Goal: Task Accomplishment & Management: Complete application form

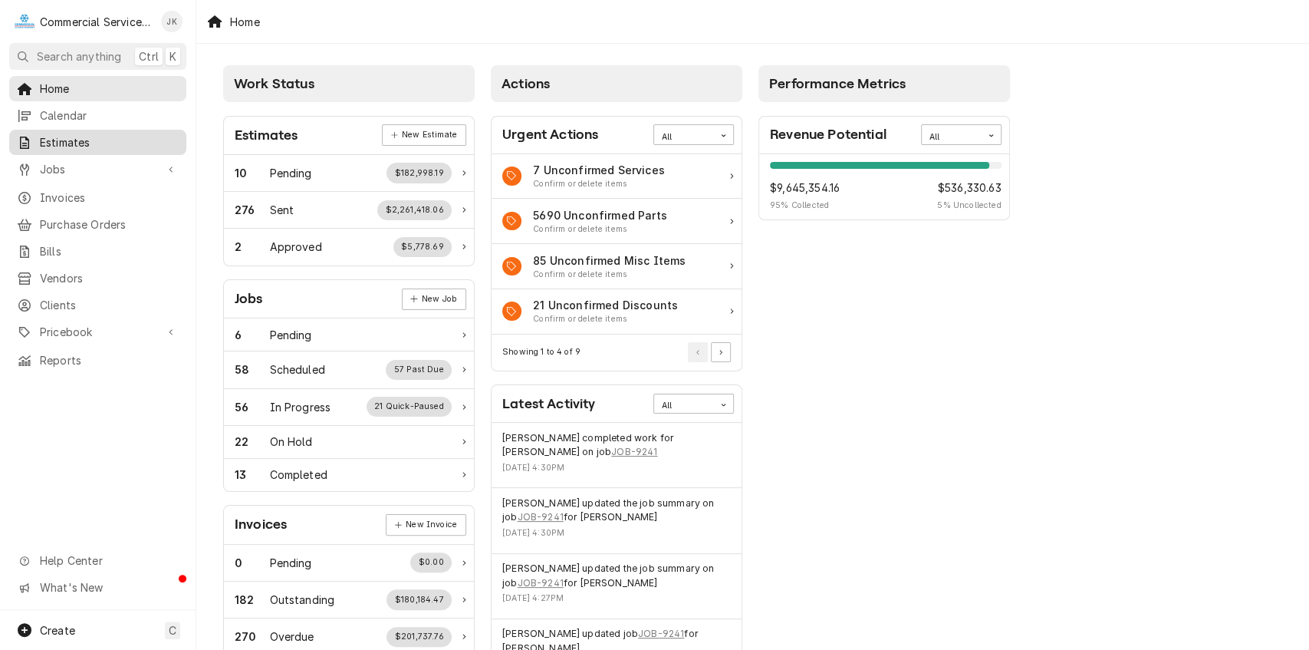
click at [83, 141] on span "Estimates" at bounding box center [109, 142] width 139 height 16
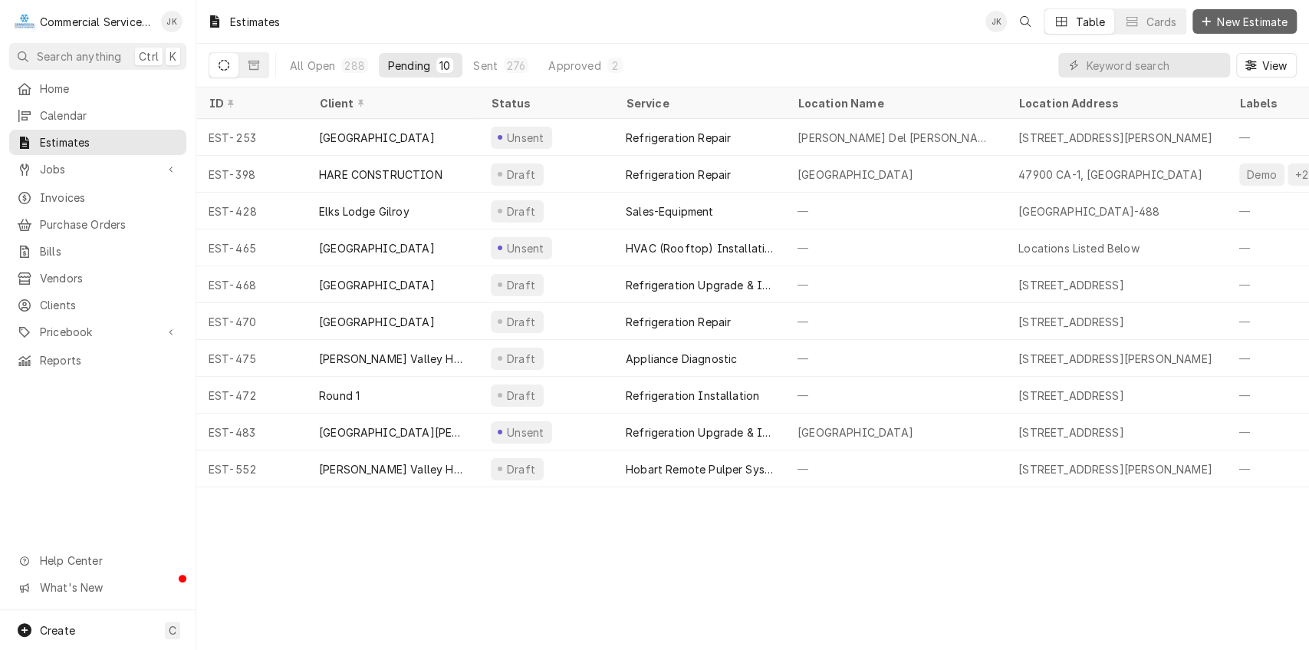
click at [1226, 25] on span "New Estimate" at bounding box center [1252, 22] width 77 height 16
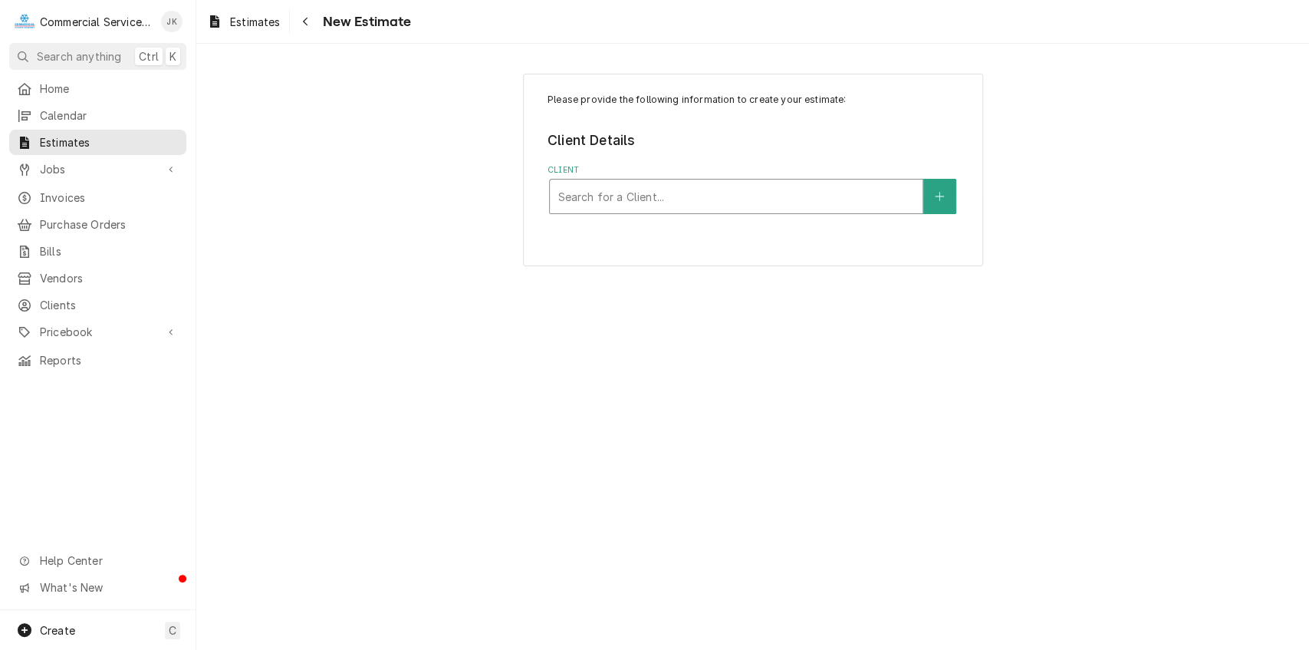
click at [589, 184] on div "Client" at bounding box center [736, 197] width 357 height 28
type input "United"
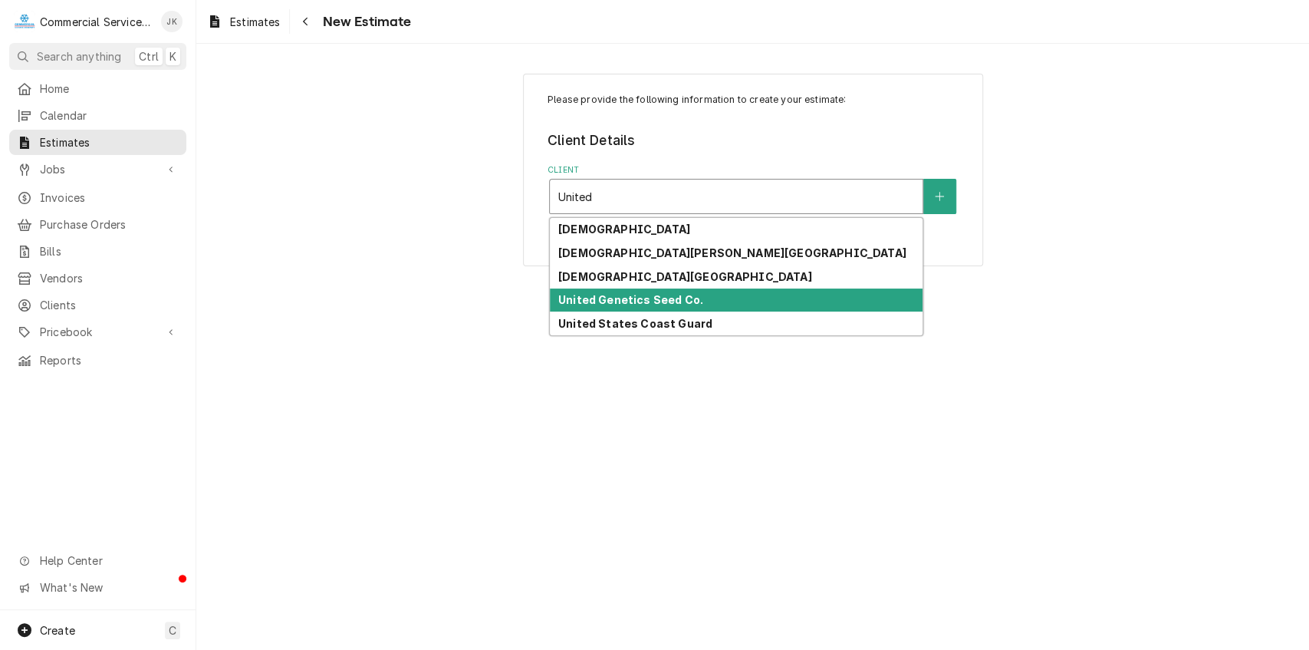
click at [626, 299] on strong "United Genetics Seed Co." at bounding box center [630, 299] width 145 height 13
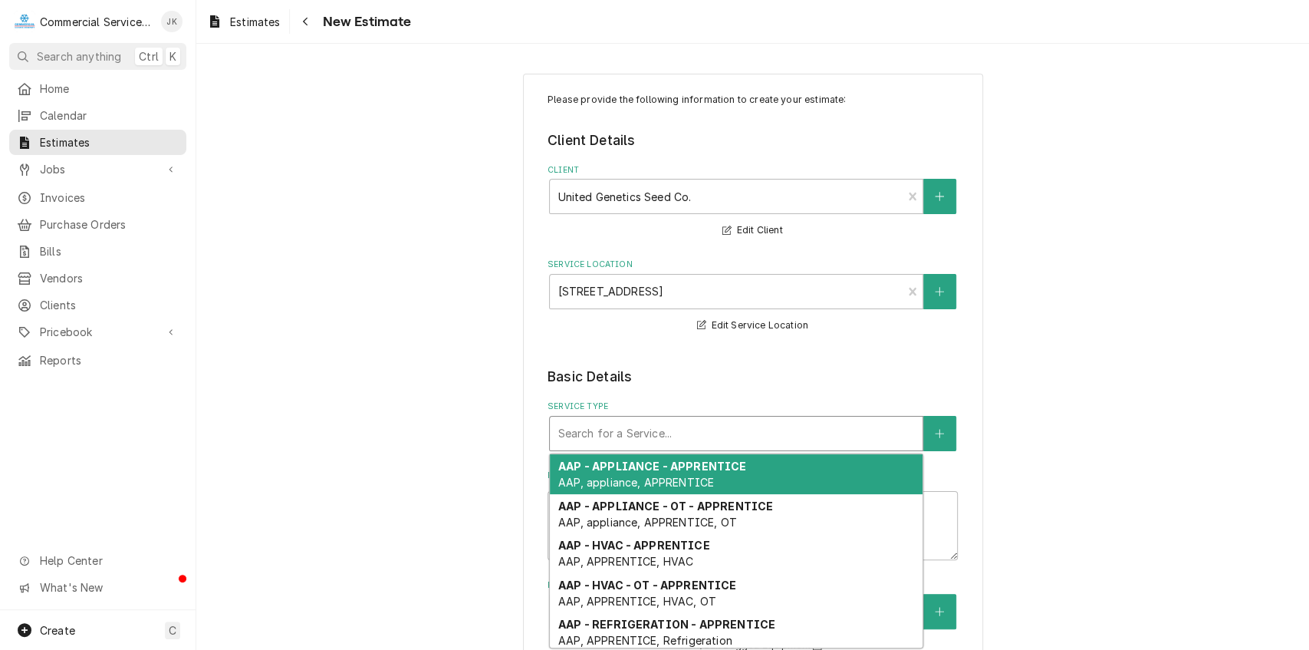
click at [600, 434] on div "Service Type" at bounding box center [736, 434] width 357 height 28
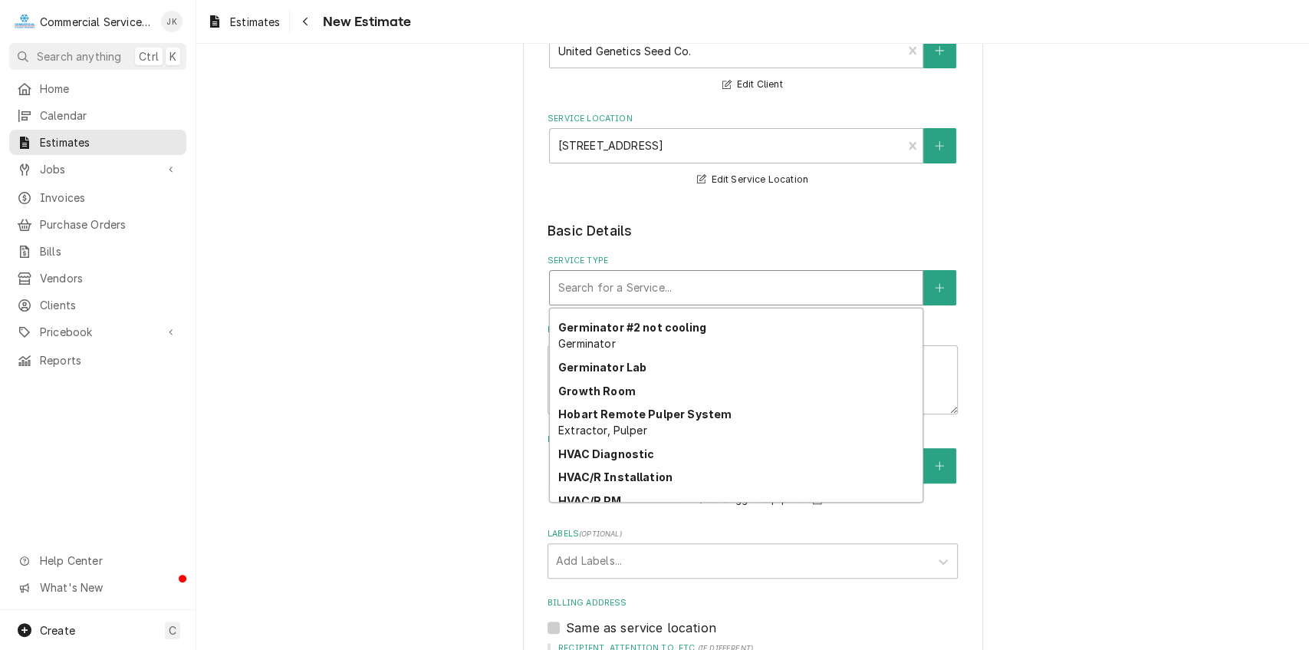
scroll to position [1709, 0]
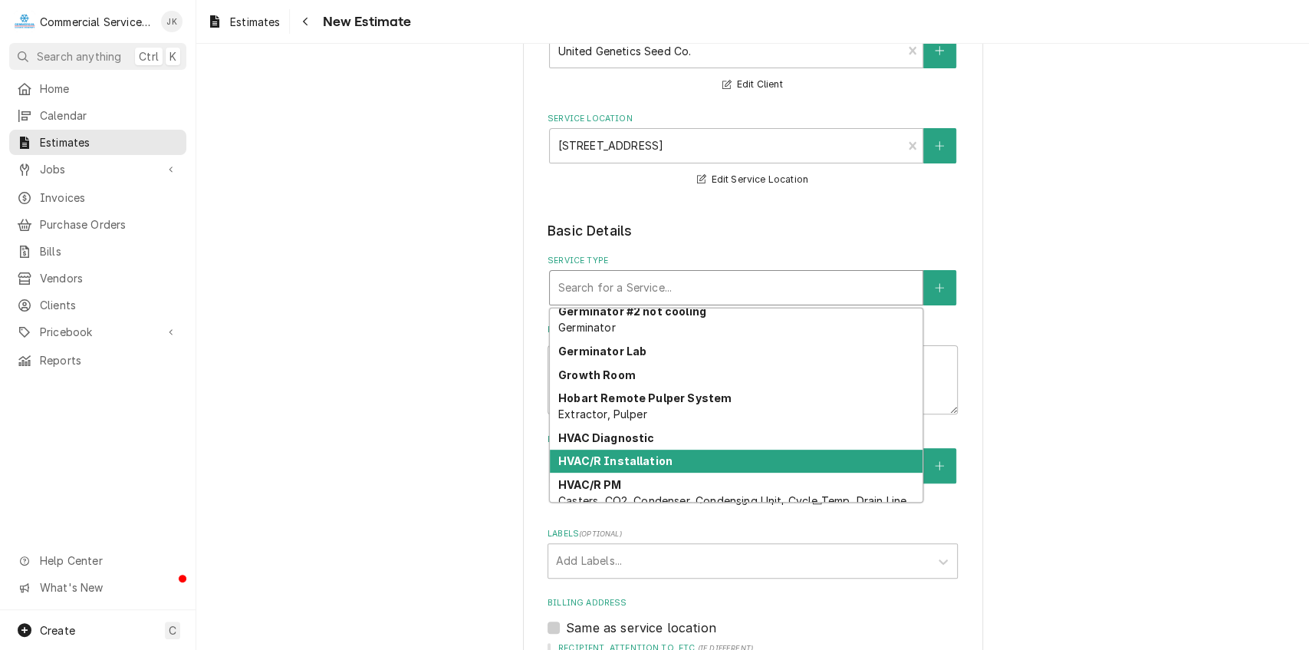
click at [644, 457] on strong "HVAC/R Installation" at bounding box center [615, 460] width 114 height 13
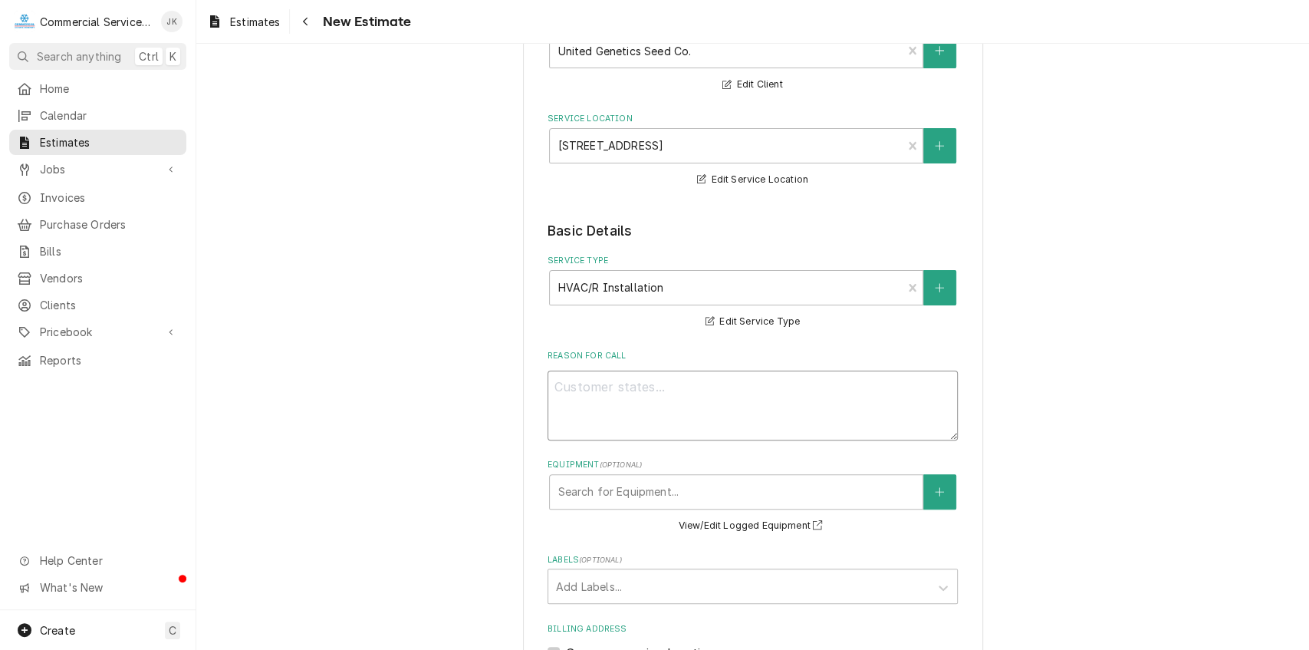
click at [584, 382] on textarea "Reason For Call" at bounding box center [753, 405] width 410 height 70
type textarea "x"
type textarea "w"
type textarea "x"
type textarea "wi"
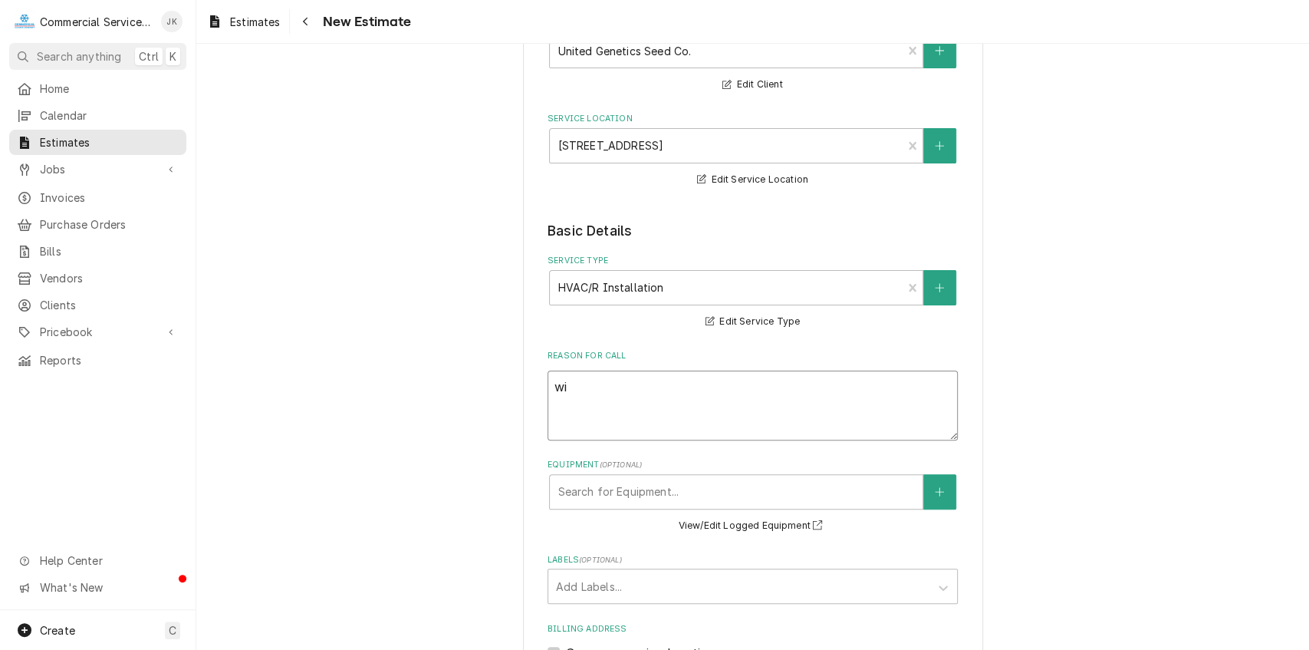
type textarea "x"
type textarea "win"
type textarea "x"
type textarea "wind"
type textarea "x"
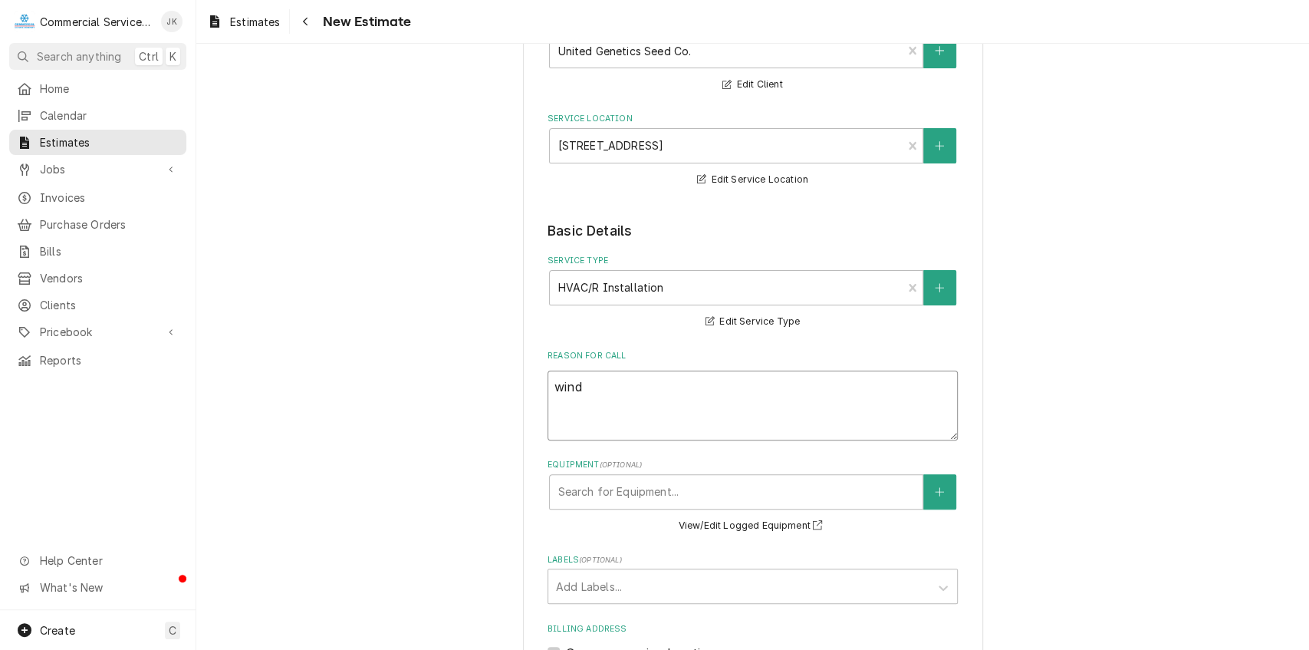
type textarea "windo"
type textarea "x"
type textarea "window"
type textarea "x"
type textarea "window"
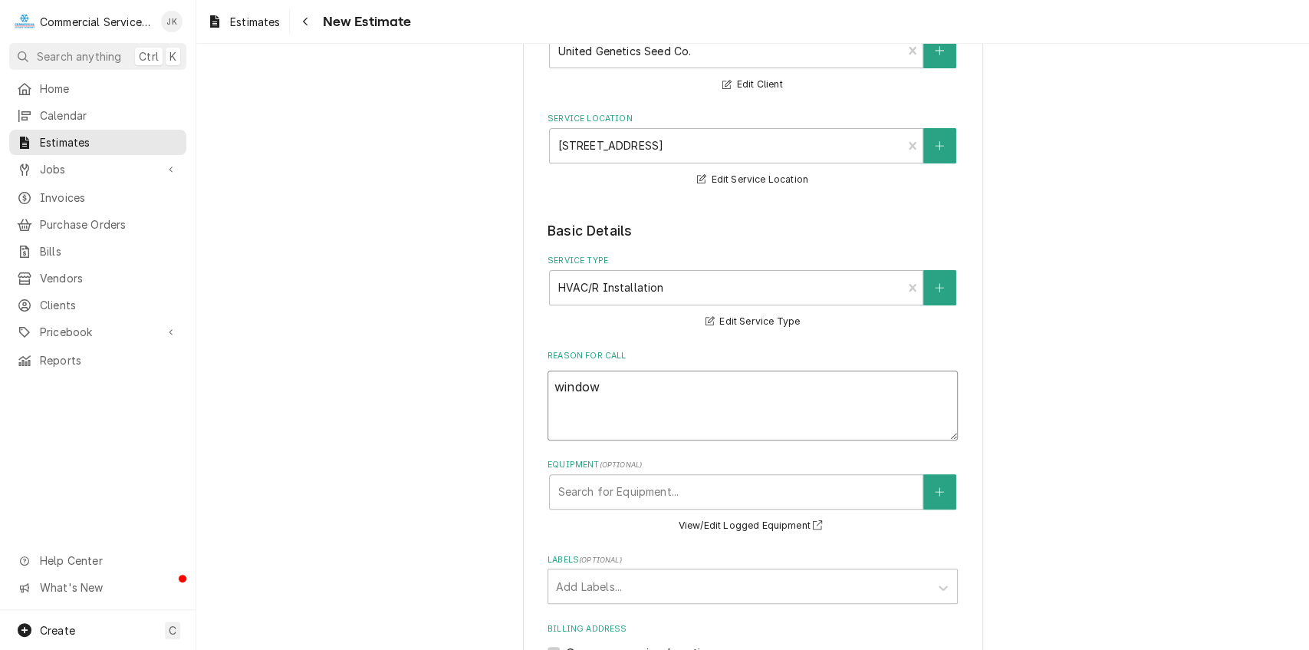
type textarea "x"
type textarea "window A"
type textarea "x"
type textarea "window A/"
type textarea "x"
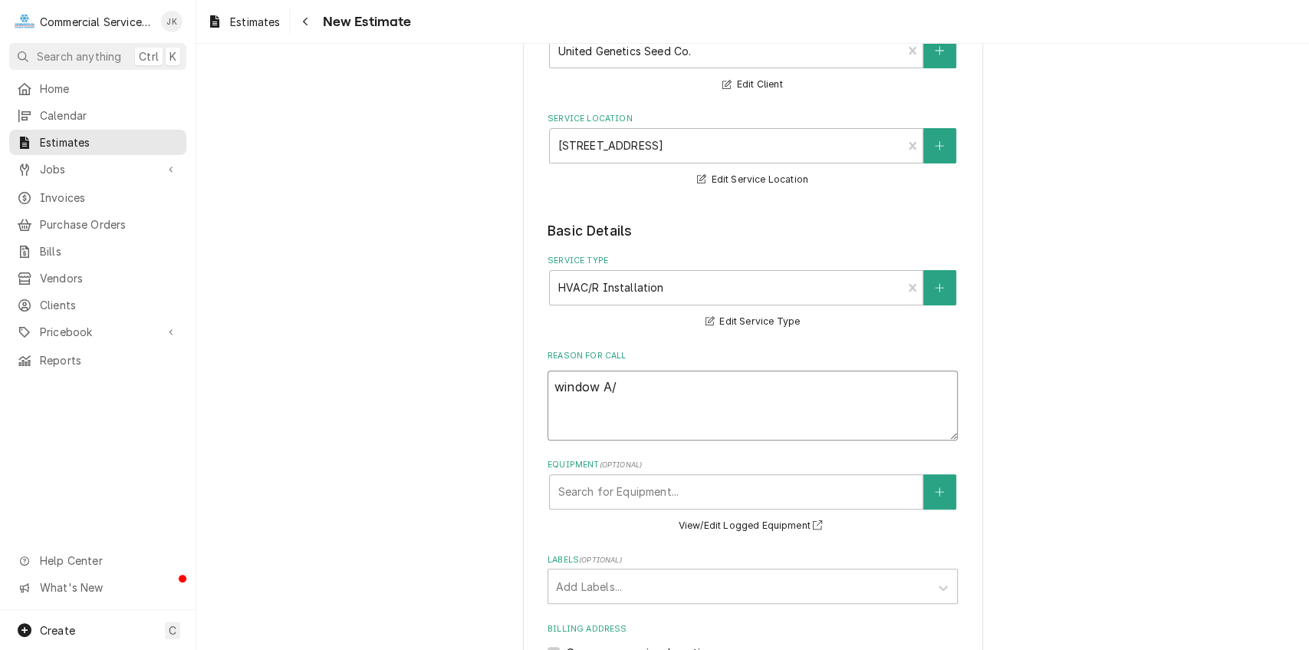
type textarea "window A/C"
type textarea "x"
type textarea "window A/C"
type textarea "x"
type textarea "window A/C n"
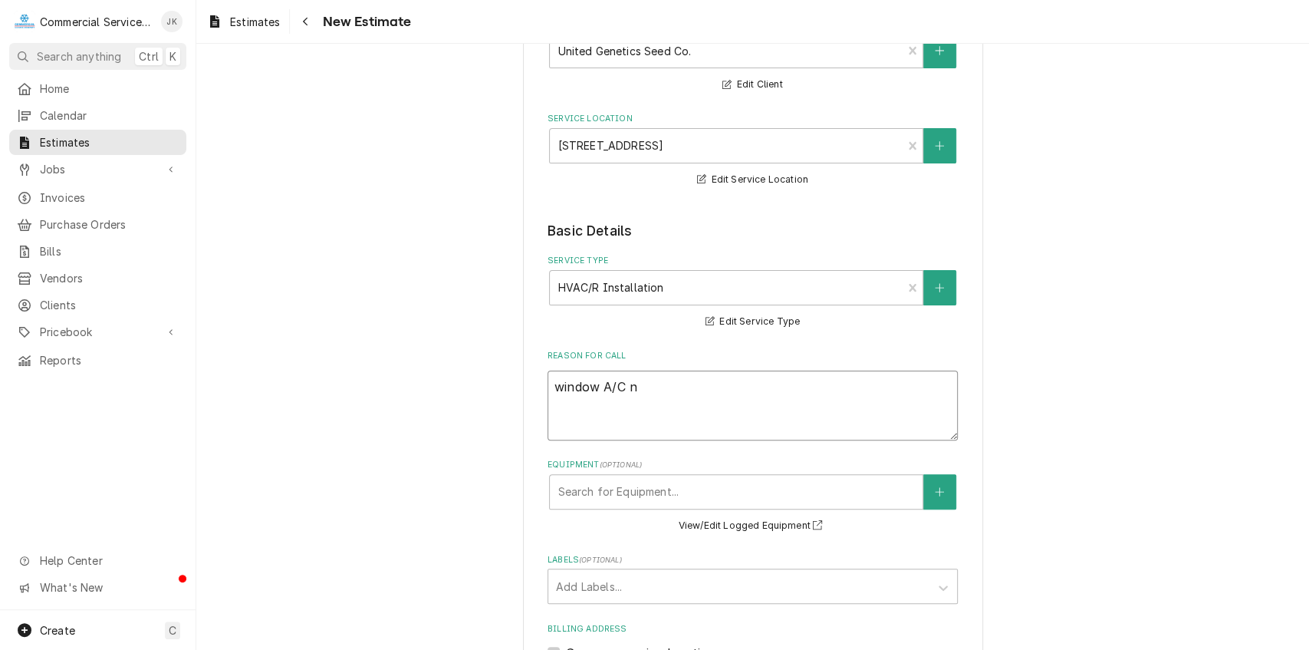
type textarea "x"
type textarea "window A/C no"
type textarea "x"
type textarea "window A/C not"
type textarea "x"
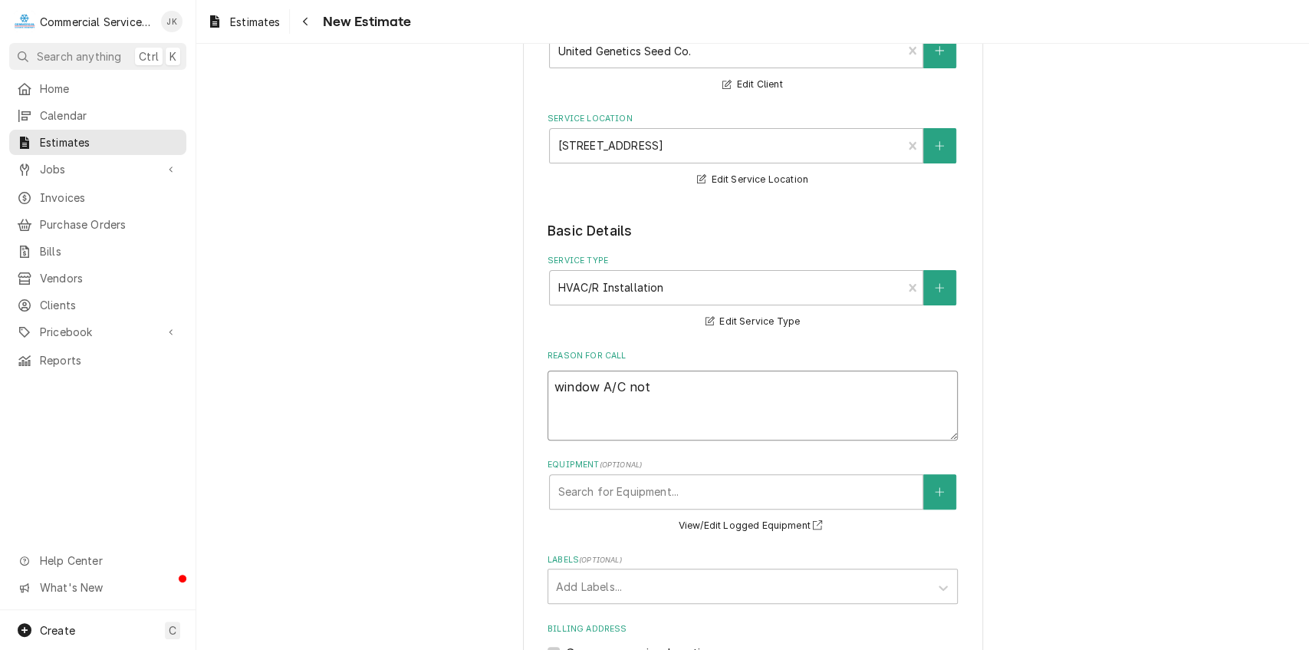
type textarea "window A/C not"
type textarea "x"
type textarea "window A/C not c"
type textarea "x"
type textarea "window A/C not co"
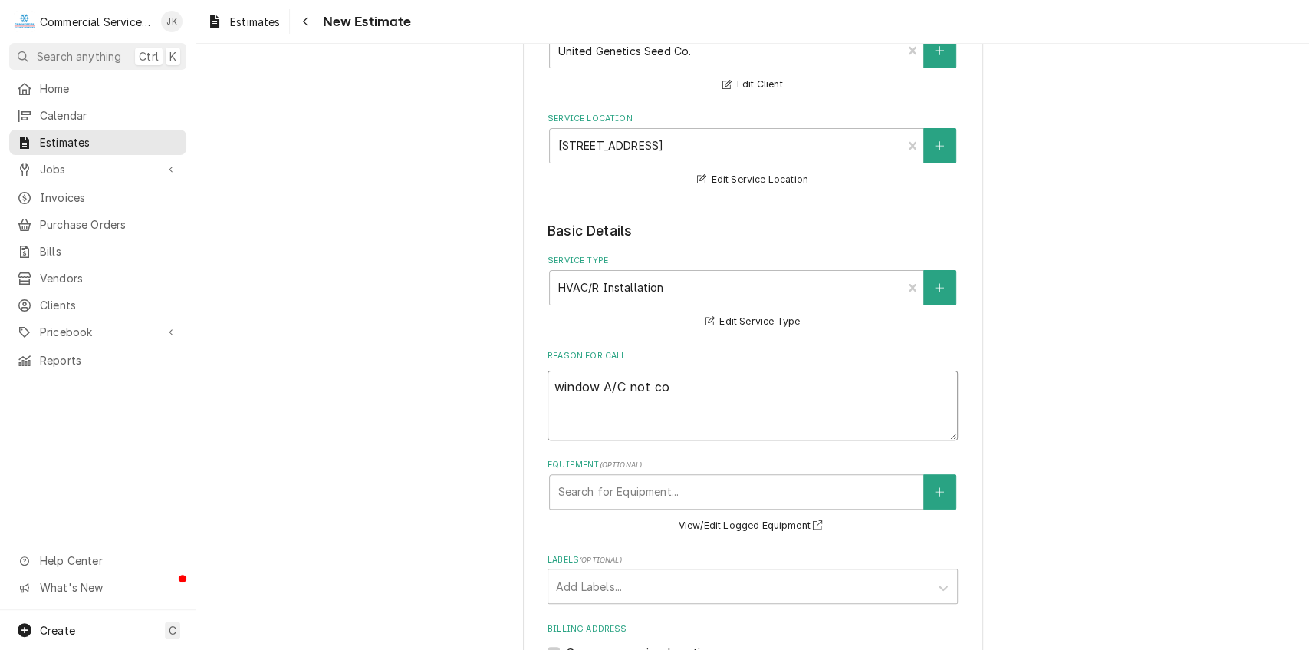
type textarea "x"
type textarea "window A/C not coo"
type textarea "x"
type textarea "window A/C not cool"
type textarea "x"
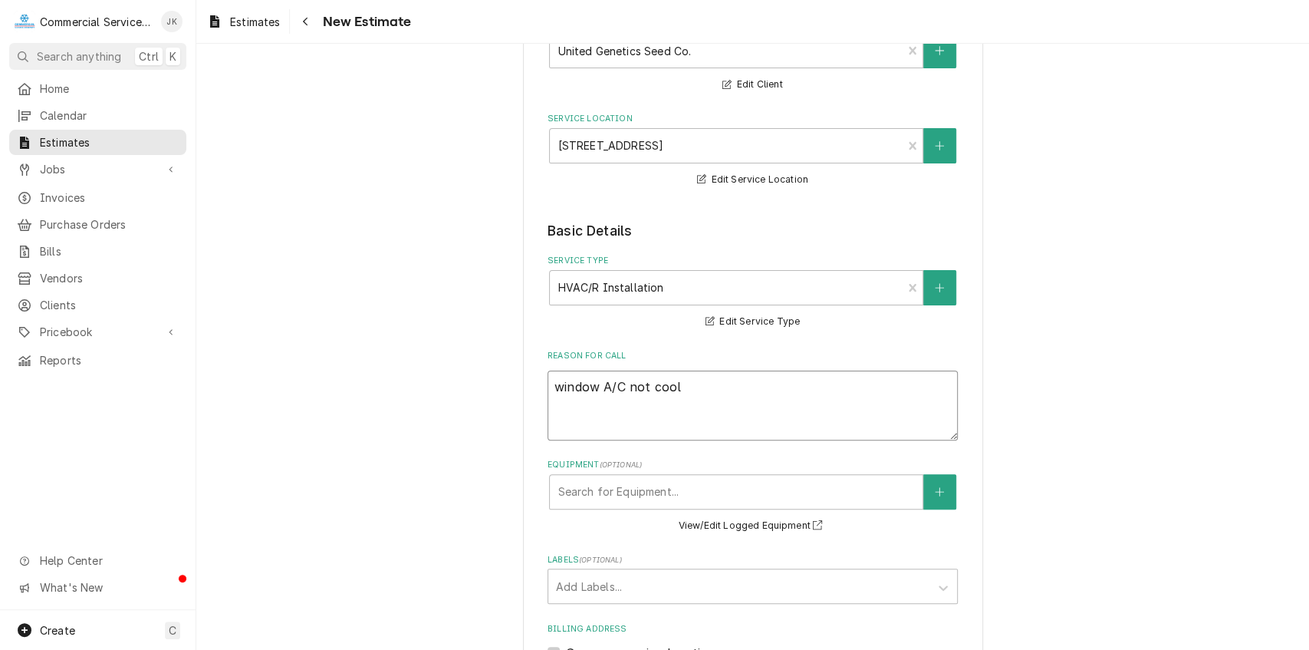
type textarea "window A/C not cooli"
type textarea "x"
type textarea "window A/C not coolin"
type textarea "x"
type textarea "window A/C not cooling"
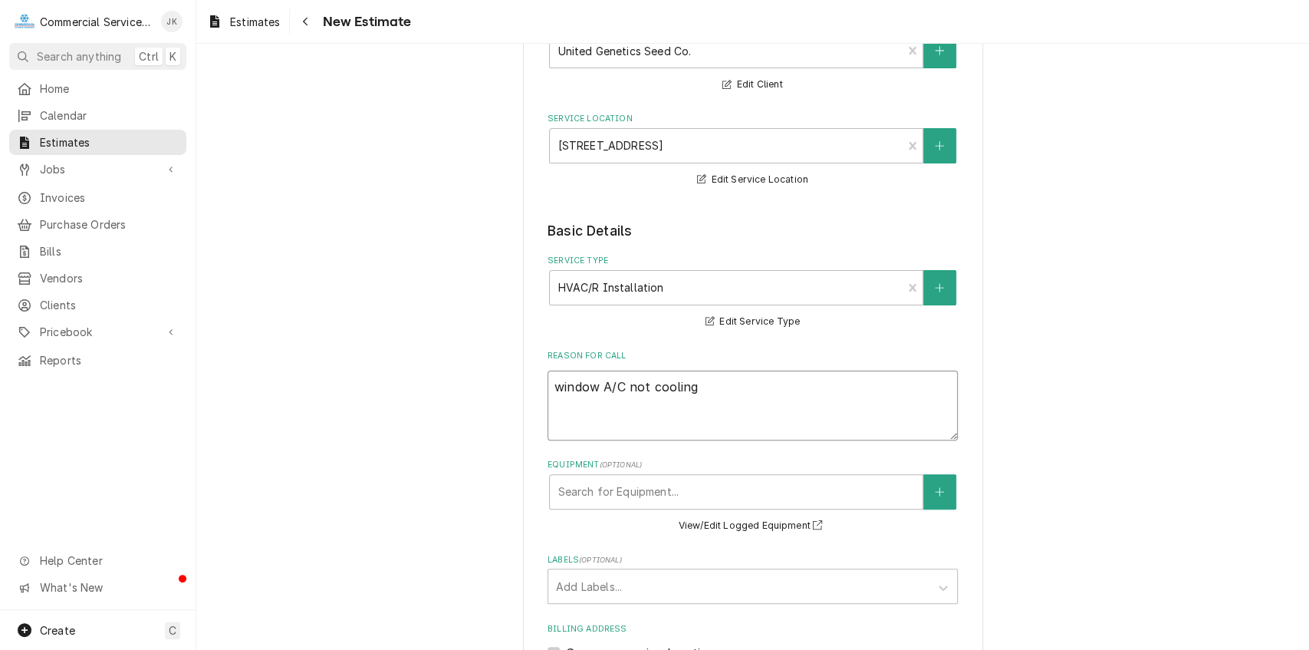
click at [559, 383] on textarea "window A/C not cooling" at bounding box center [753, 405] width 410 height 70
type textarea "x"
type textarea "indow A/C not cooling"
type textarea "x"
type textarea "Window A/C not cooling"
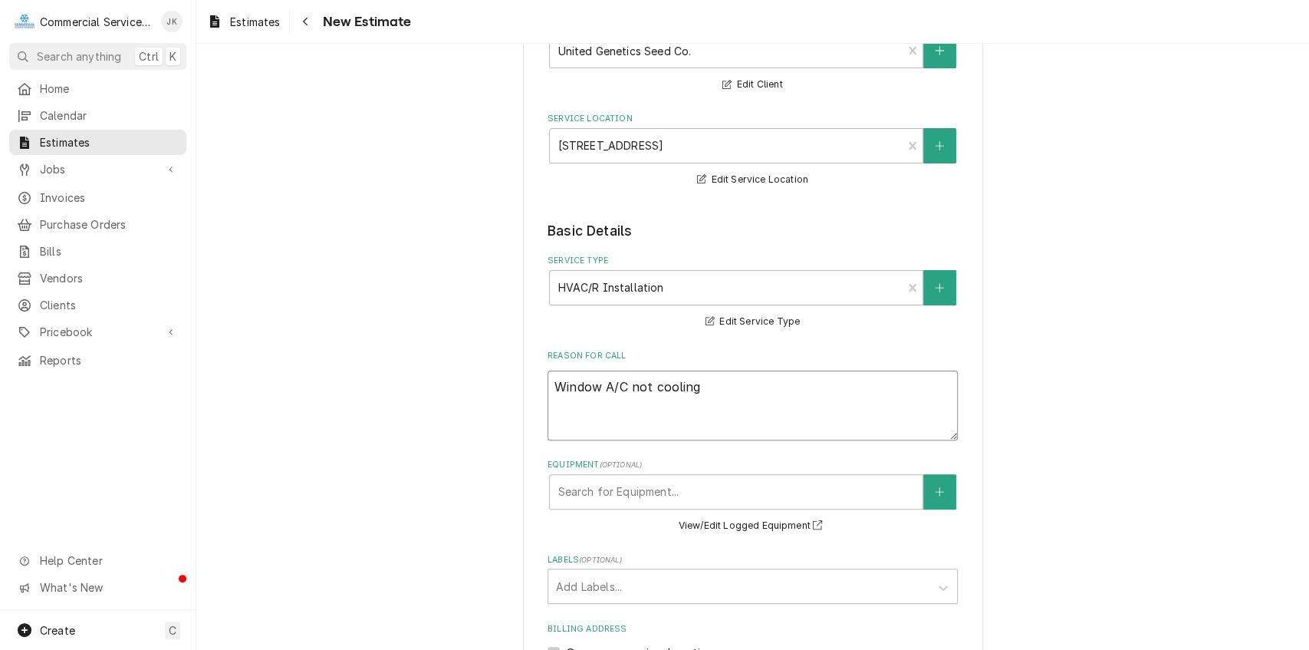
type textarea "x"
type textarea "Window A/C not cooling"
click at [940, 493] on icon "Create New Equipment" at bounding box center [939, 491] width 9 height 11
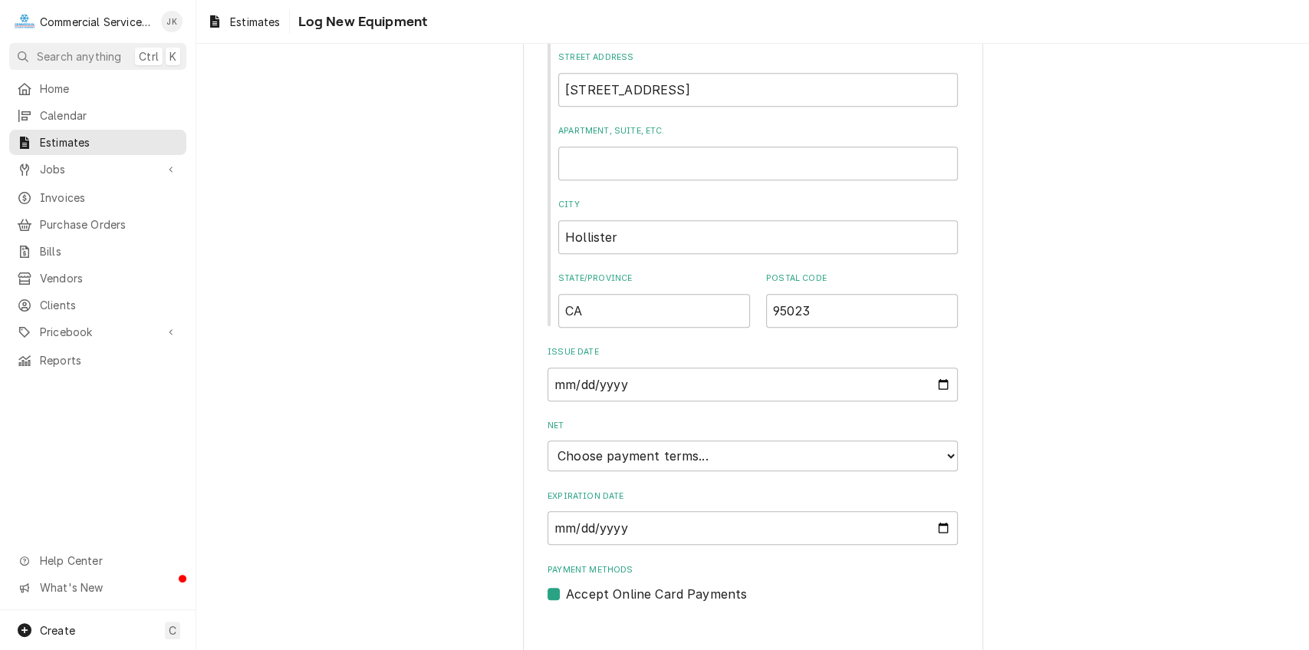
scroll to position [854, 0]
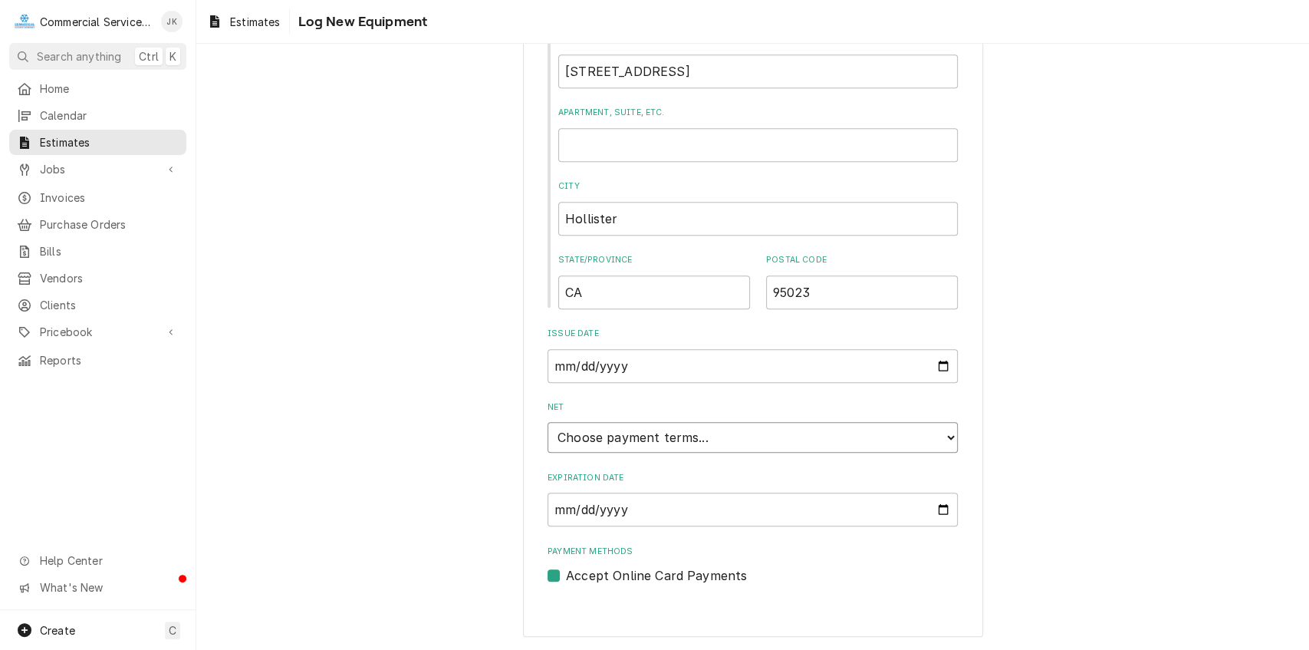
click at [948, 436] on select "Choose payment terms... Same Day Net 7 Net 14 Net 21 Net 30 Net 45 Net 60 Net 90" at bounding box center [753, 437] width 410 height 31
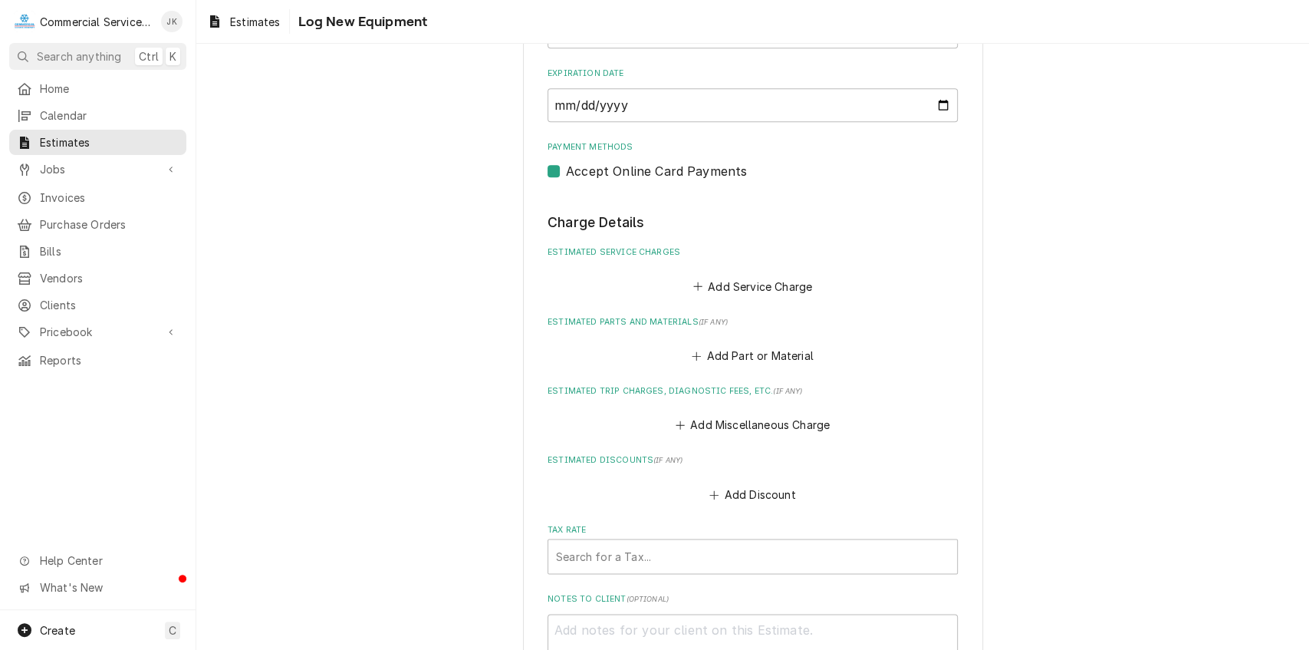
scroll to position [1263, 0]
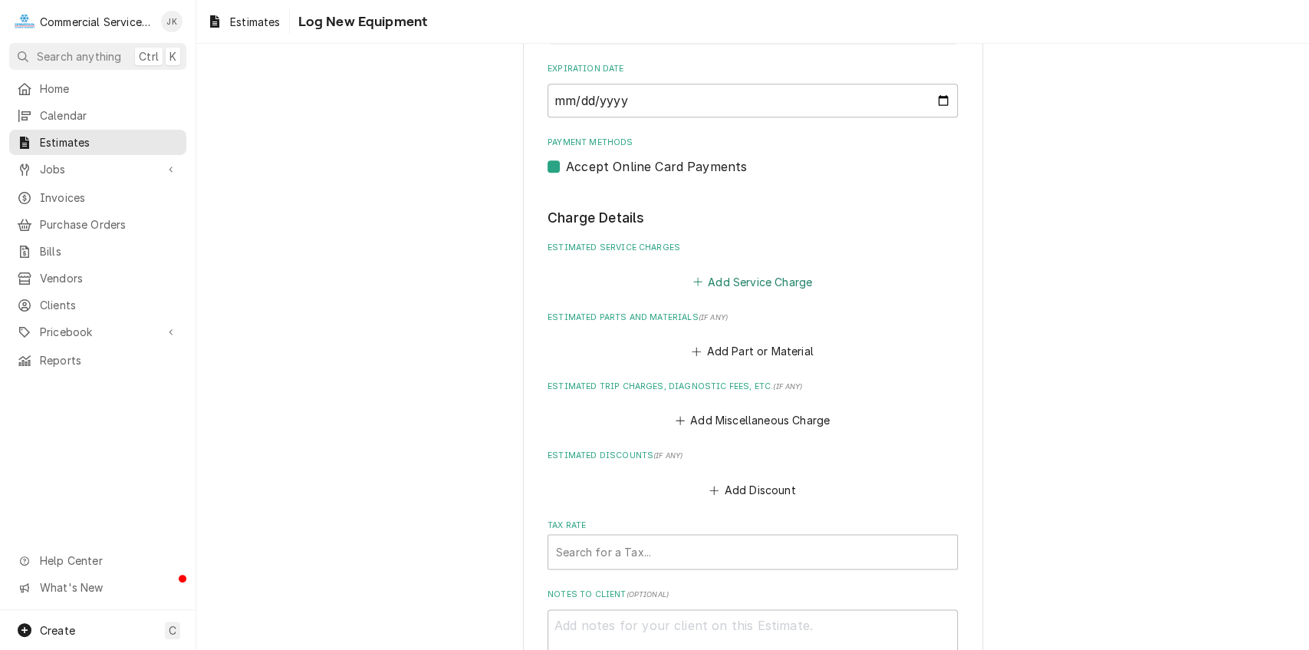
click at [706, 279] on button "Add Service Charge" at bounding box center [752, 281] width 124 height 21
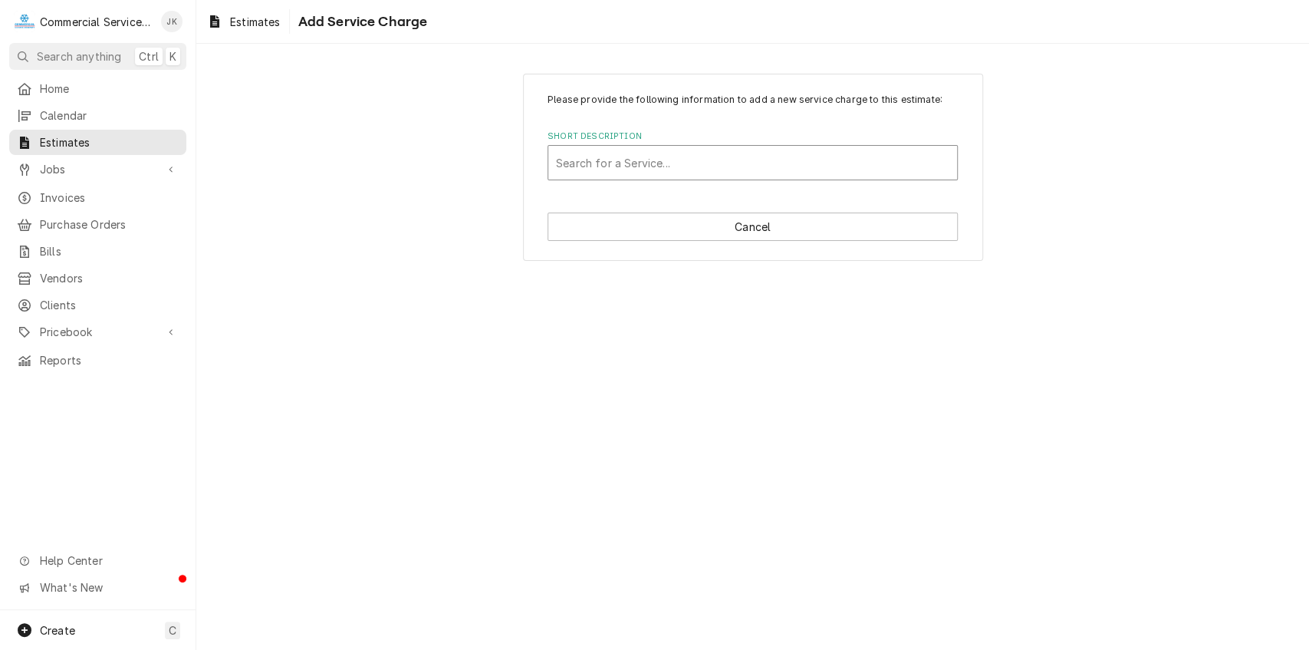
click at [568, 153] on div "Short Description" at bounding box center [752, 163] width 393 height 28
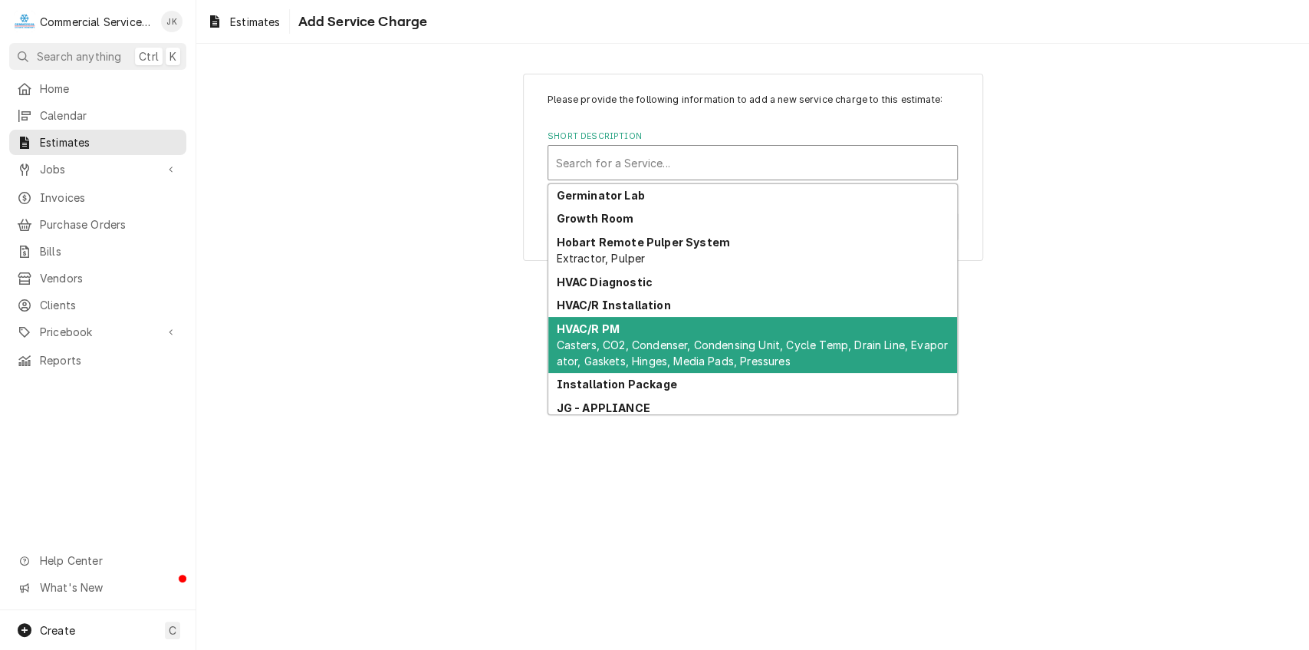
scroll to position [1747, 0]
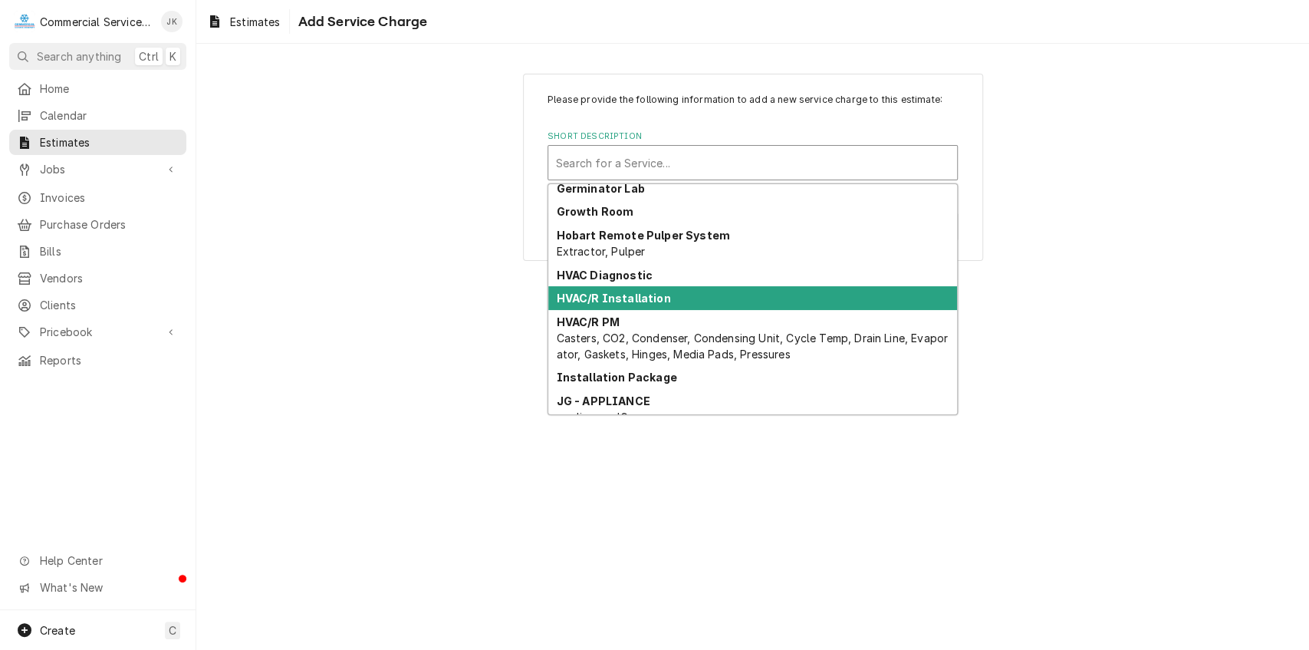
click at [635, 297] on strong "HVAC/R Installation" at bounding box center [614, 297] width 114 height 13
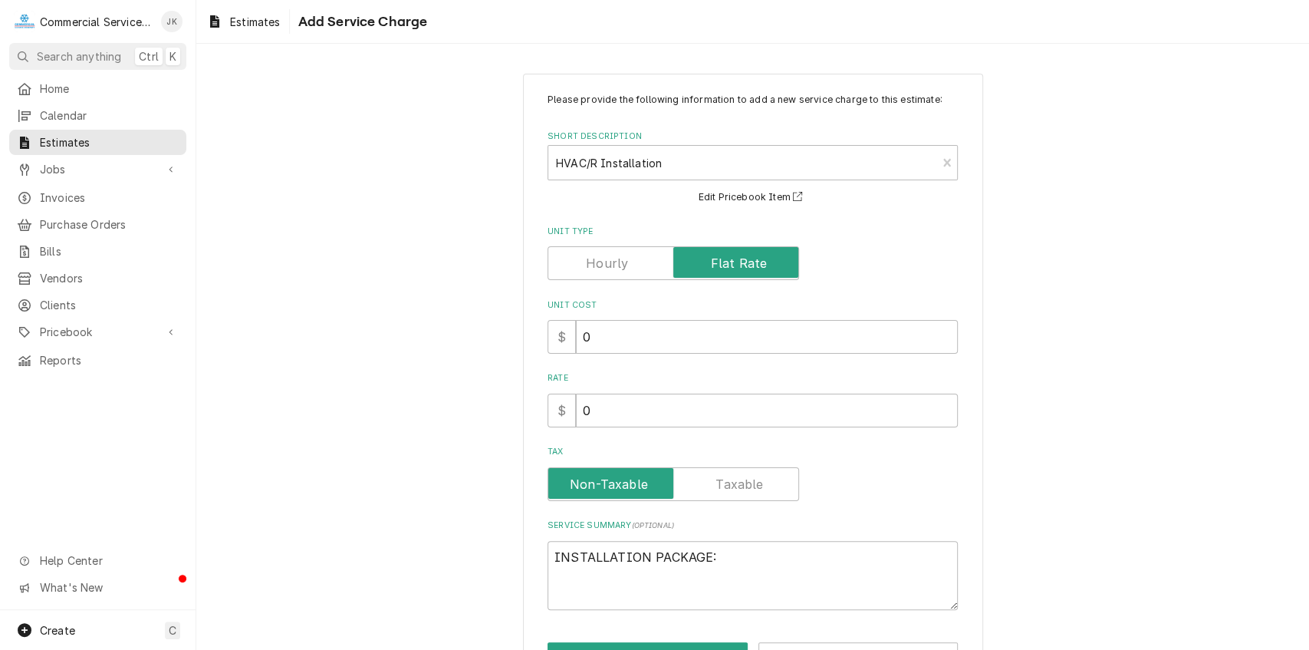
type textarea "x"
click at [740, 264] on label "Unit Type" at bounding box center [674, 263] width 252 height 34
click at [740, 264] on input "Unit Type" at bounding box center [674, 263] width 238 height 34
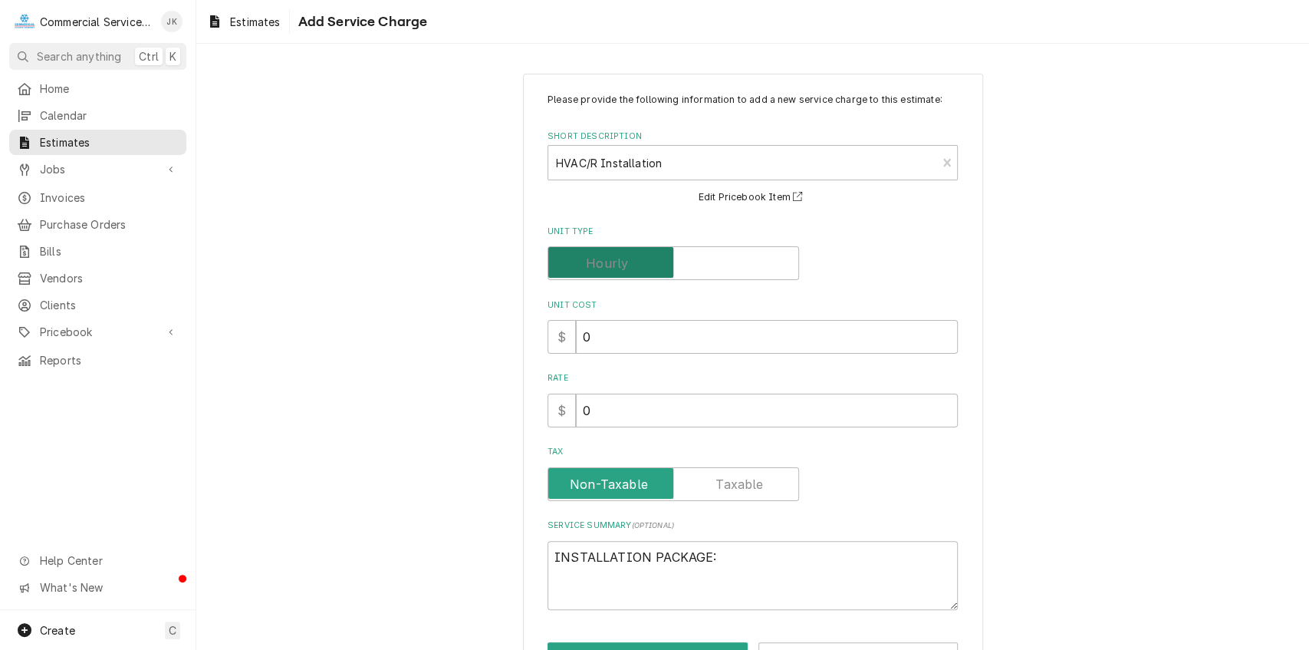
checkbox input "false"
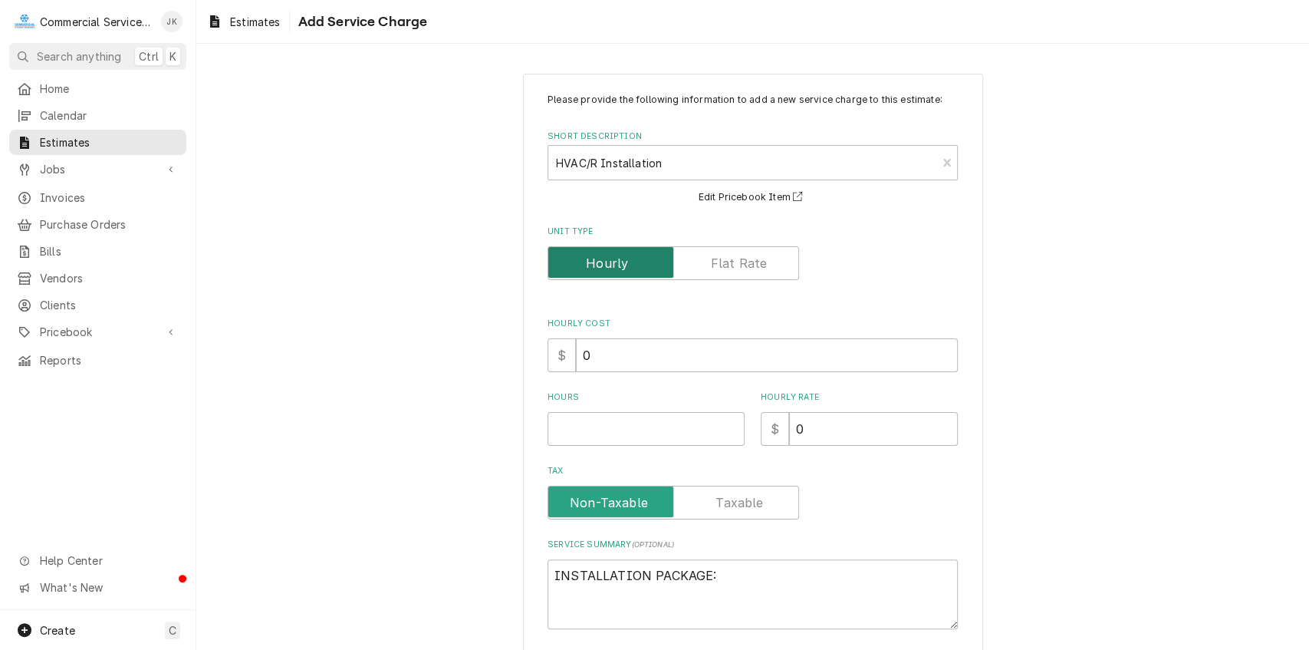
type textarea "x"
click at [746, 251] on input "Unit Type" at bounding box center [674, 263] width 238 height 34
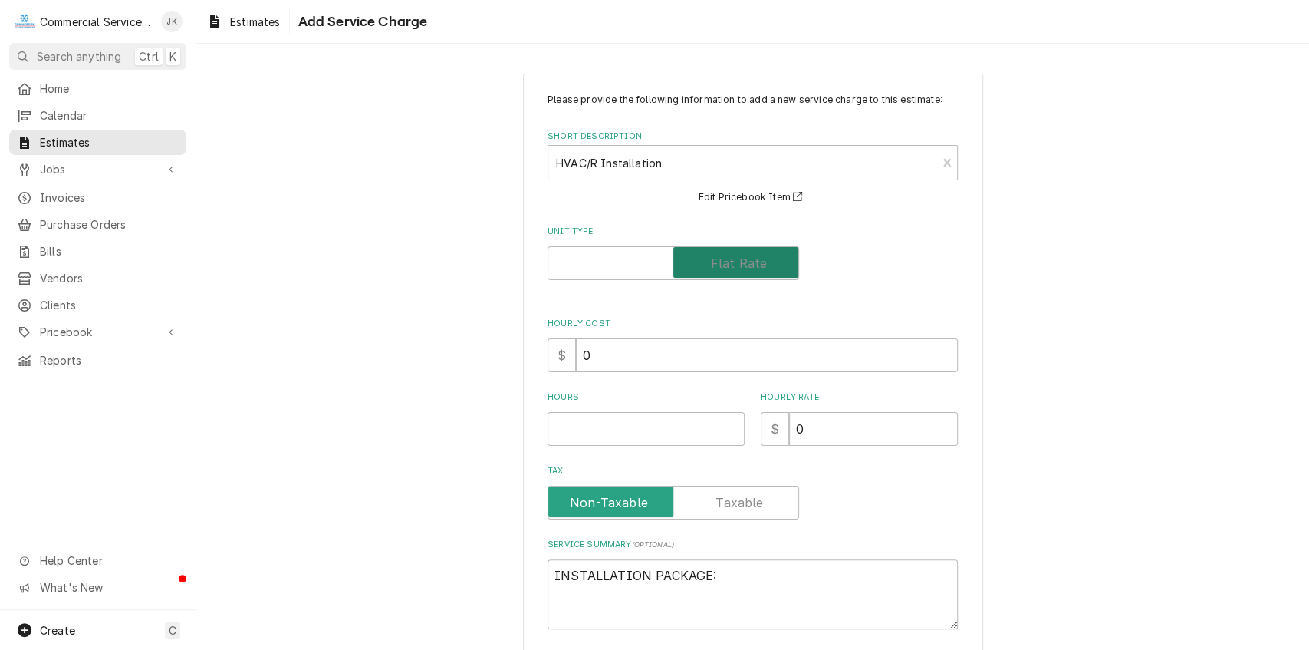
checkbox input "true"
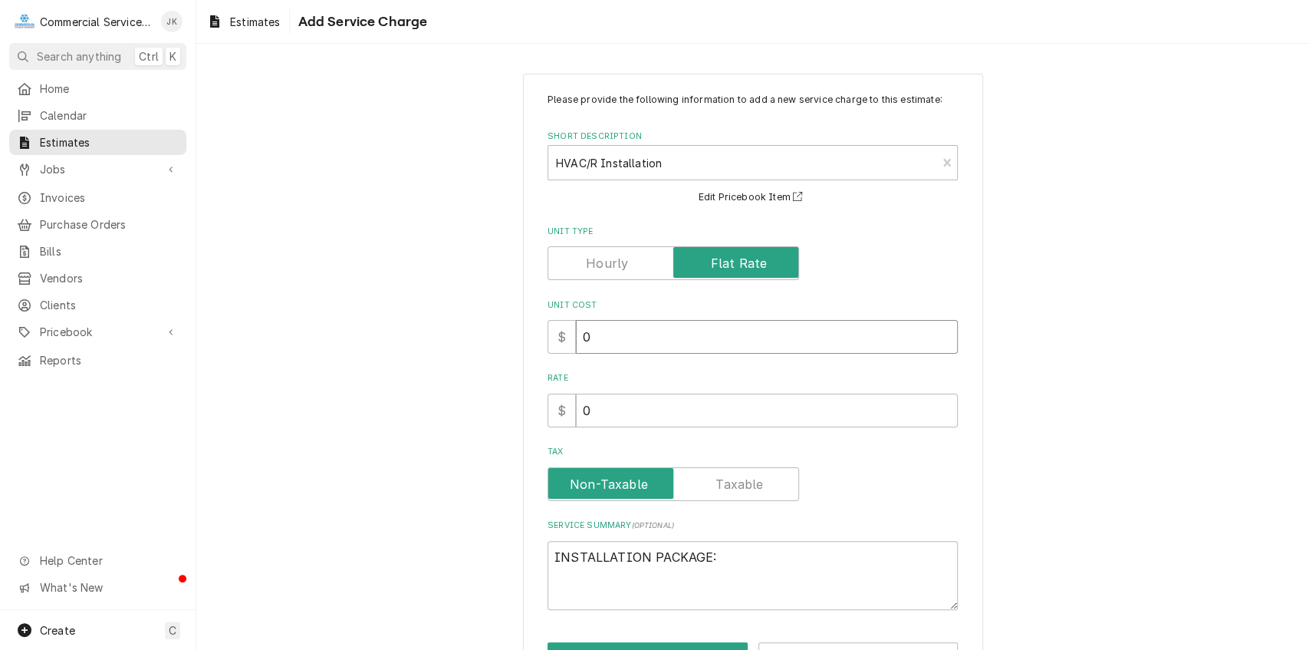
click at [603, 333] on input "0" at bounding box center [767, 337] width 382 height 34
type textarea "x"
type input "8"
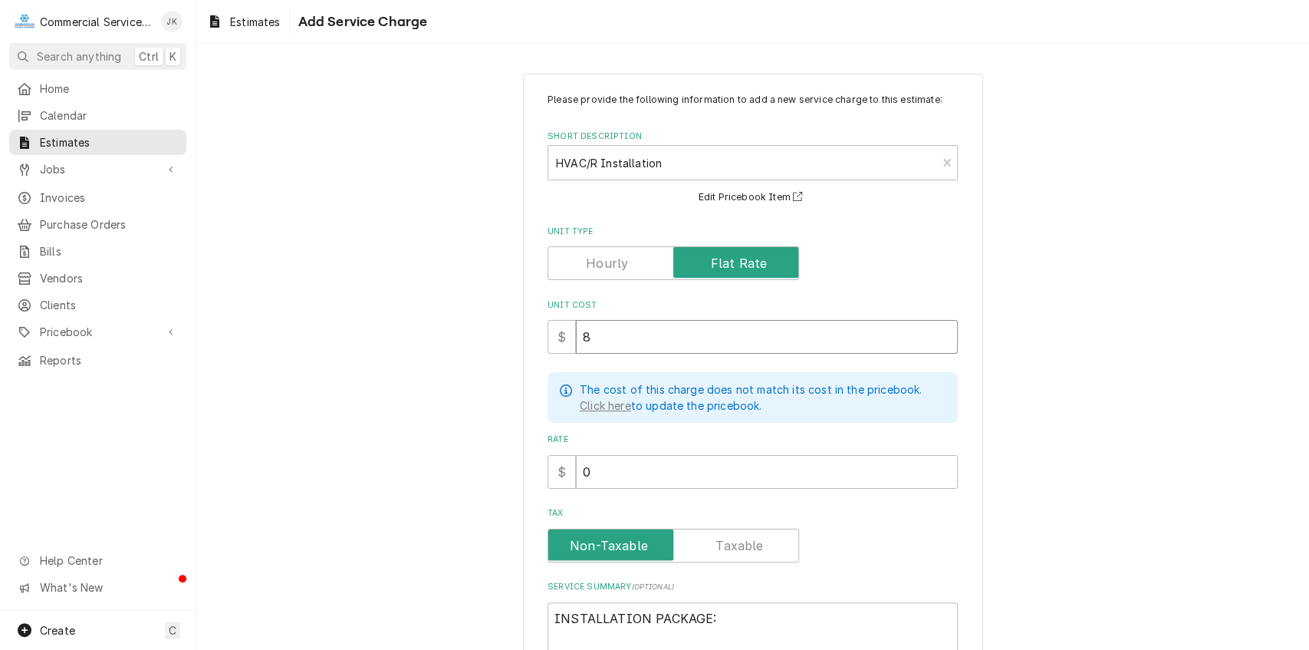
type textarea "x"
type input "84"
type textarea "x"
type input "840"
type textarea "x"
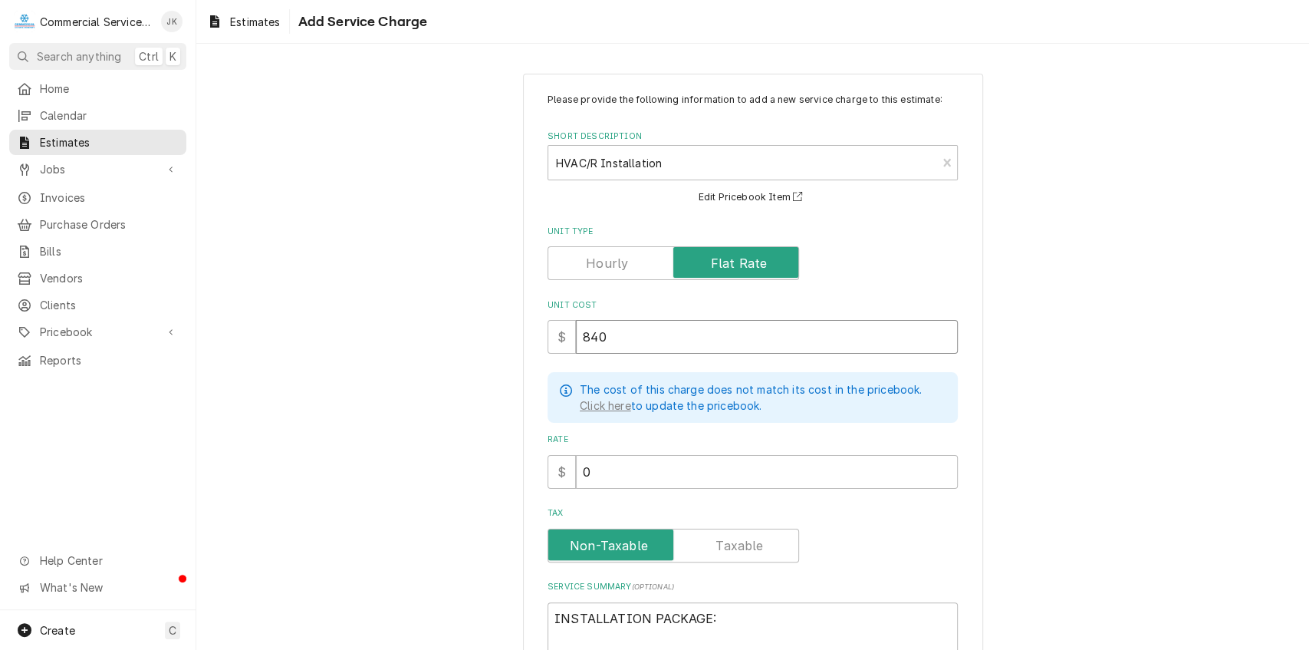
type input "840"
click at [589, 463] on input "0" at bounding box center [767, 472] width 382 height 34
type textarea "x"
type input "8"
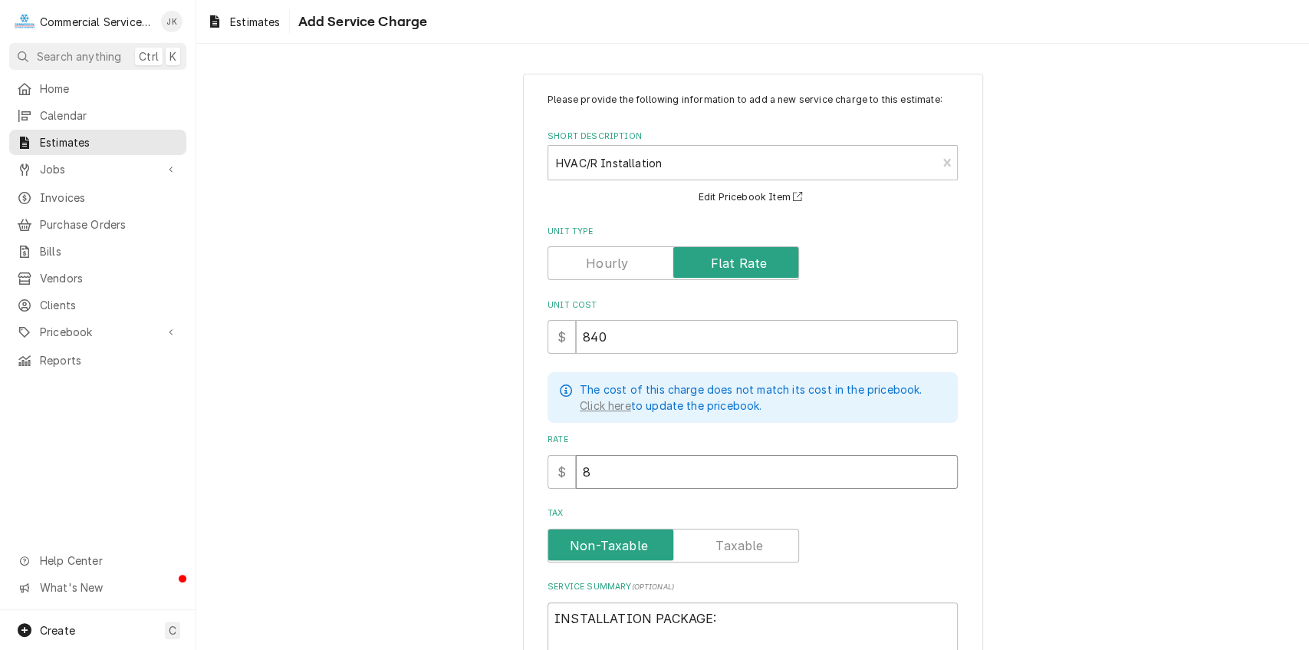
type textarea "x"
type input "84"
type textarea "x"
type input "840"
type textarea "x"
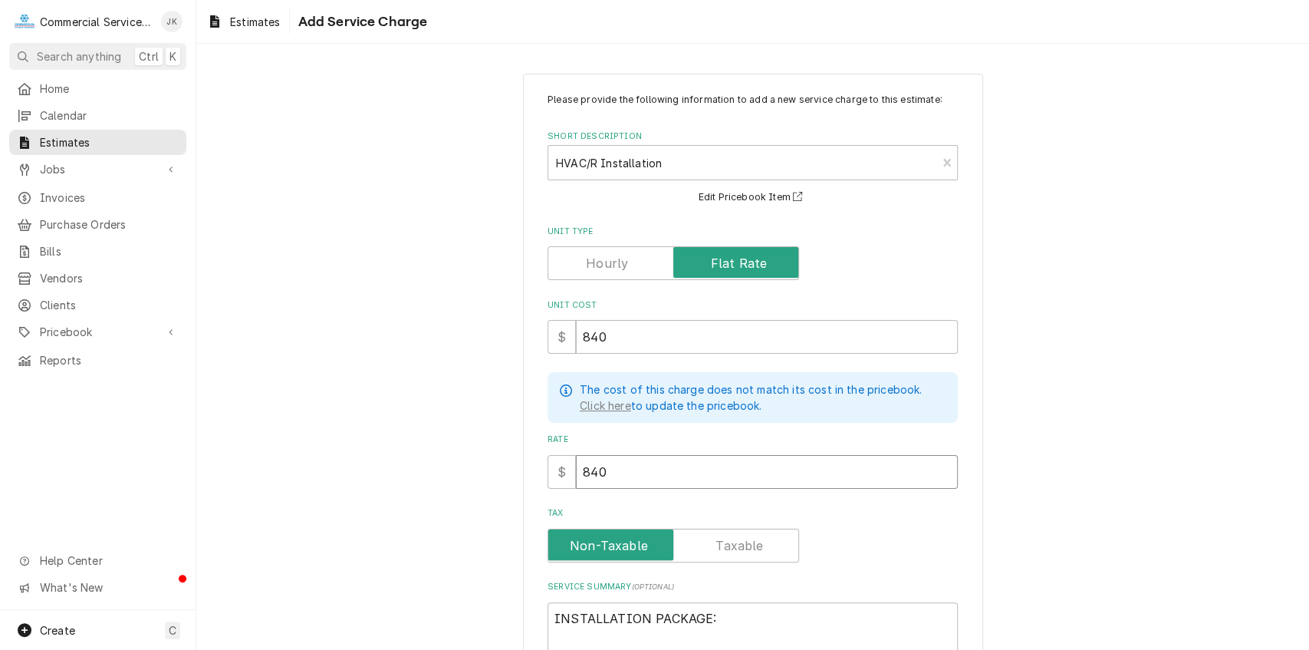
type input "84"
type textarea "x"
type input "8"
type textarea "x"
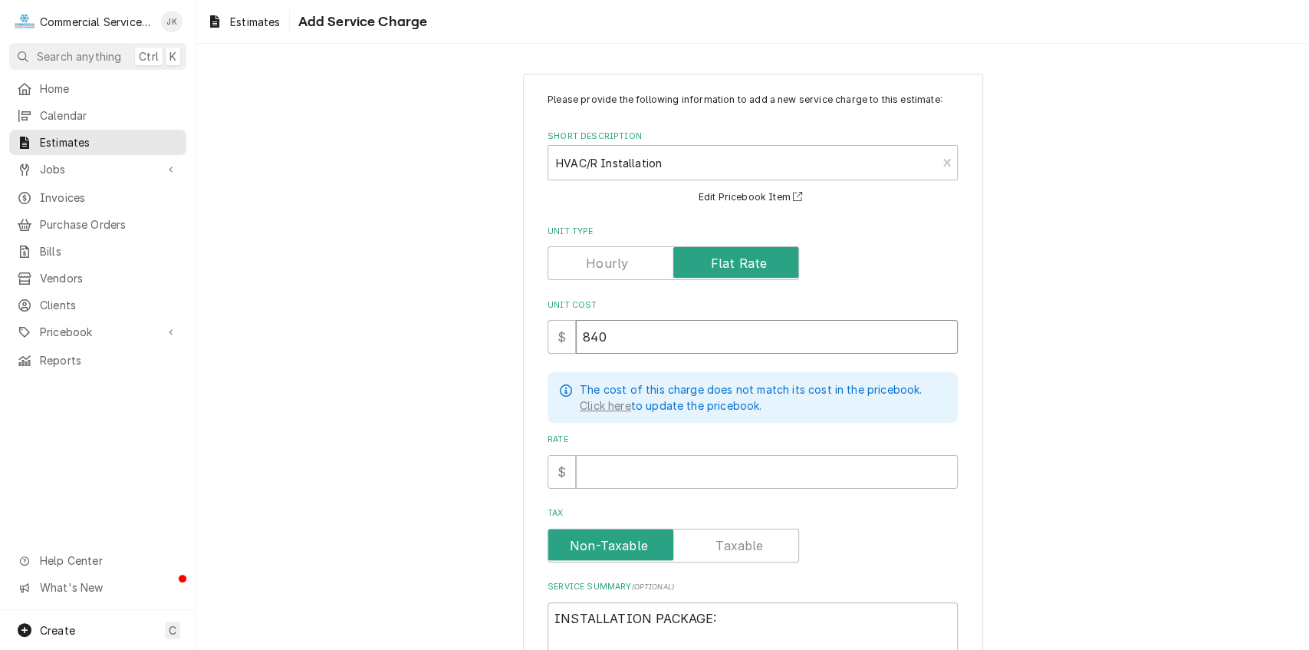
click at [622, 337] on input "840" at bounding box center [767, 337] width 382 height 34
type textarea "x"
type input "84"
type textarea "x"
type input "8"
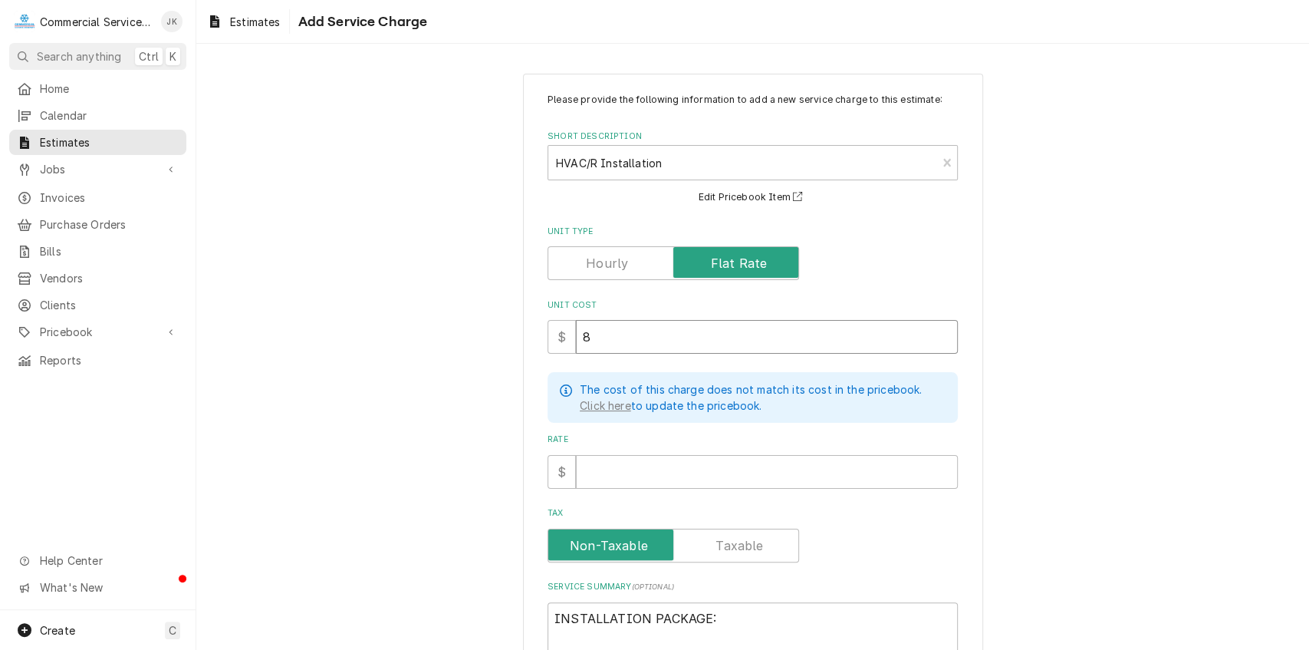
type textarea "x"
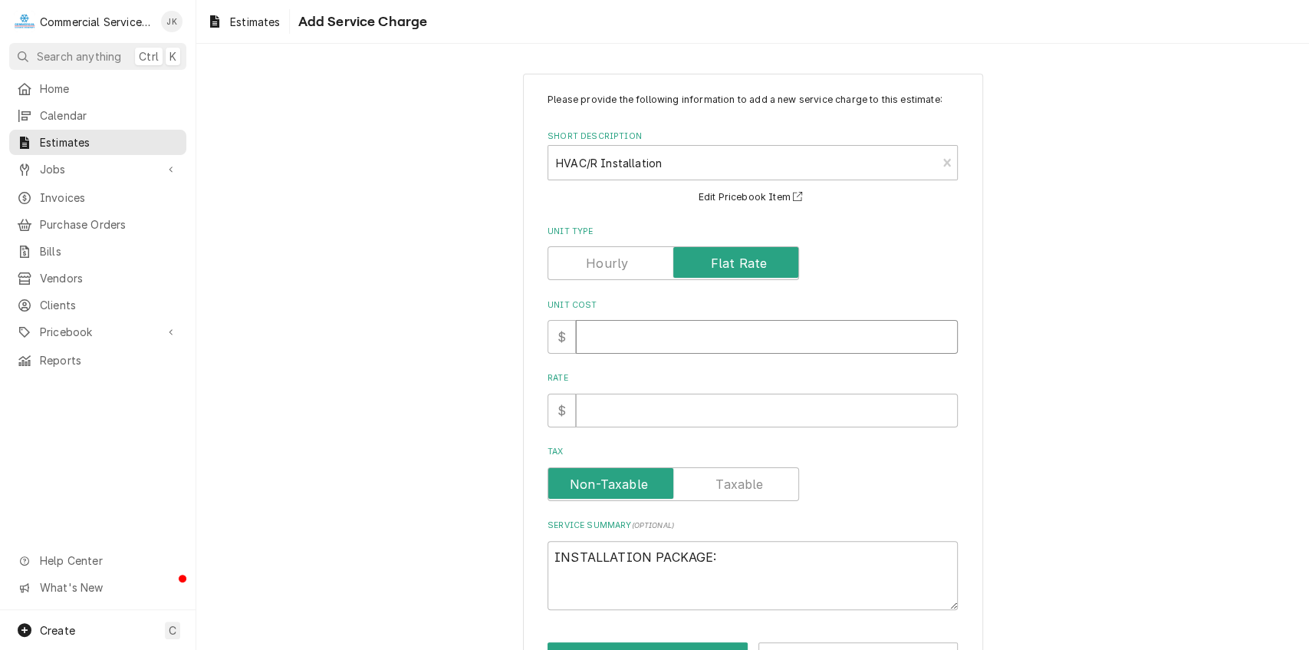
type textarea "x"
type input "7"
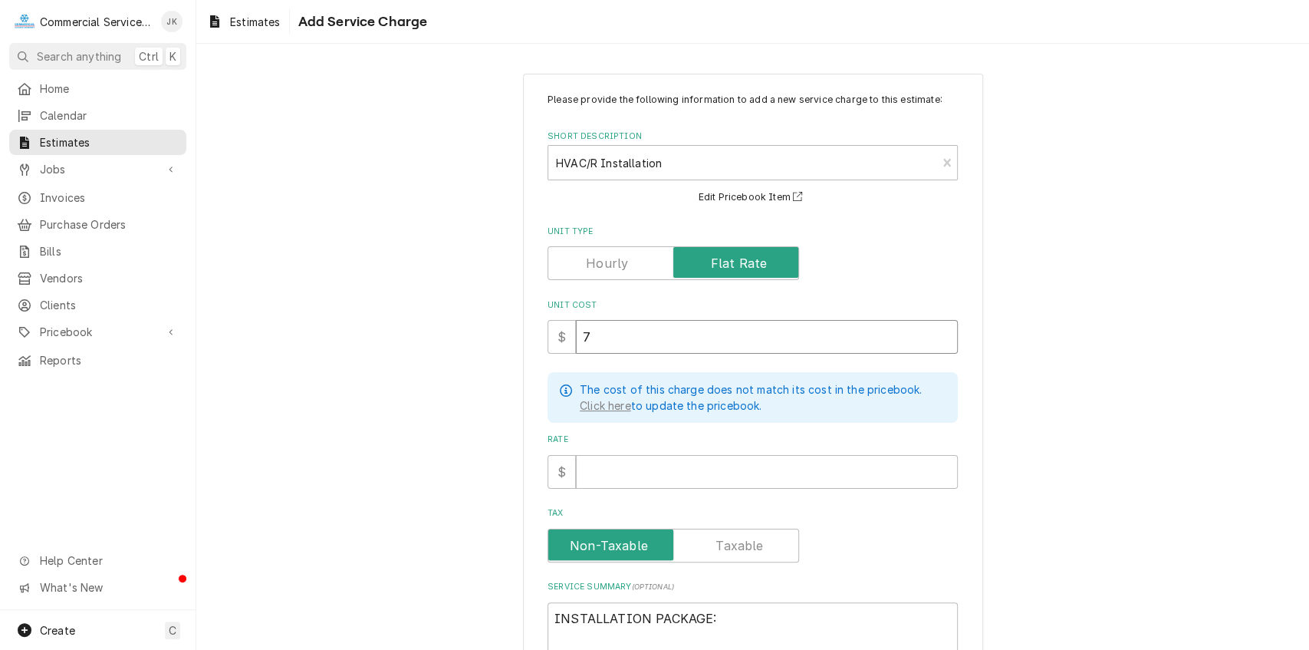
type textarea "x"
type input "70"
type textarea "x"
type input "700"
type textarea "x"
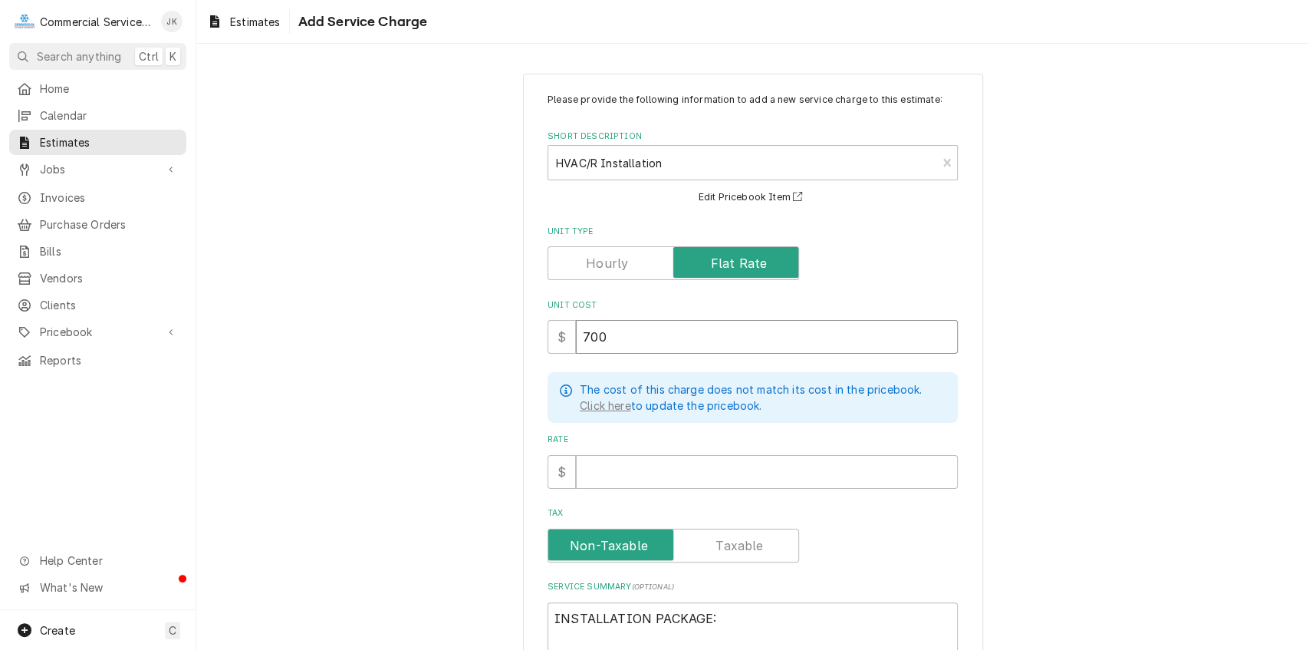
type input "700.0"
type textarea "x"
type input "700.00"
type textarea "x"
type input "700.00"
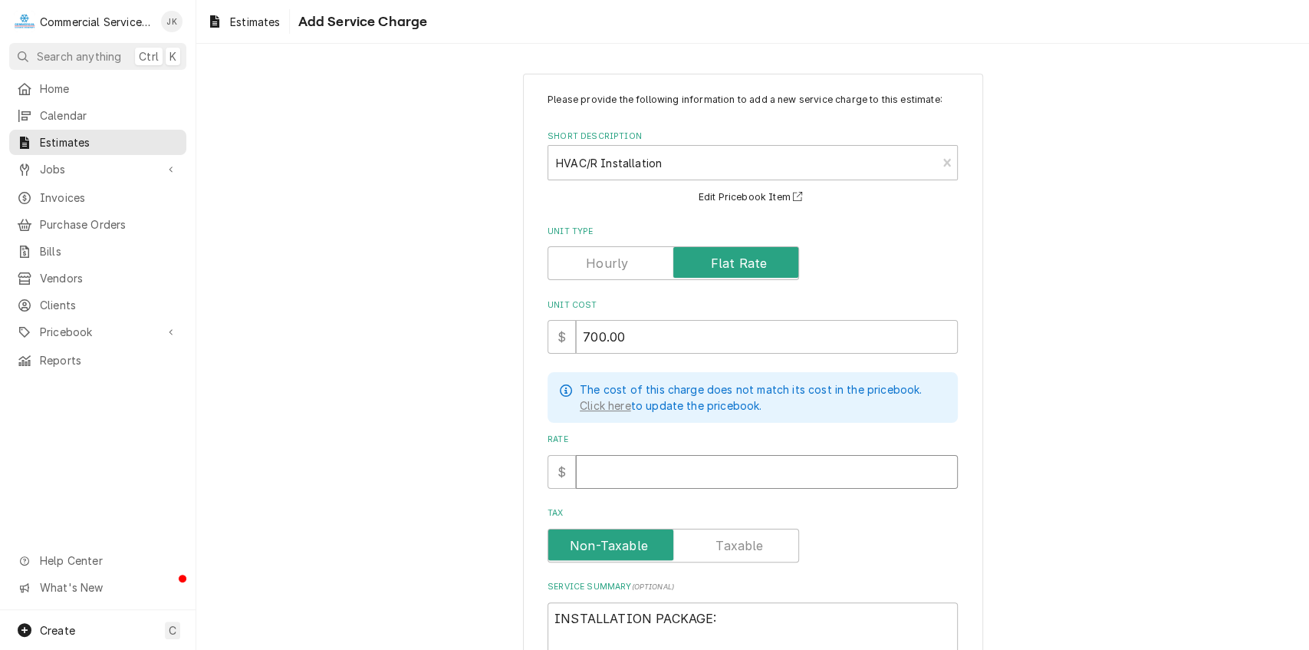
click at [607, 476] on input "Rate" at bounding box center [767, 472] width 382 height 34
type textarea "x"
type input "7"
type textarea "x"
type input "70"
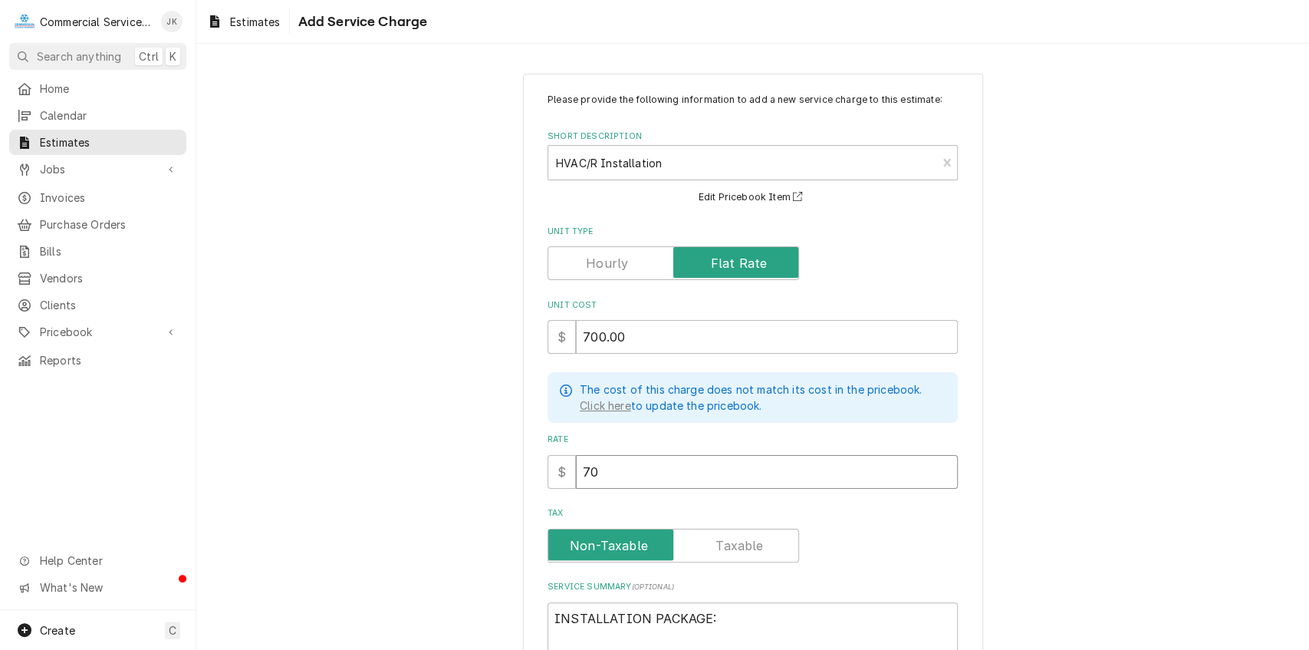
type textarea "x"
type input "700"
type textarea "x"
type input "700.0"
type textarea "x"
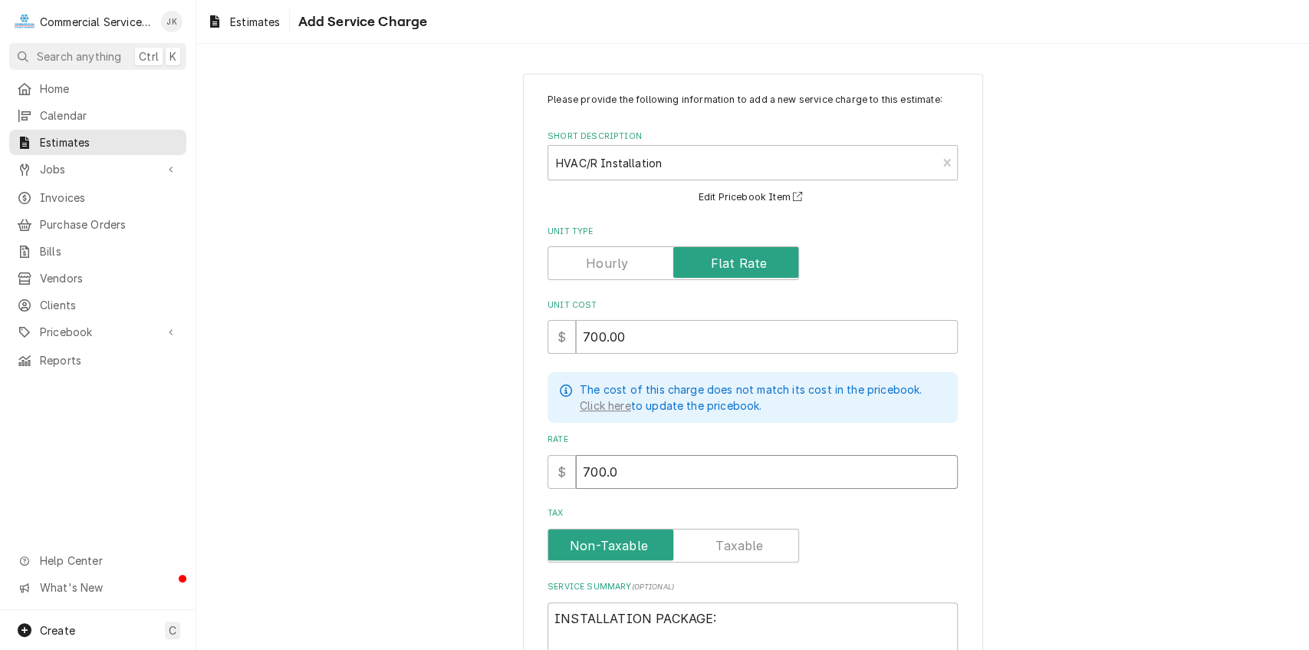
type input "700.00"
type textarea "x"
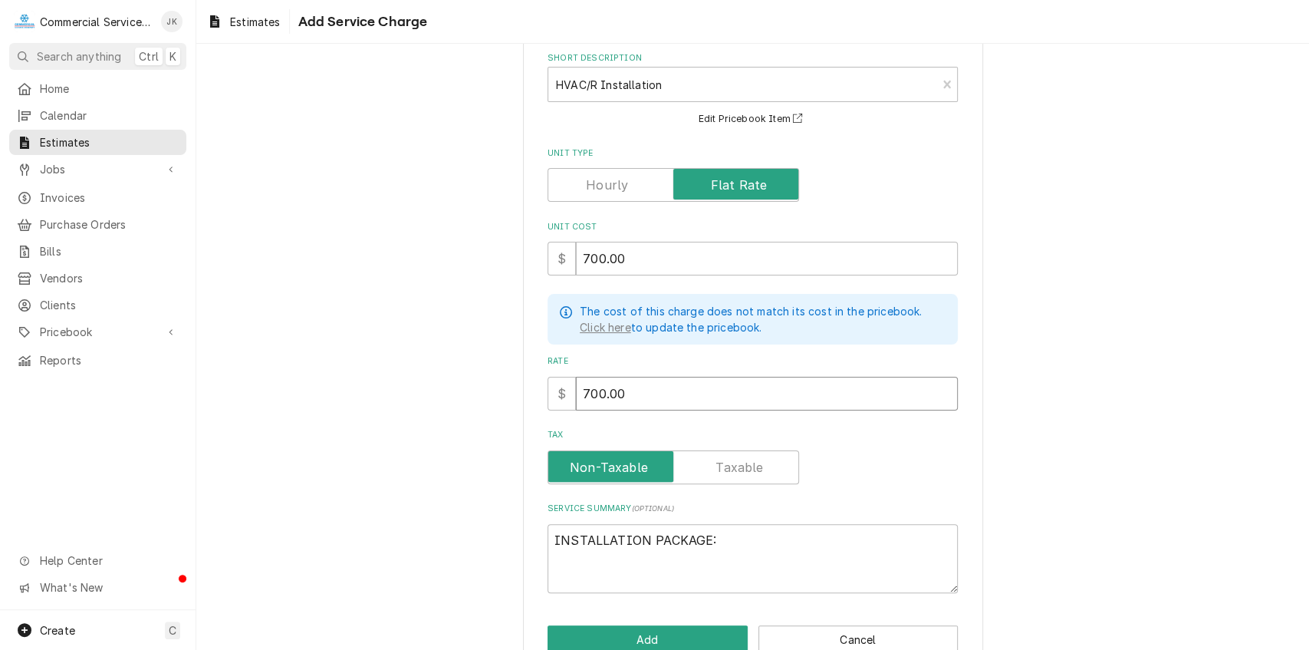
scroll to position [114, 0]
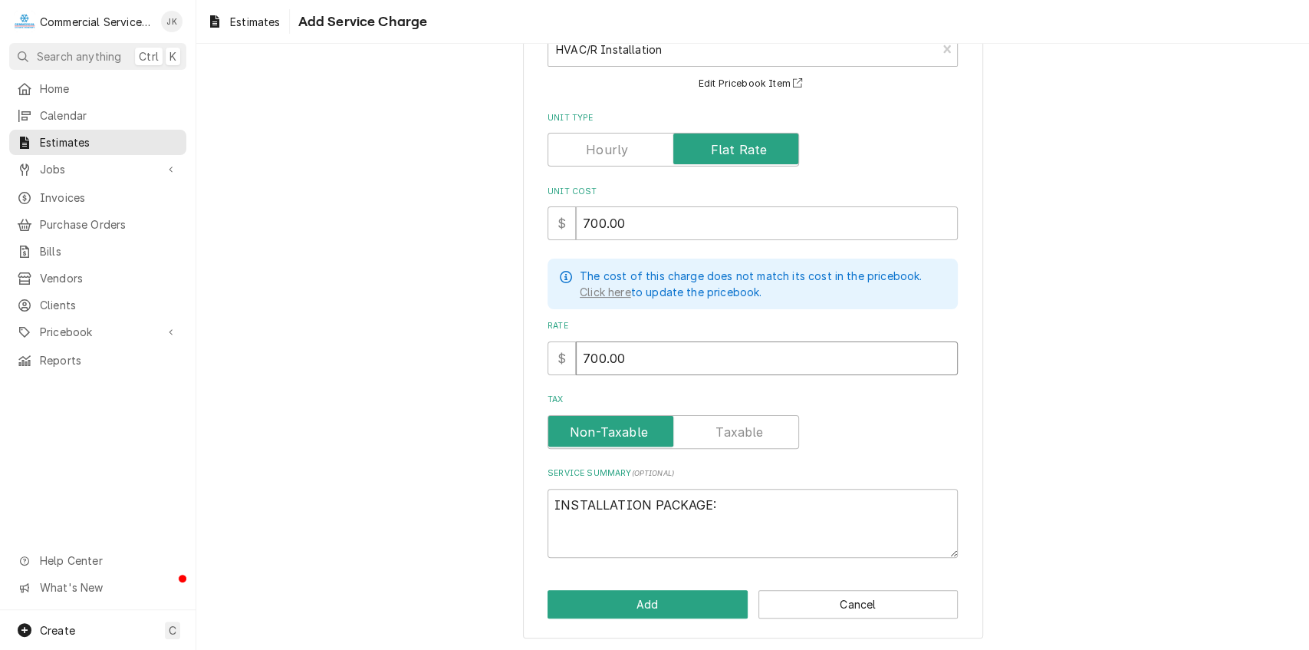
type input "700.00"
click at [719, 495] on textarea "INSTALLATION PACKAGE:" at bounding box center [753, 524] width 410 height 70
type textarea "x"
type textarea "INSTALLATION PACKAGE"
type textarea "x"
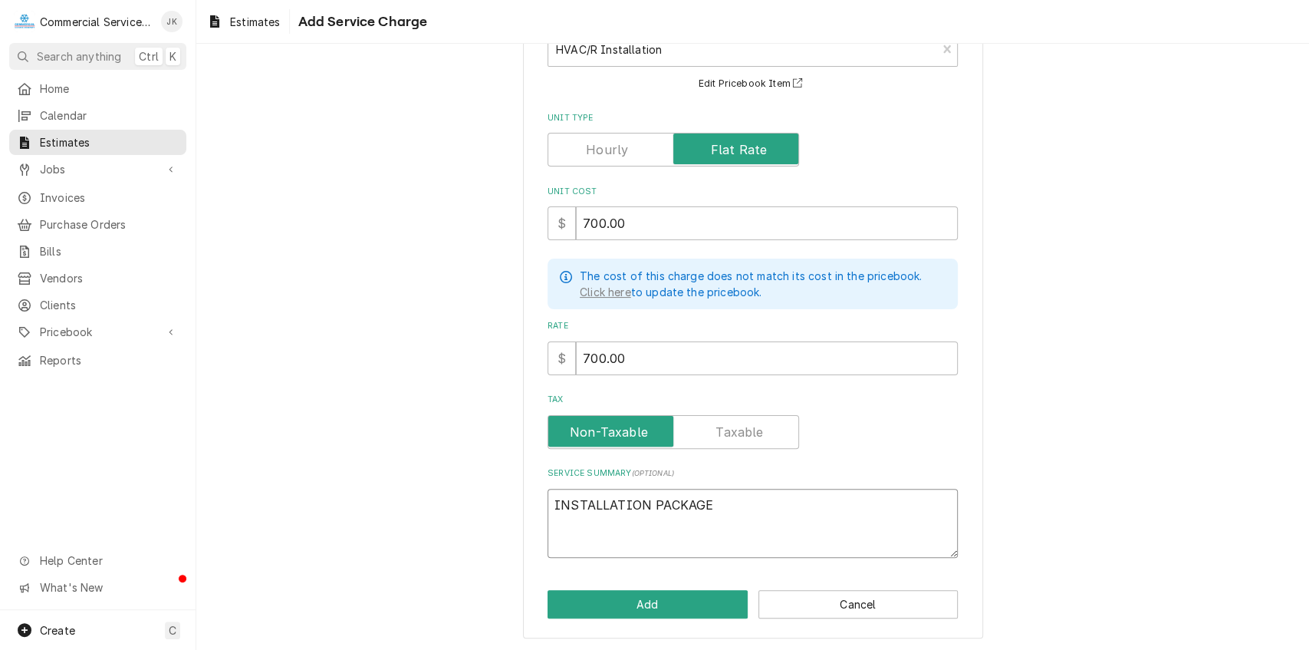
type textarea "INSTALLATION PACKAG"
type textarea "x"
type textarea "INSTALLATION PACKA"
type textarea "x"
type textarea "INSTALLATION PACK"
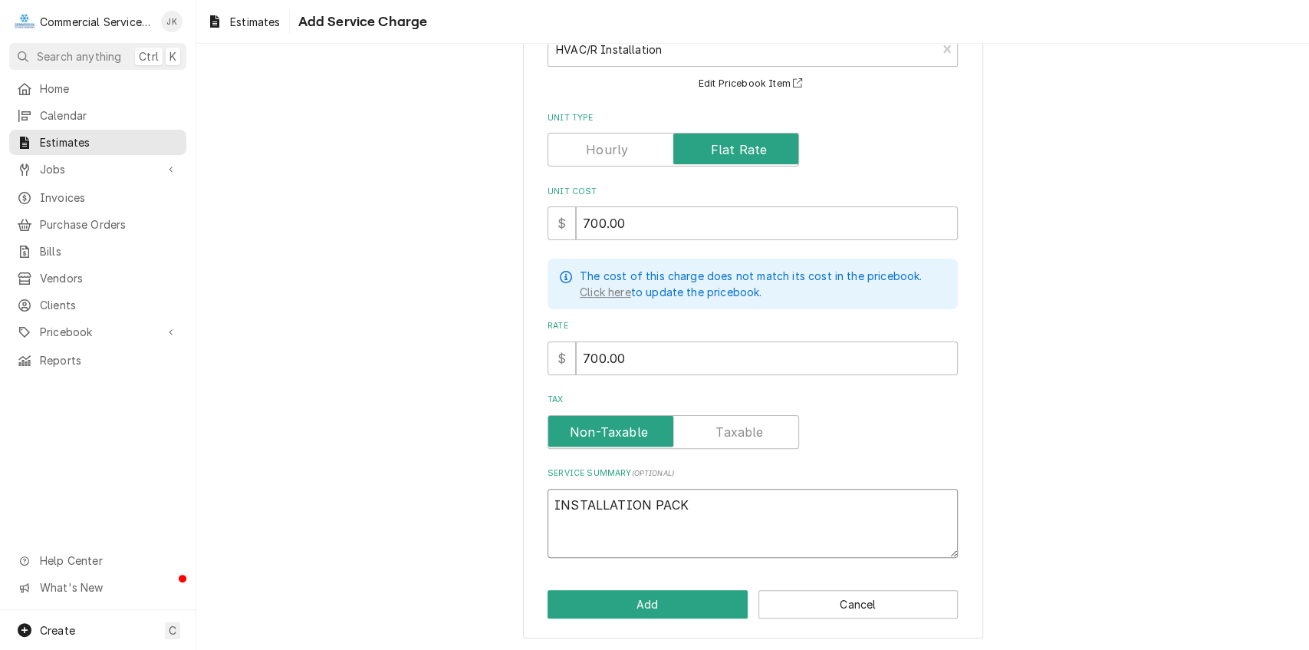
type textarea "x"
type textarea "INSTALLATION PAC"
type textarea "x"
type textarea "INSTALLATION PA"
type textarea "x"
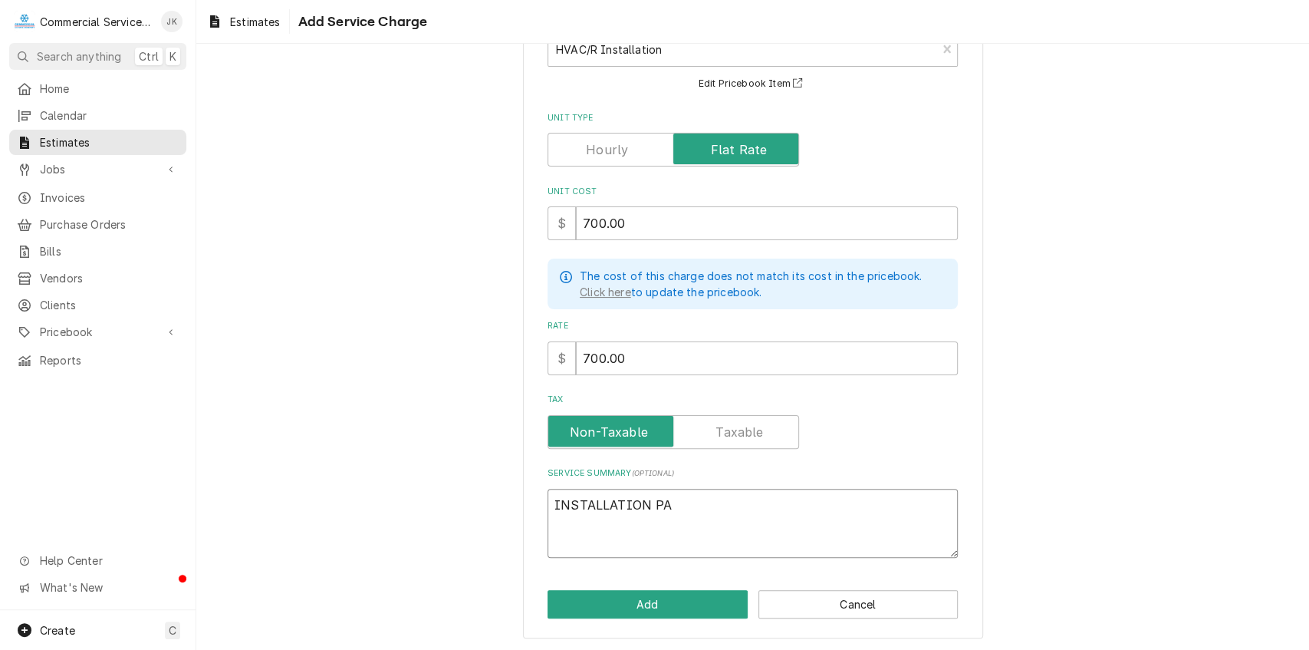
type textarea "INSTALLATION P"
type textarea "x"
type textarea "INSTALLATION"
type textarea "x"
type textarea "INSTALLATION"
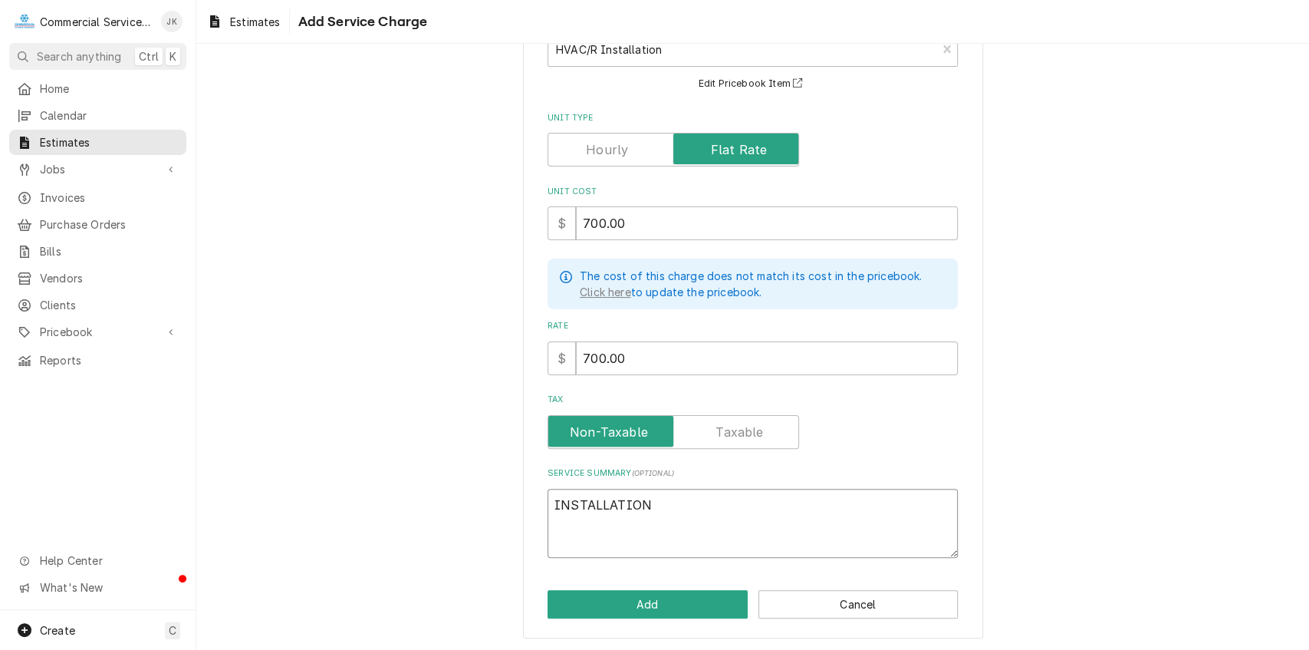
type textarea "x"
type textarea "INSTALLATIO"
type textarea "x"
type textarea "INSTALLATI"
type textarea "x"
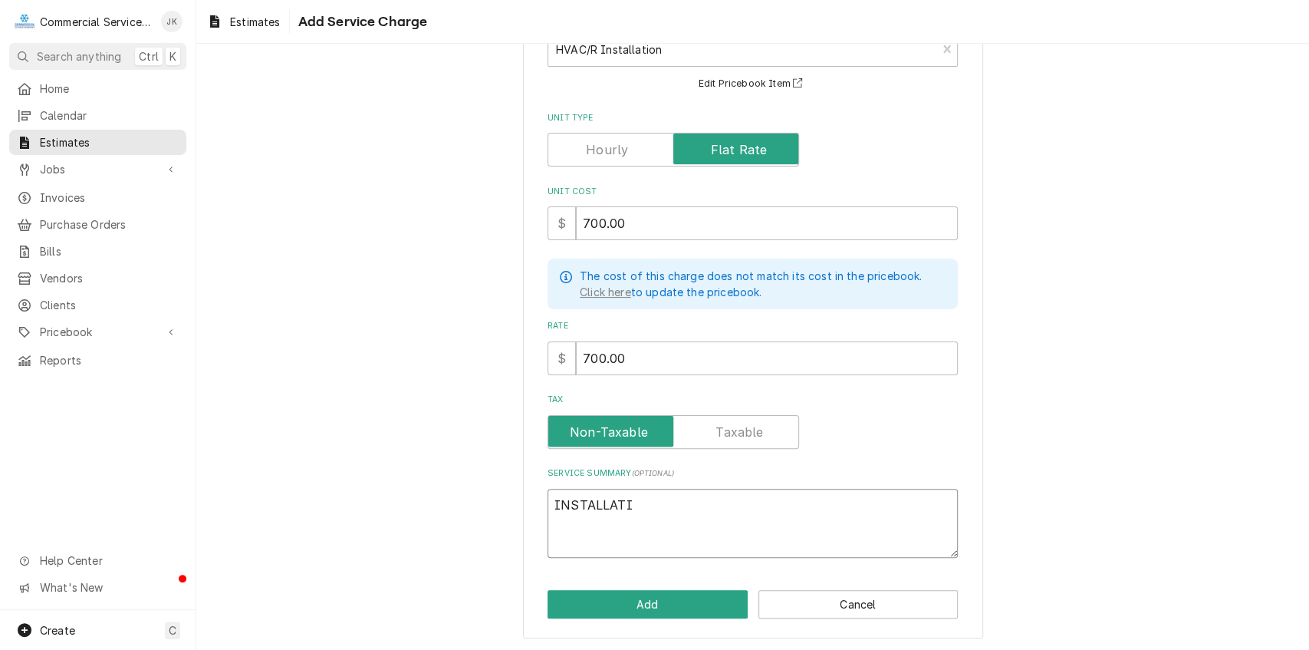
type textarea "INSTALLAT"
type textarea "x"
type textarea "INSTALLA"
type textarea "x"
type textarea "INSTALL"
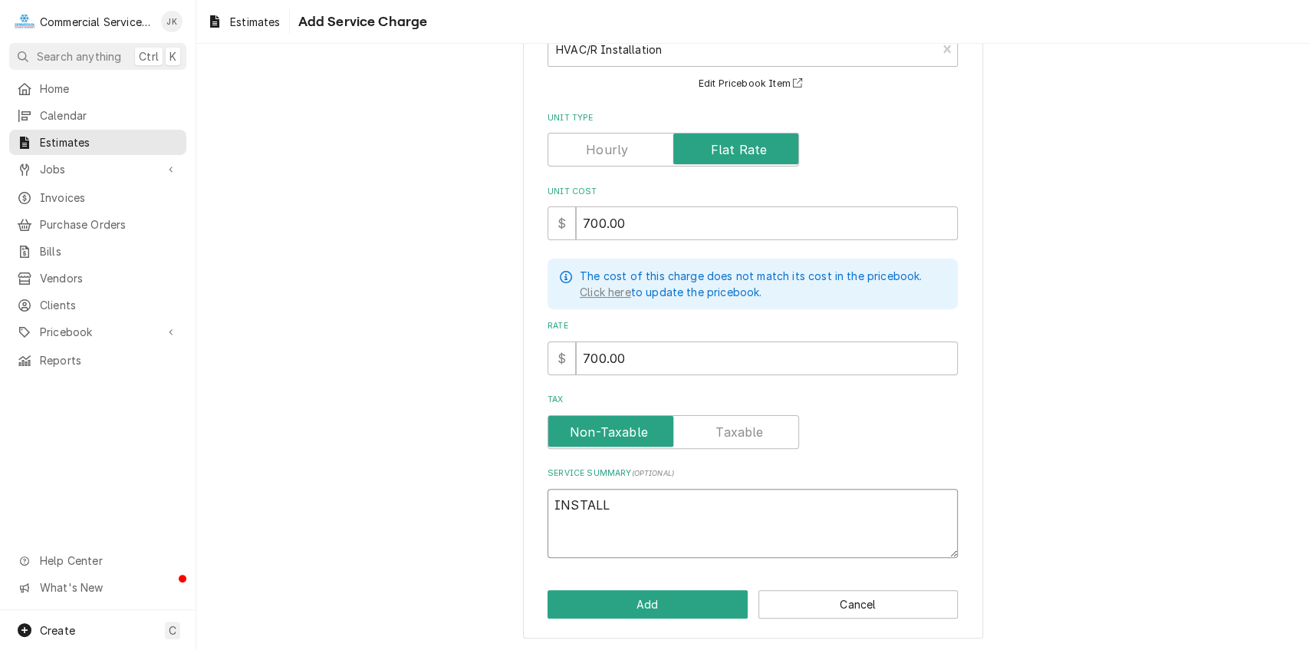
type textarea "x"
type textarea "INSTAL"
type textarea "x"
type textarea "INSTA"
type textarea "x"
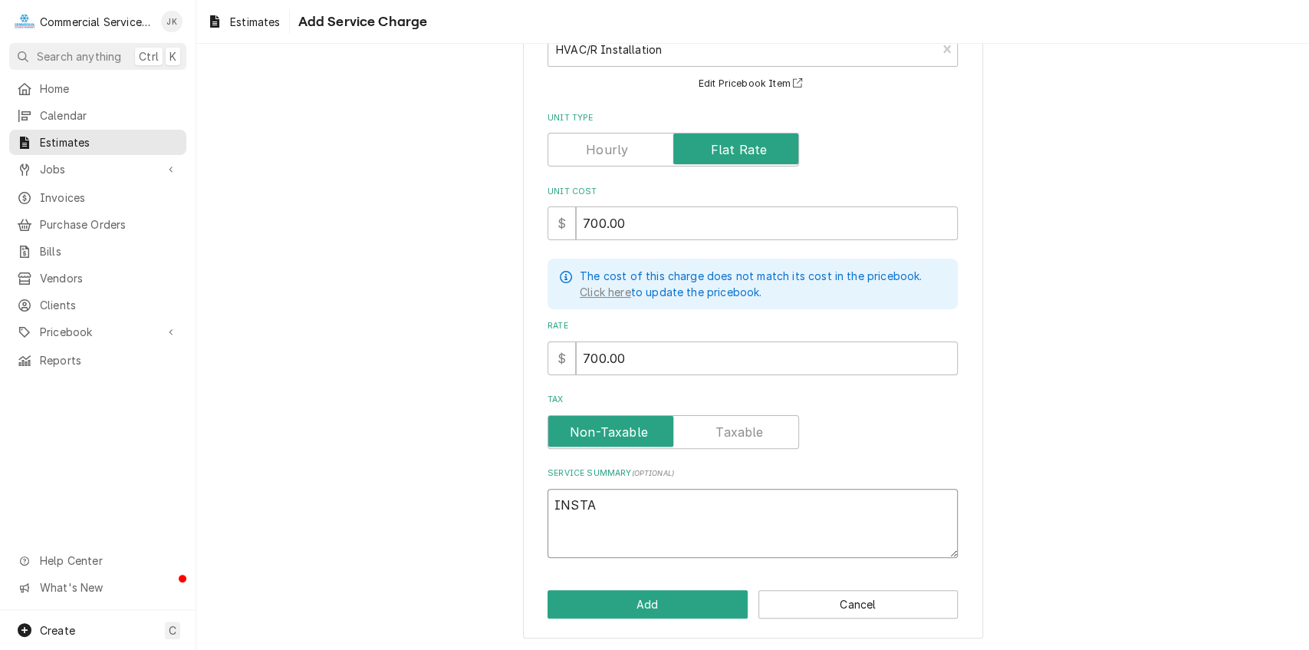
type textarea "INST"
type textarea "x"
type textarea "INS"
type textarea "x"
type textarea "I"
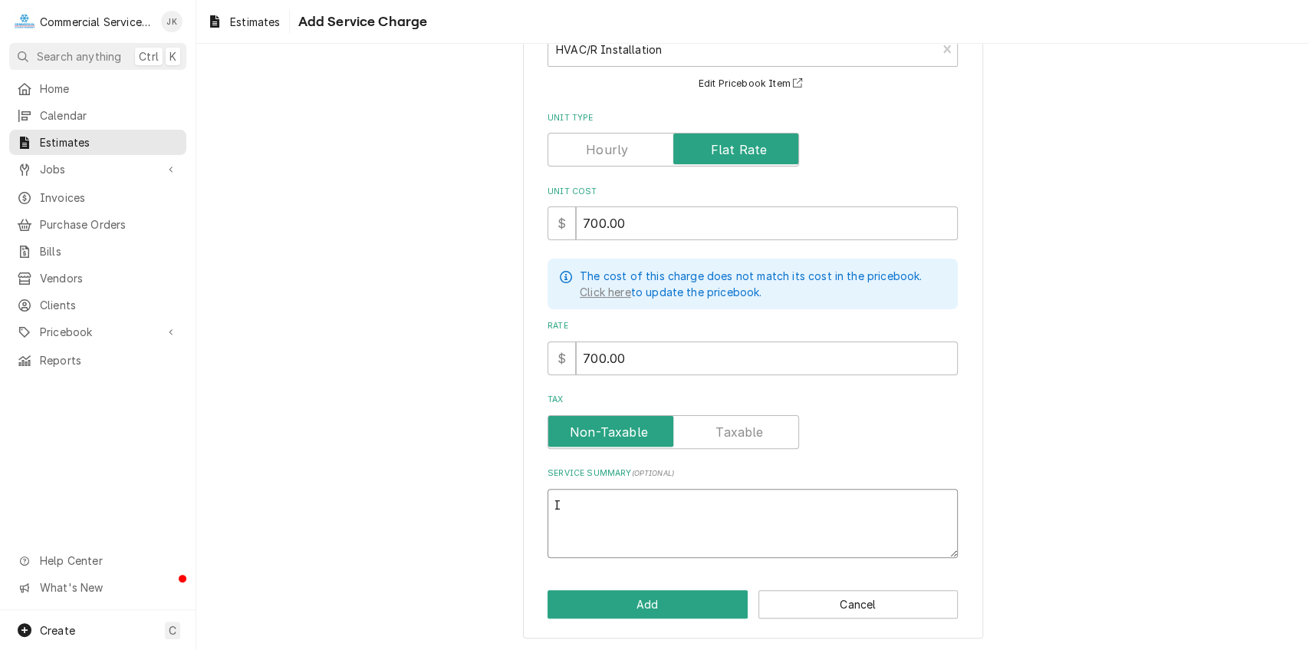
type textarea "x"
type textarea "R"
type textarea "x"
type textarea "Re"
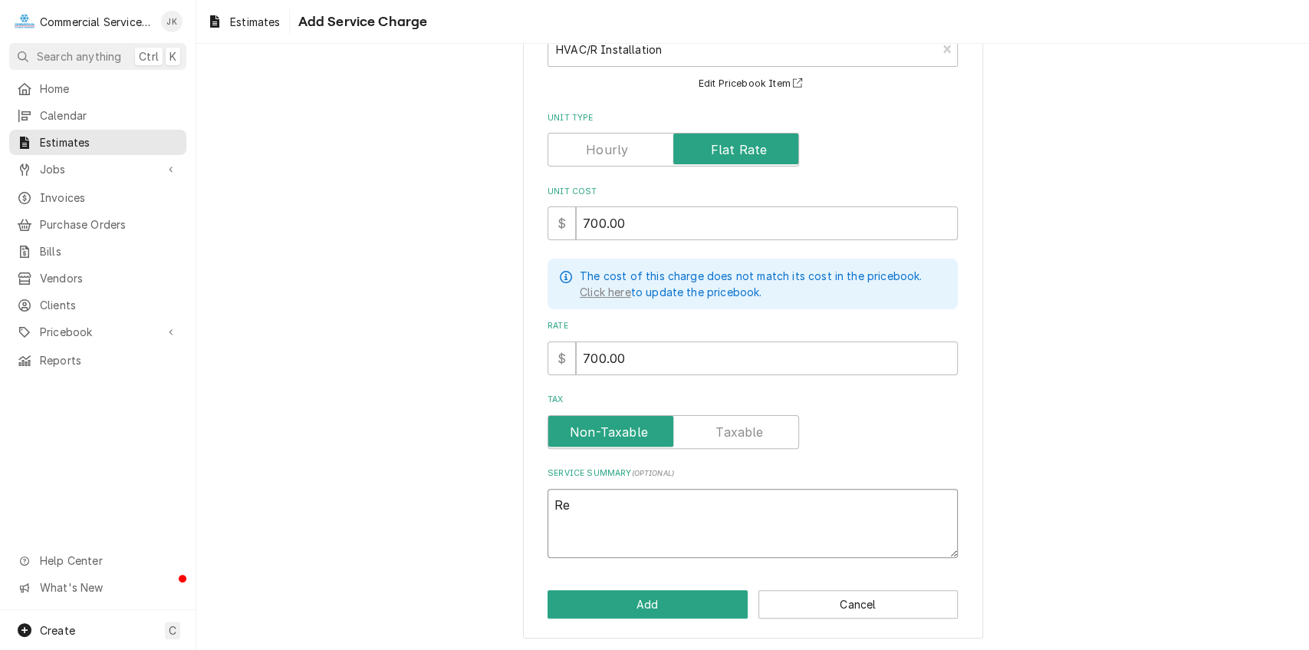
type textarea "x"
type textarea "Rem"
type textarea "x"
type textarea "Remo"
type textarea "x"
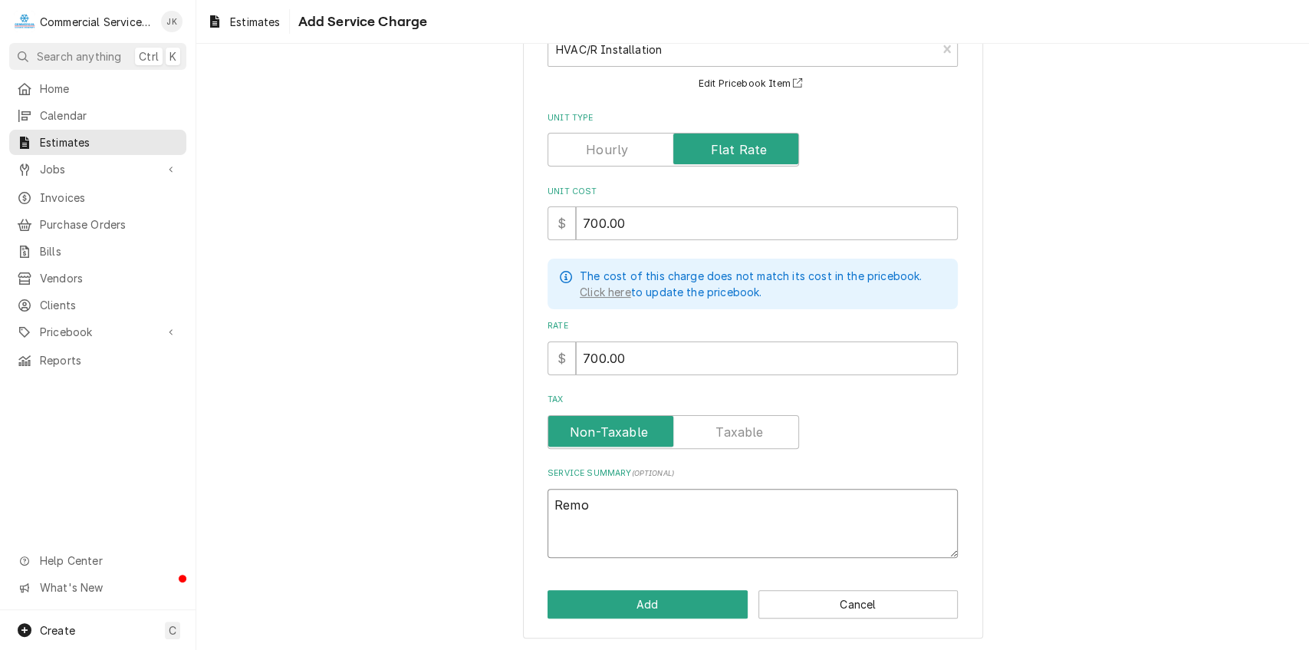
type textarea "Remov"
type textarea "x"
type textarea "Remove"
type textarea "x"
type textarea "Remove"
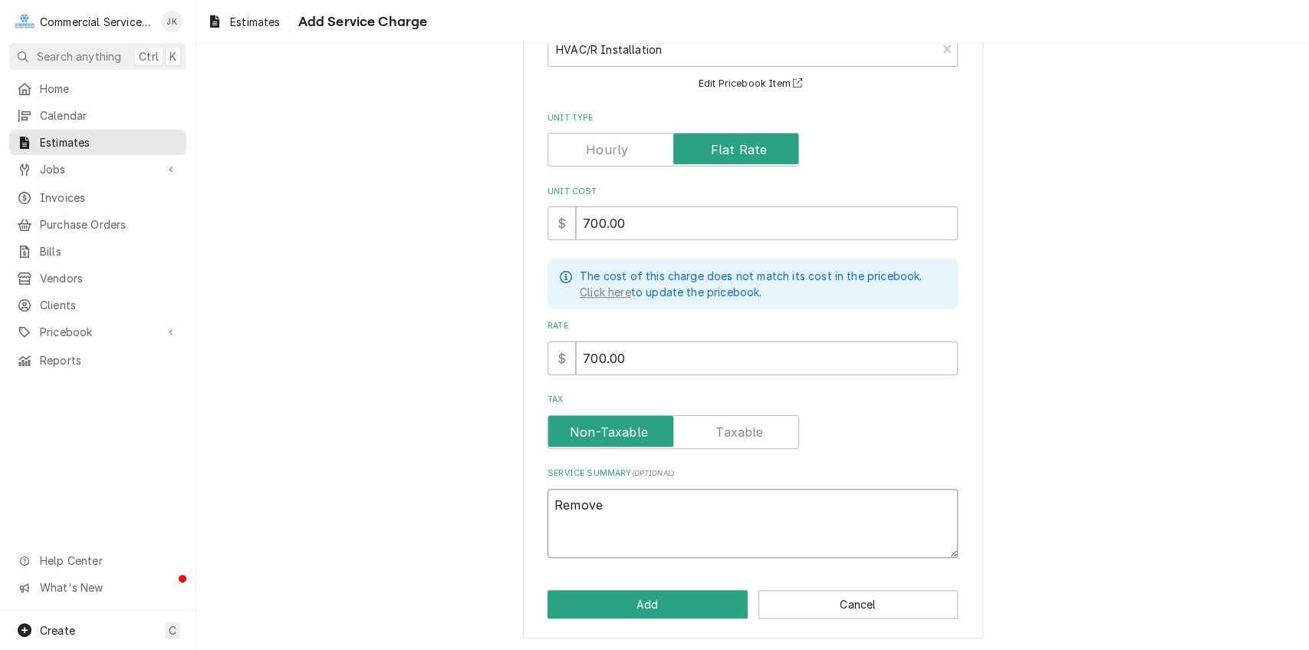
type textarea "x"
type textarea "Remove f"
type textarea "x"
type textarea "Remove fa"
type textarea "x"
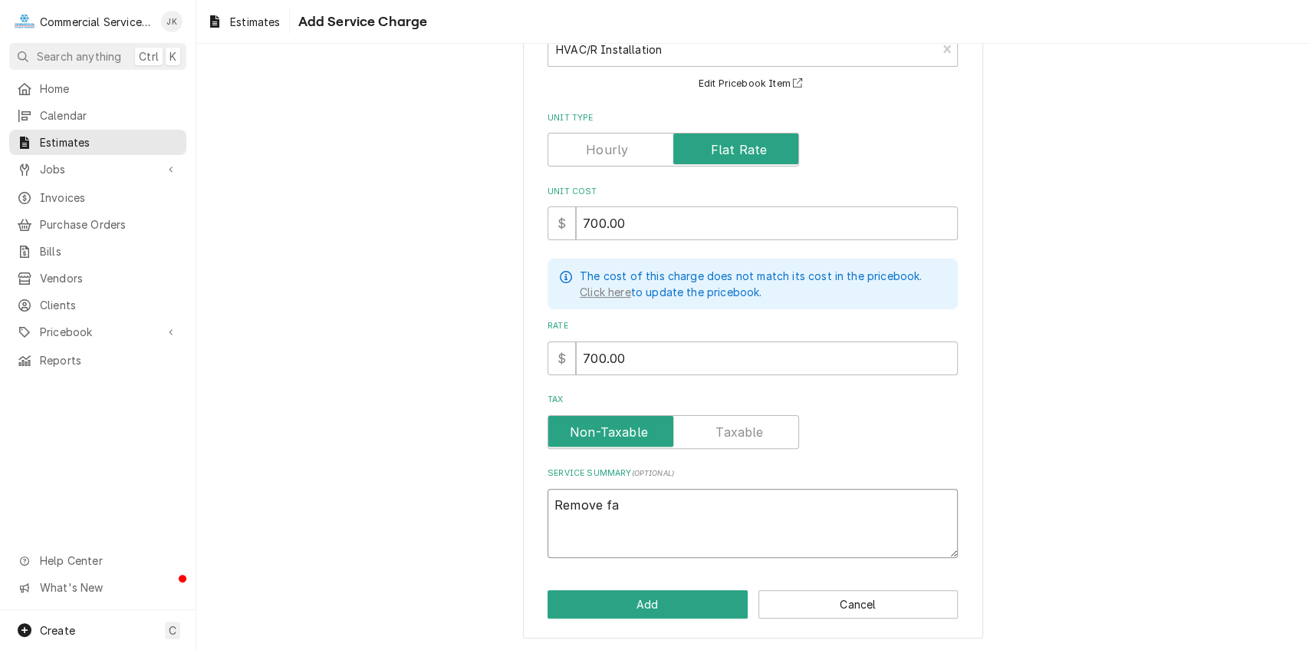
type textarea "Remove fai"
type textarea "x"
type textarea "Remove fail"
type textarea "x"
type textarea "Remove faile"
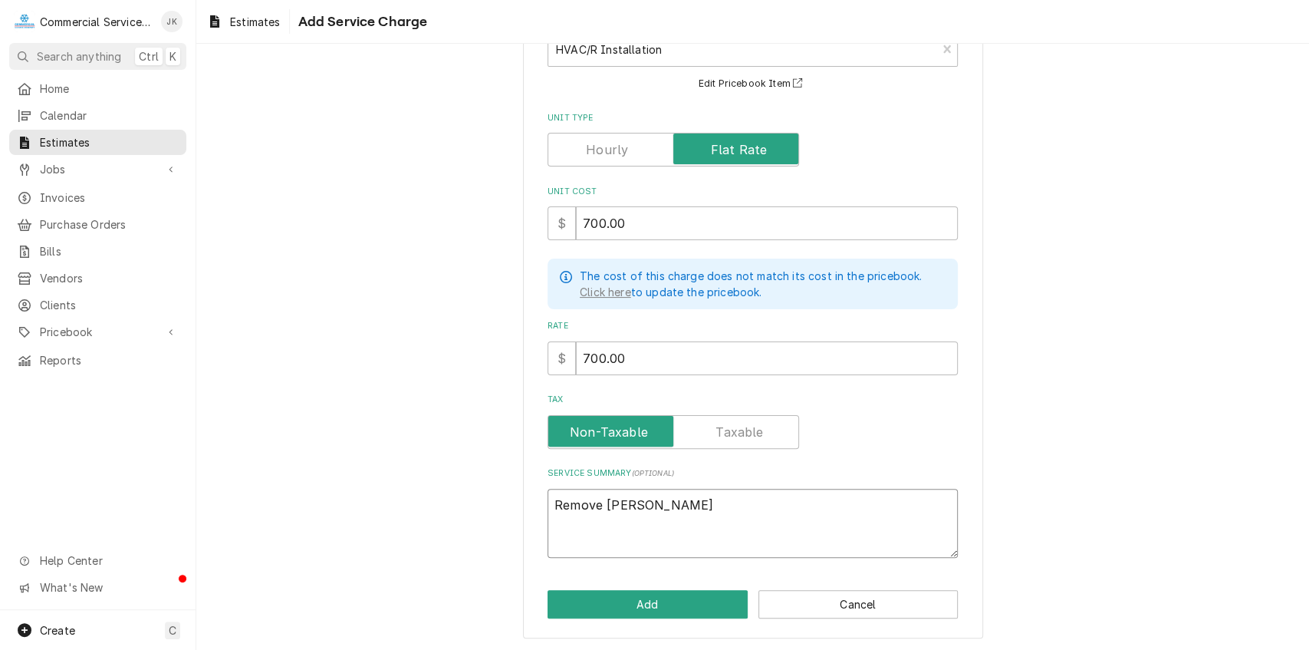
type textarea "x"
type textarea "Remove failed"
type textarea "x"
type textarea "Remove failed"
type textarea "x"
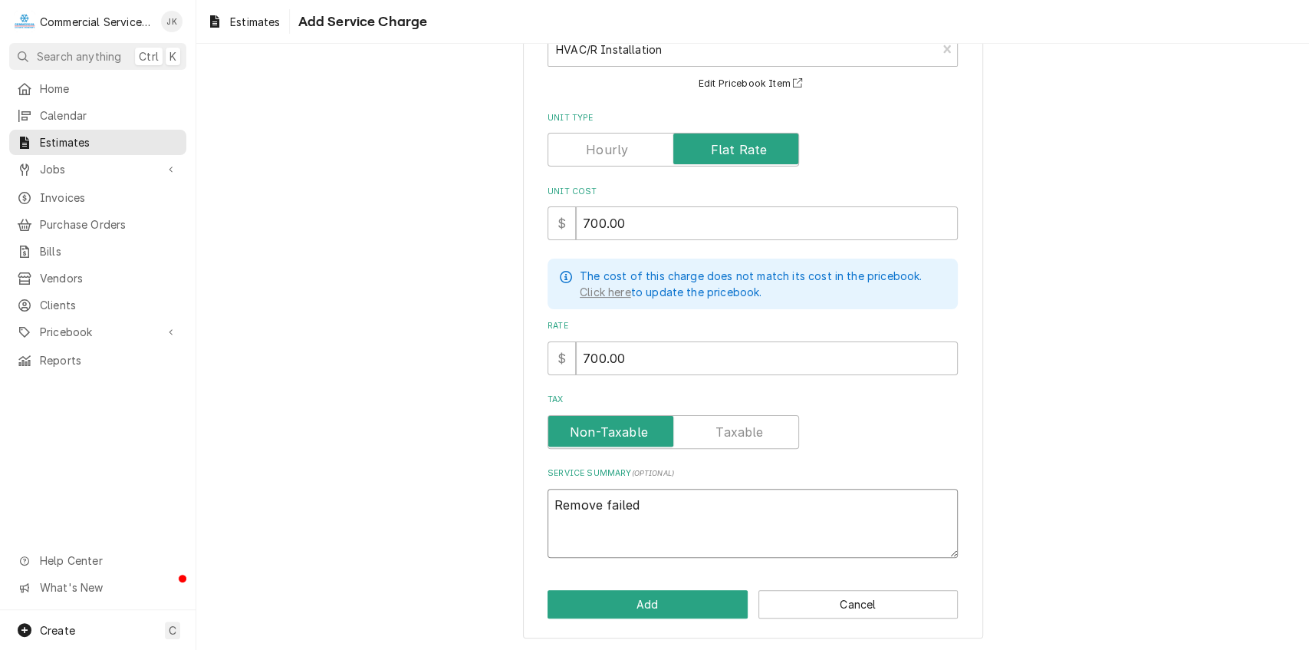
type textarea "Remove failed L"
type textarea "x"
type textarea "Remove failed LG"
type textarea "x"
type textarea "Remove failed LG"
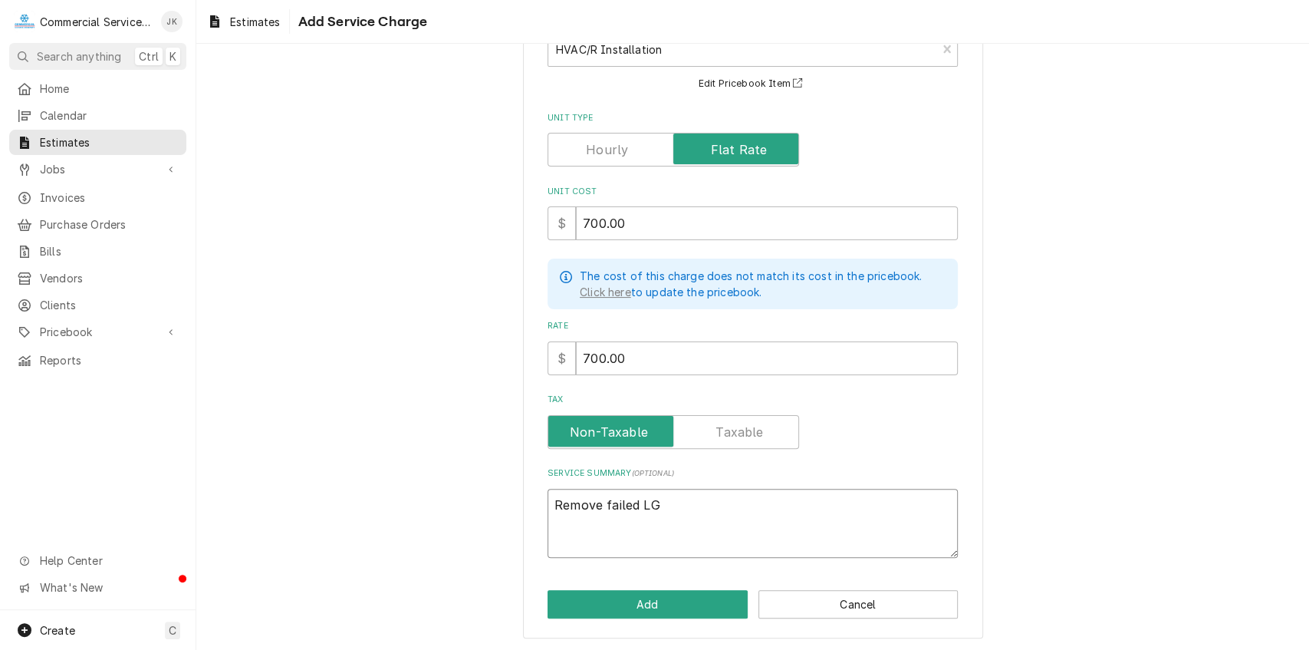
type textarea "x"
type textarea "Remove failed LG A"
type textarea "x"
type textarea "Remove failed LG A/"
type textarea "x"
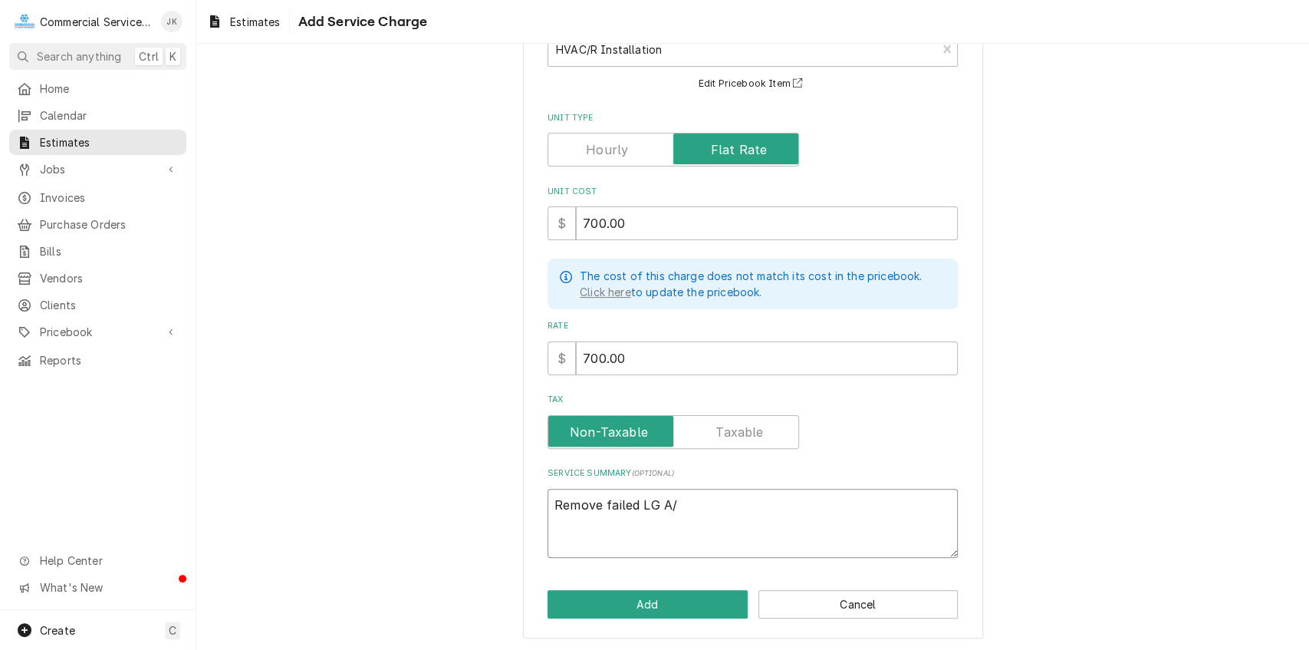
type textarea "Remove failed LG A/C"
type textarea "x"
type textarea "Remove failed LG A/C"
type textarea "x"
type textarea "Remove failed LG A/C a"
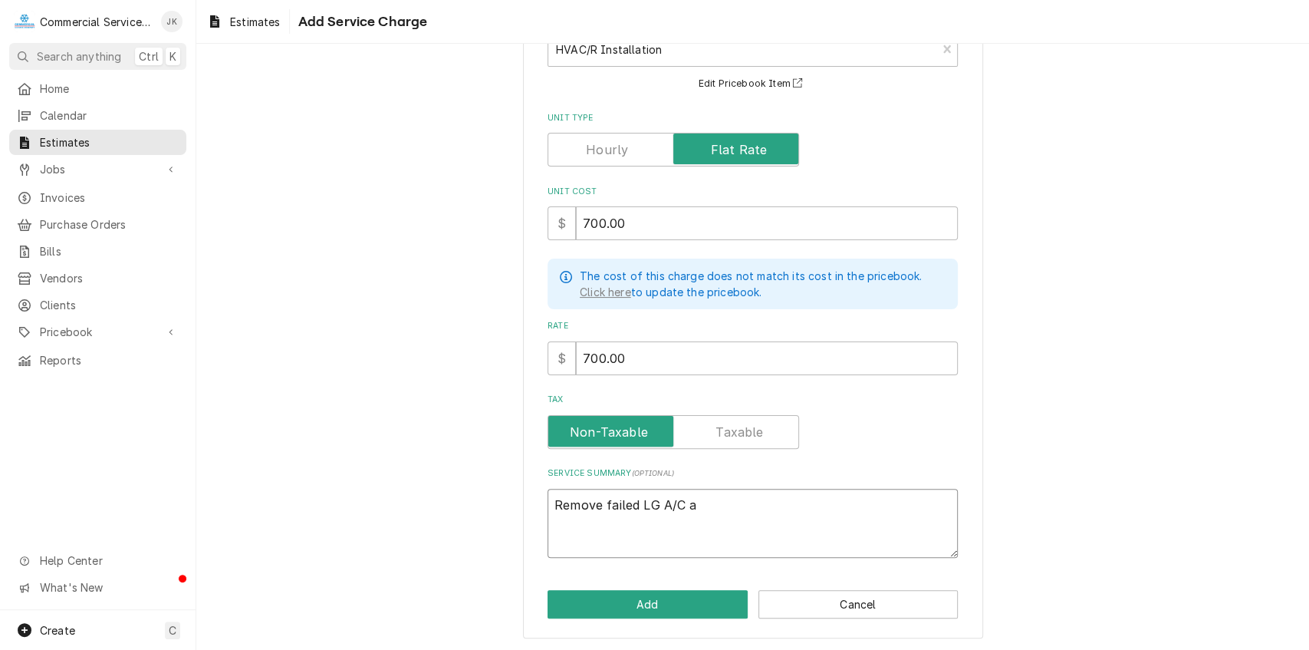
type textarea "x"
type textarea "Remove failed LG A/C an"
type textarea "x"
type textarea "Remove failed LG A/C and"
click at [654, 502] on textarea "Remove failed LG A/C and install new LG" at bounding box center [753, 524] width 410 height 70
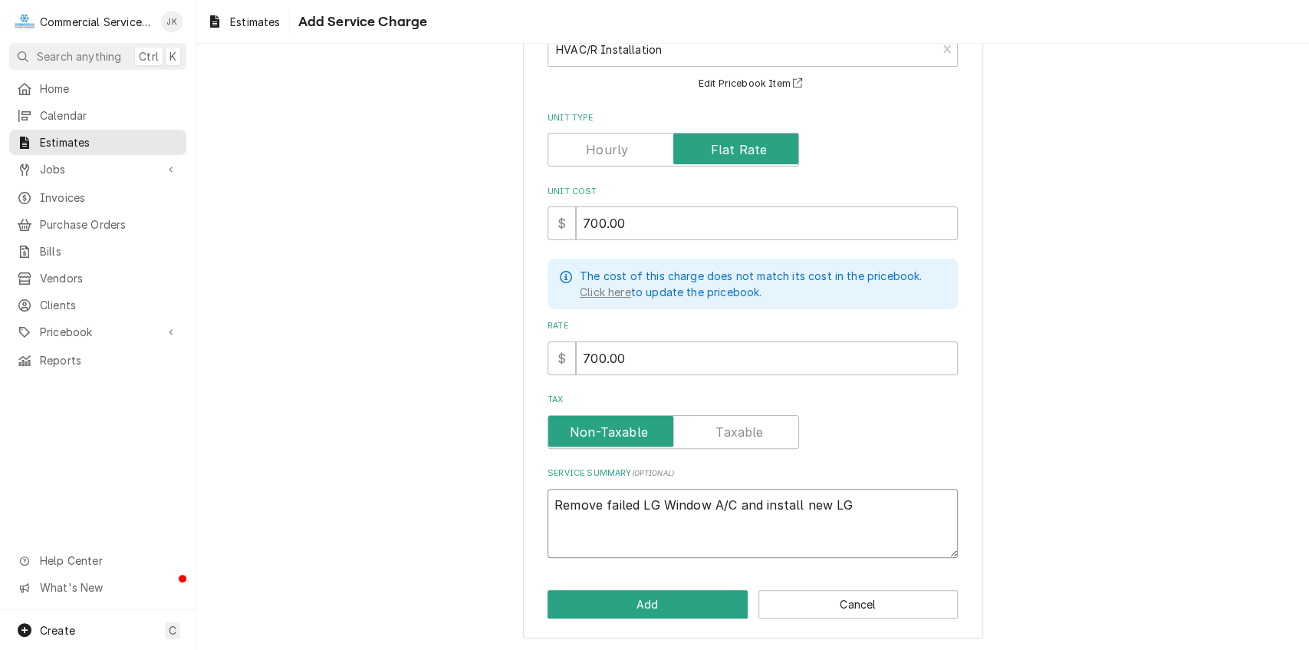
click at [851, 501] on textarea "Remove failed LG Window A/C and install new LG" at bounding box center [753, 524] width 410 height 70
click at [732, 502] on textarea "Remove failed LG Window A/C and install new LG" at bounding box center [753, 524] width 410 height 70
click at [922, 503] on textarea "Remove failed LG Window A/C model (NA) and install new LG" at bounding box center [753, 524] width 410 height 70
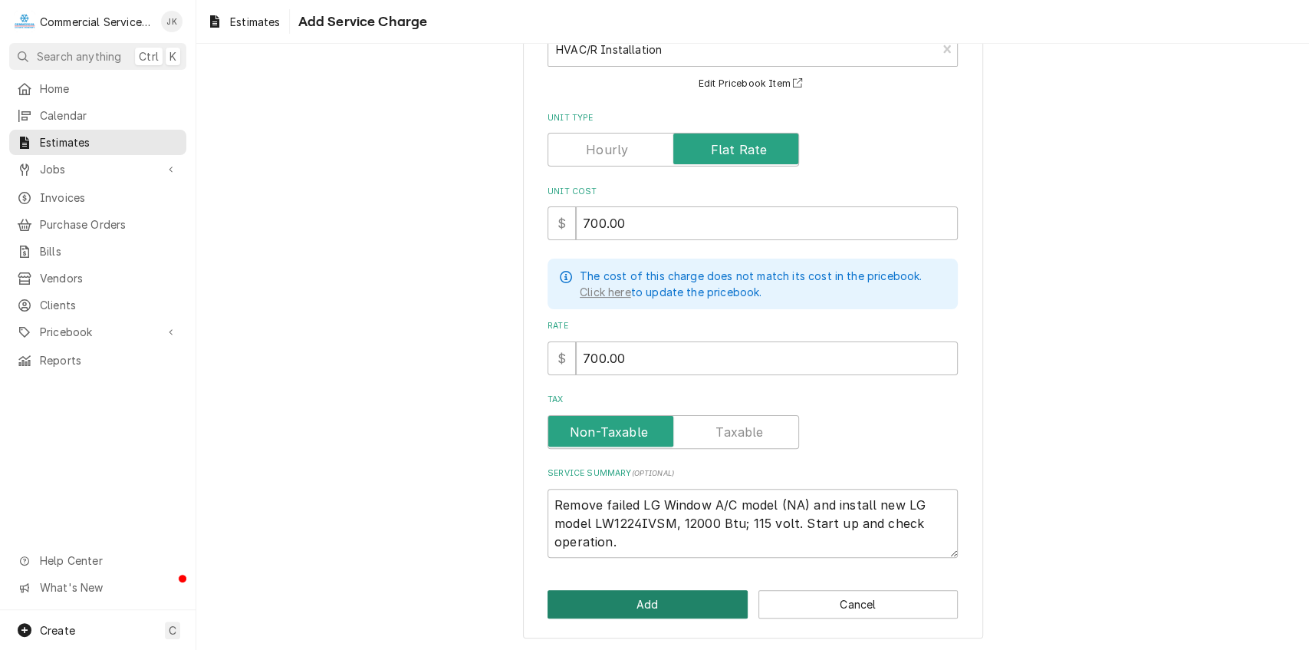
click at [614, 606] on button "Add" at bounding box center [648, 604] width 200 height 28
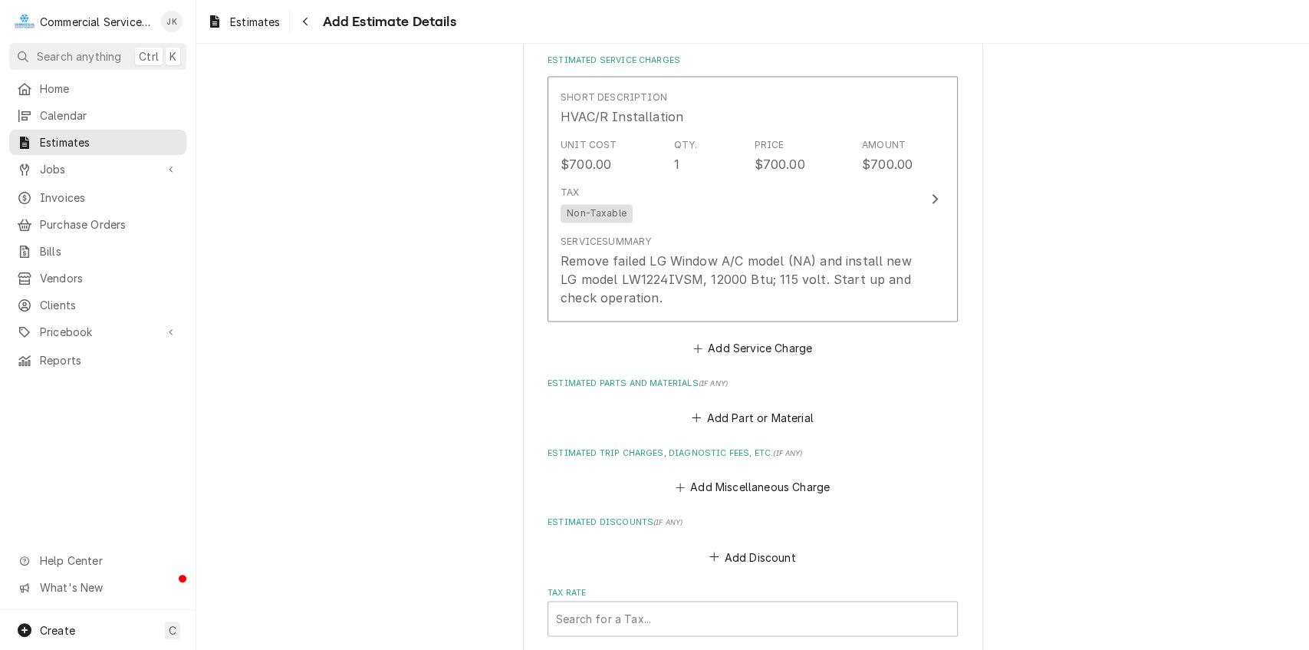
scroll to position [1520, 0]
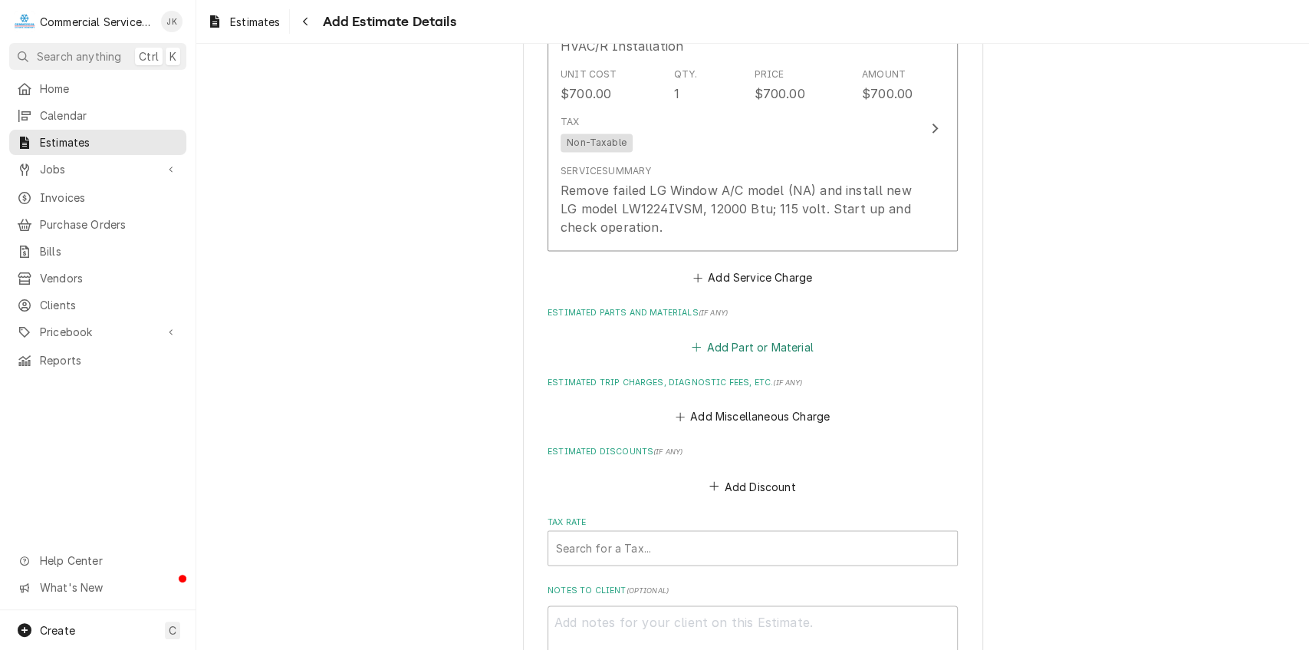
click at [739, 344] on button "Add Part or Material" at bounding box center [753, 346] width 127 height 21
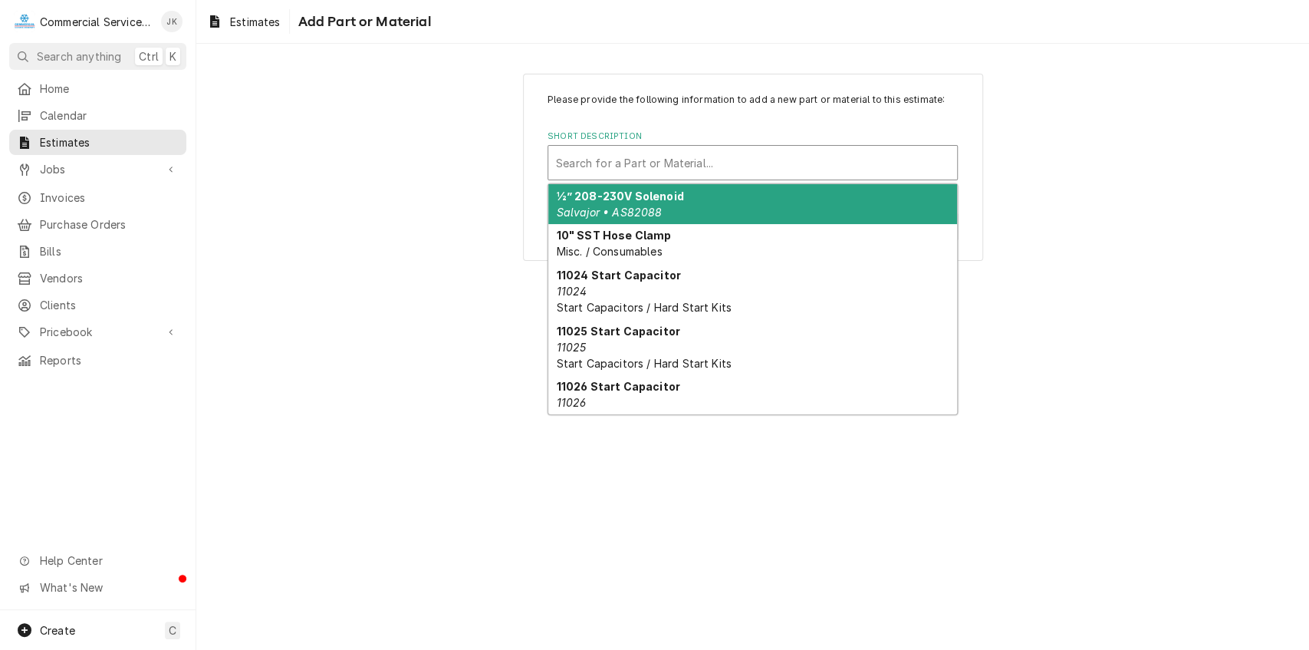
click at [584, 163] on div "Short Description" at bounding box center [752, 163] width 393 height 28
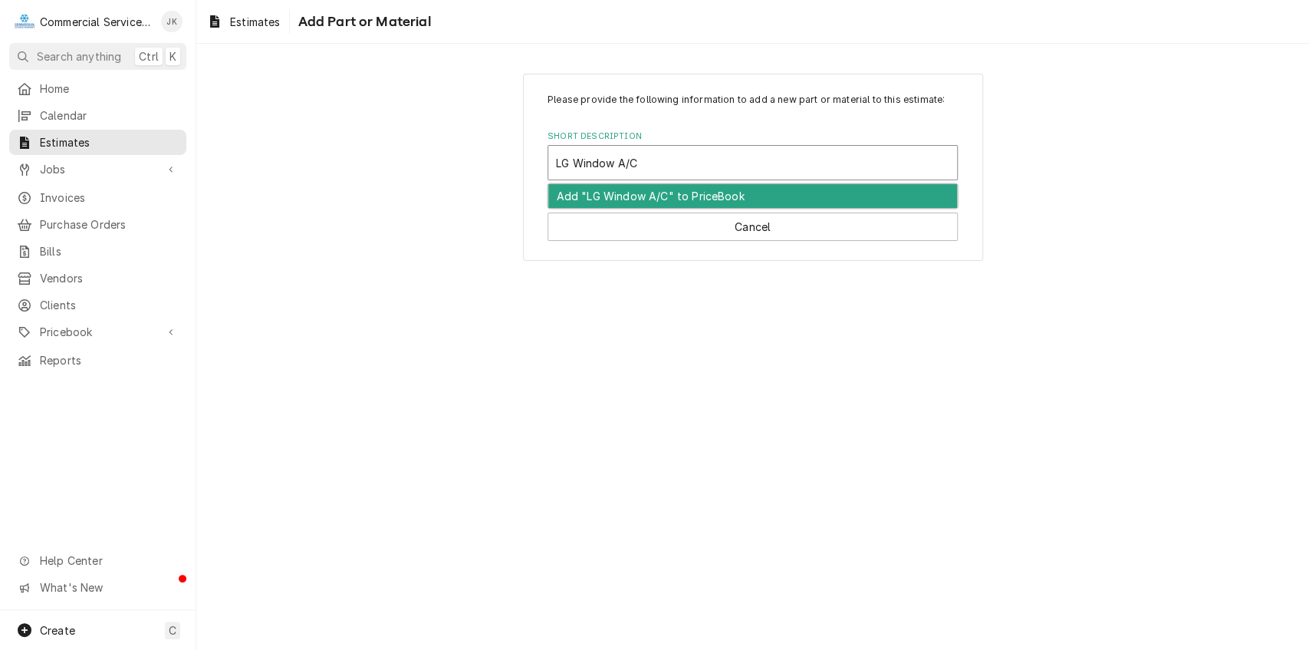
click at [721, 195] on div "Add "LG Window A/C" to PriceBook" at bounding box center [752, 196] width 409 height 24
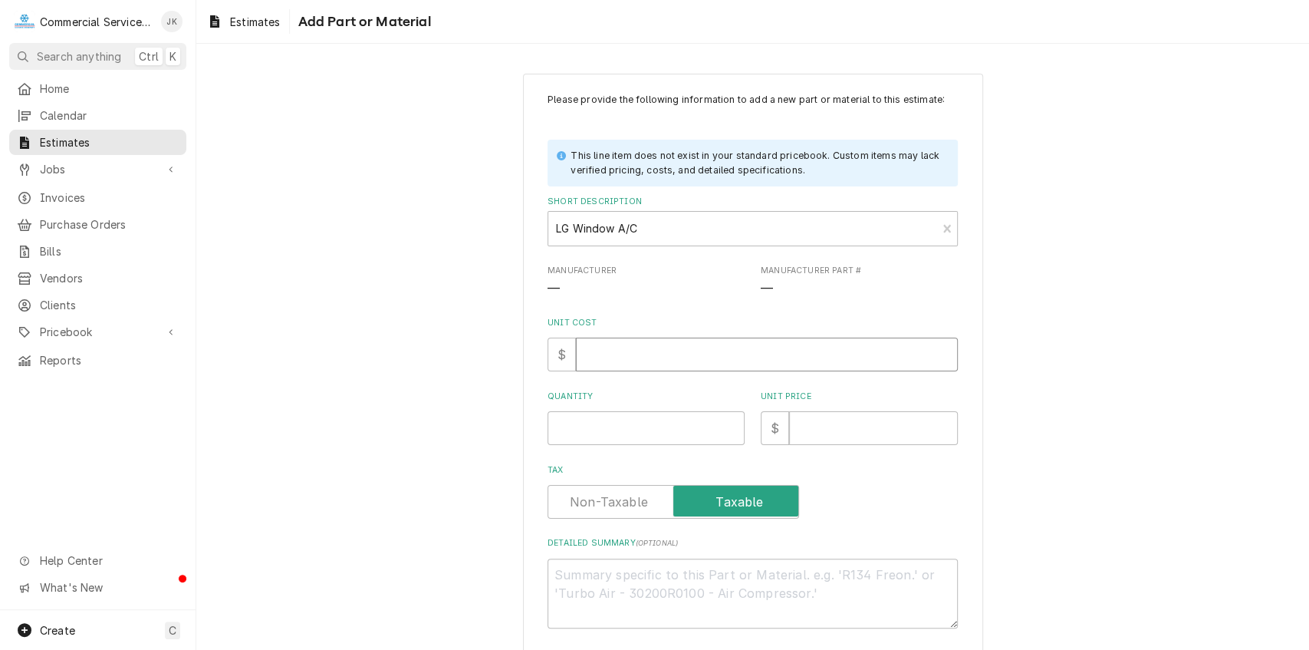
click at [592, 365] on input "Unit Cost" at bounding box center [767, 354] width 382 height 34
click at [584, 424] on input "Quantity" at bounding box center [646, 428] width 197 height 34
click at [805, 432] on input "Unit Price" at bounding box center [873, 428] width 169 height 34
click at [560, 568] on textarea "Detailed Summary ( optional )" at bounding box center [753, 593] width 410 height 70
click at [558, 572] on textarea "qty. (1) LG" at bounding box center [753, 593] width 410 height 70
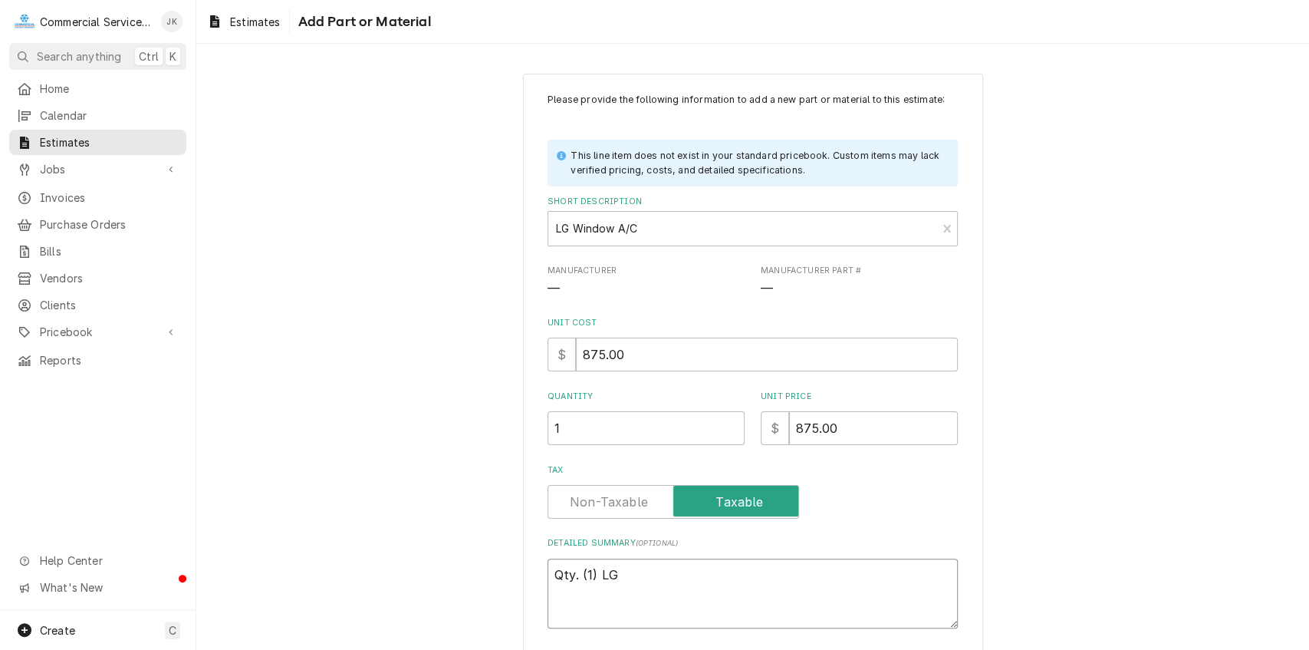
click at [630, 579] on textarea "Qty. (1) LG" at bounding box center [753, 593] width 410 height 70
click at [627, 576] on textarea "Qty. (1) LG 12000" at bounding box center [753, 593] width 410 height 70
click at [667, 571] on textarea "Qty. (1) LG 12, B000" at bounding box center [753, 593] width 410 height 70
click at [630, 574] on textarea "Qty. (1) LG 12, Btu" at bounding box center [753, 593] width 410 height 70
click at [686, 571] on textarea "Qty. (1) LG 12,000 Btu" at bounding box center [753, 593] width 410 height 70
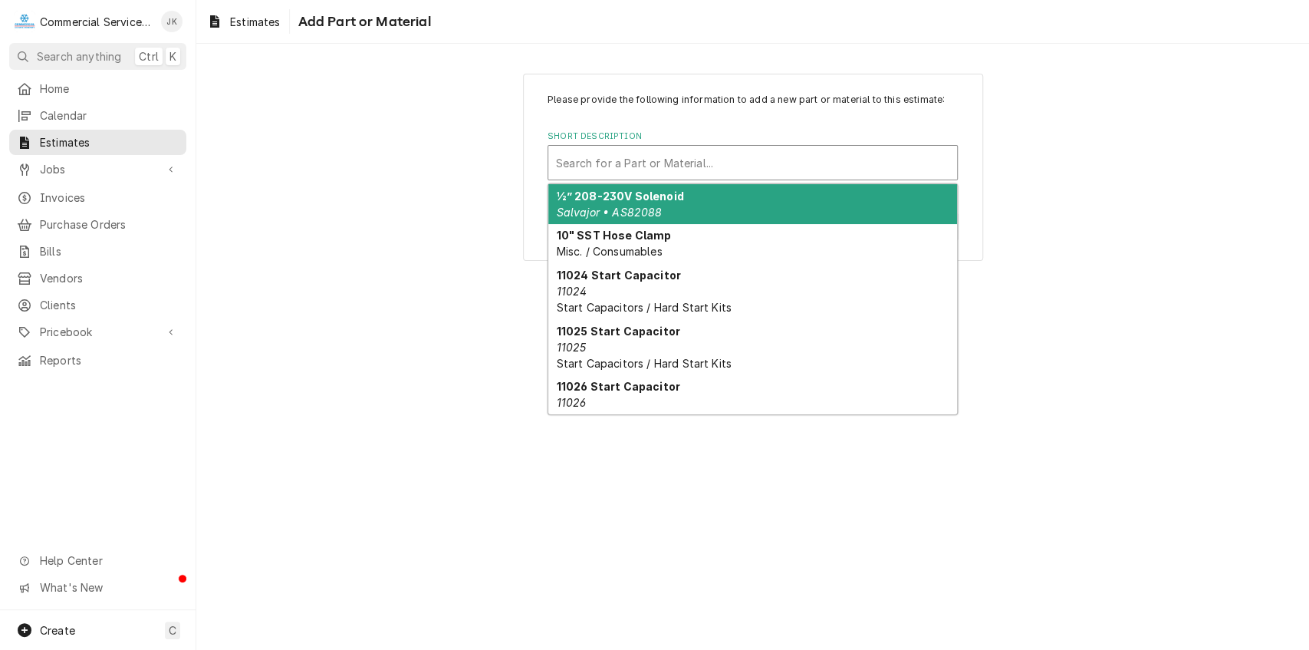
click at [580, 153] on div "Short Description" at bounding box center [752, 163] width 393 height 28
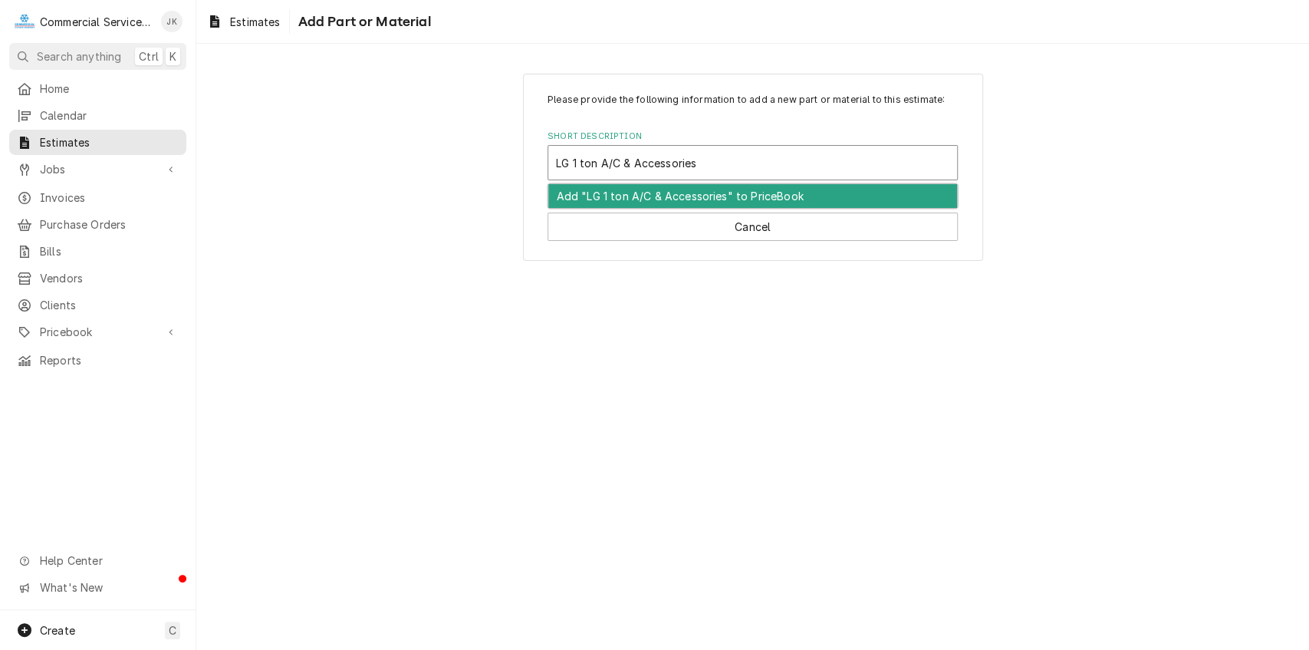
click at [759, 198] on div "Add "LG 1 ton A/C & Accessories" to PriceBook" at bounding box center [752, 196] width 409 height 24
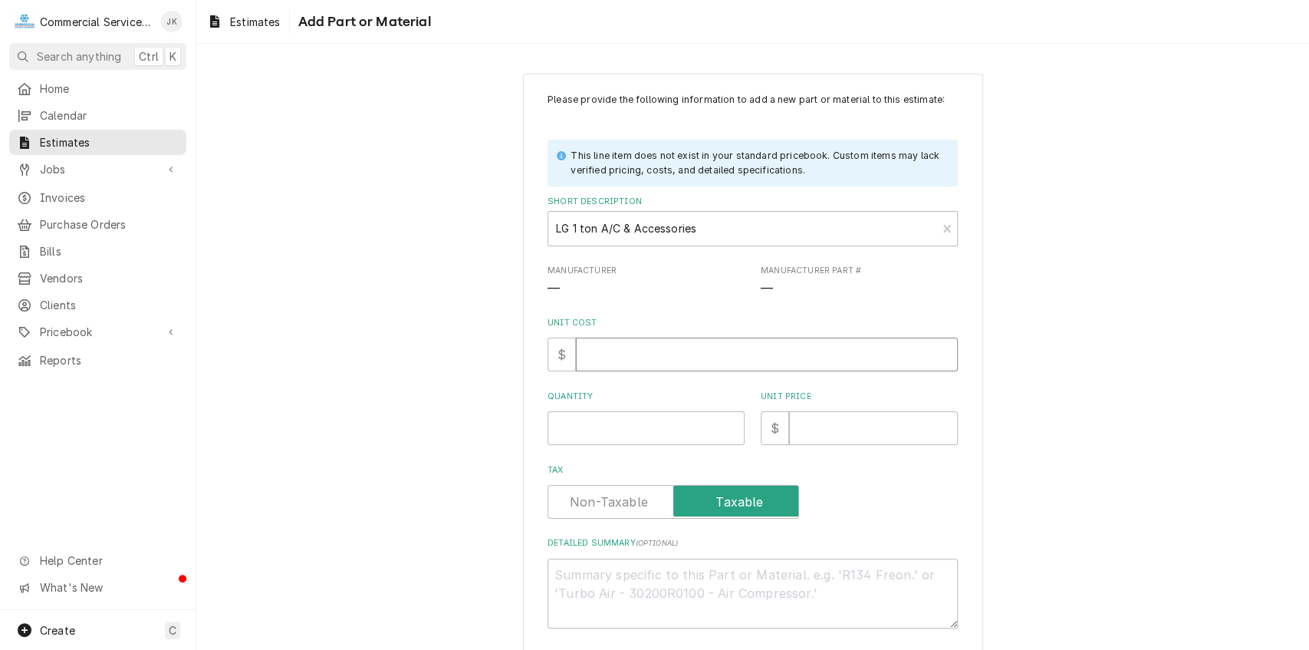
click at [589, 353] on input "Unit Cost" at bounding box center [767, 354] width 382 height 34
click at [560, 434] on input "Quantity" at bounding box center [646, 428] width 197 height 34
click at [832, 430] on input "Unit Price" at bounding box center [873, 428] width 169 height 34
click at [623, 352] on input "875.00" at bounding box center [767, 354] width 382 height 34
click at [838, 423] on input "875.00" at bounding box center [873, 428] width 169 height 34
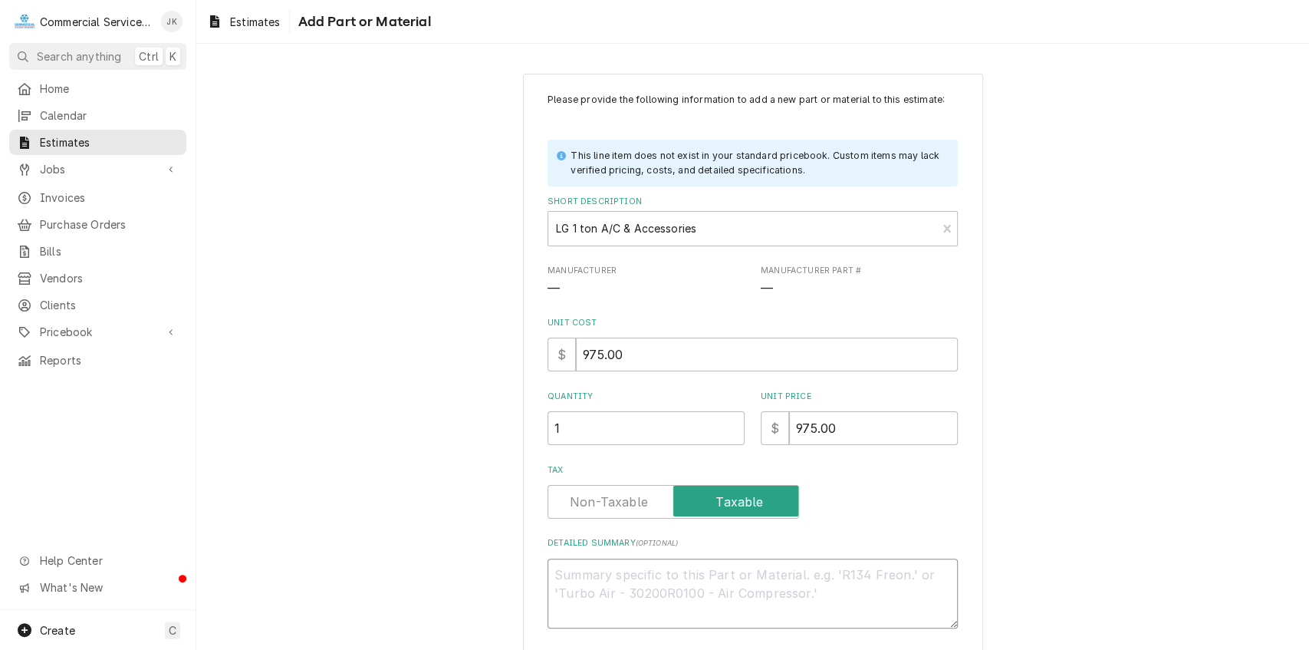
click at [578, 565] on textarea "Detailed Summary ( optional )" at bounding box center [753, 593] width 410 height 70
click at [693, 576] on textarea "Qty. (1) LG 1 Ton; 12,000Btu" at bounding box center [753, 593] width 410 height 70
click at [720, 572] on textarea "Qty. (1) LG 1 Ton; 12,000 Btu" at bounding box center [753, 593] width 410 height 70
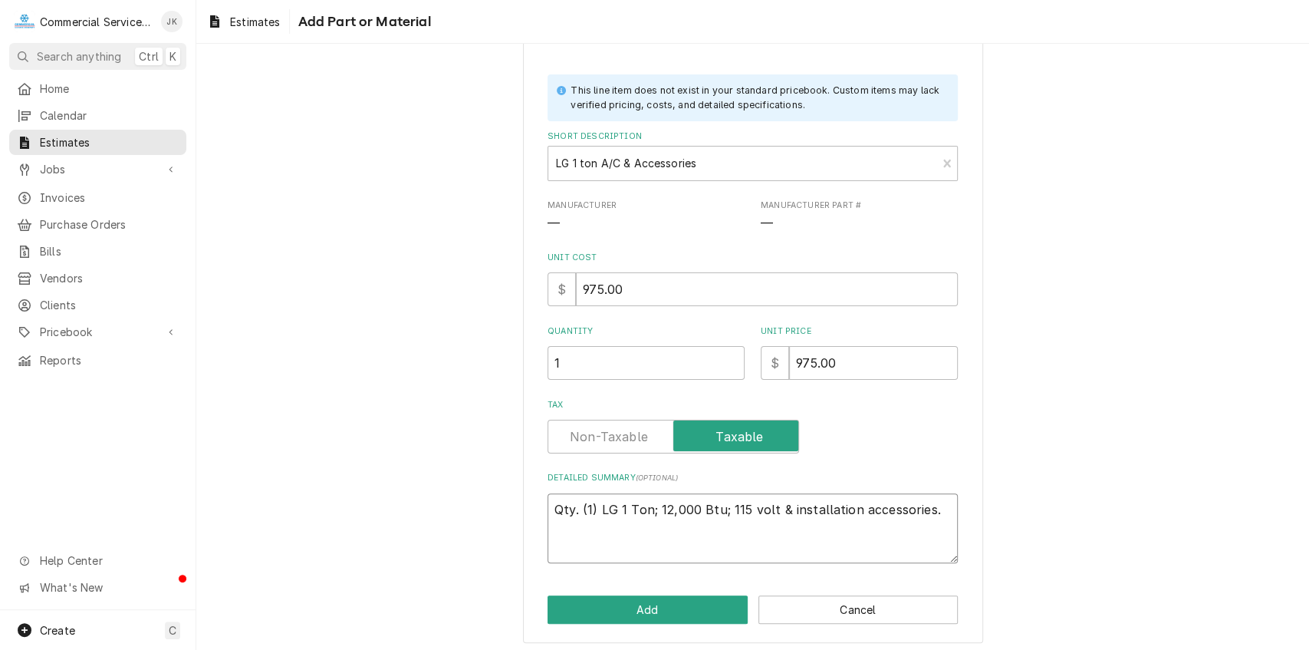
scroll to position [71, 0]
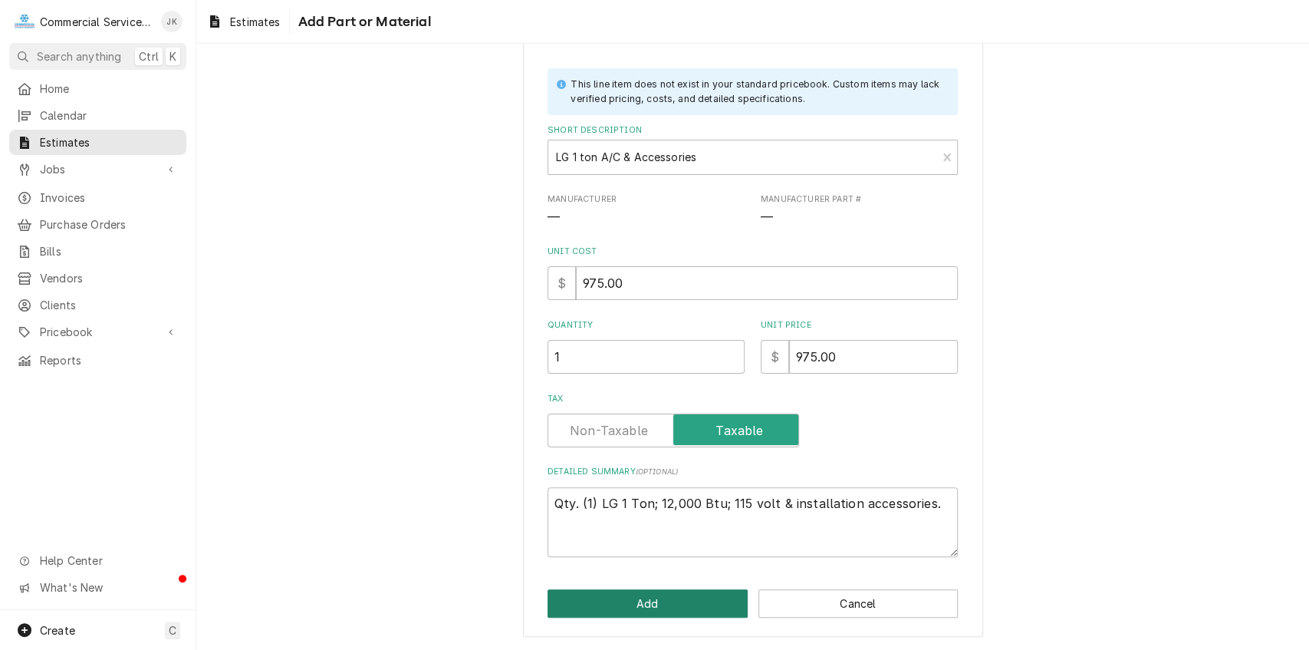
click at [630, 597] on button "Add" at bounding box center [648, 603] width 200 height 28
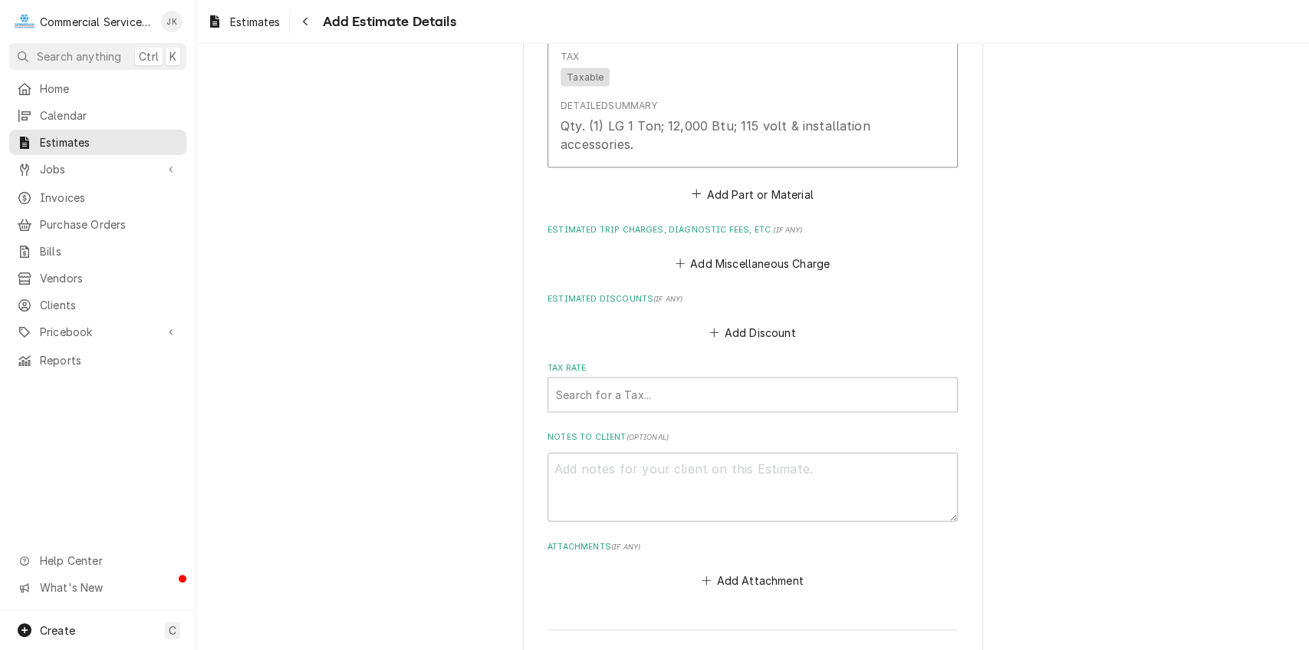
scroll to position [1961, 0]
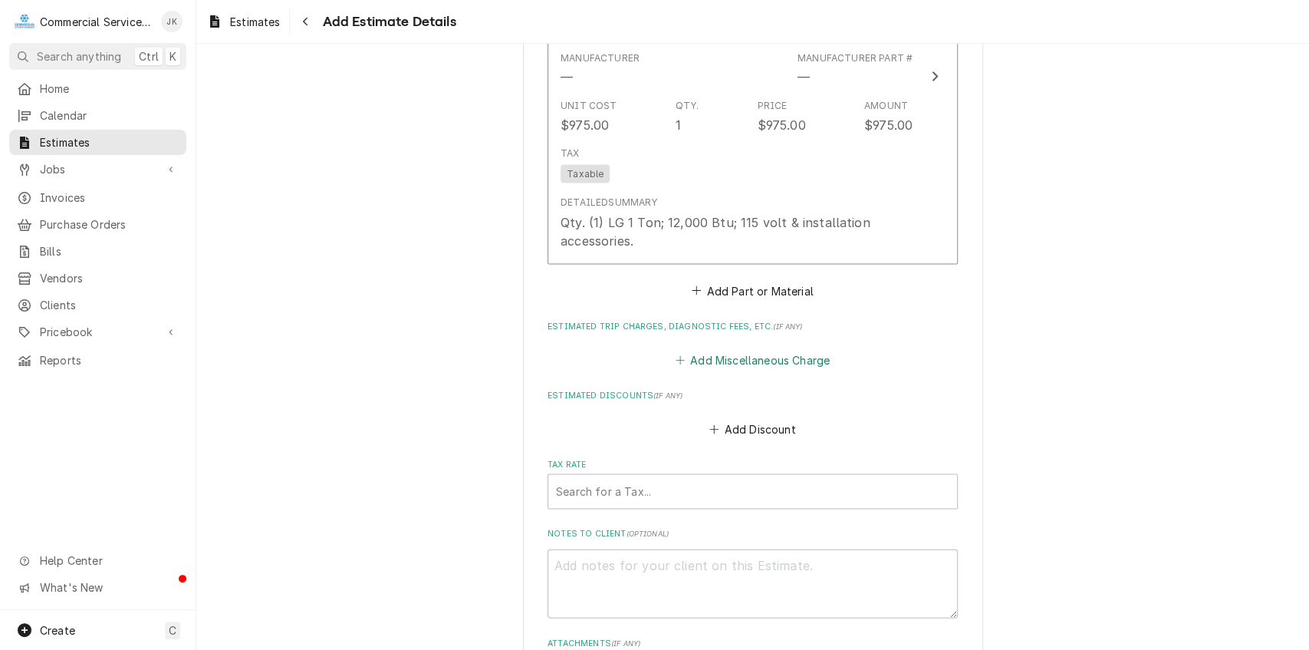
click at [742, 359] on button "Add Miscellaneous Charge" at bounding box center [753, 359] width 160 height 21
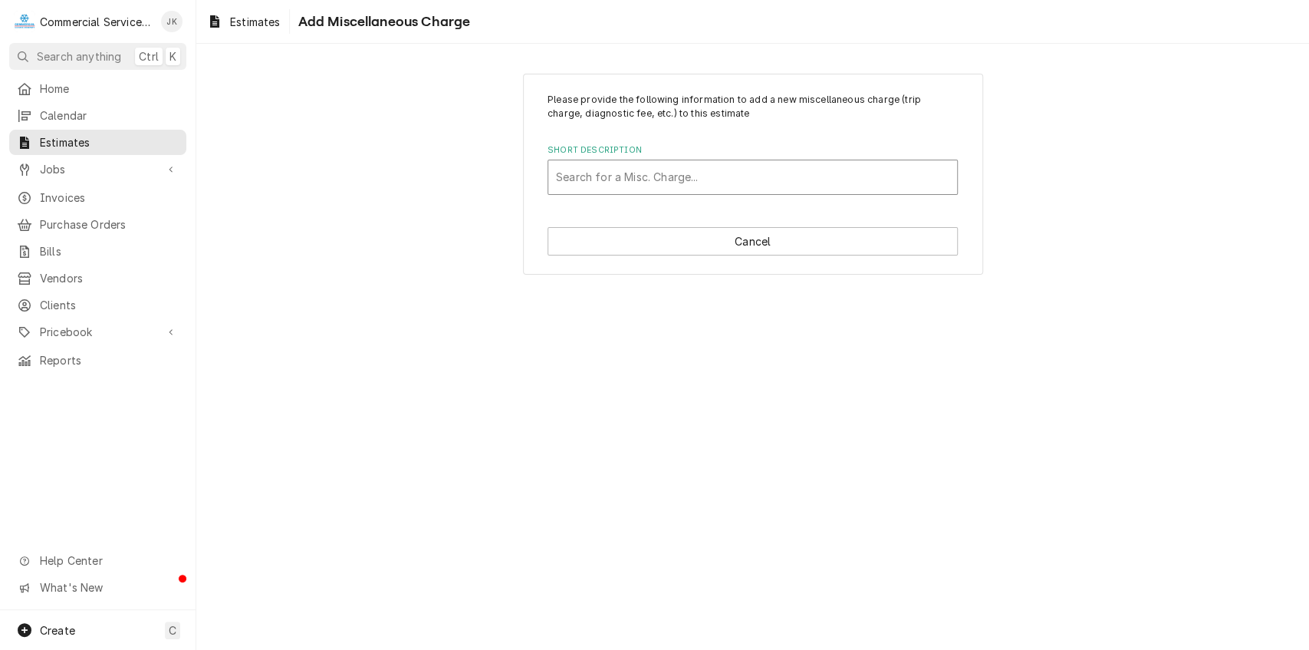
click at [565, 179] on div "Short Description" at bounding box center [752, 177] width 393 height 28
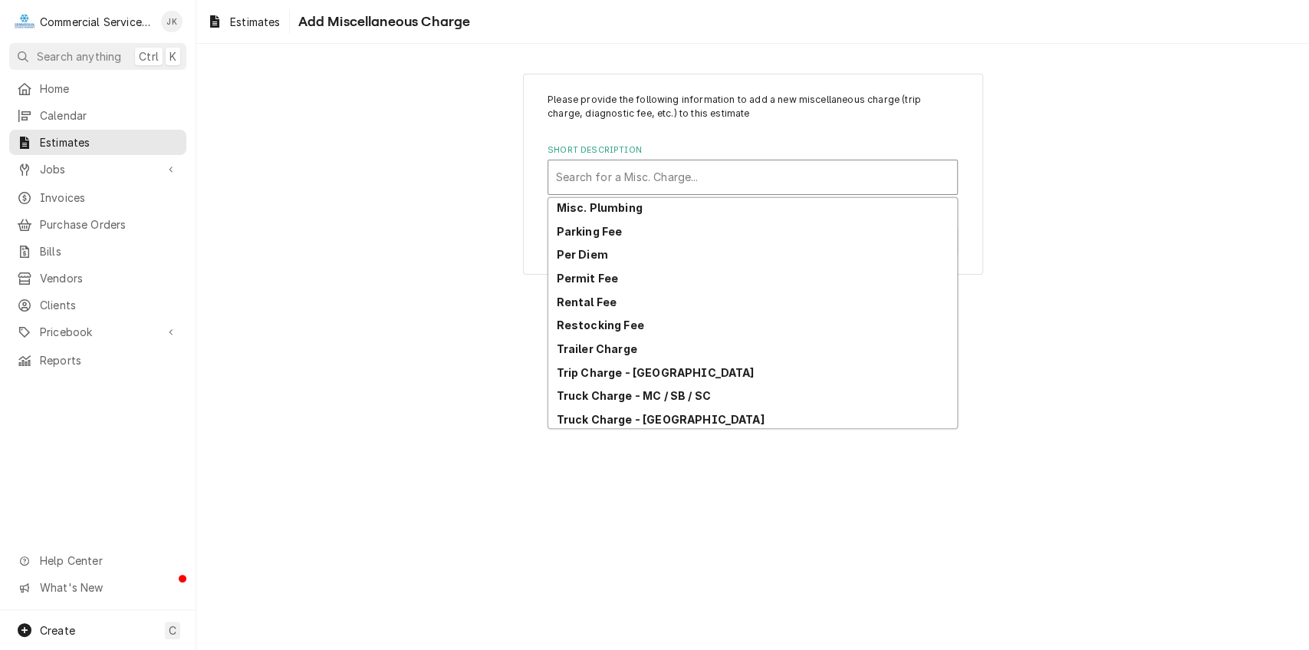
scroll to position [124, 0]
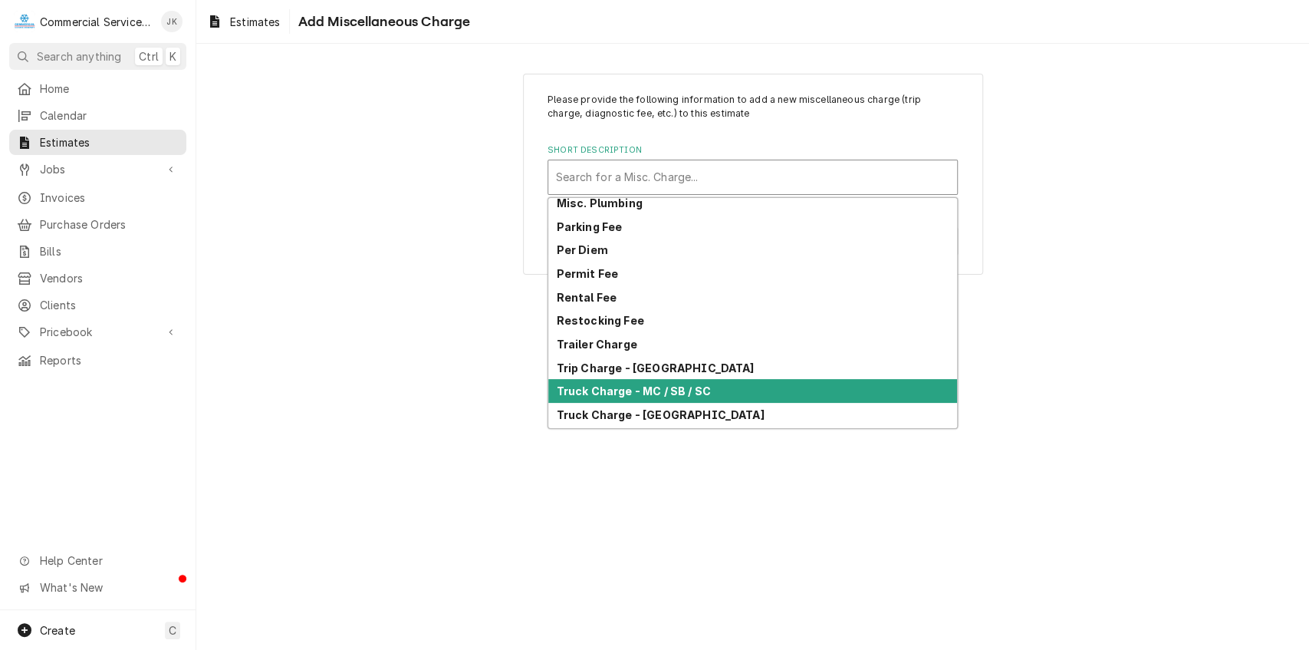
click at [644, 383] on div "Truck Charge - MC / SB / SC" at bounding box center [752, 391] width 409 height 24
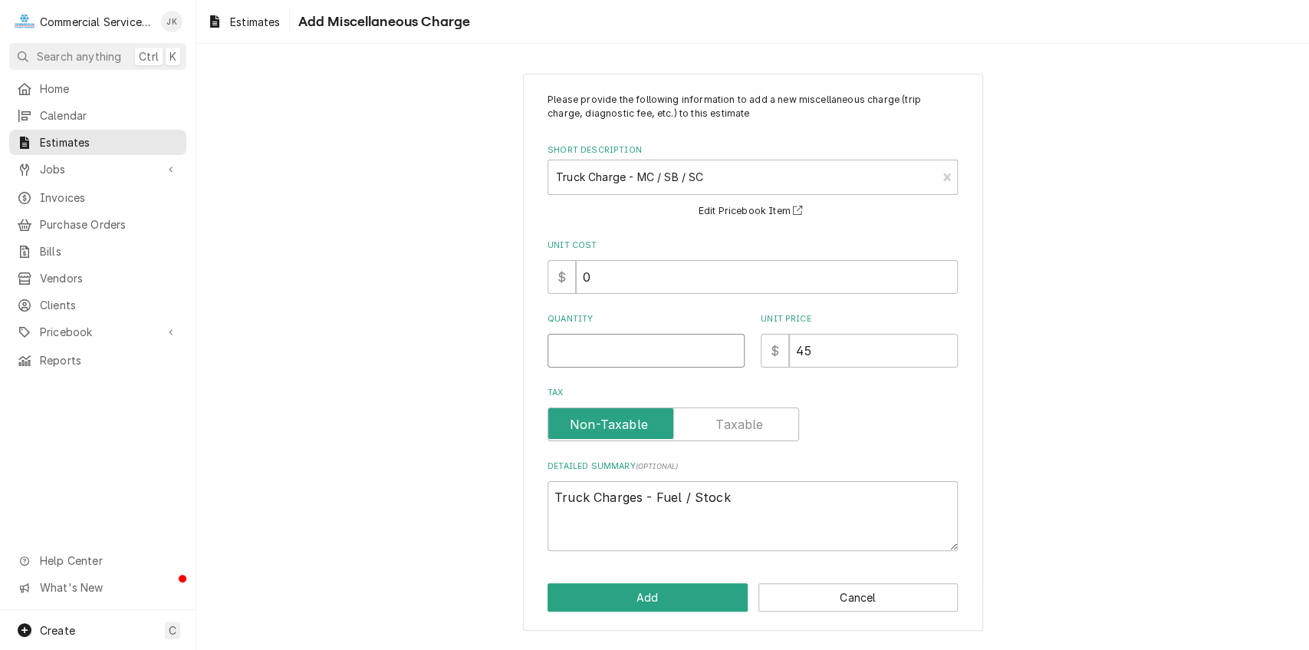
click at [578, 347] on input "Quantity" at bounding box center [646, 351] width 197 height 34
click at [663, 598] on button "Add" at bounding box center [648, 597] width 200 height 28
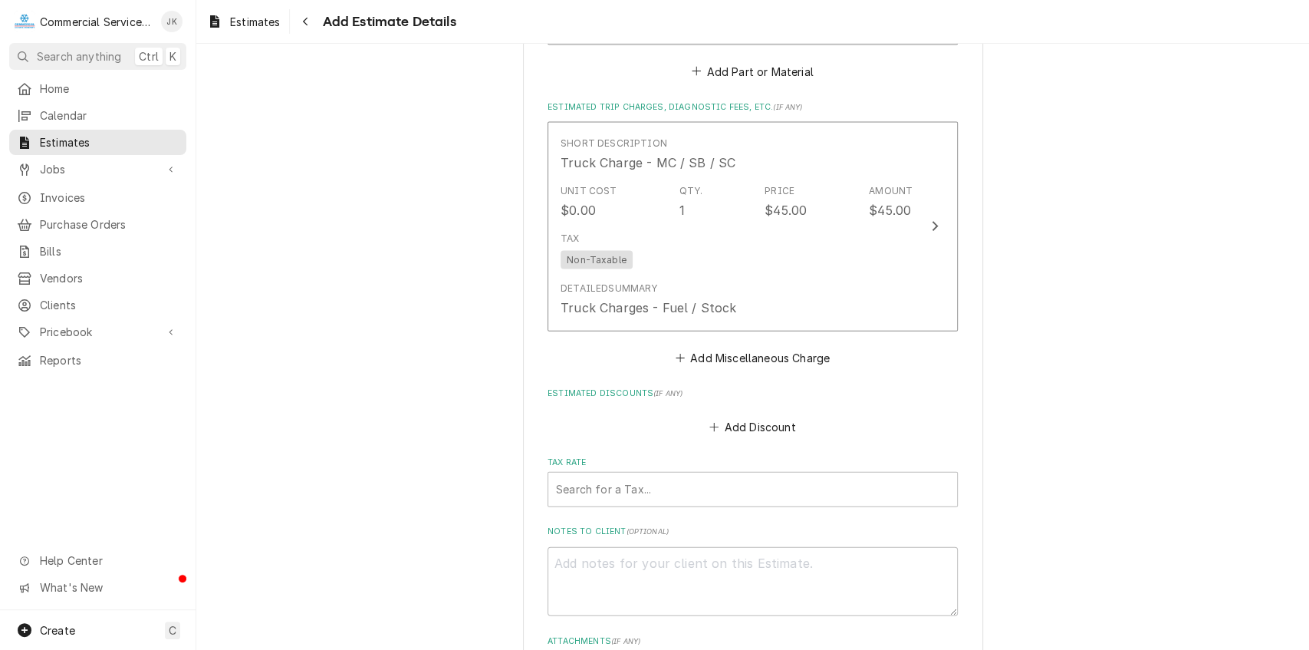
scroll to position [2346, 0]
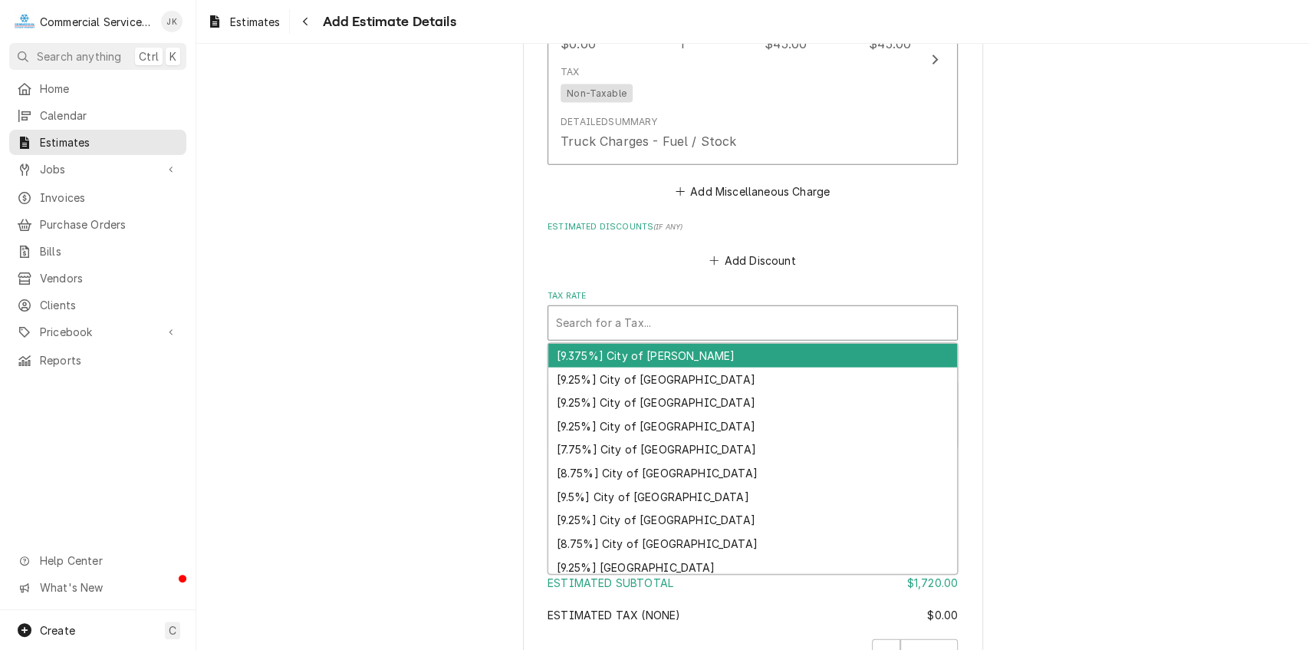
click at [548, 321] on div "Search for a Tax..." at bounding box center [752, 323] width 409 height 34
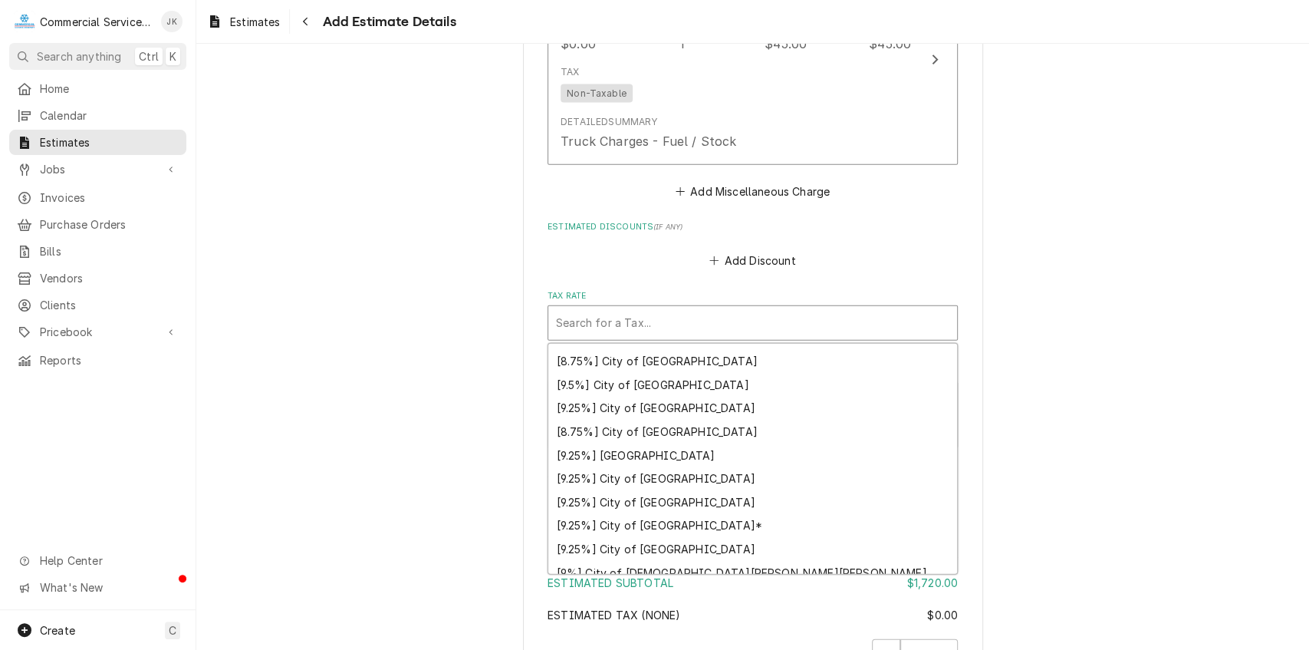
scroll to position [114, 0]
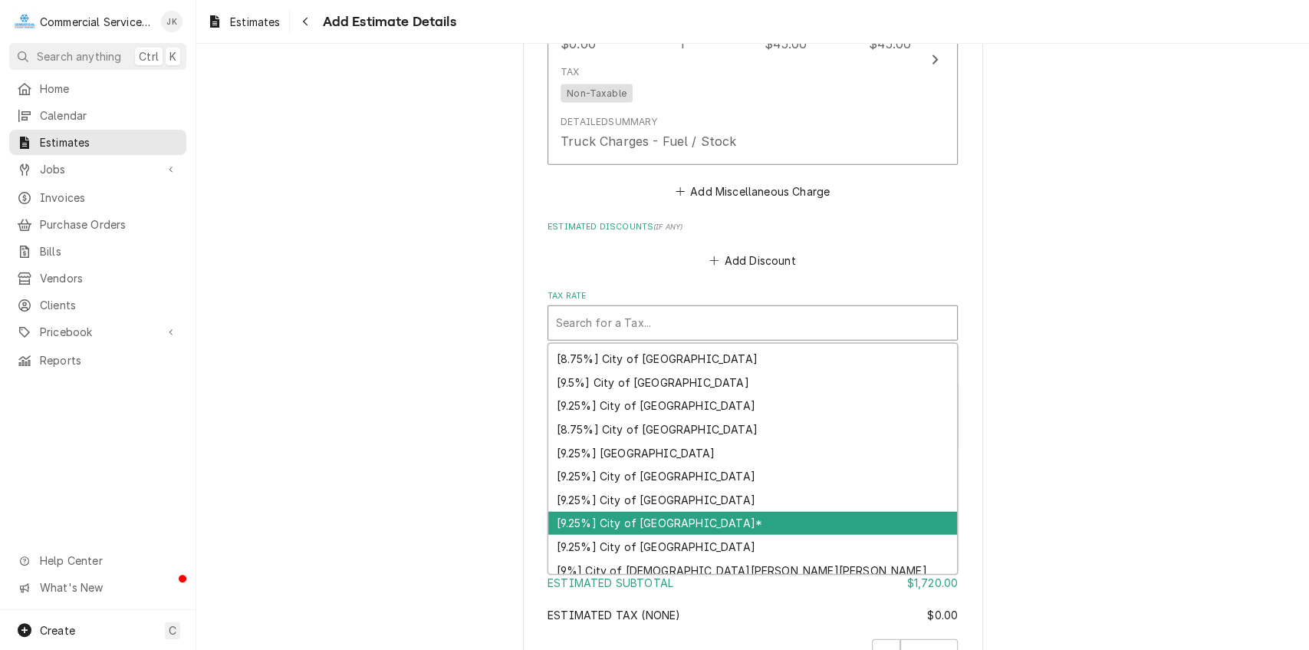
click at [620, 519] on div "[9.25%] City of Salinas*" at bounding box center [752, 524] width 409 height 24
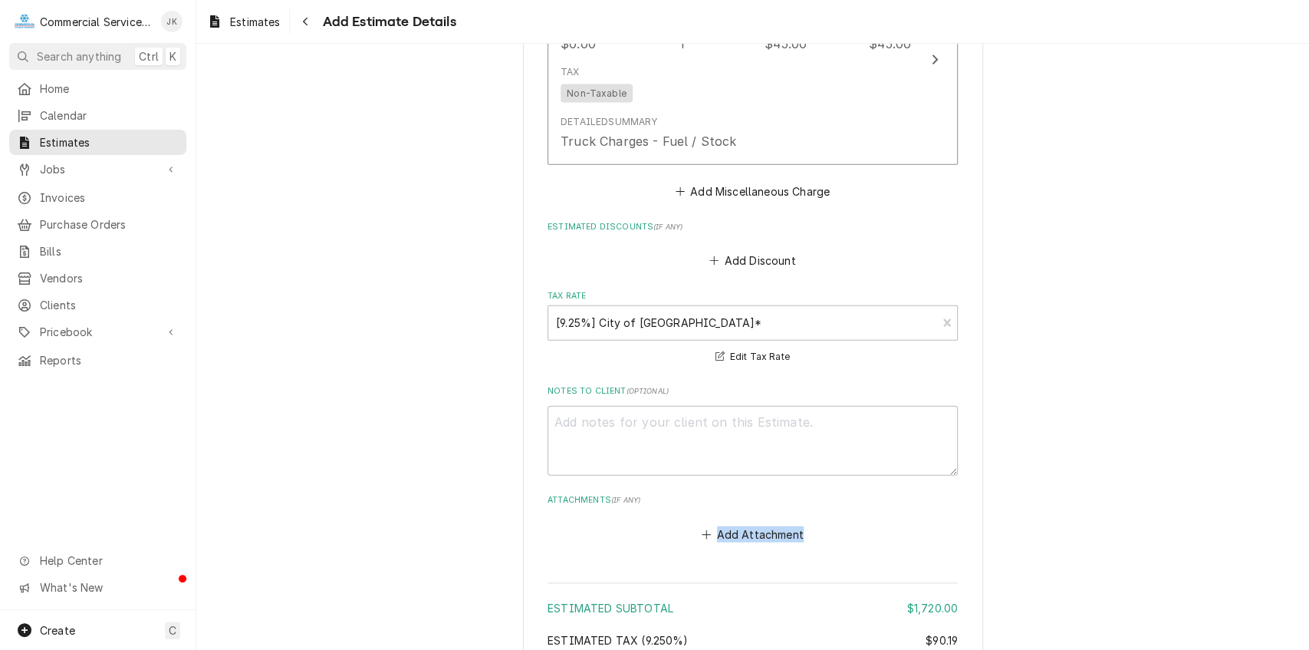
drag, startPoint x: 1301, startPoint y: 502, endPoint x: 1299, endPoint y: 551, distance: 49.9
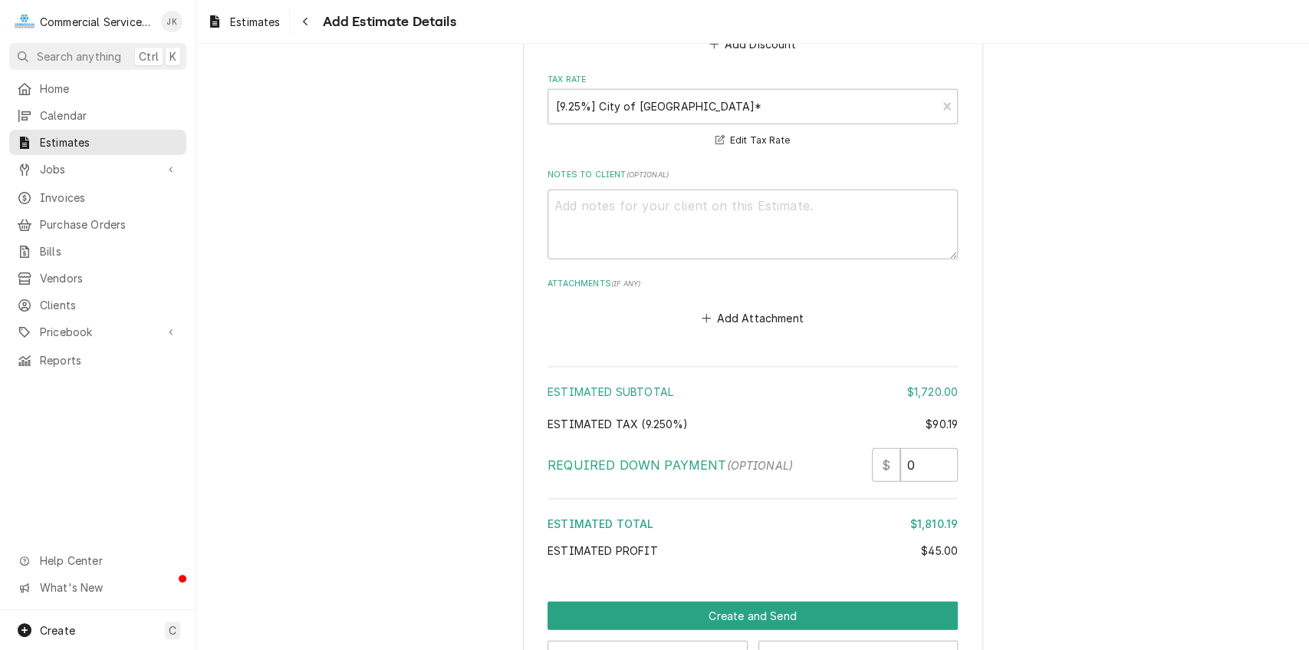
scroll to position [2616, 0]
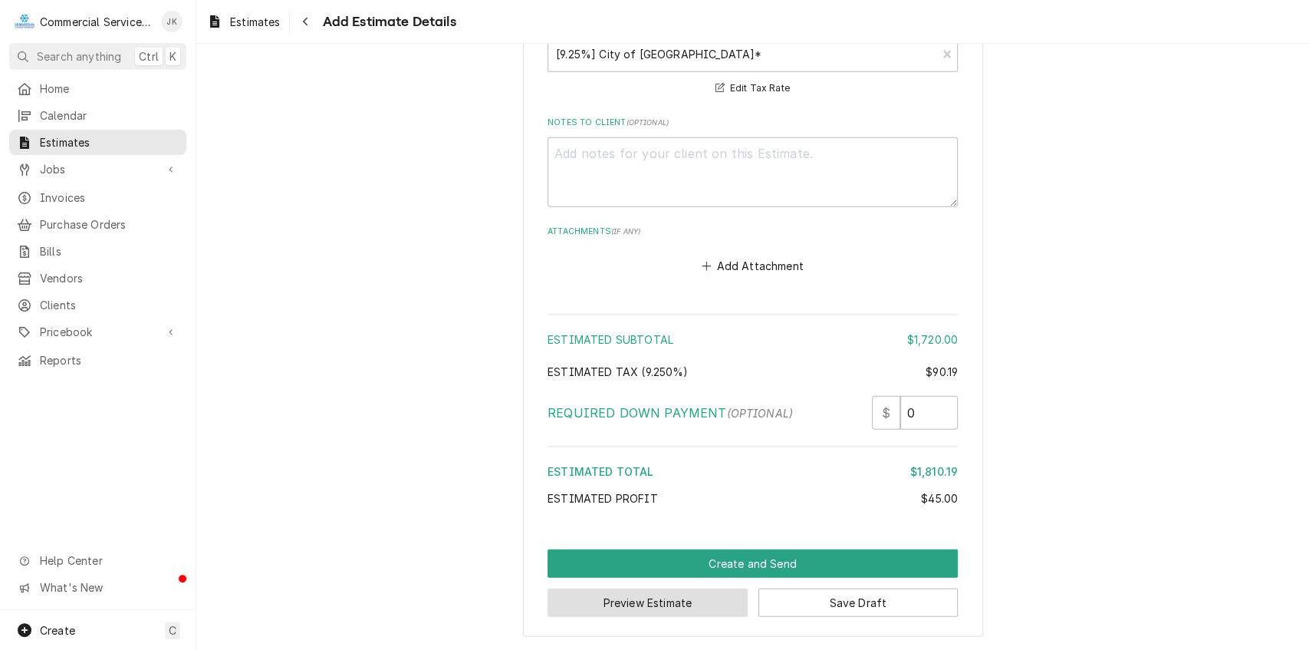
click at [646, 604] on button "Preview Estimate" at bounding box center [648, 602] width 200 height 28
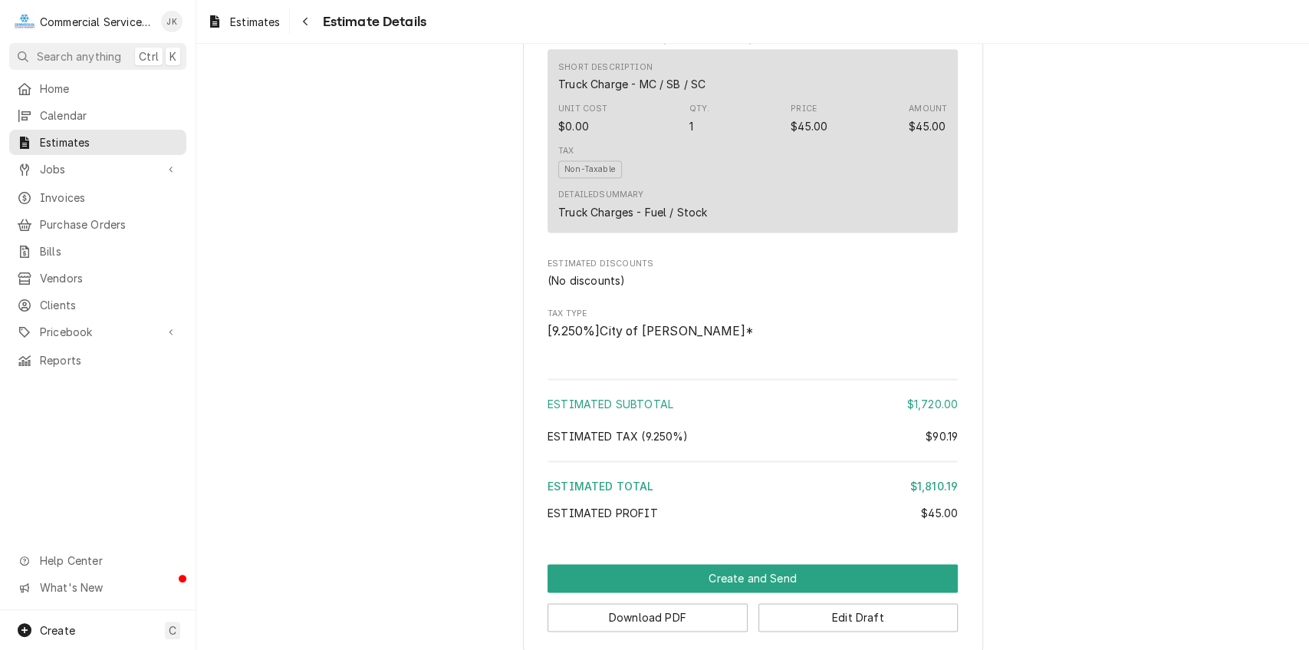
scroll to position [1491, 0]
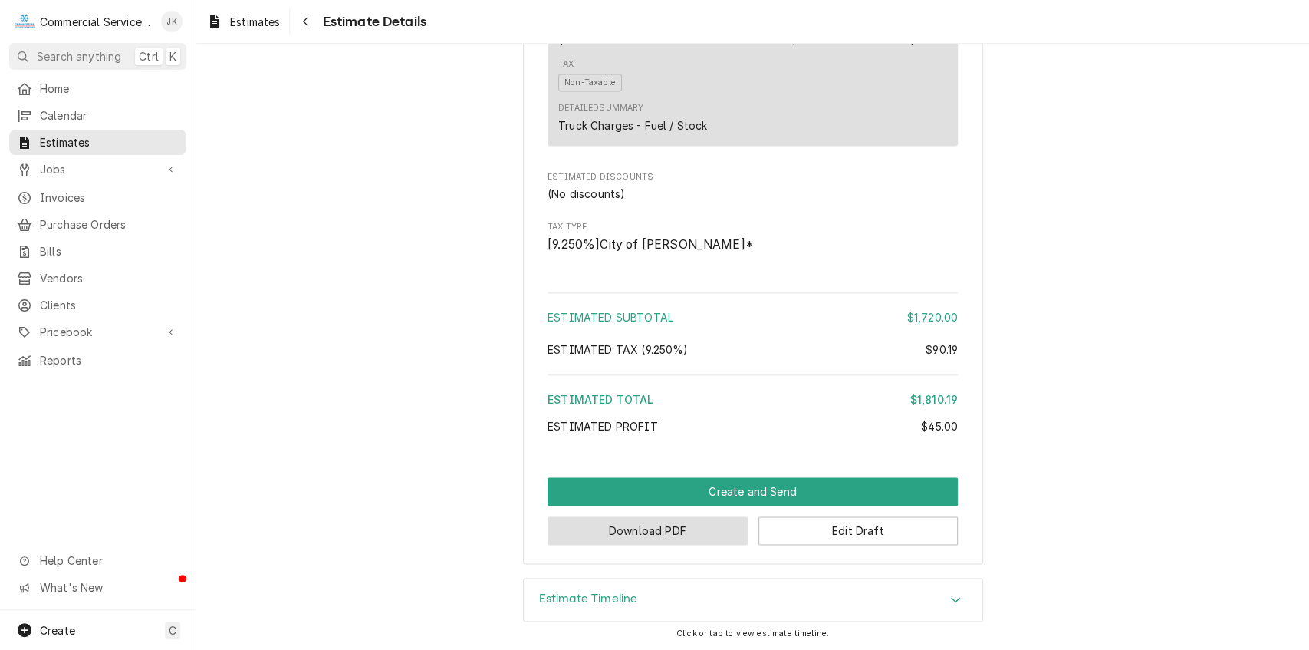
click at [671, 529] on button "Download PDF" at bounding box center [648, 530] width 200 height 28
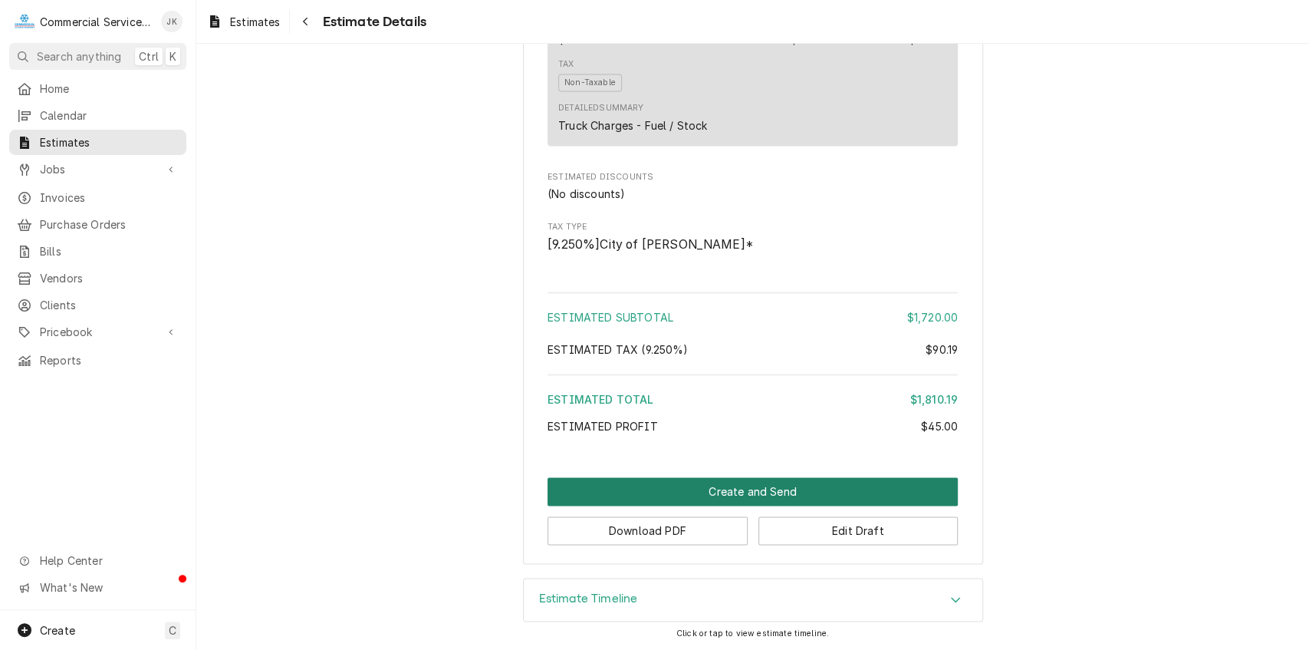
click at [712, 495] on button "Create and Send" at bounding box center [753, 491] width 410 height 28
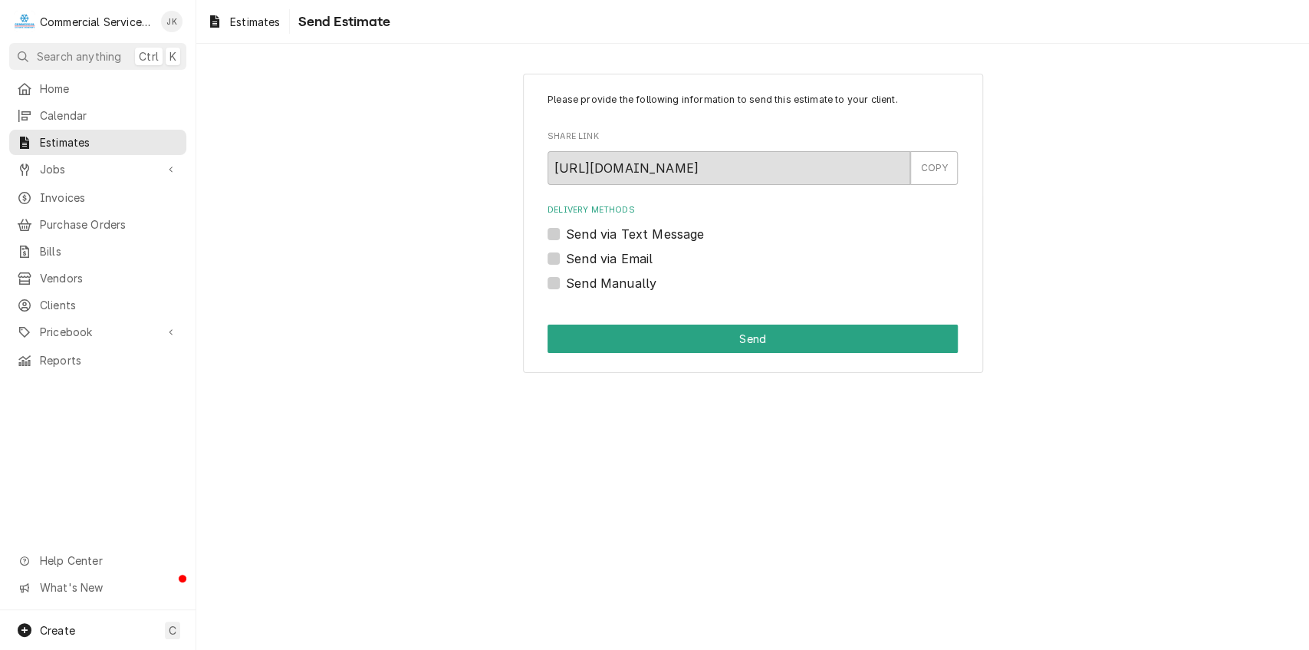
click at [566, 258] on label "Send via Email" at bounding box center [609, 258] width 87 height 18
click at [566, 258] on input "Send via Email" at bounding box center [771, 266] width 410 height 34
checkbox input "true"
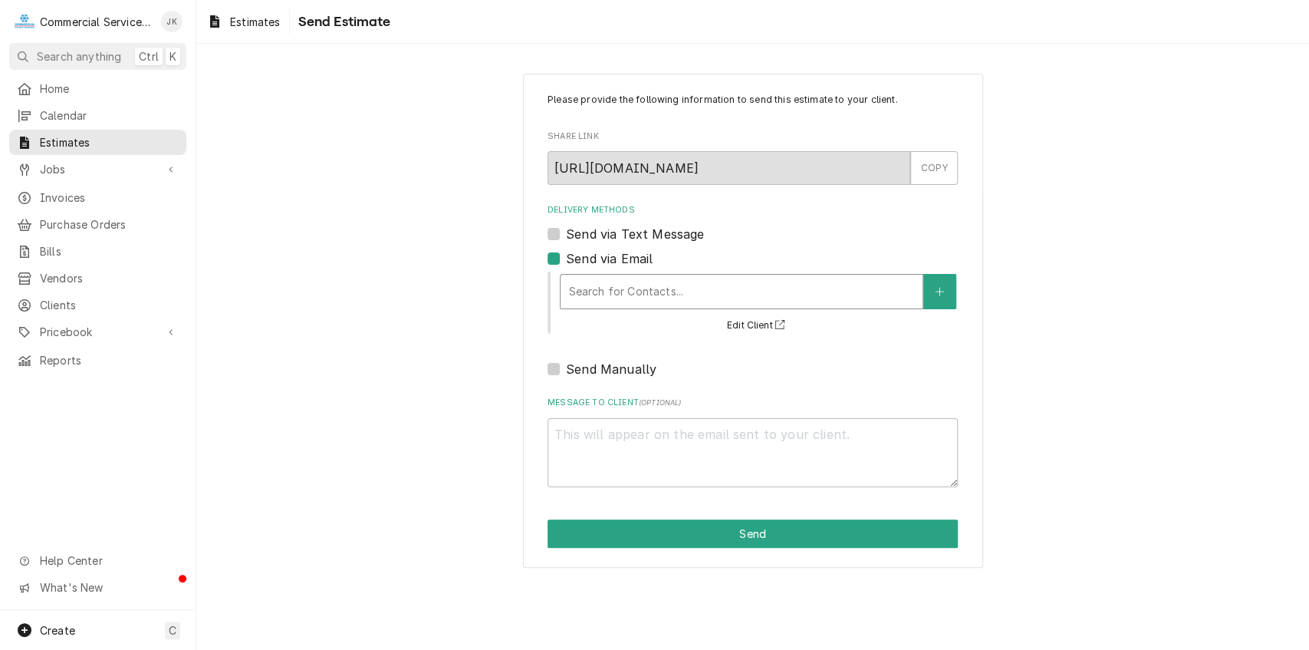
click at [623, 290] on div "Delivery Methods" at bounding box center [741, 292] width 347 height 28
click at [1134, 240] on div "Please provide the following information to send this estimate to your client. …" at bounding box center [752, 320] width 1113 height 521
click at [604, 291] on div "Delivery Methods" at bounding box center [741, 292] width 347 height 28
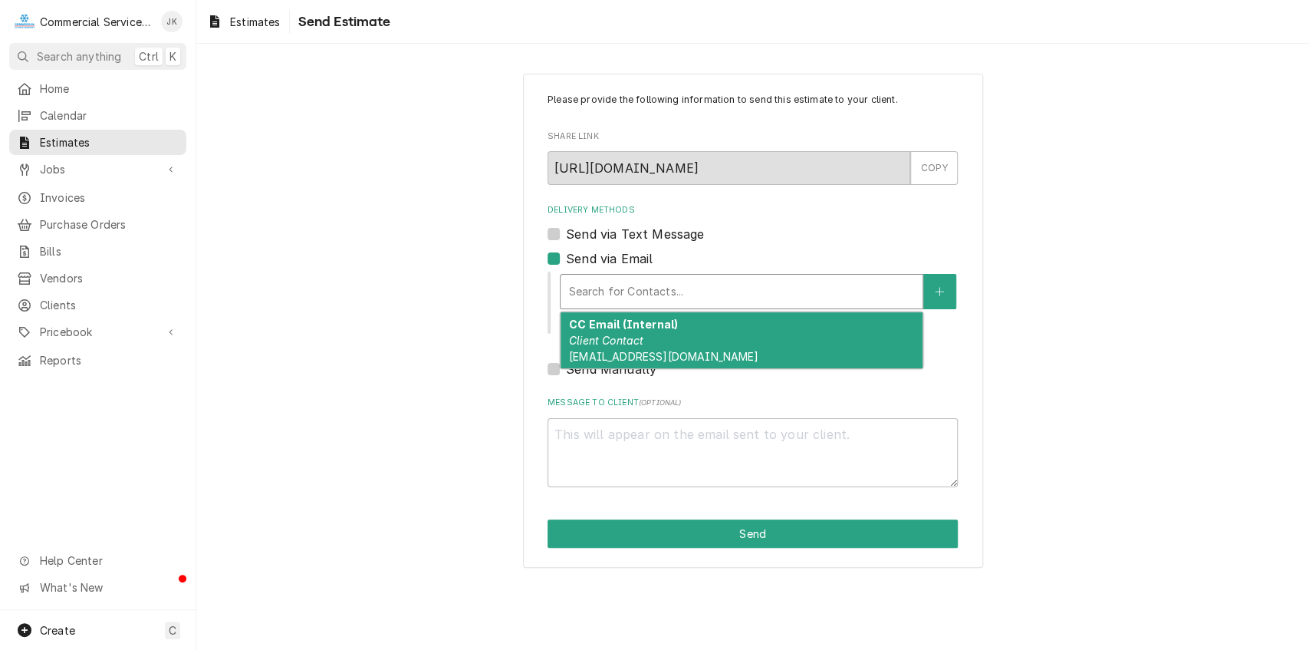
click at [1293, 135] on div "Please provide the following information to send this estimate to your client. …" at bounding box center [752, 320] width 1113 height 521
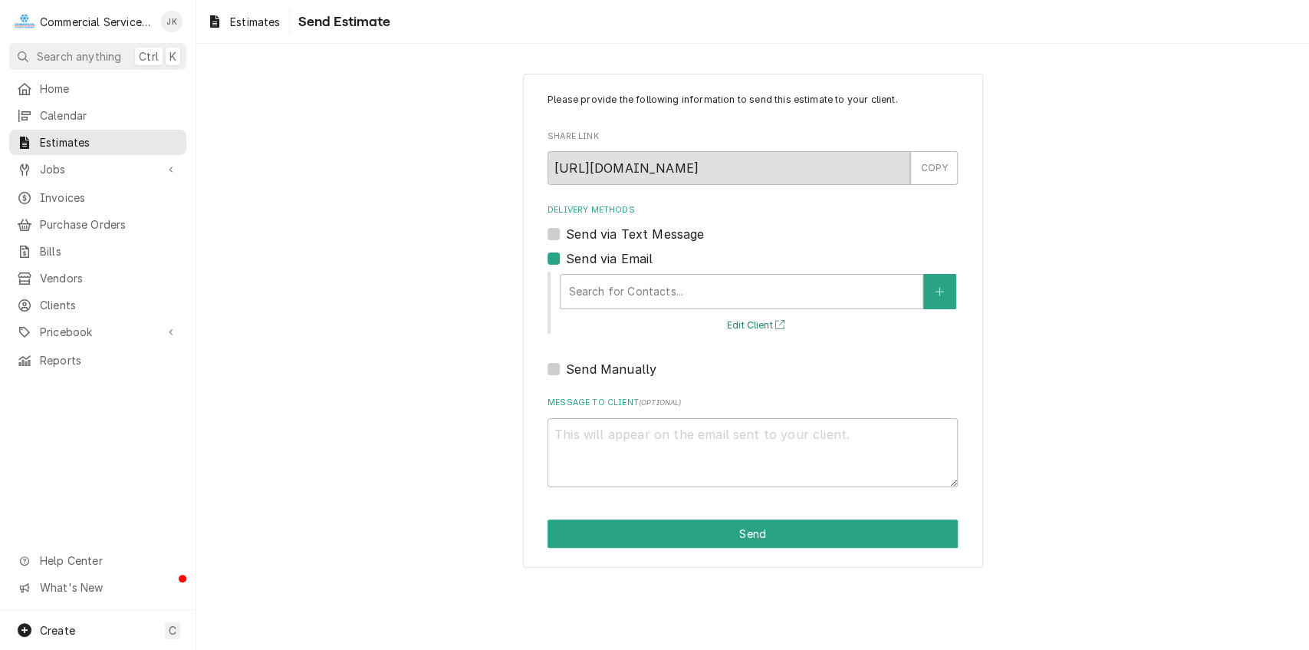
click at [753, 322] on button "Edit Client" at bounding box center [758, 325] width 67 height 19
type textarea "x"
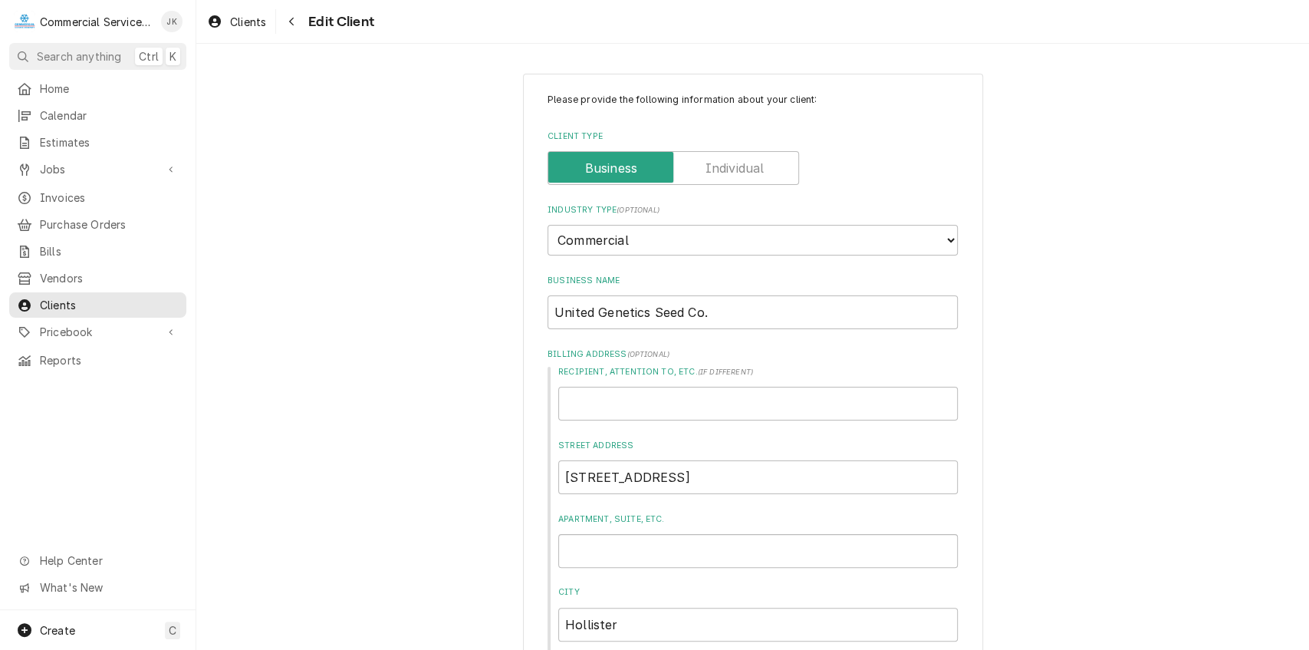
type textarea "x"
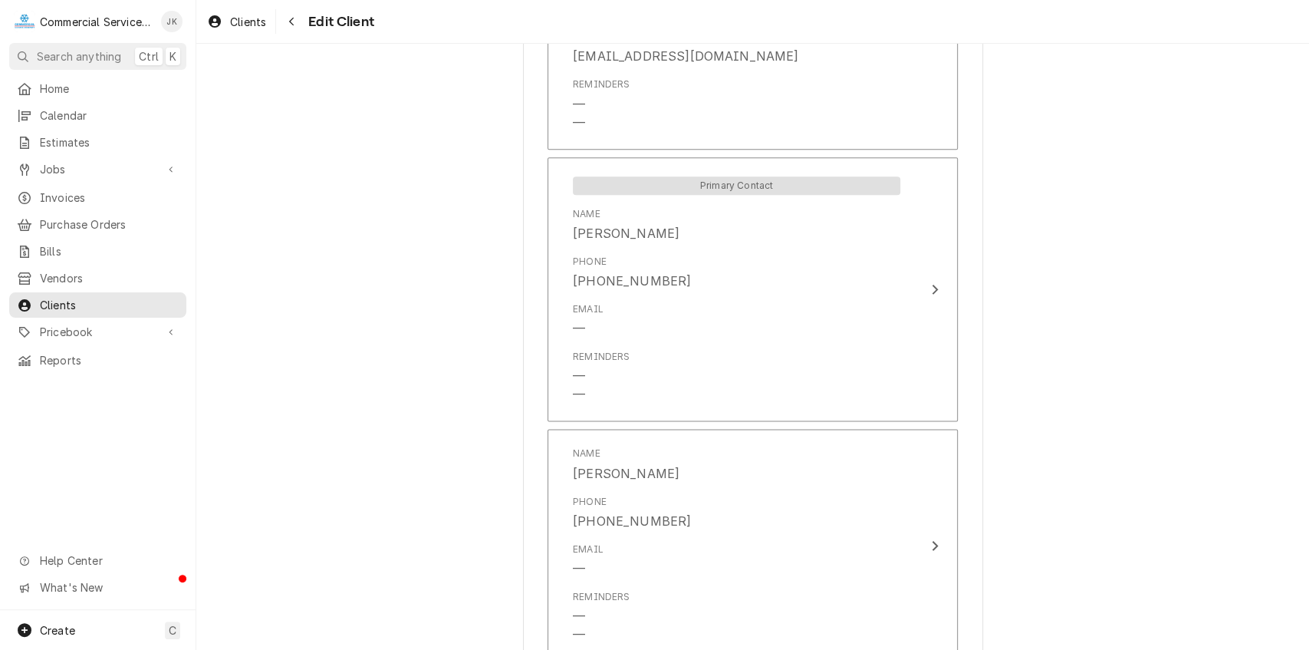
scroll to position [1255, 0]
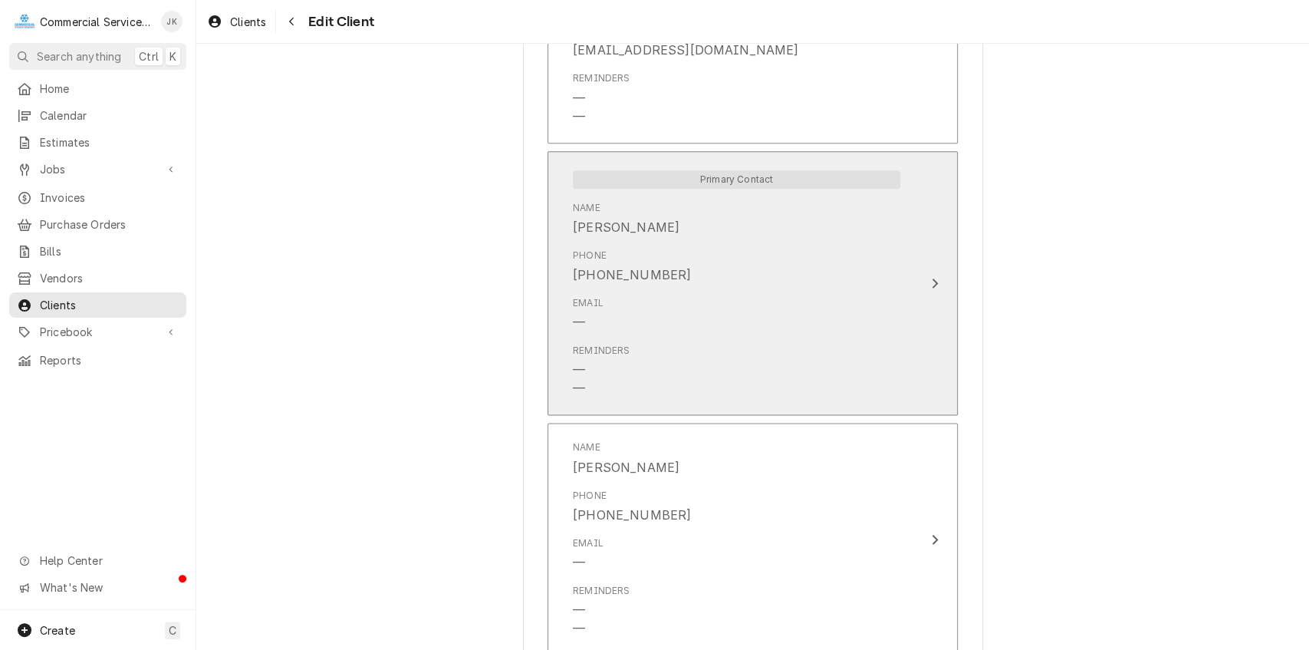
click at [600, 315] on div "Email —" at bounding box center [737, 314] width 328 height 48
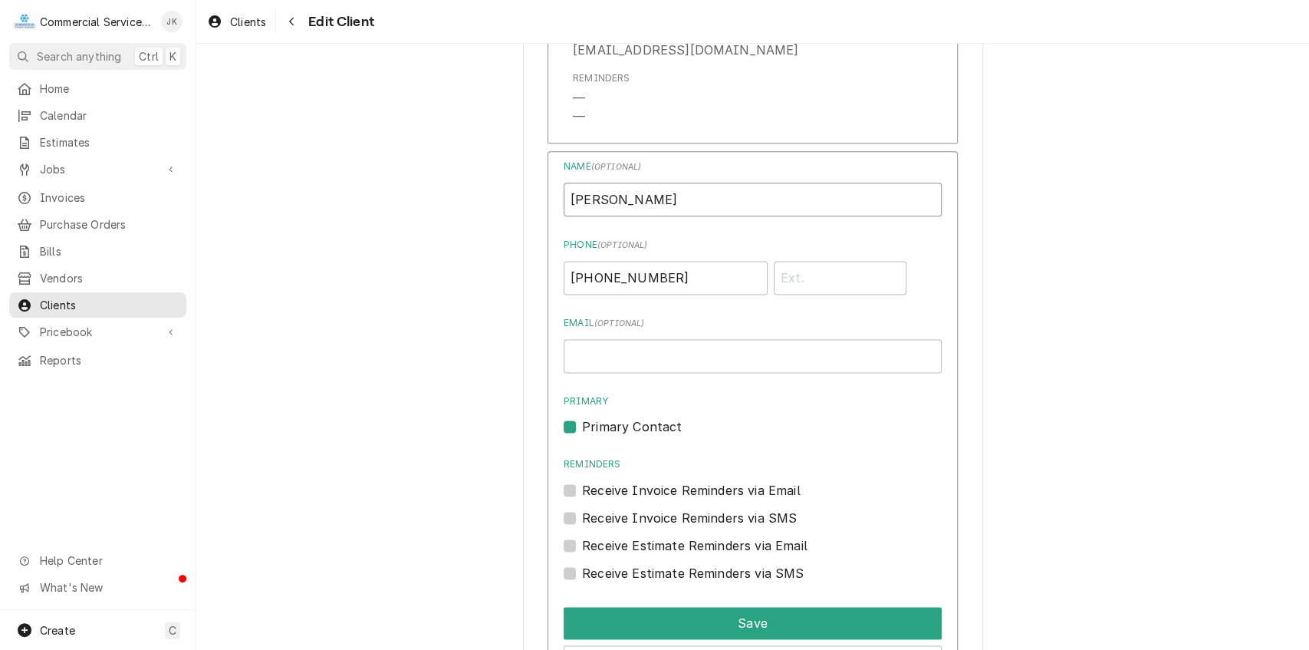
click at [630, 199] on input "[PERSON_NAME]" at bounding box center [753, 200] width 378 height 34
click at [604, 354] on input "Email ( optional )" at bounding box center [753, 356] width 378 height 34
click at [598, 199] on input "[PERSON_NAME]" at bounding box center [753, 200] width 378 height 34
type input "[PERSON_NAME]"
click at [584, 362] on input "Email ( optional )" at bounding box center [753, 356] width 378 height 34
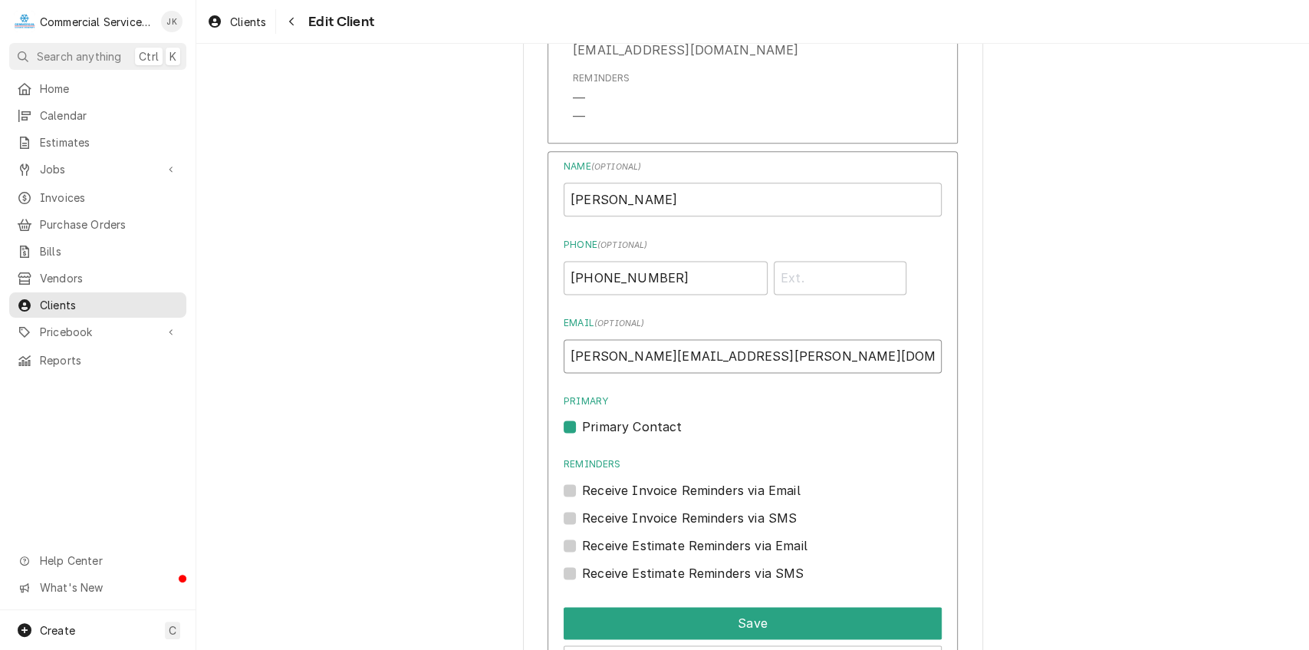
type input "[PERSON_NAME][EMAIL_ADDRESS][PERSON_NAME][DOMAIN_NAME]"
click at [798, 284] on input "Phone" at bounding box center [840, 278] width 133 height 34
type input "119"
drag, startPoint x: 1301, startPoint y: 413, endPoint x: 1301, endPoint y: 430, distance: 16.9
click at [1301, 430] on div "Please provide the following information about your client: Client Type Industr…" at bounding box center [752, 347] width 1113 height 606
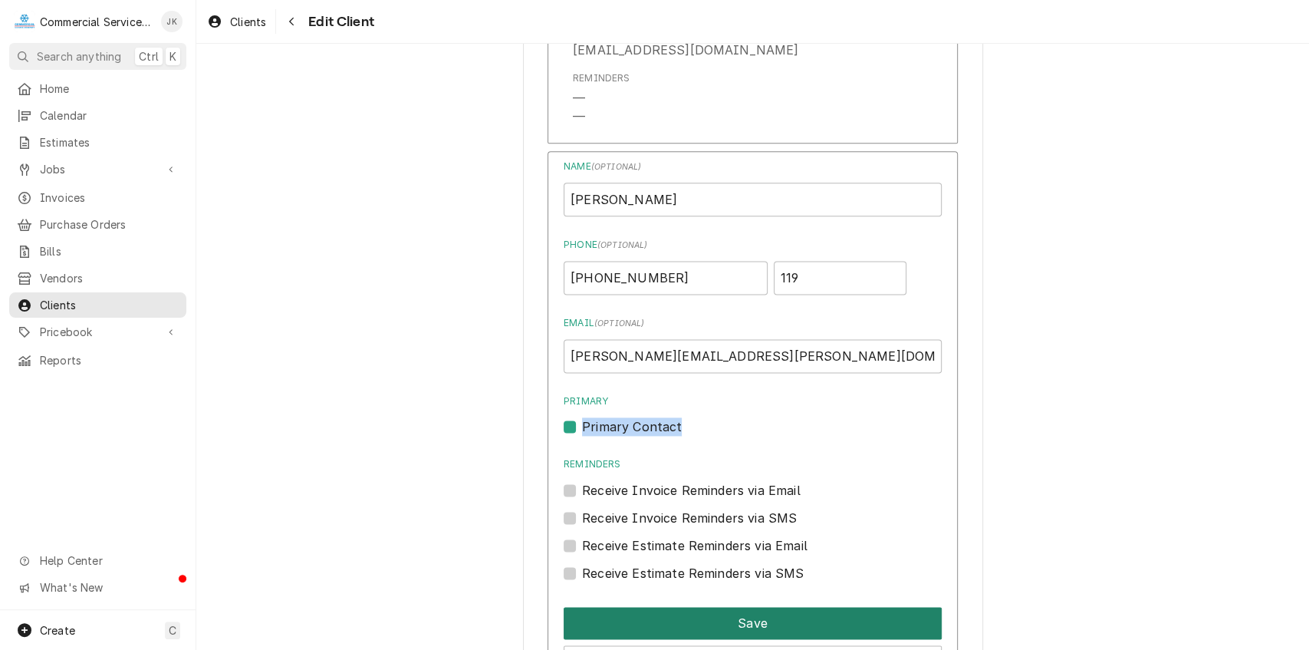
click at [739, 625] on button "Save" at bounding box center [753, 623] width 378 height 32
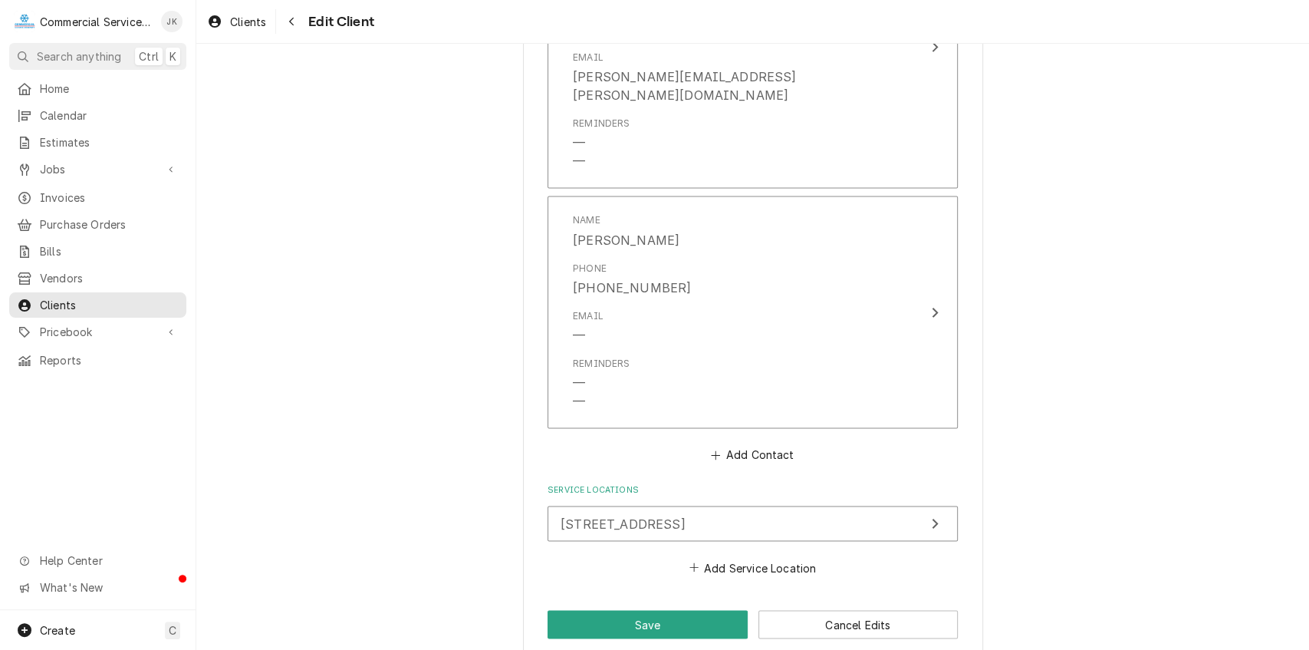
scroll to position [1504, 0]
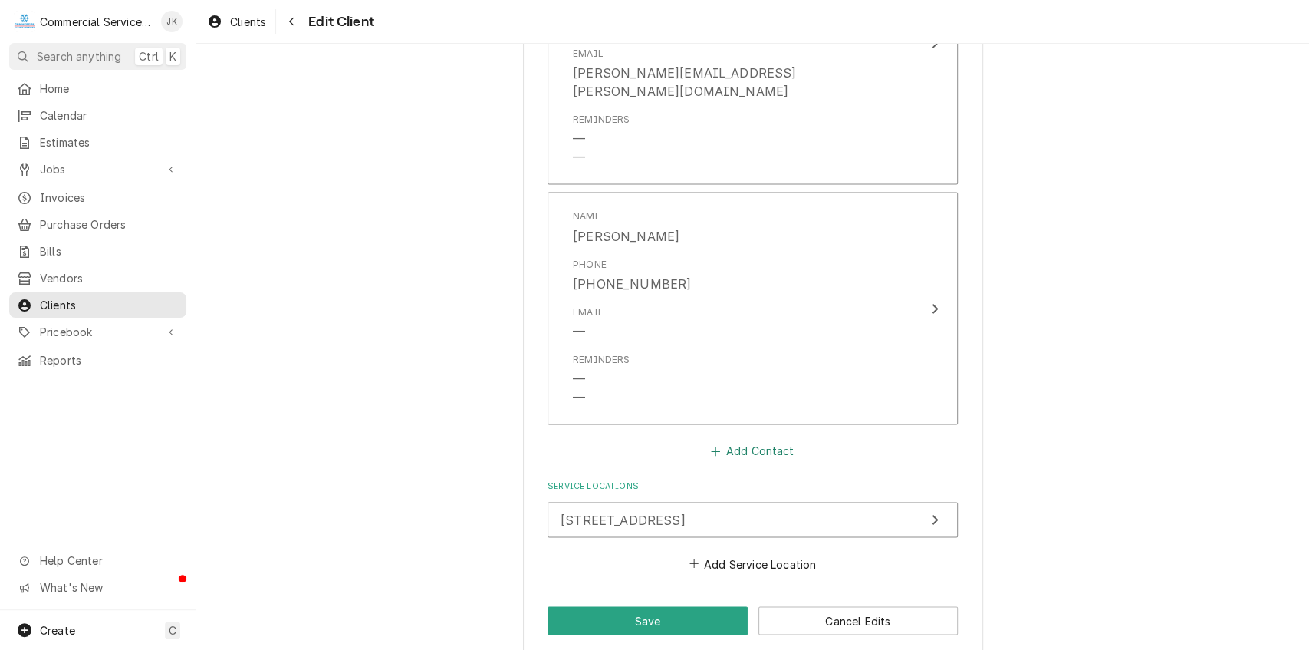
click at [757, 440] on button "Add Contact" at bounding box center [753, 450] width 88 height 21
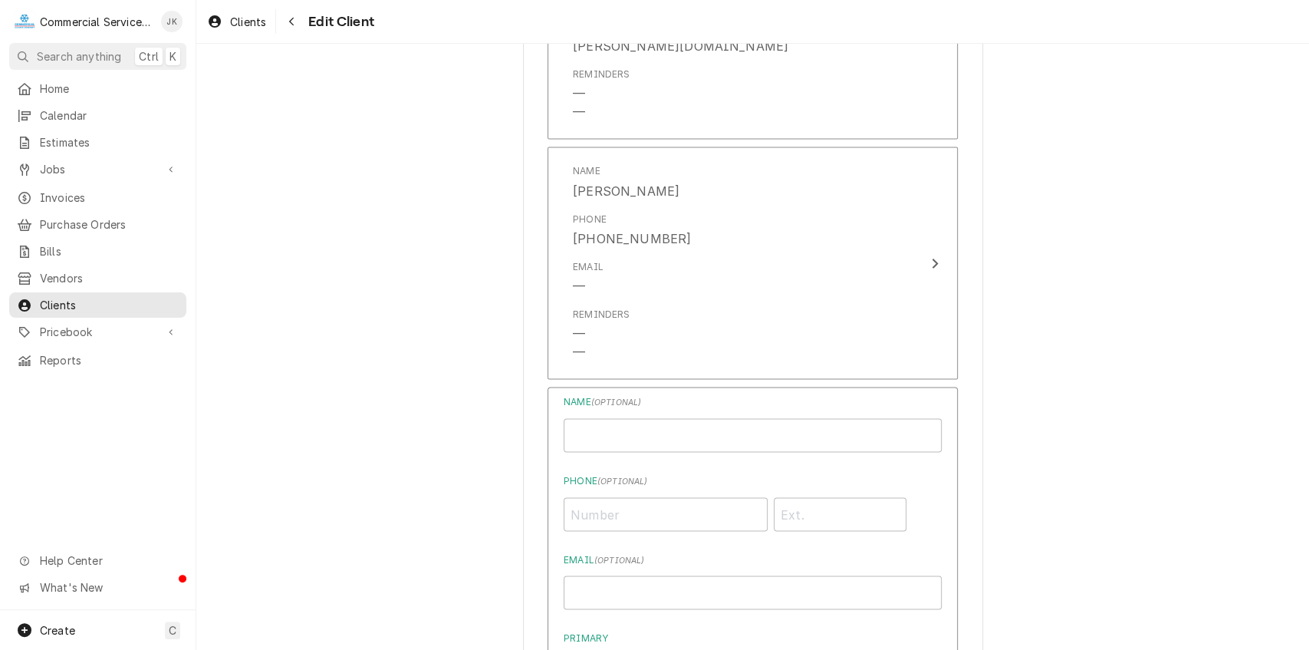
scroll to position [1801, 0]
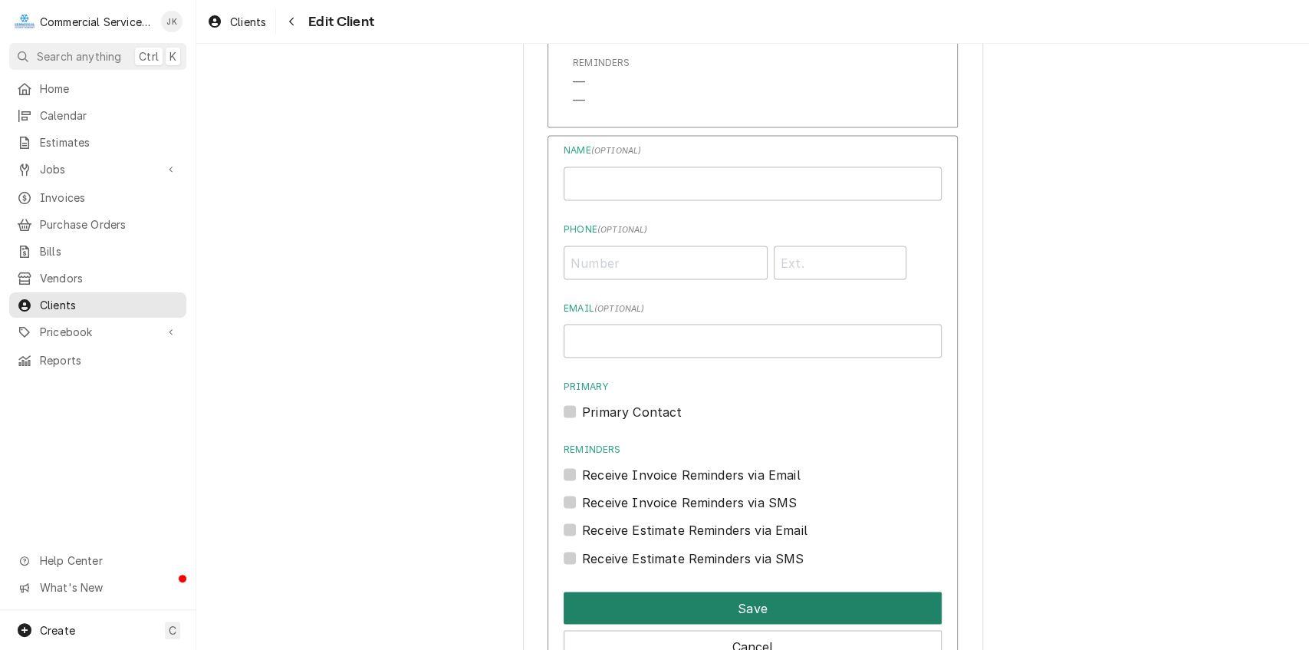
click at [729, 592] on button "Save" at bounding box center [753, 607] width 378 height 32
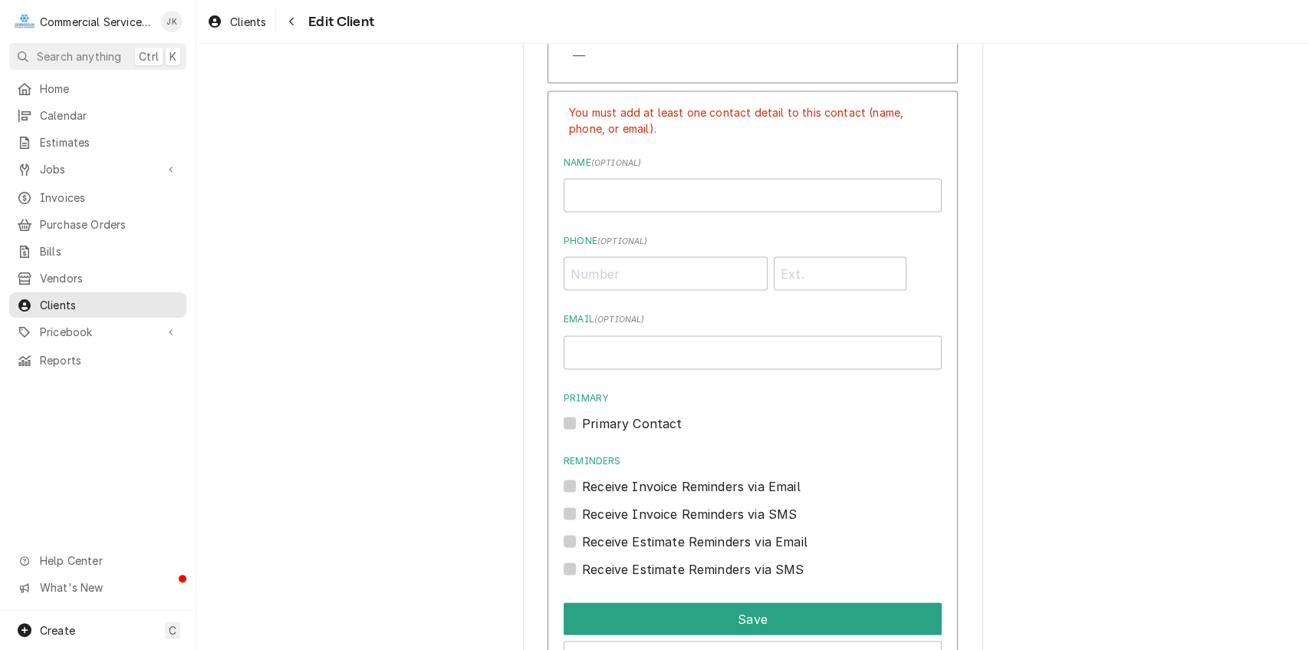
scroll to position [2074, 0]
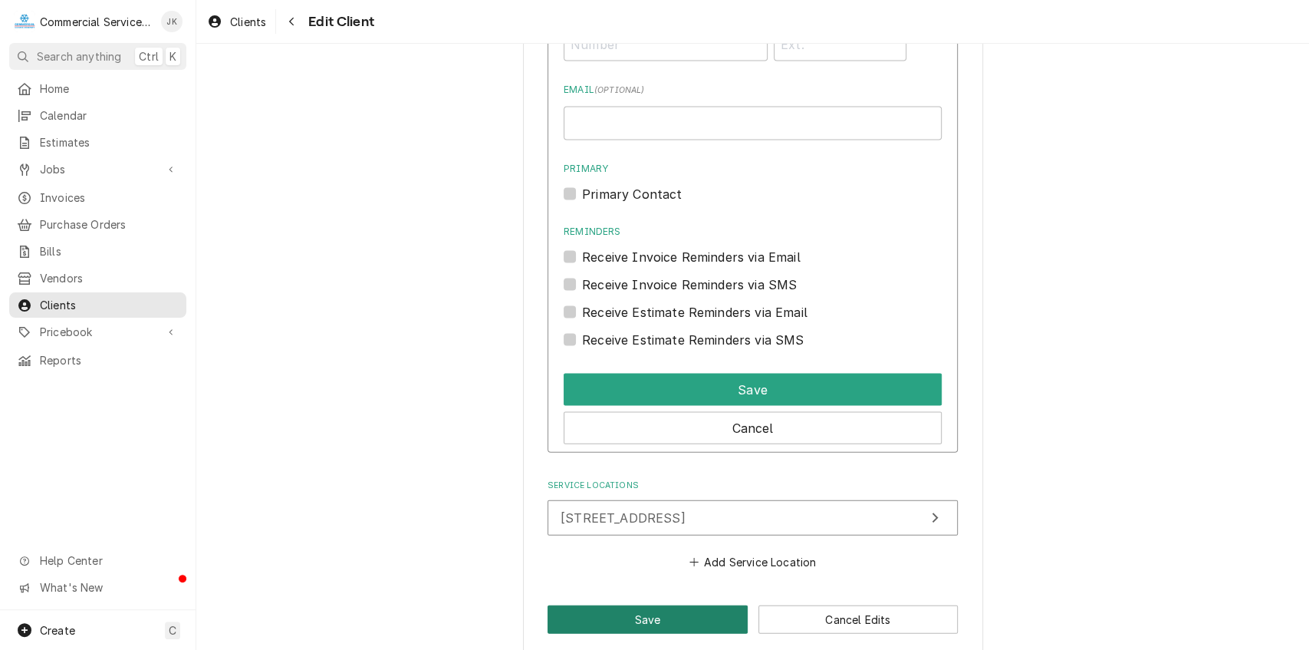
click at [641, 605] on button "Save" at bounding box center [648, 619] width 200 height 28
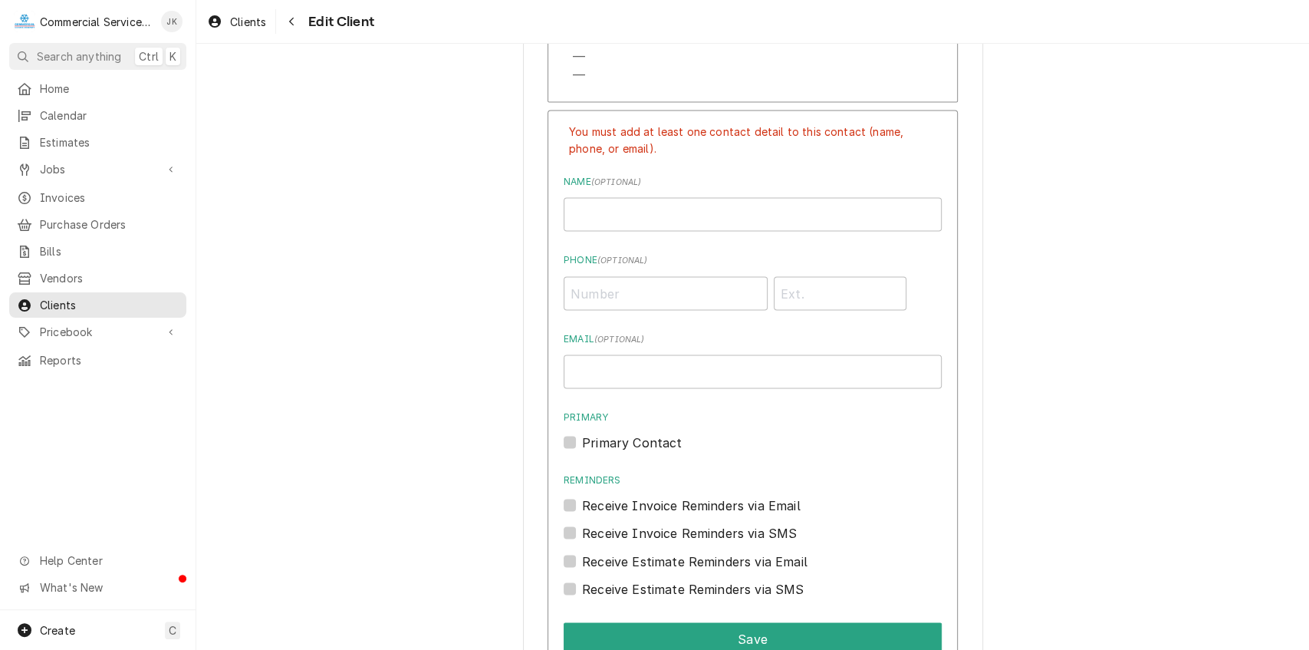
scroll to position [1951, 0]
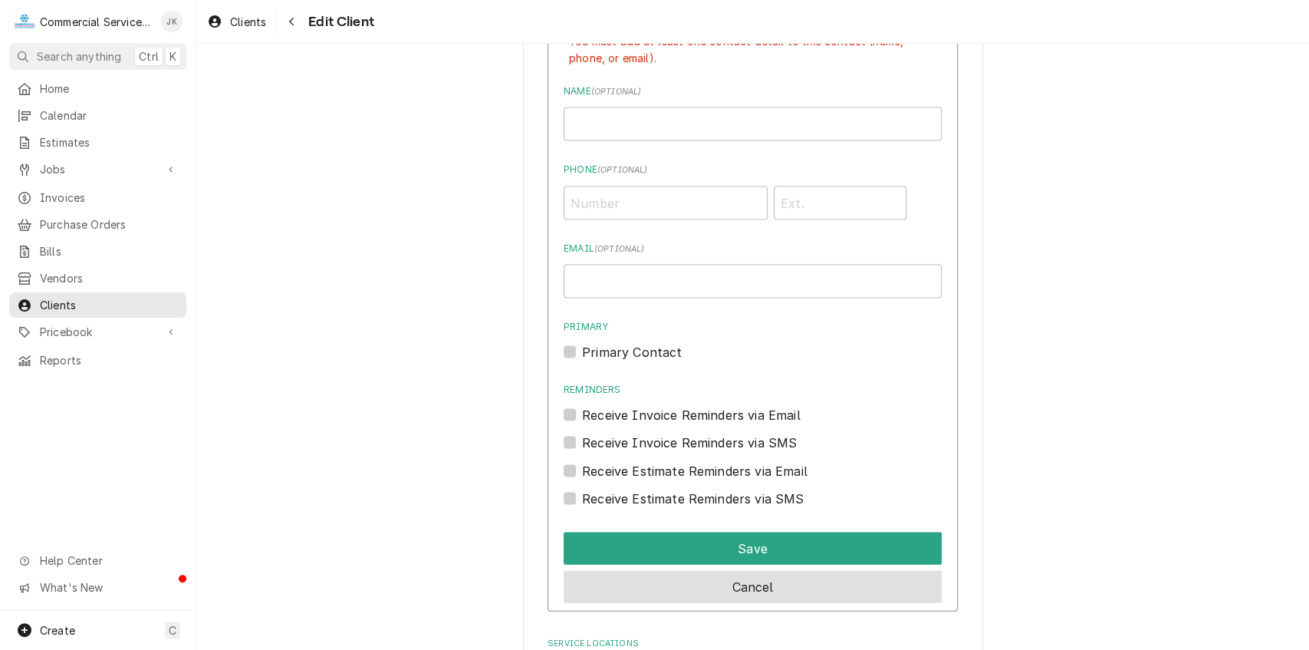
click at [697, 573] on button "Cancel" at bounding box center [753, 586] width 378 height 32
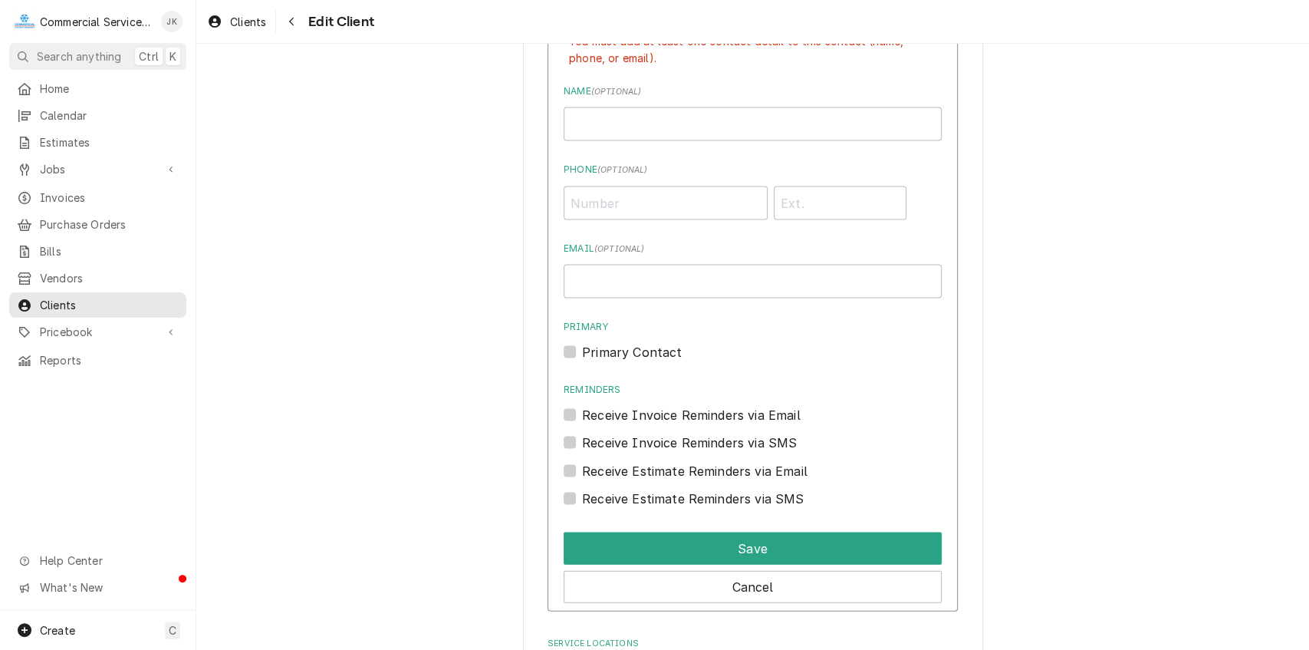
scroll to position [1539, 0]
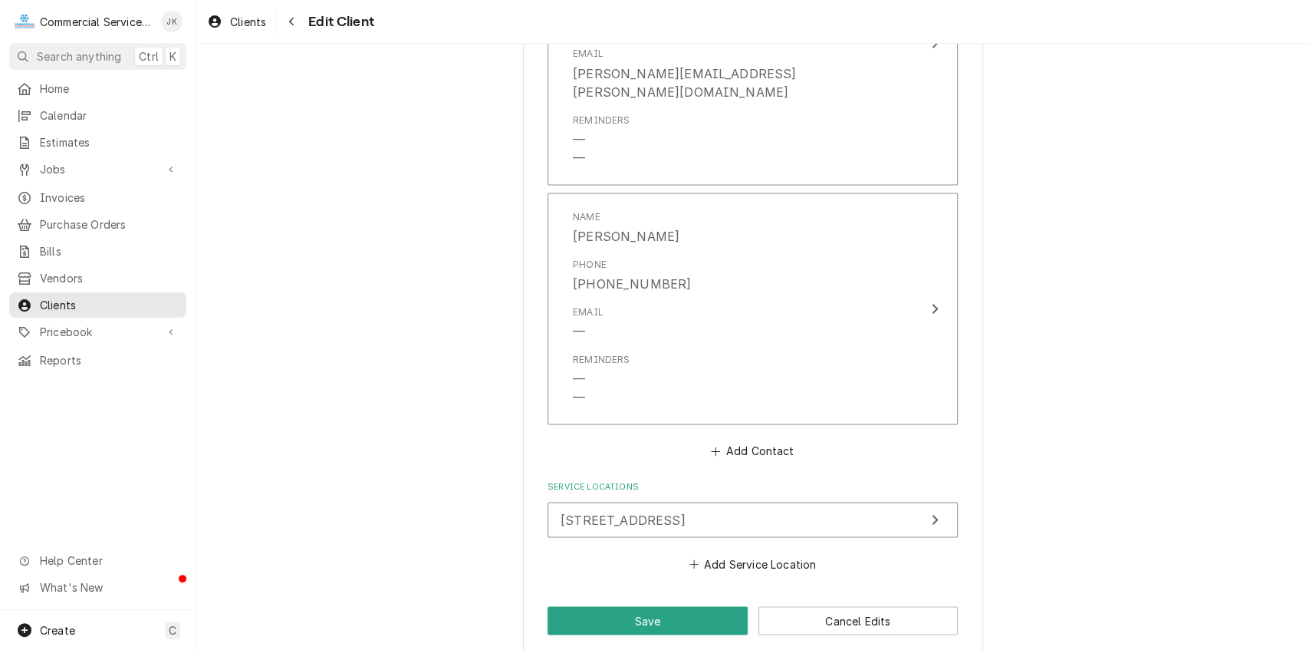
drag, startPoint x: 1298, startPoint y: 528, endPoint x: 1304, endPoint y: 554, distance: 26.0
click at [1304, 554] on div "Please provide the following information about your client: Client Type Industr…" at bounding box center [752, 347] width 1113 height 606
click at [671, 606] on button "Save" at bounding box center [648, 620] width 200 height 28
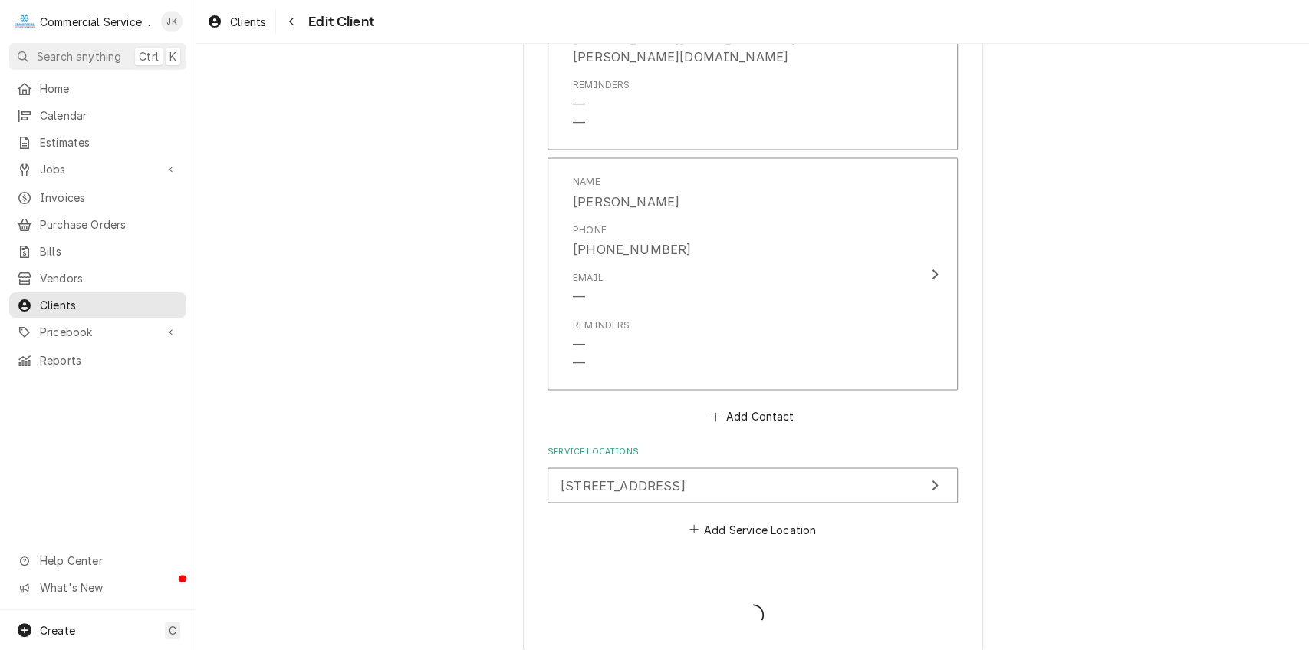
scroll to position [1504, 0]
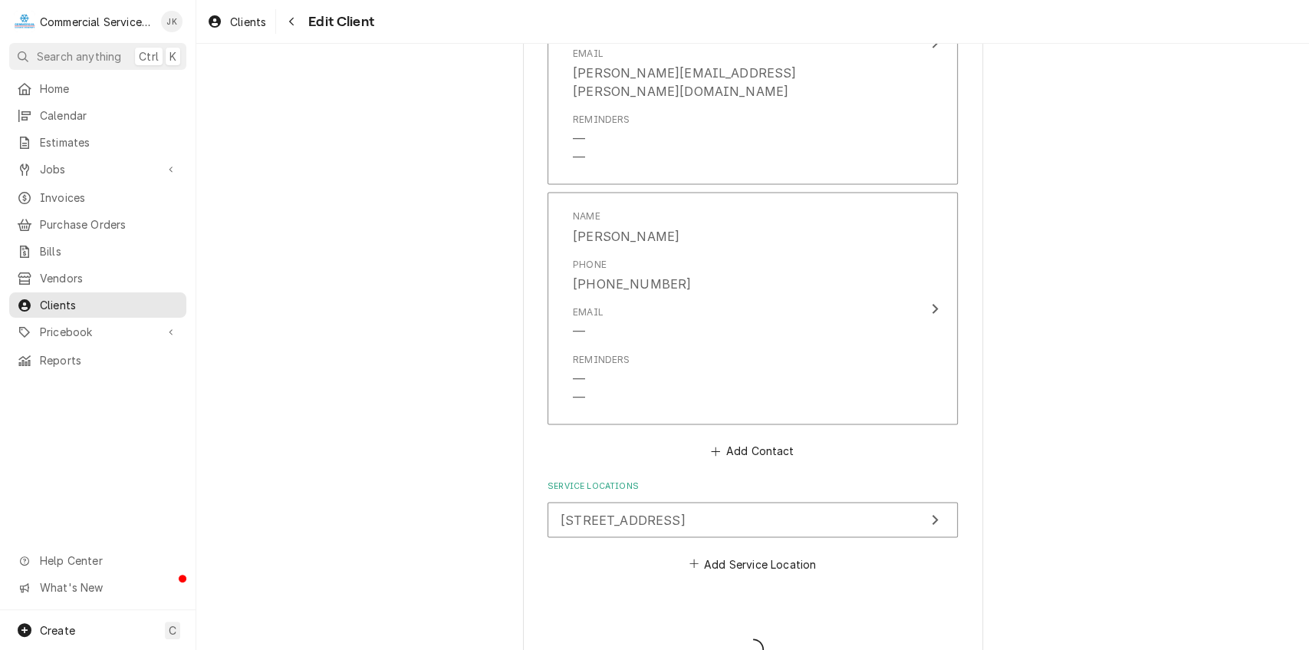
type textarea "x"
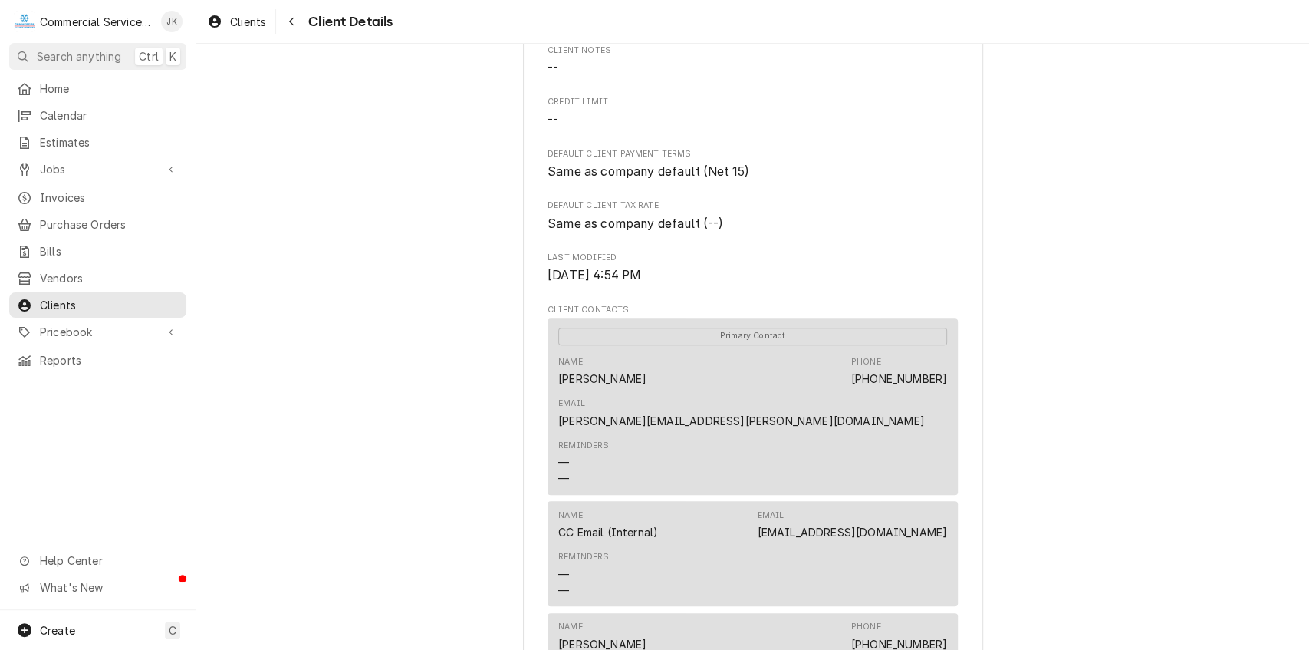
scroll to position [775, 0]
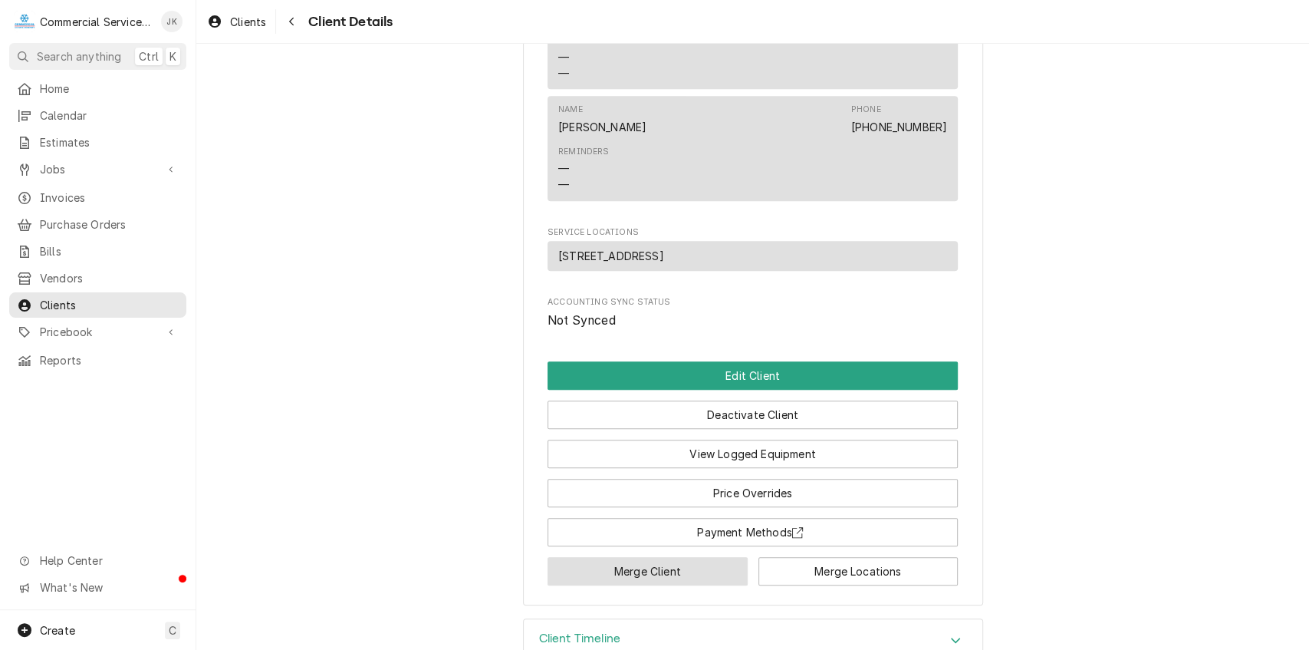
click at [607, 557] on button "Merge Client" at bounding box center [648, 571] width 200 height 28
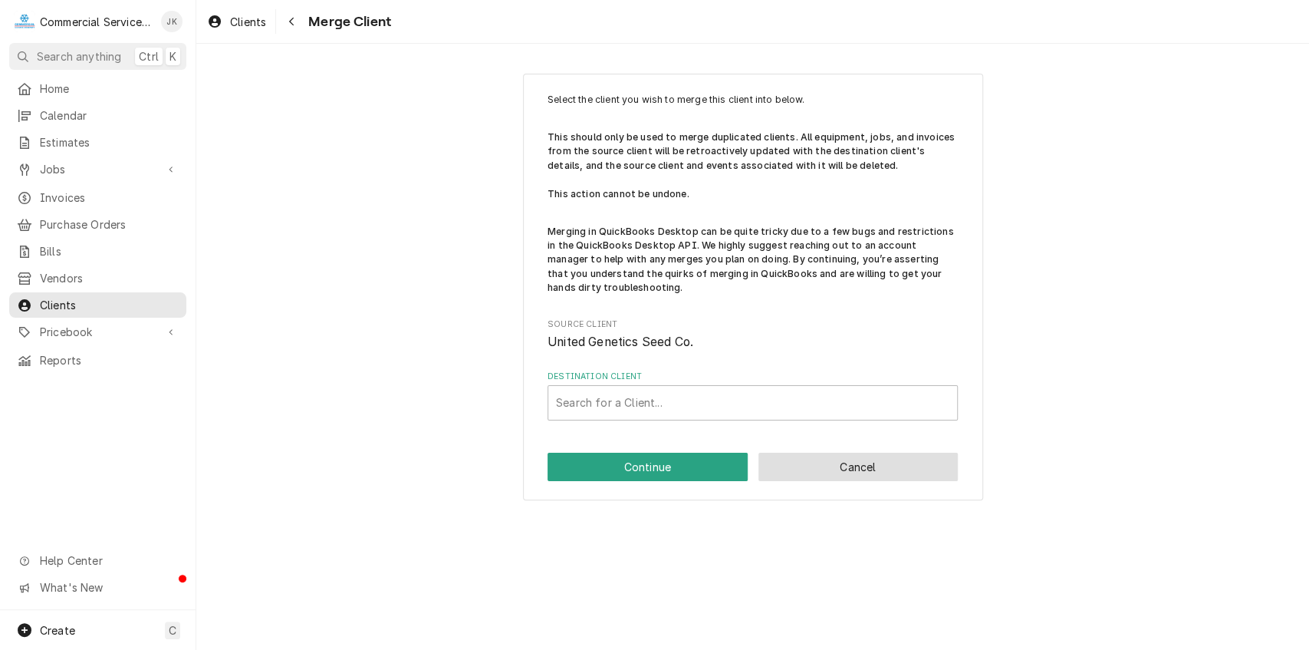
click at [850, 469] on button "Cancel" at bounding box center [859, 467] width 200 height 28
click at [868, 476] on button "Cancel" at bounding box center [859, 467] width 200 height 28
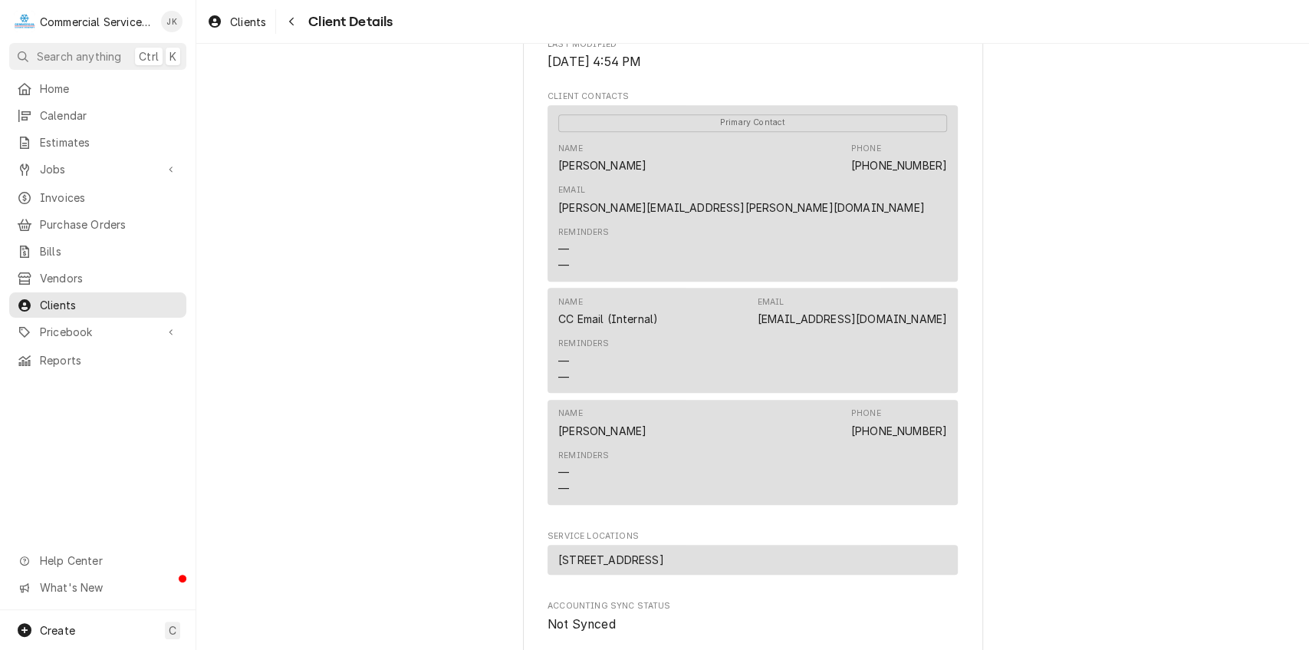
scroll to position [775, 0]
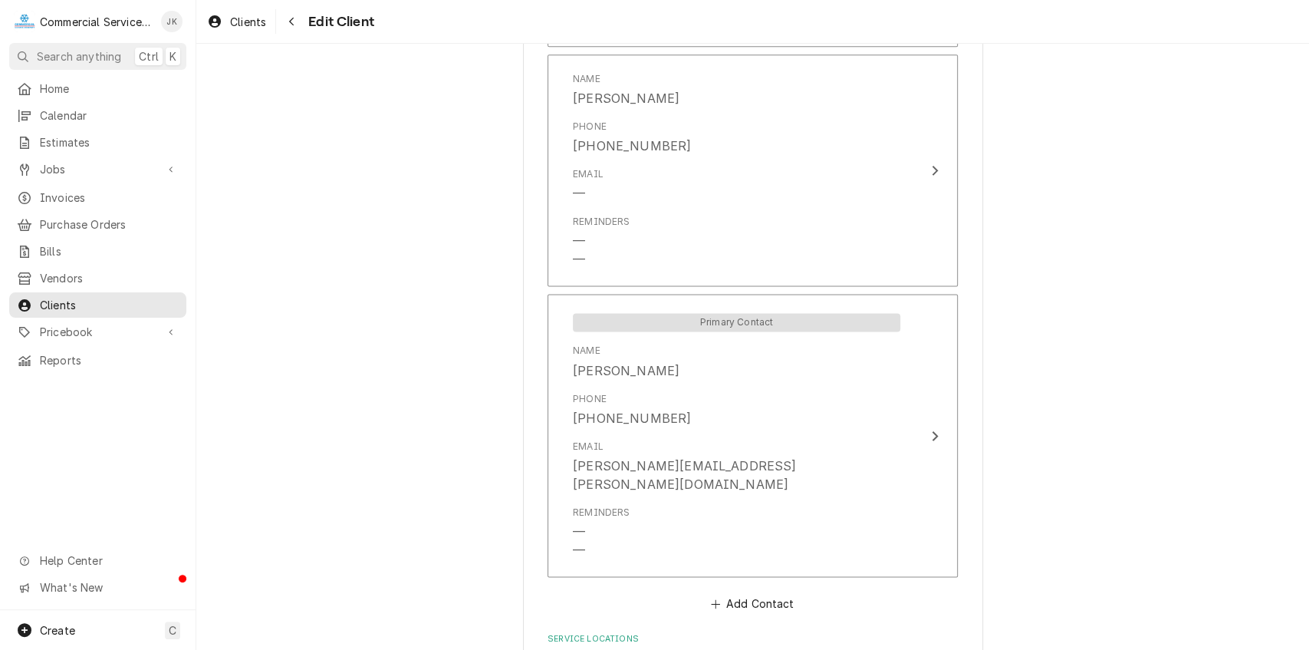
scroll to position [1504, 0]
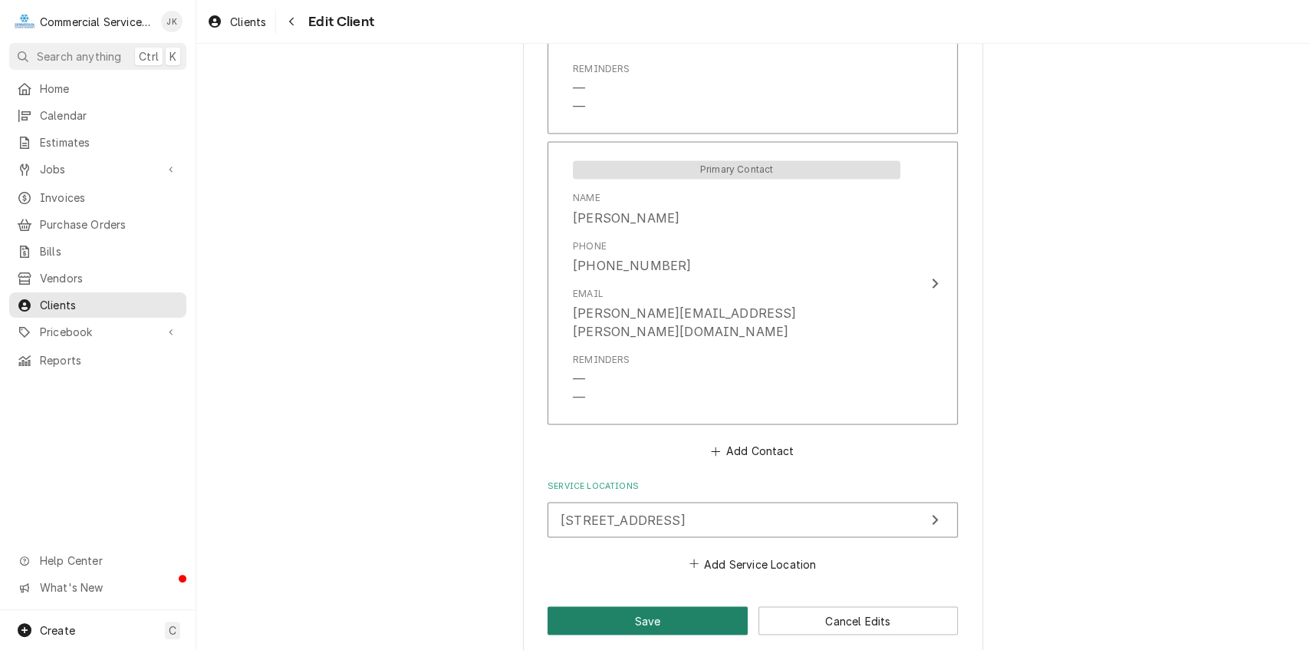
click at [647, 606] on button "Save" at bounding box center [648, 620] width 200 height 28
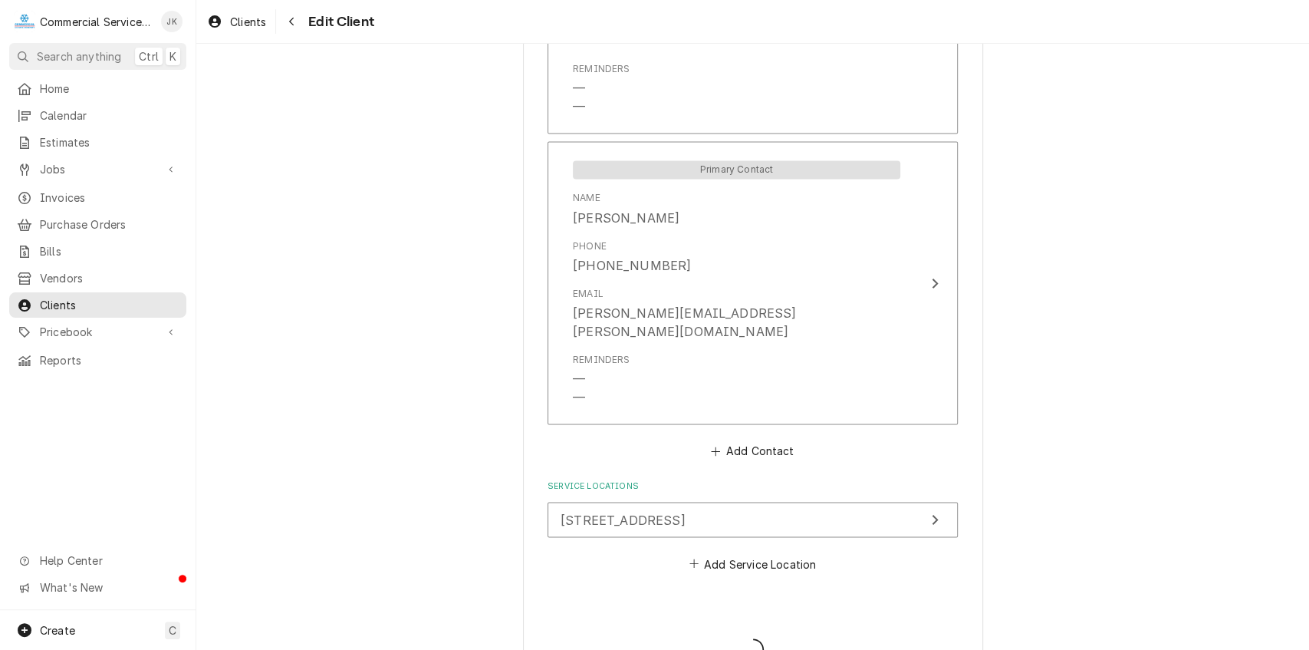
type textarea "x"
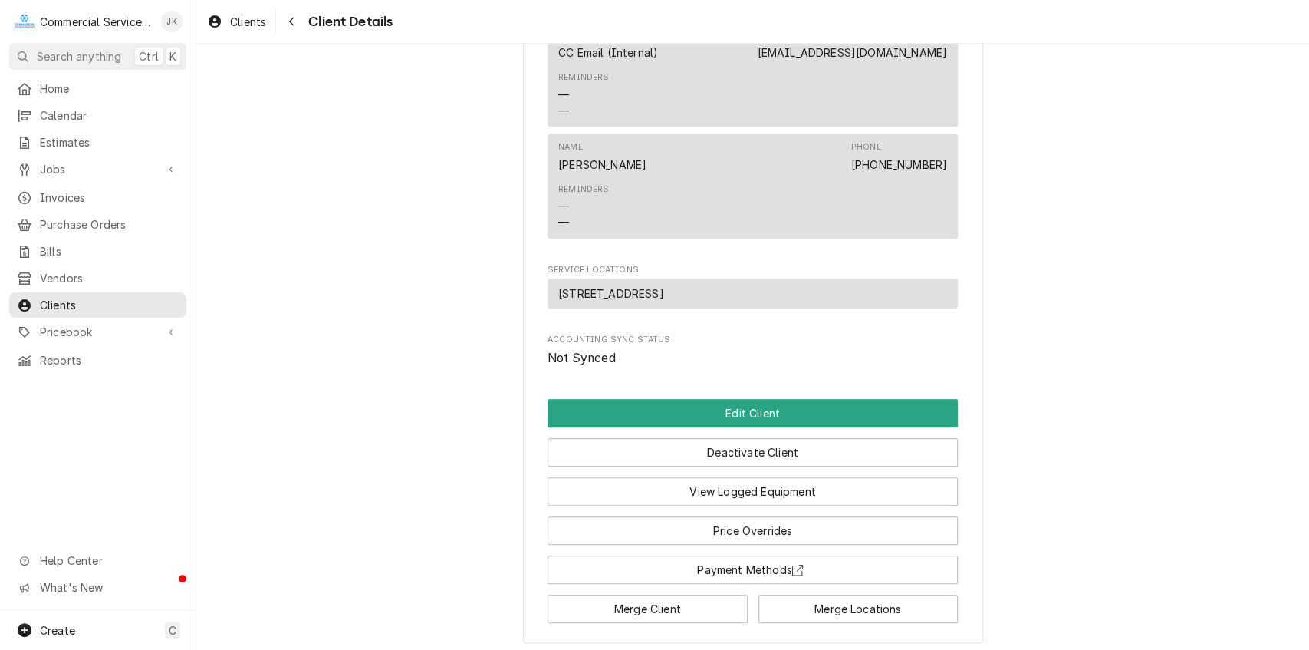
scroll to position [775, 0]
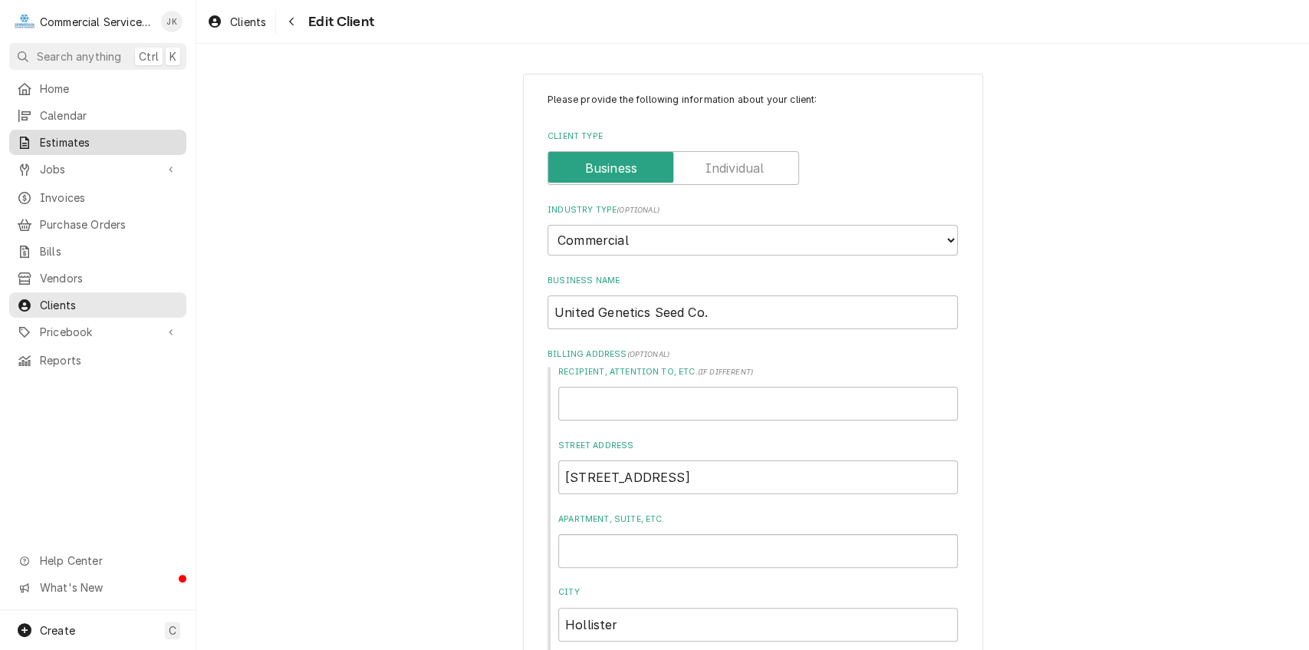
click at [86, 143] on span "Estimates" at bounding box center [109, 142] width 139 height 16
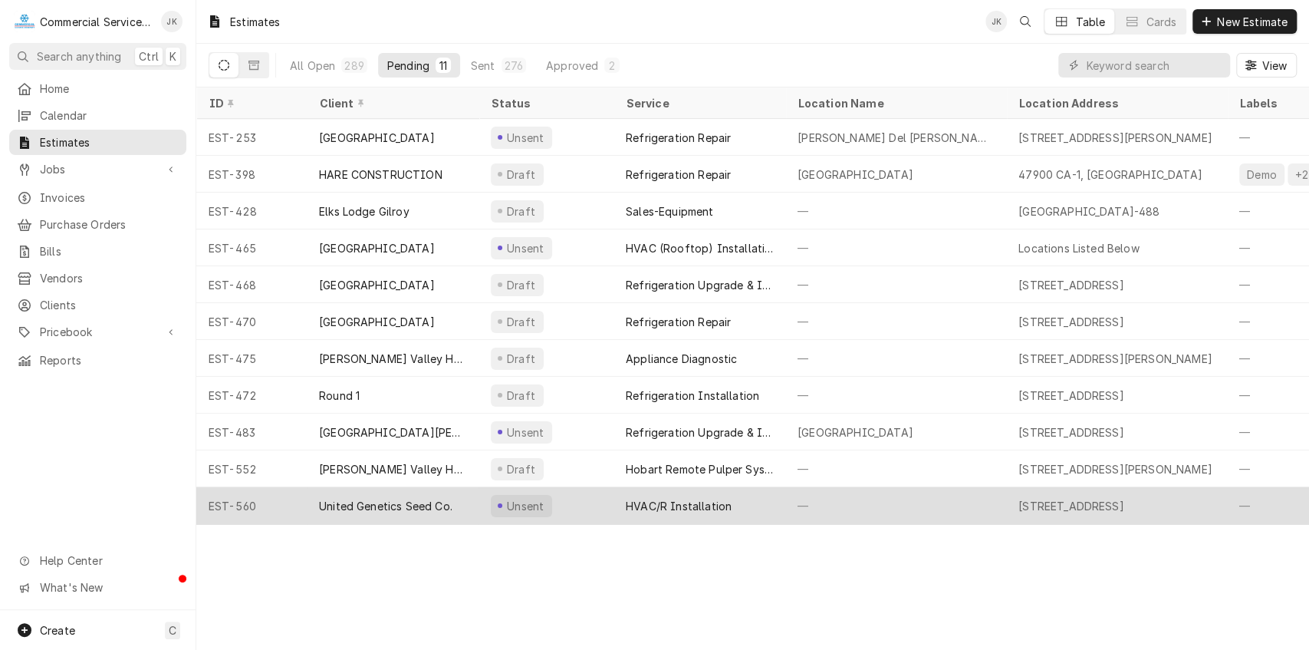
click at [690, 498] on div "HVAC/R Installation" at bounding box center [679, 506] width 106 height 16
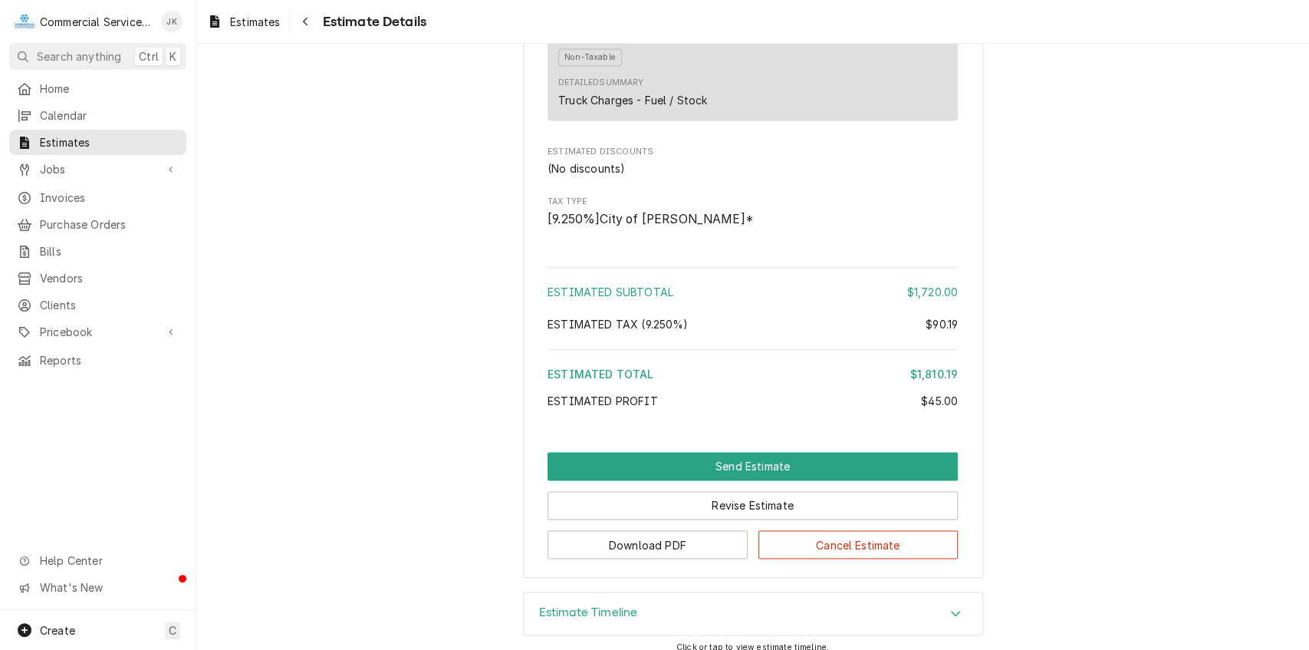
scroll to position [1493, 0]
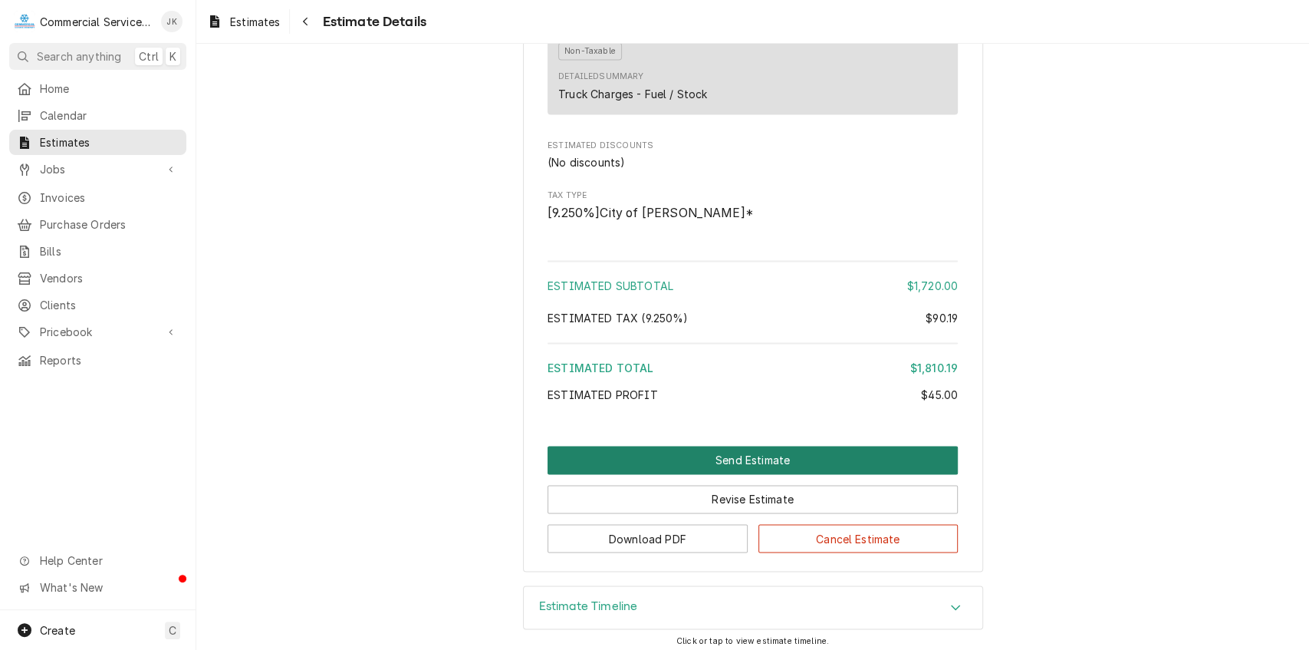
click at [738, 474] on button "Send Estimate" at bounding box center [753, 460] width 410 height 28
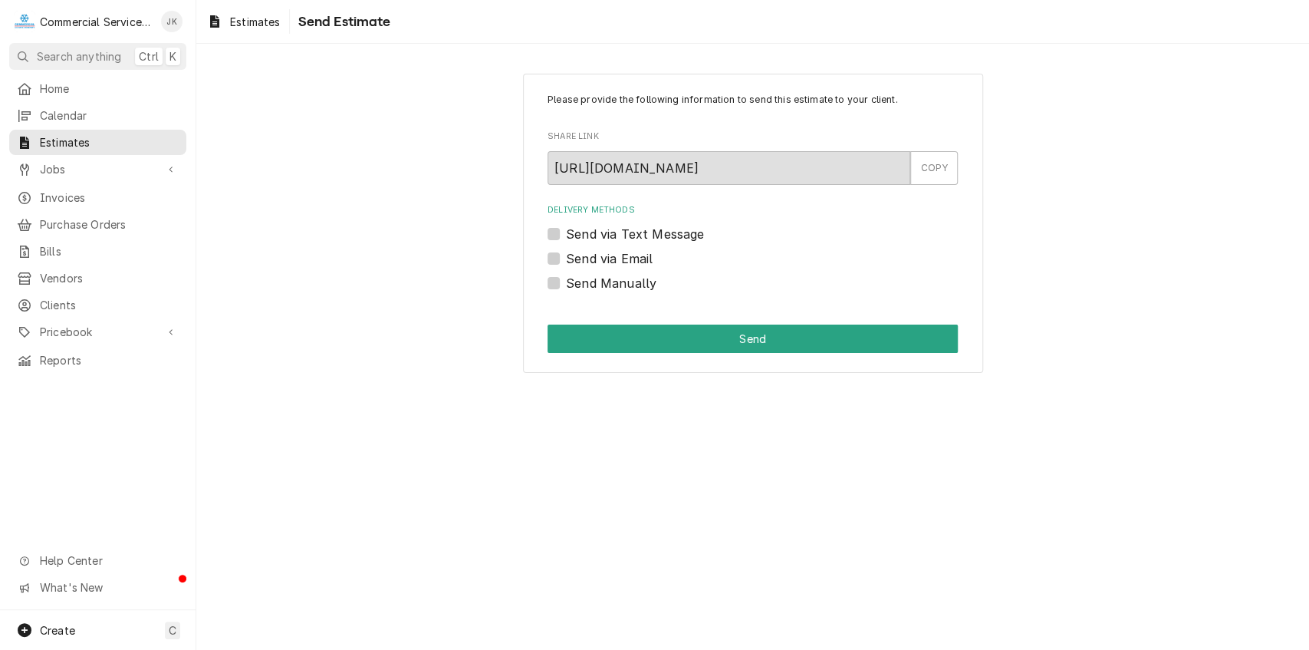
click at [566, 262] on label "Send via Email" at bounding box center [609, 258] width 87 height 18
click at [566, 262] on input "Send via Email" at bounding box center [771, 266] width 410 height 34
checkbox input "true"
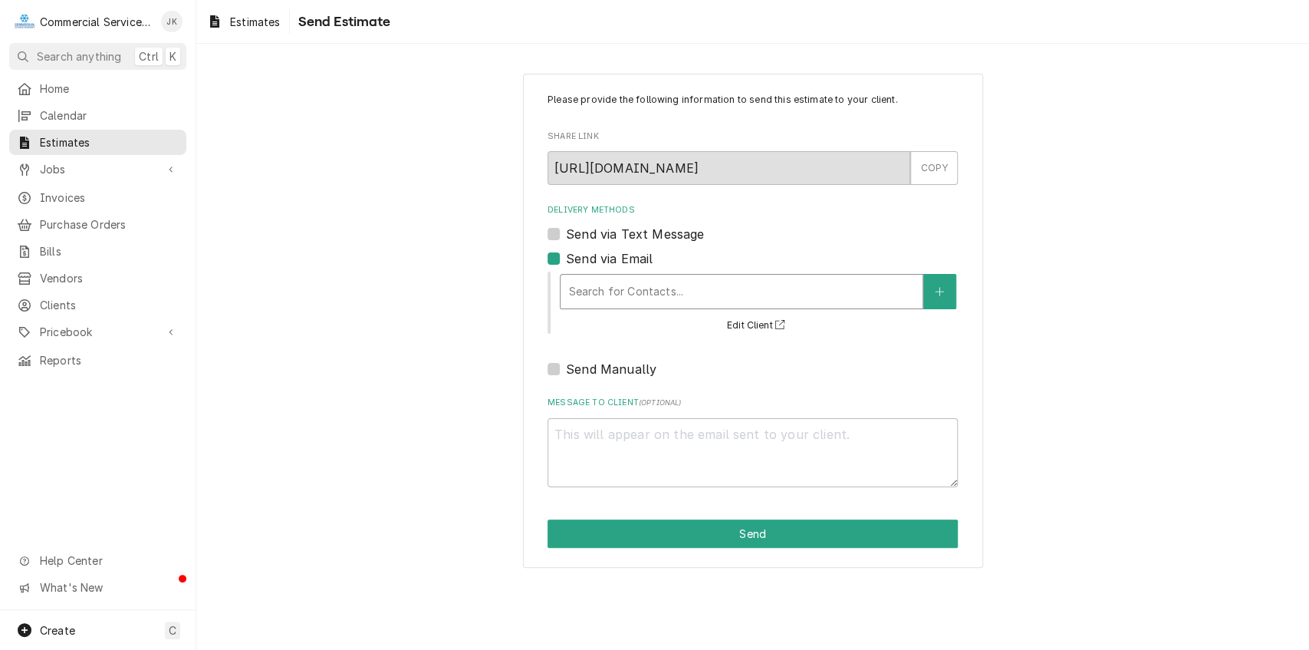
click at [636, 284] on div "Delivery Methods" at bounding box center [741, 292] width 347 height 28
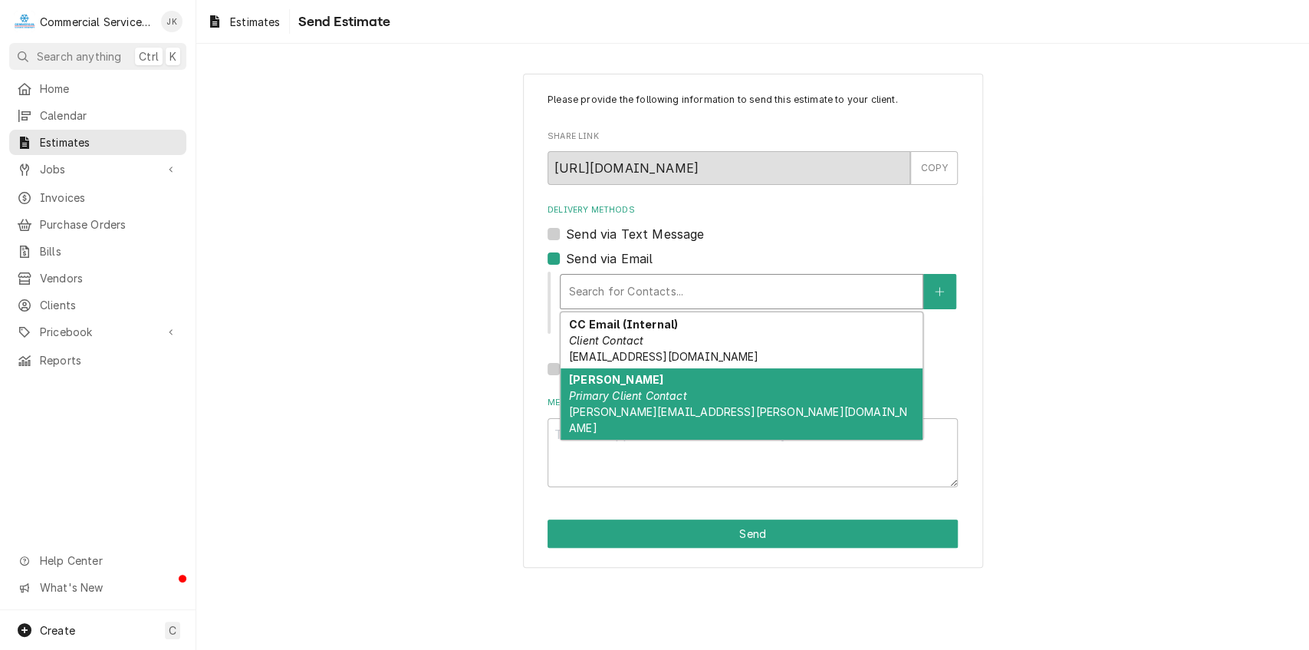
click at [604, 394] on em "Primary Client Contact" at bounding box center [628, 395] width 118 height 13
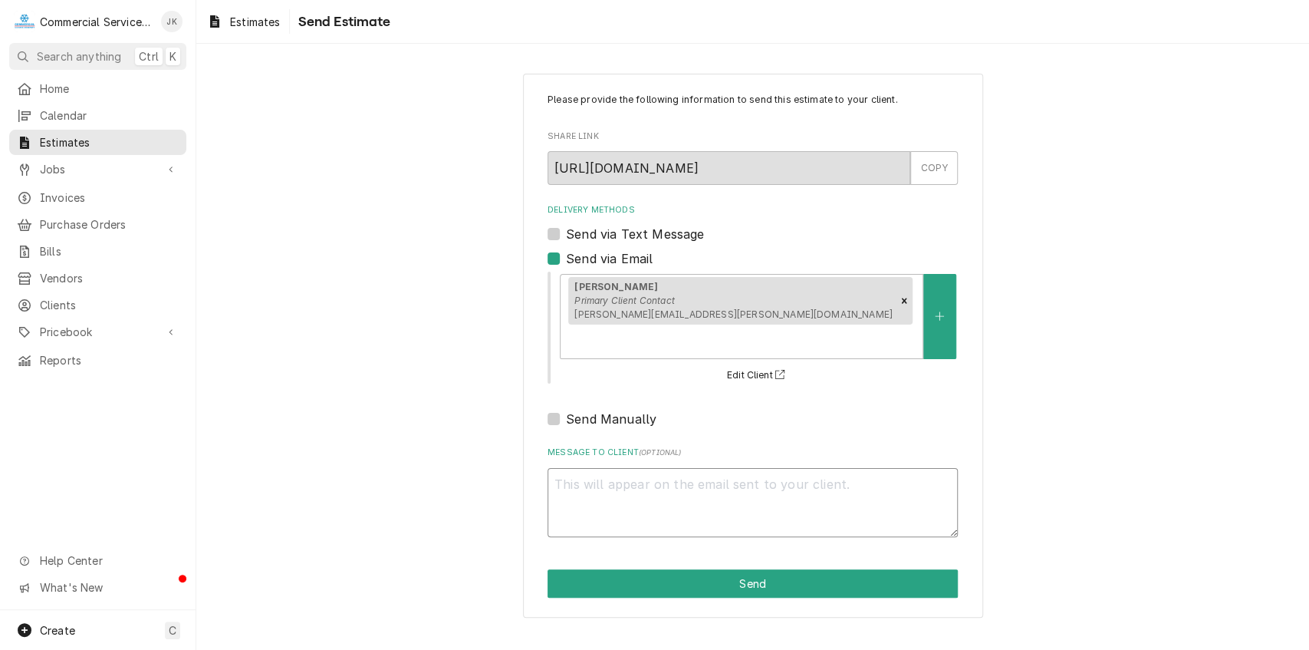
click at [571, 468] on textarea "Message to Client ( optional )" at bounding box center [753, 503] width 410 height 70
type textarea "x"
type textarea "R"
type textarea "x"
type textarea "Ra"
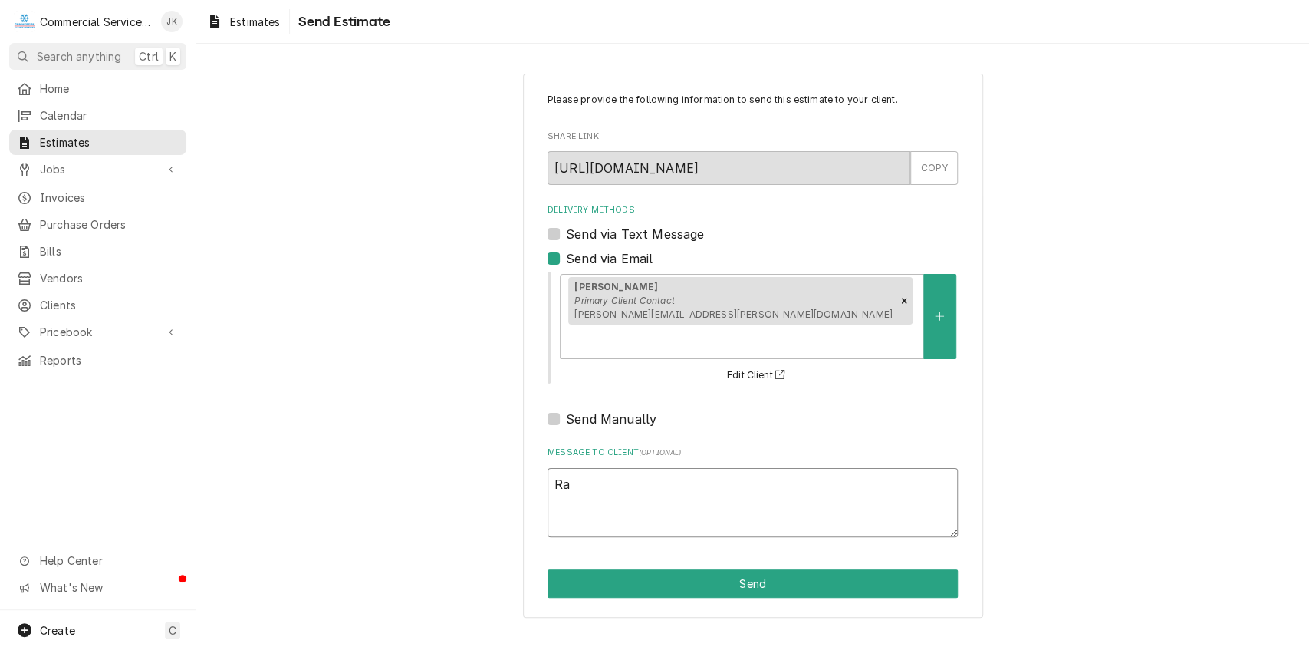
type textarea "x"
type textarea "Raq"
type textarea "x"
type textarea "Raqu"
type textarea "x"
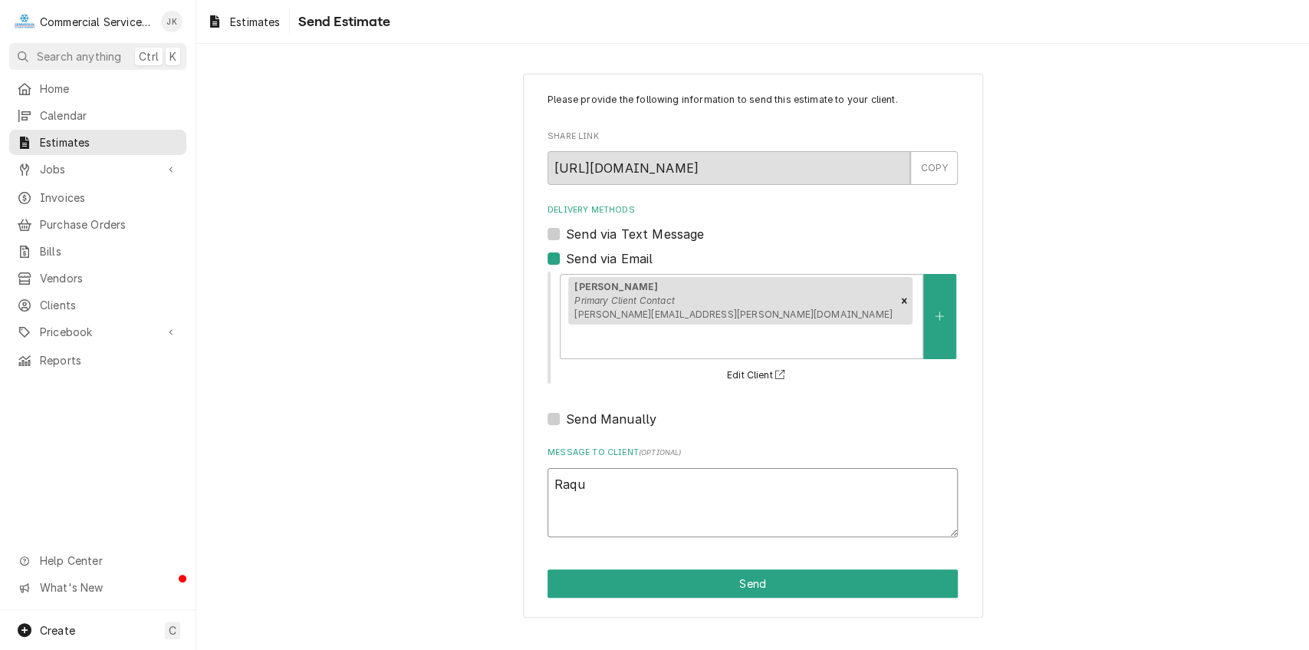
type textarea "Raque"
type textarea "x"
type textarea "Raquel"
type textarea "x"
type textarea "Raquel,"
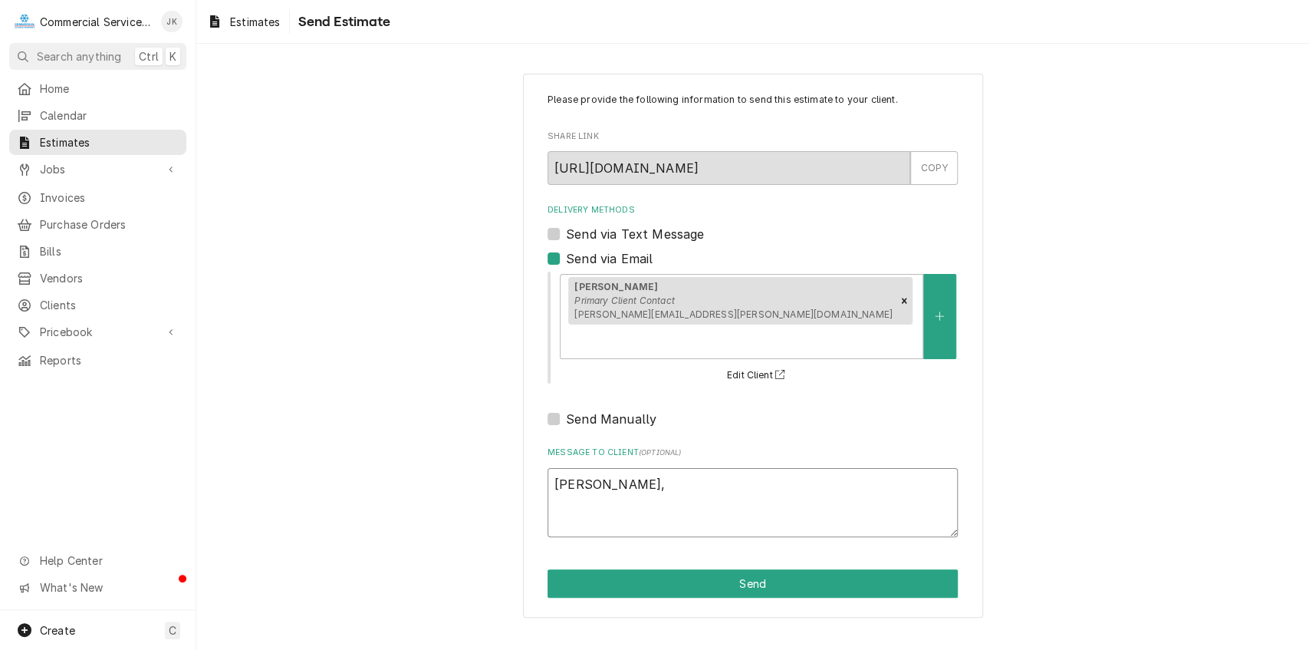
type textarea "x"
type textarea "Raquel,"
type textarea "x"
type textarea "Raquel, P"
type textarea "x"
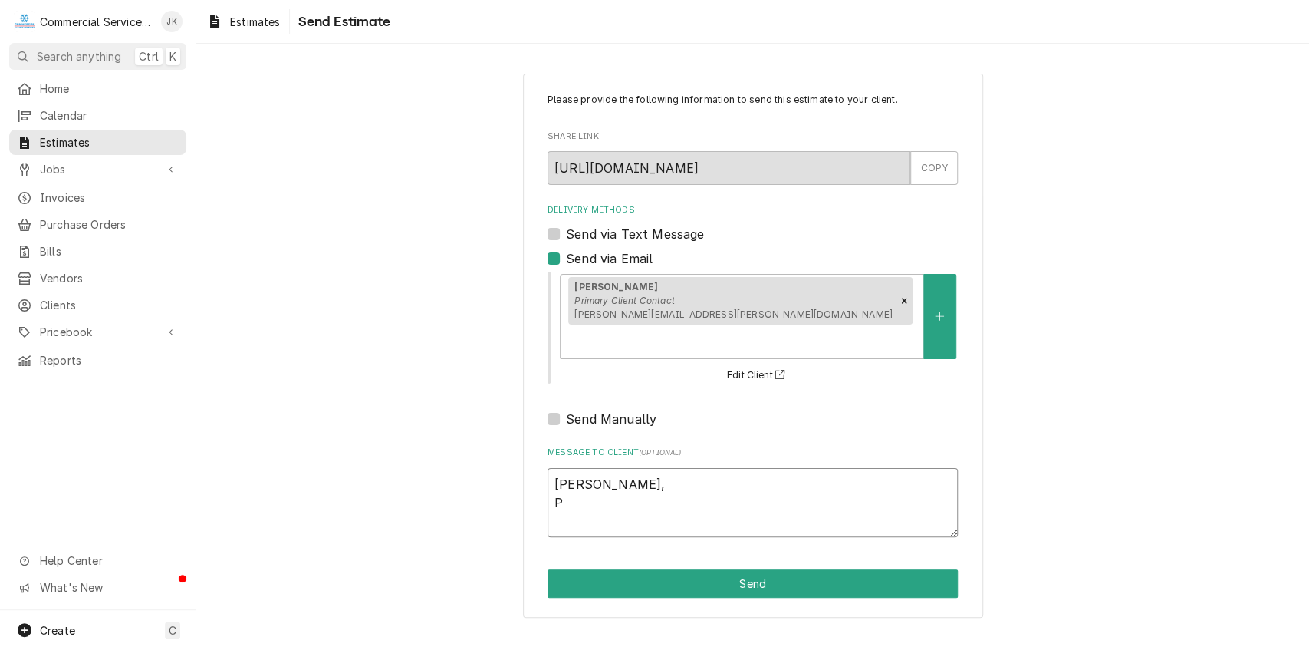
type textarea "Raquel, Pl"
type textarea "x"
type textarea "Raquel, Ple"
type textarea "x"
type textarea "Raquel, Plea"
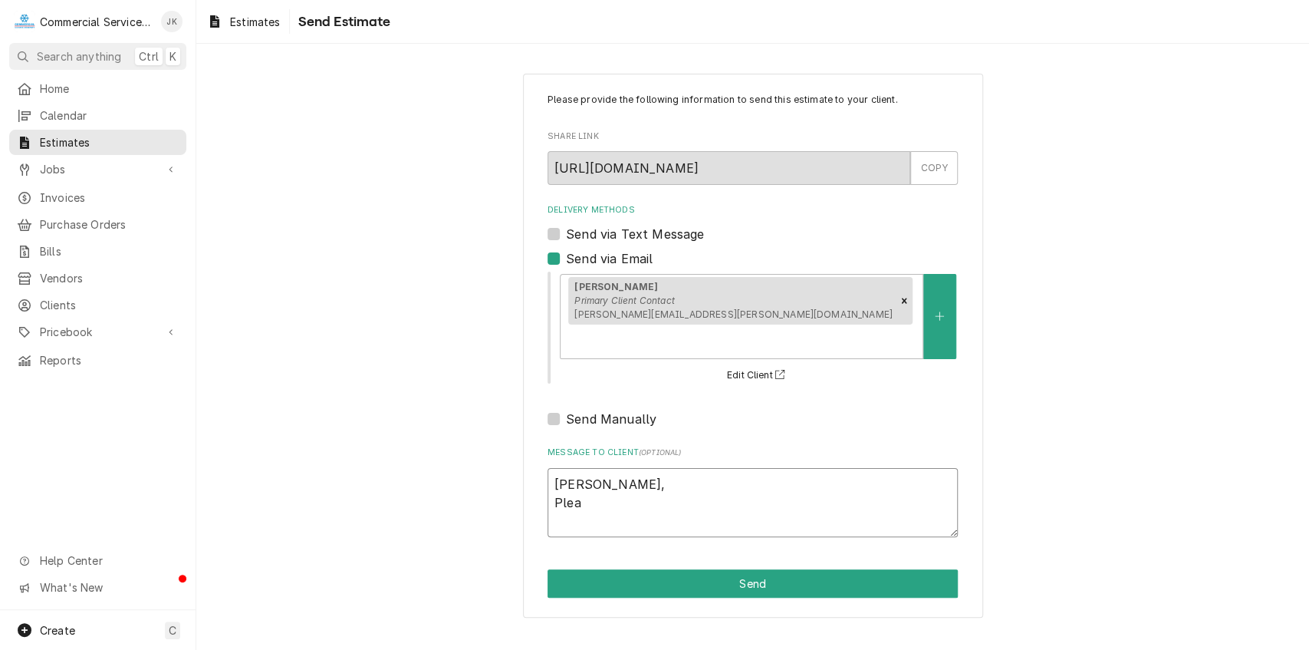
type textarea "x"
type textarea "Raquel, Pleas"
type textarea "x"
type textarea "Raquel, Please"
type textarea "x"
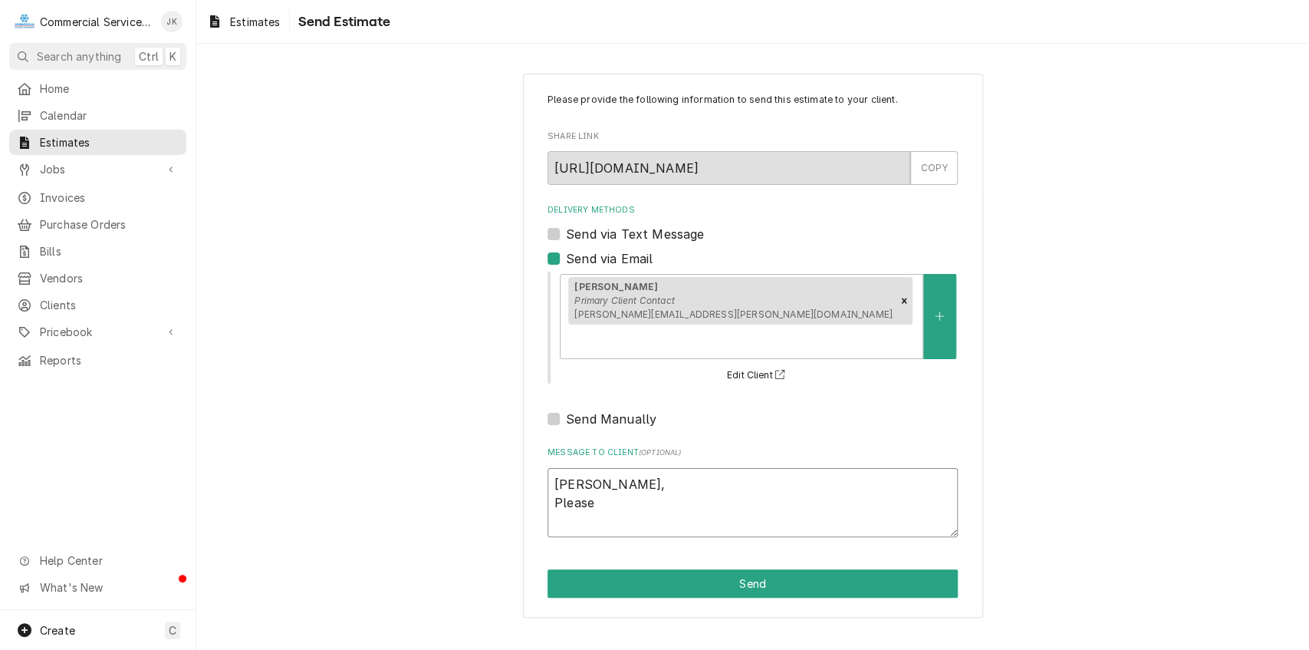
type textarea "Raquel, Please"
type textarea "x"
type textarea "Raquel, Please r"
type textarea "x"
type textarea "Raquel, Please re"
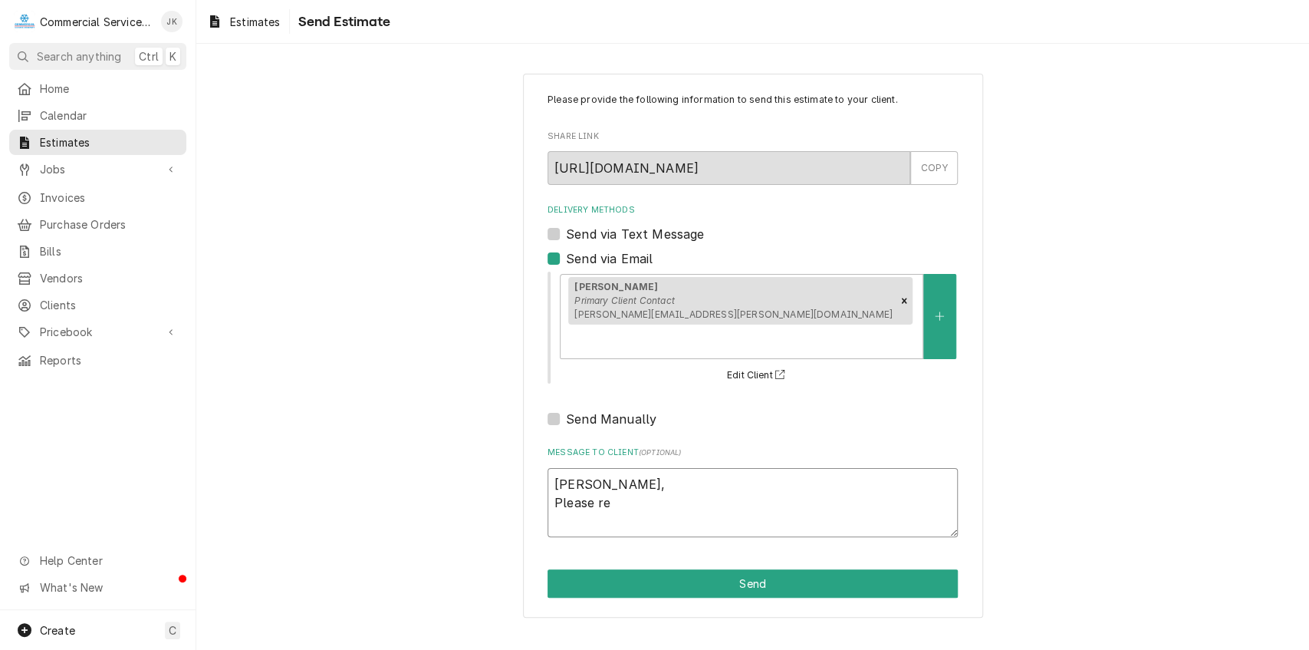
type textarea "x"
type textarea "Raquel, Please rev"
type textarea "x"
type textarea "Raquel, Please revi"
type textarea "x"
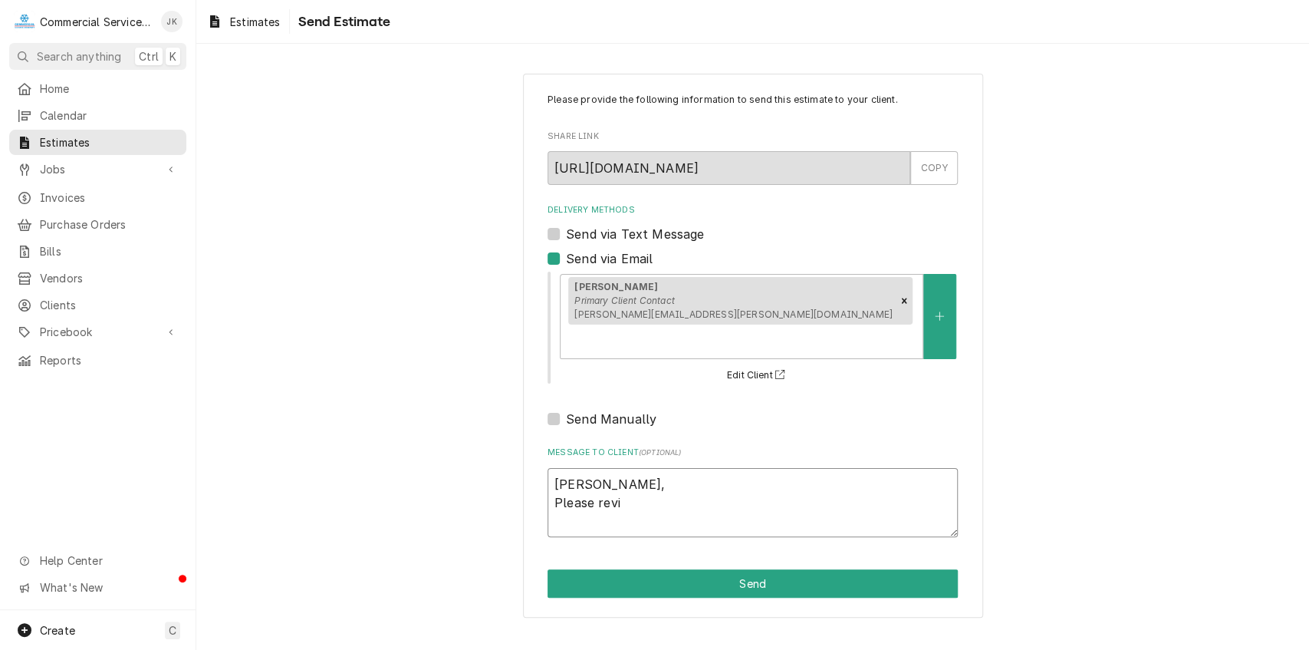
type textarea "Raquel, Please revie"
type textarea "x"
type textarea "Raquel, Please review"
type textarea "x"
type textarea "Raquel, Please review"
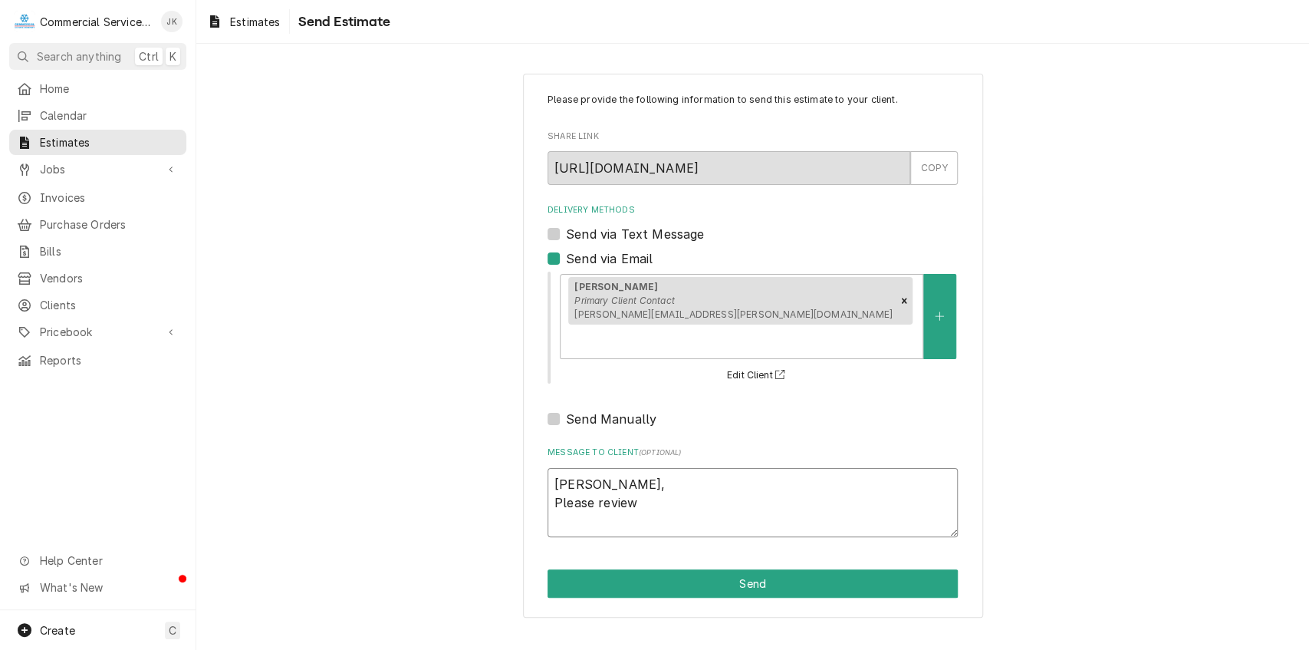
type textarea "x"
type textarea "Raquel, Please review e"
type textarea "x"
type textarea "Raquel, Please review es"
type textarea "x"
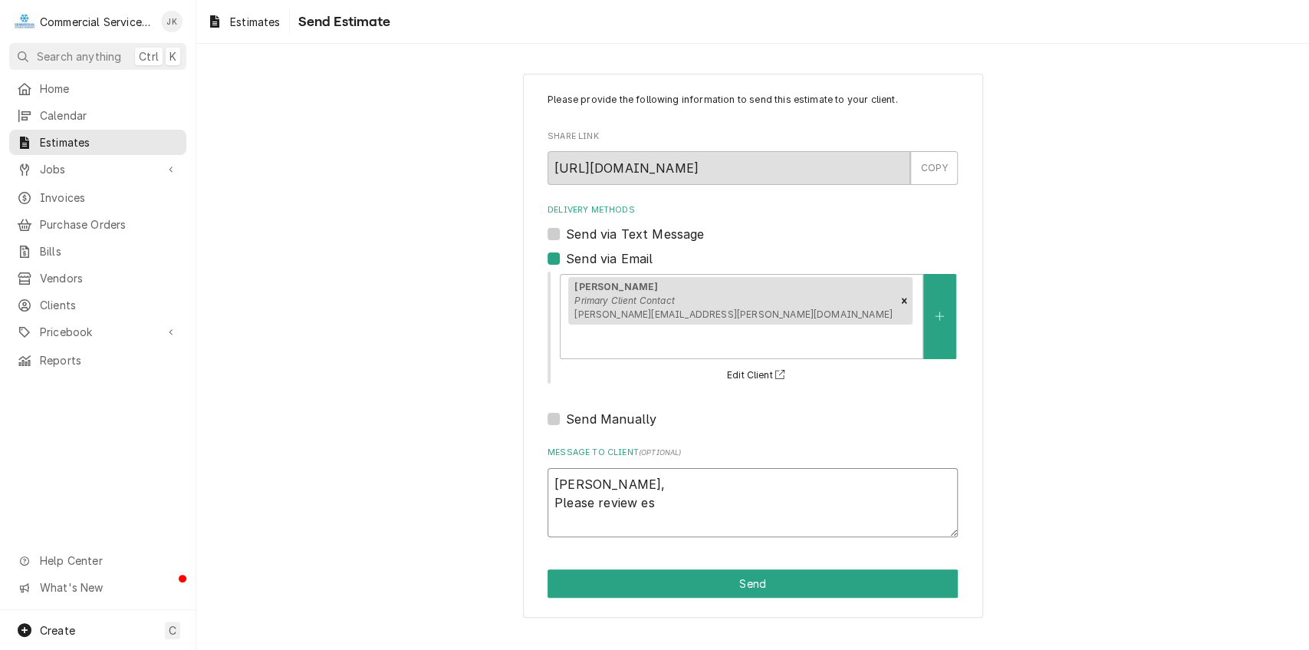
type textarea "Raquel, Please review est"
type textarea "x"
type textarea "Raquel, Please review esti"
type textarea "x"
type textarea "Raquel, Please review estim"
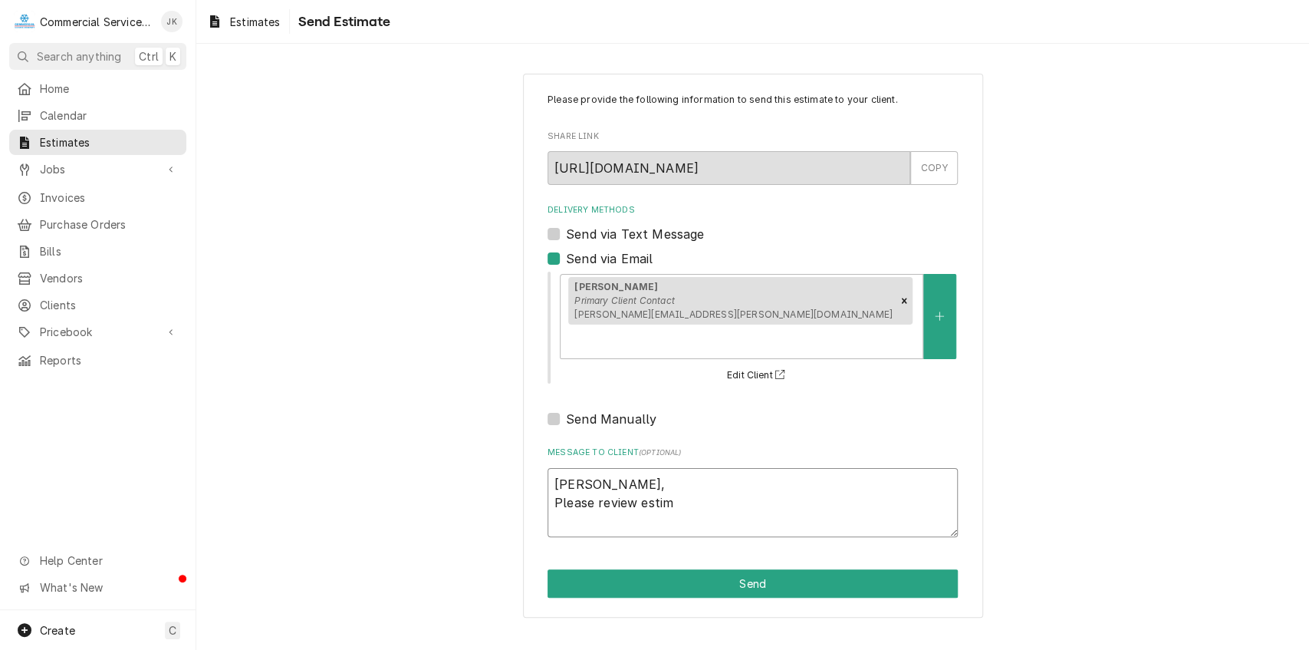
type textarea "x"
type textarea "Raquel, Please review estima"
type textarea "x"
type textarea "Raquel, Please review estimat"
type textarea "x"
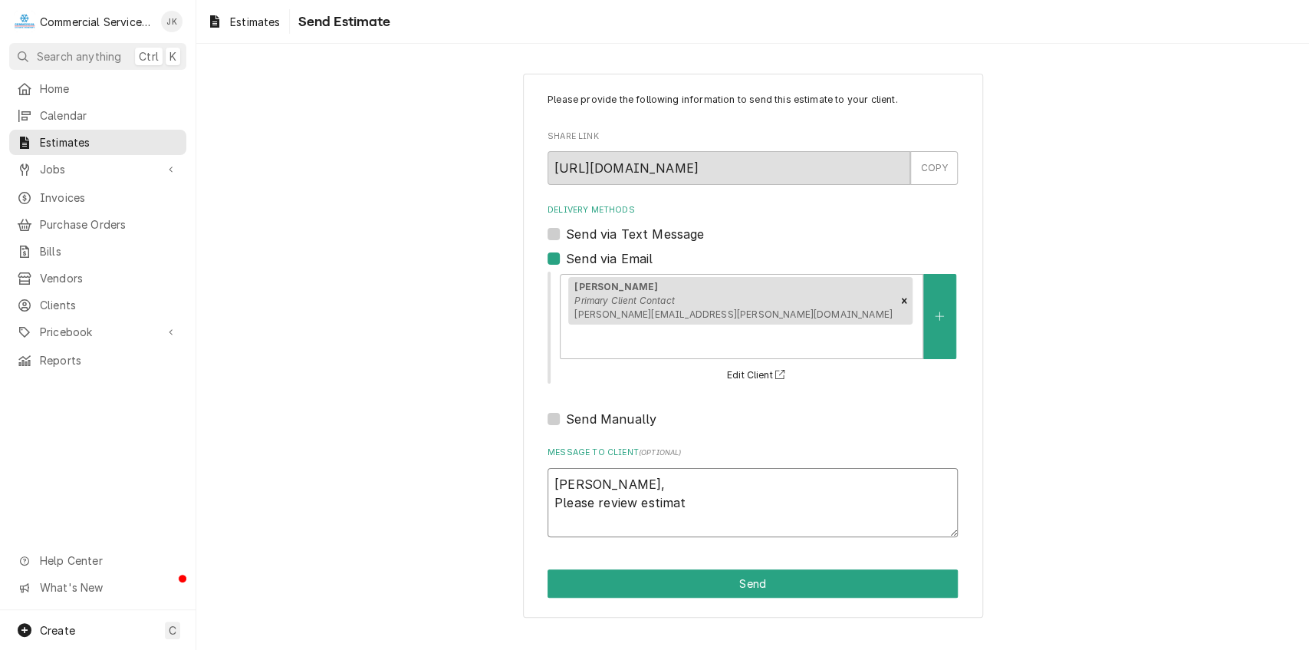
type textarea "Raquel, Please review estimate"
type textarea "x"
type textarea "Raquel, Please review estimate"
type textarea "x"
type textarea "Raquel, Please review estimate T"
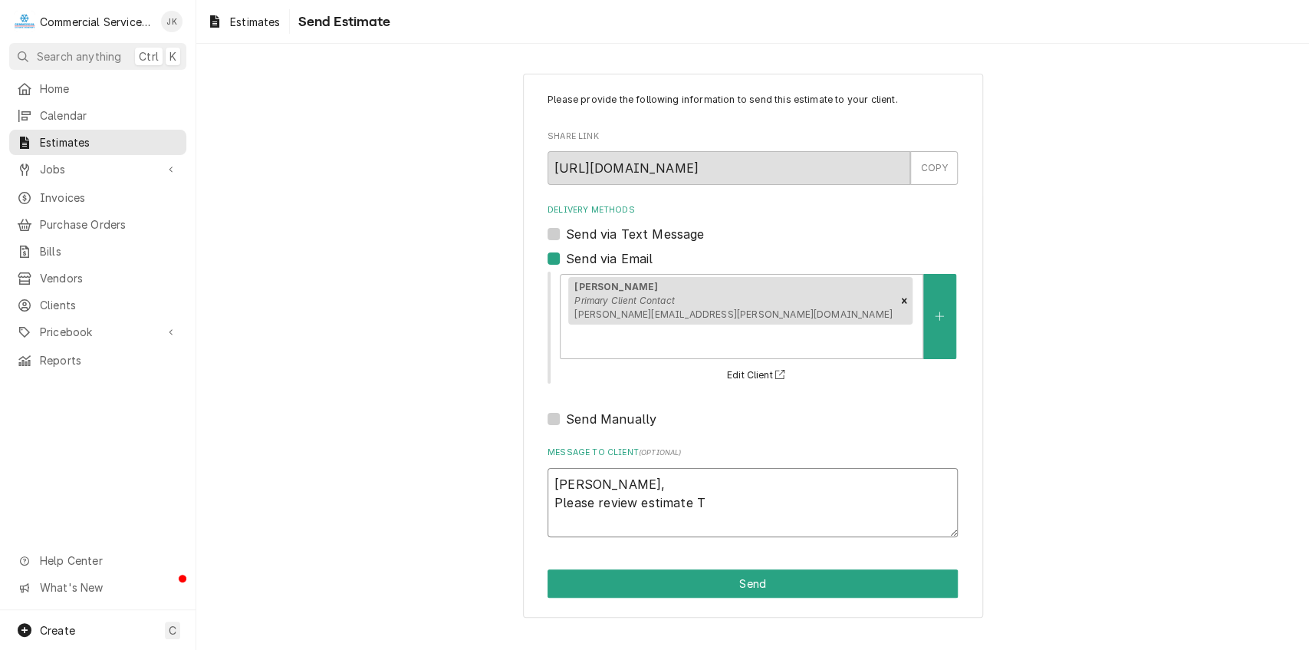
type textarea "x"
type textarea "Raquel, Please review estimate To"
type textarea "x"
type textarea "Raquel, Please review estimate To"
type textarea "x"
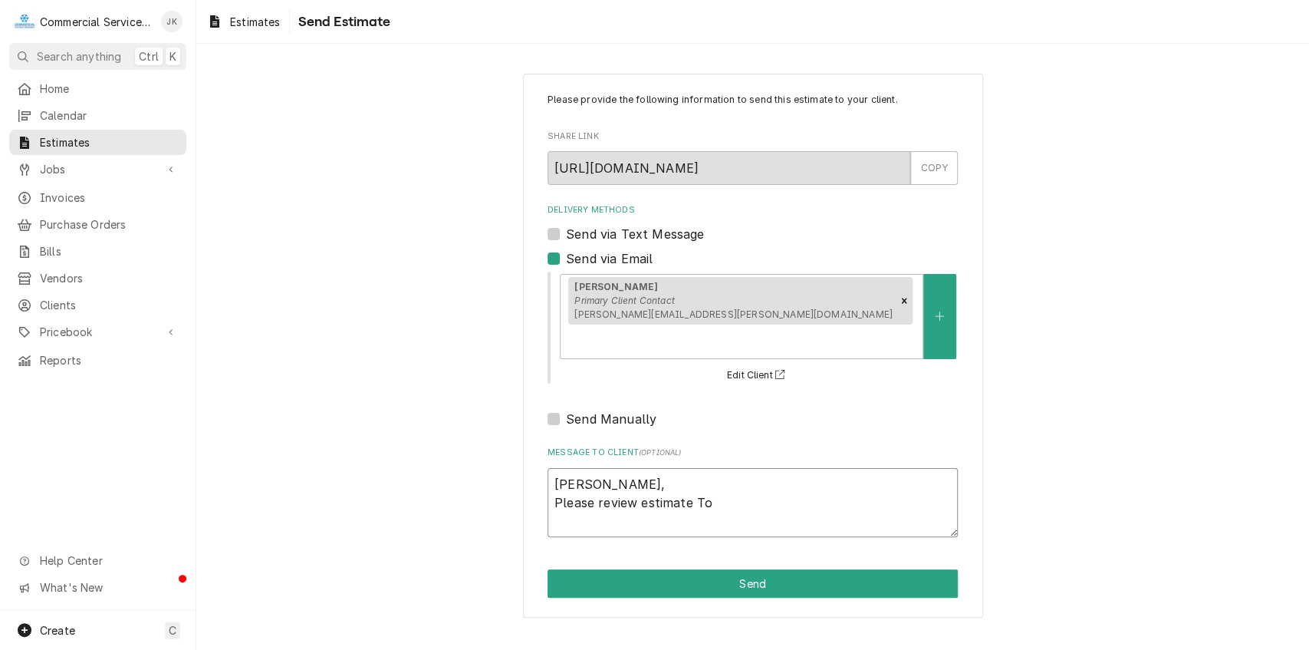
type textarea "Raquel, Please review estimate To r"
type textarea "x"
type textarea "Raquel, Please review estimate To re"
type textarea "x"
type textarea "Raquel, Please review estimate To rep"
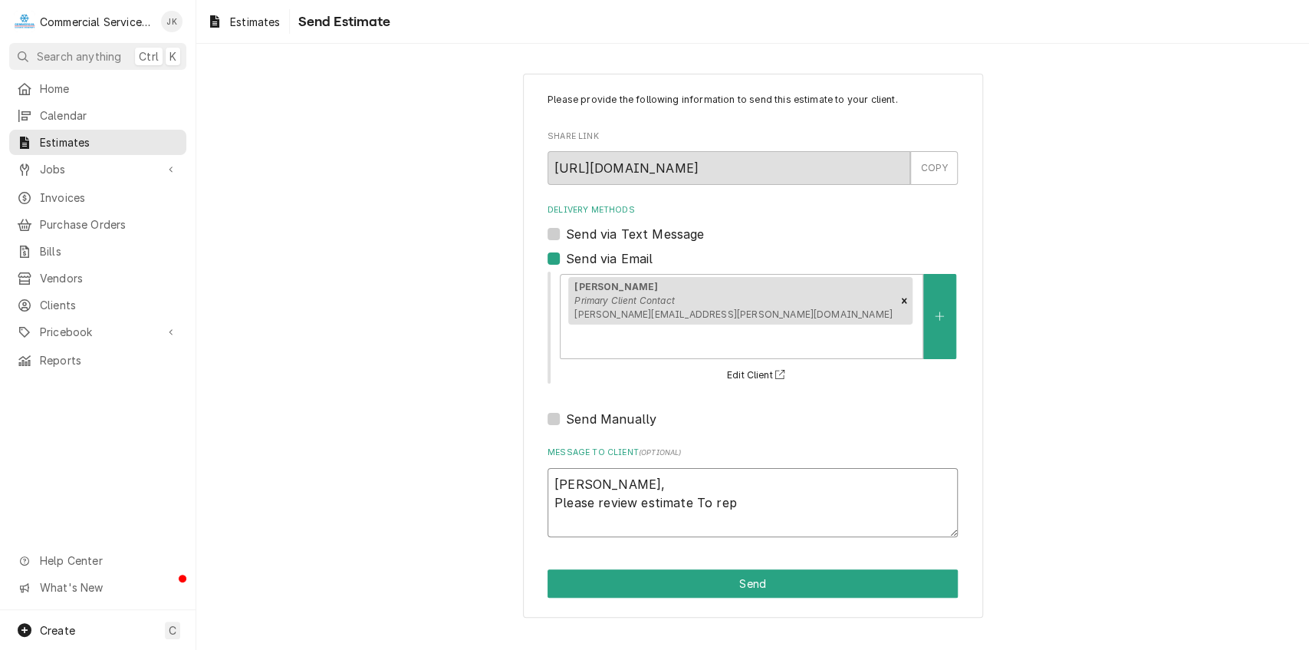
type textarea "x"
type textarea "Raquel, Please review estimate To repl"
type textarea "x"
type textarea "Raquel, Please review estimate To repla"
type textarea "x"
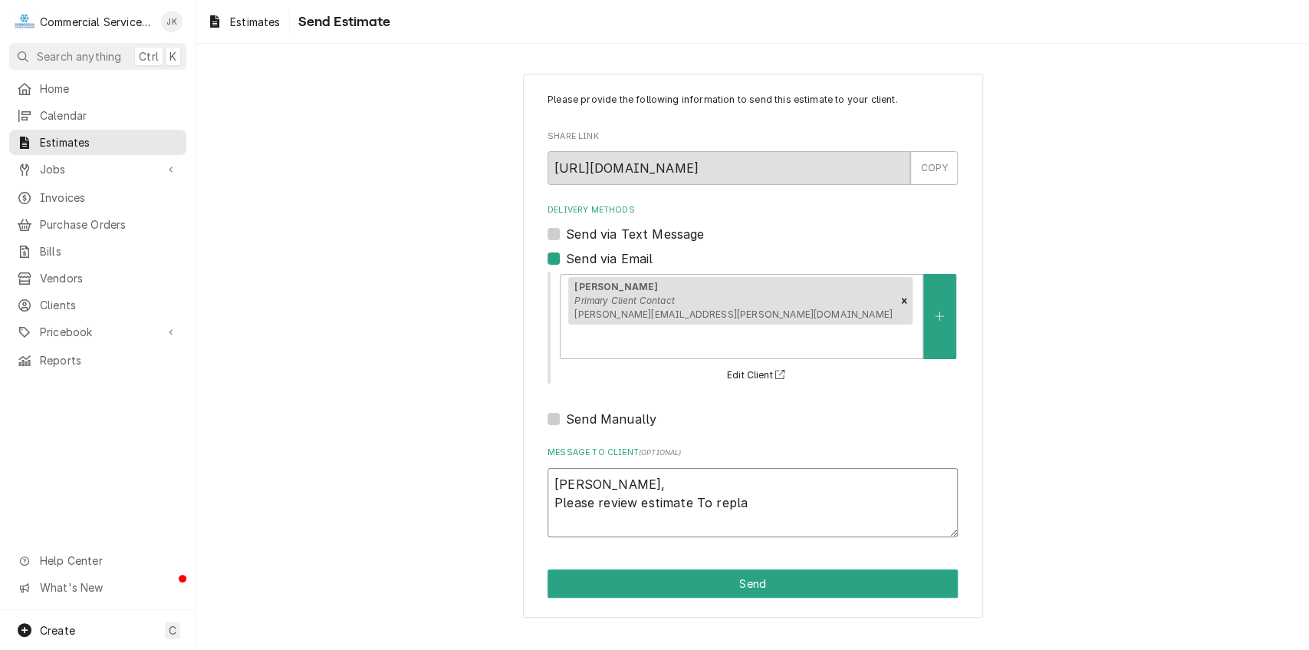
type textarea "Raquel, Please review estimate To replac"
type textarea "x"
type textarea "Raquel, Please review estimate To replace"
click at [703, 469] on textarea "Raquel, Please review estimate To replace" at bounding box center [753, 503] width 410 height 70
type textarea "x"
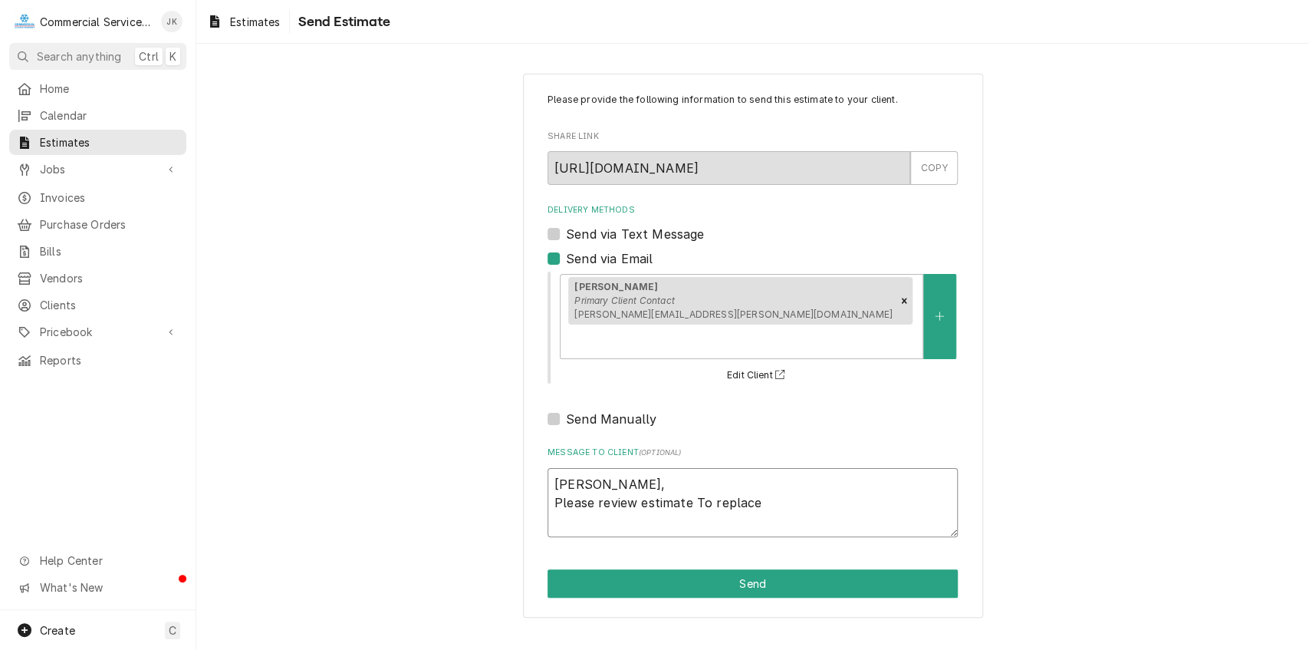
type textarea "Raquel, Please review estimate o replace"
type textarea "x"
type textarea "Raquel, Please review estimate to replace"
click at [768, 479] on textarea "Raquel, Please review estimate to replace" at bounding box center [753, 503] width 410 height 70
type textarea "x"
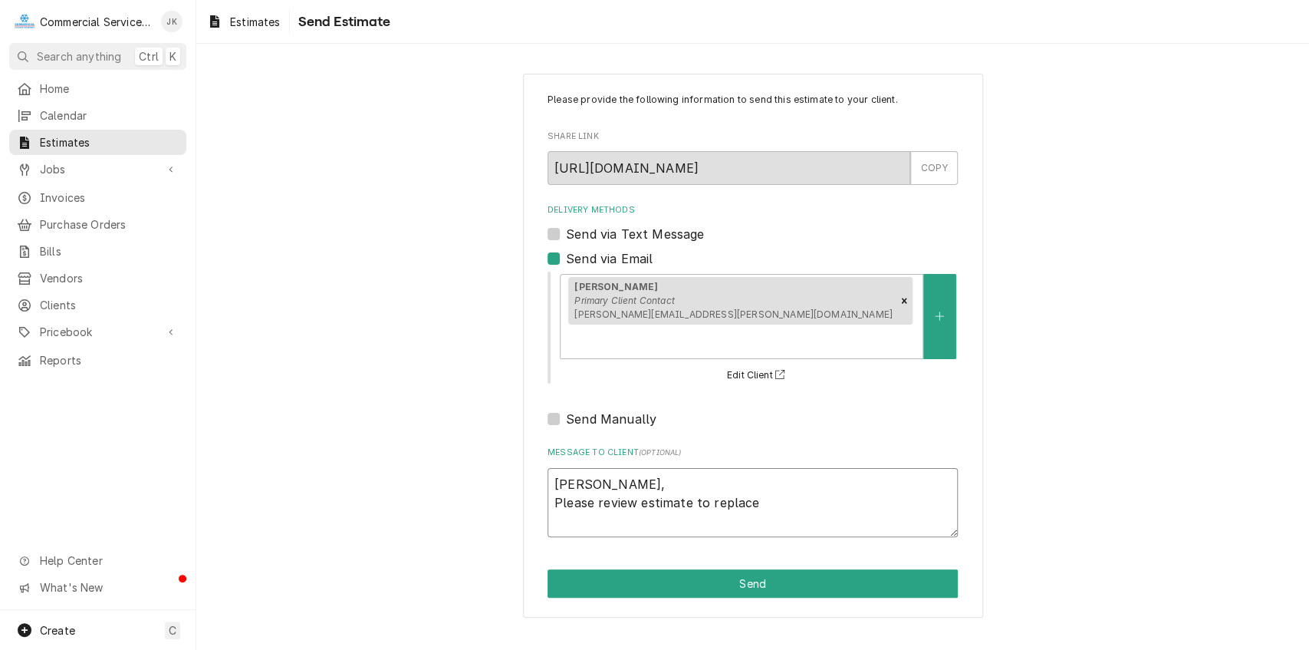
type textarea "Raquel, Please review estimate to replace"
type textarea "x"
type textarea "Raquel, Please review estimate to replace e"
type textarea "x"
type textarea "Raquel, Please review estimate to replace ex"
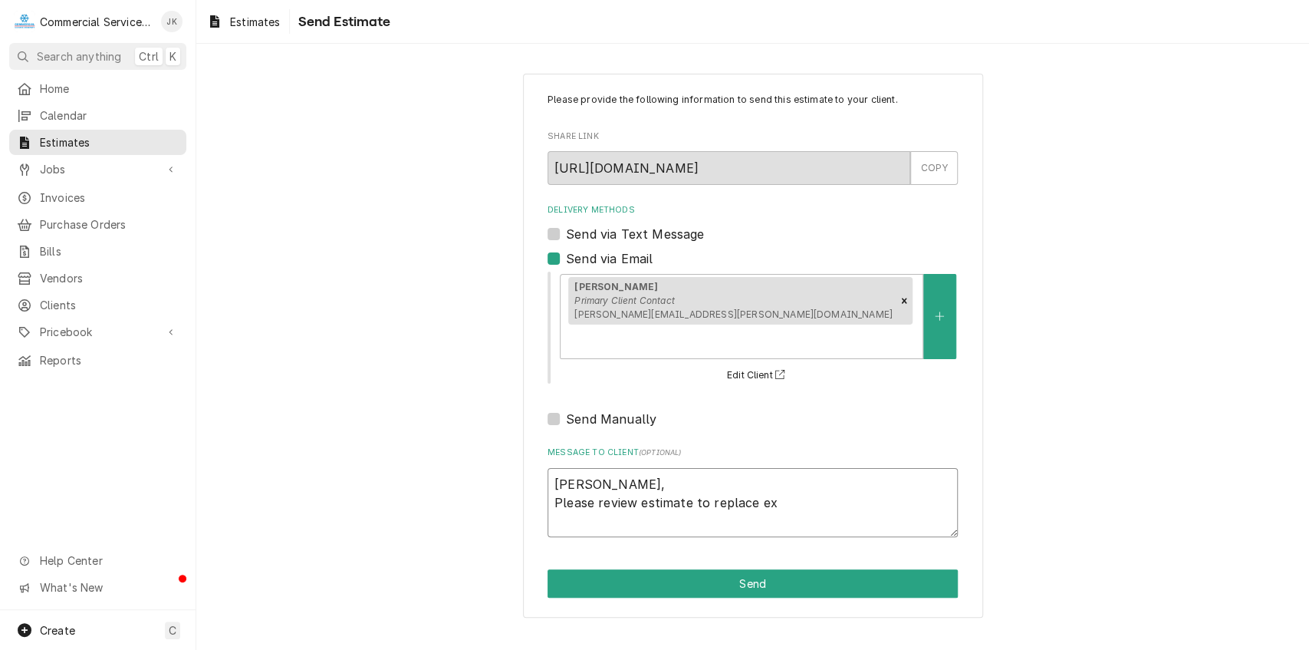
type textarea "x"
type textarea "Raquel, Please review estimate to replace exi"
type textarea "x"
type textarea "Raquel, Please review estimate to replace exis"
type textarea "x"
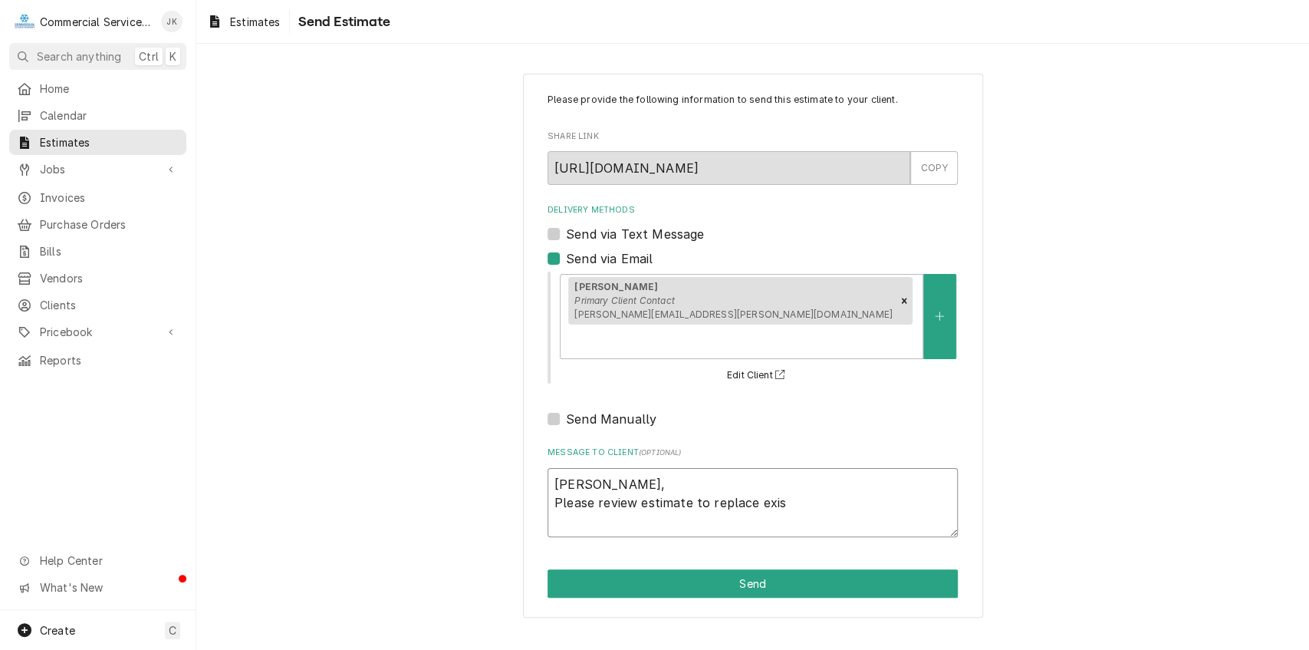
type textarea "Raquel, Please review estimate to replace exist"
type textarea "x"
type textarea "Raquel, Please review estimate to replace existi"
type textarea "x"
type textarea "Raquel, Please review estimate to replace existin"
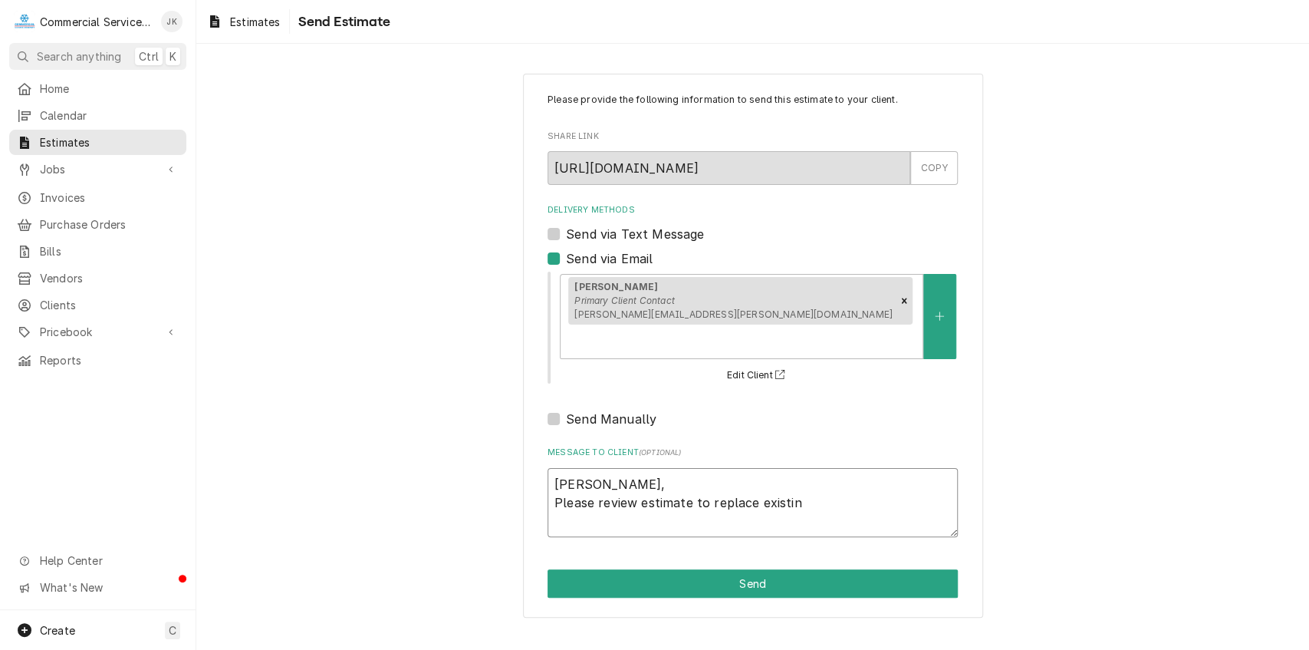
type textarea "x"
type textarea "Raquel, Please review estimate to replace existing"
type textarea "x"
type textarea "Raquel, Please review estimate to replace existing"
type textarea "x"
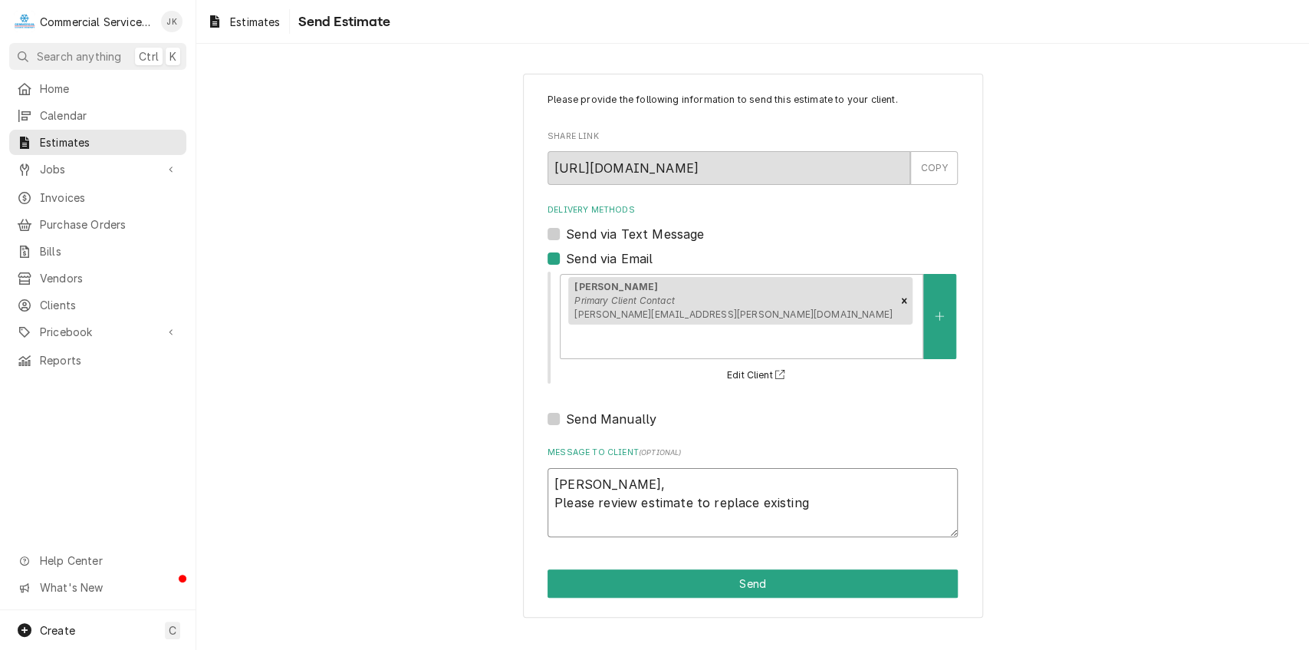
type textarea "Raquel, Please review estimate to replace existing w"
type textarea "x"
type textarea "Raquel, Please review estimate to replace existing wi"
type textarea "x"
type textarea "Raquel, Please review estimate to replace existing win"
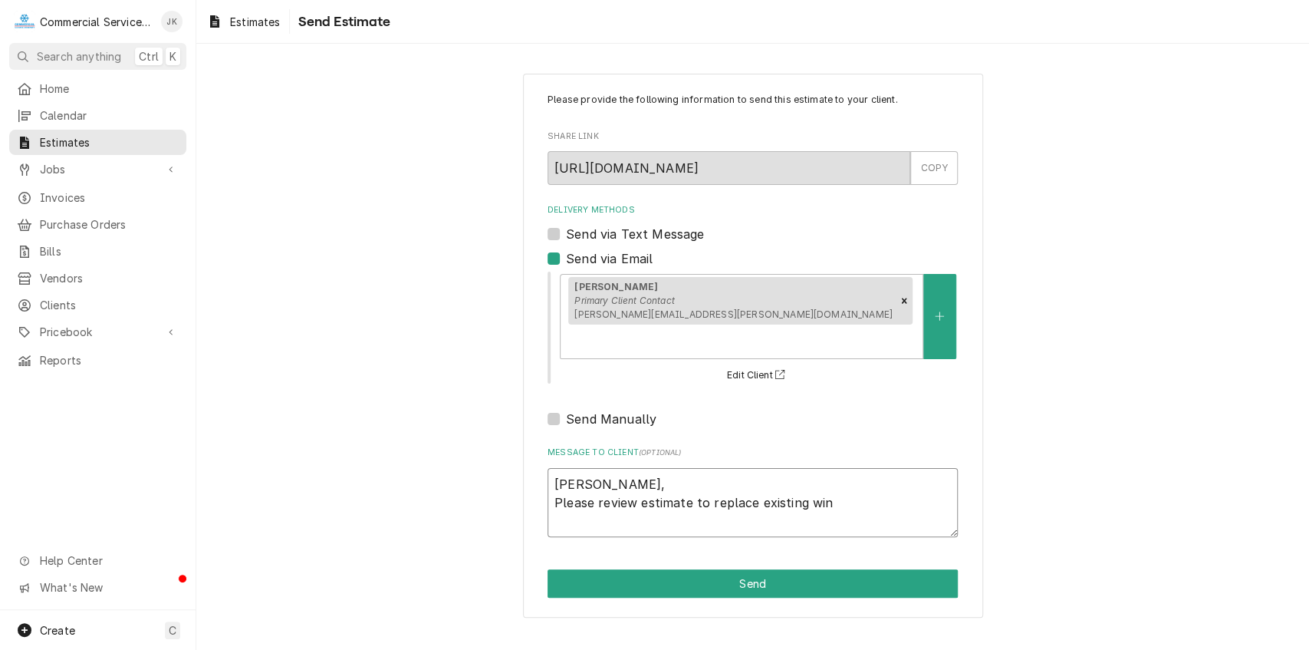
type textarea "x"
type textarea "Raquel, Please review estimate to replace existing wind"
type textarea "x"
type textarea "Raquel, Please review estimate to replace existing windo"
type textarea "x"
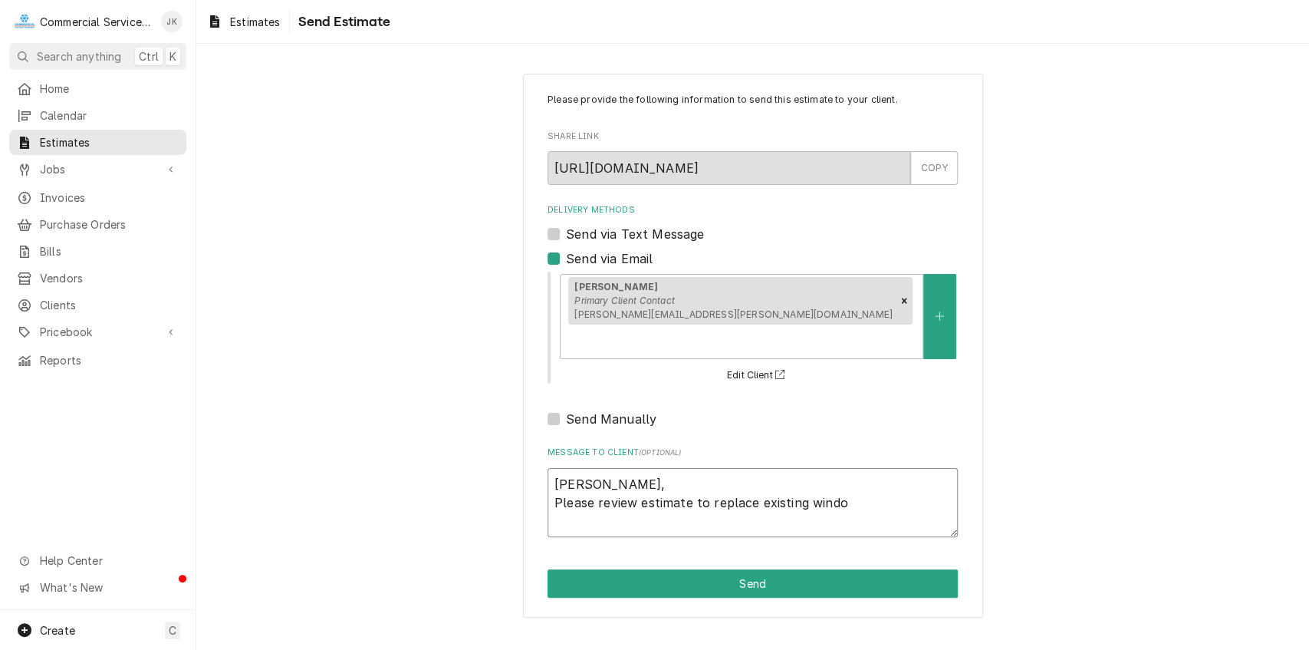
type textarea "Raquel, Please review estimate to replace existing window"
type textarea "x"
type textarea "Raquel, Please review estimate to replace existing window"
type textarea "x"
type textarea "Raquel, Please review estimate to replace existing window A"
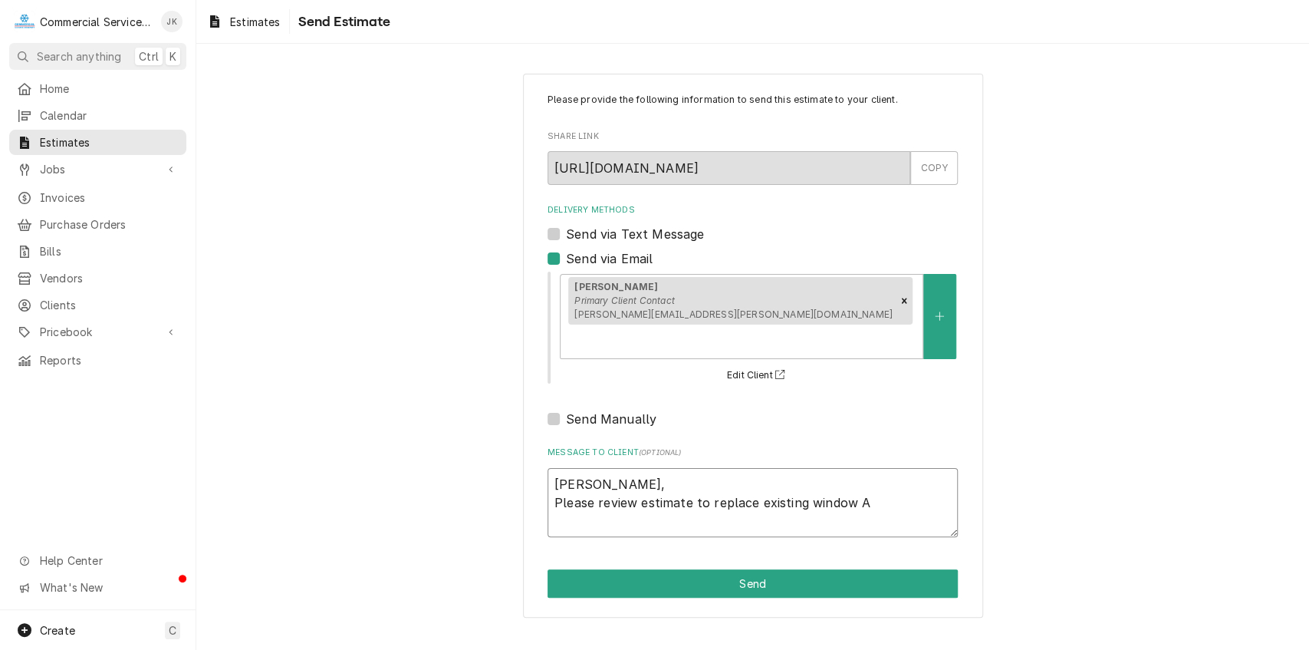
type textarea "x"
type textarea "Raquel, Please review estimate to replace existing window A/"
type textarea "x"
type textarea "Raquel, Please review estimate to replace existing window A/C"
type textarea "x"
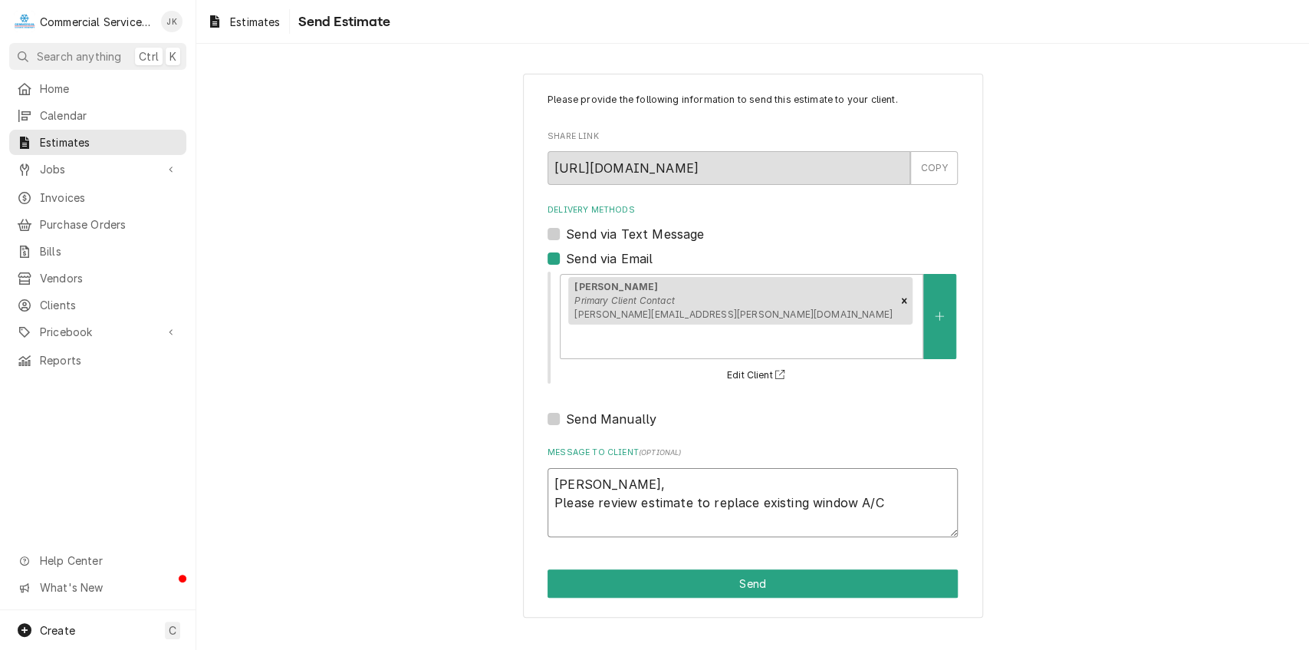
type textarea "Raquel, Please review estimate to replace existing window A/C,"
type textarea "x"
type textarea "Raquel, Please review estimate to replace existing window A/C,"
type textarea "x"
type textarea "Raquel, Please review estimate to replace existing window A/C, a"
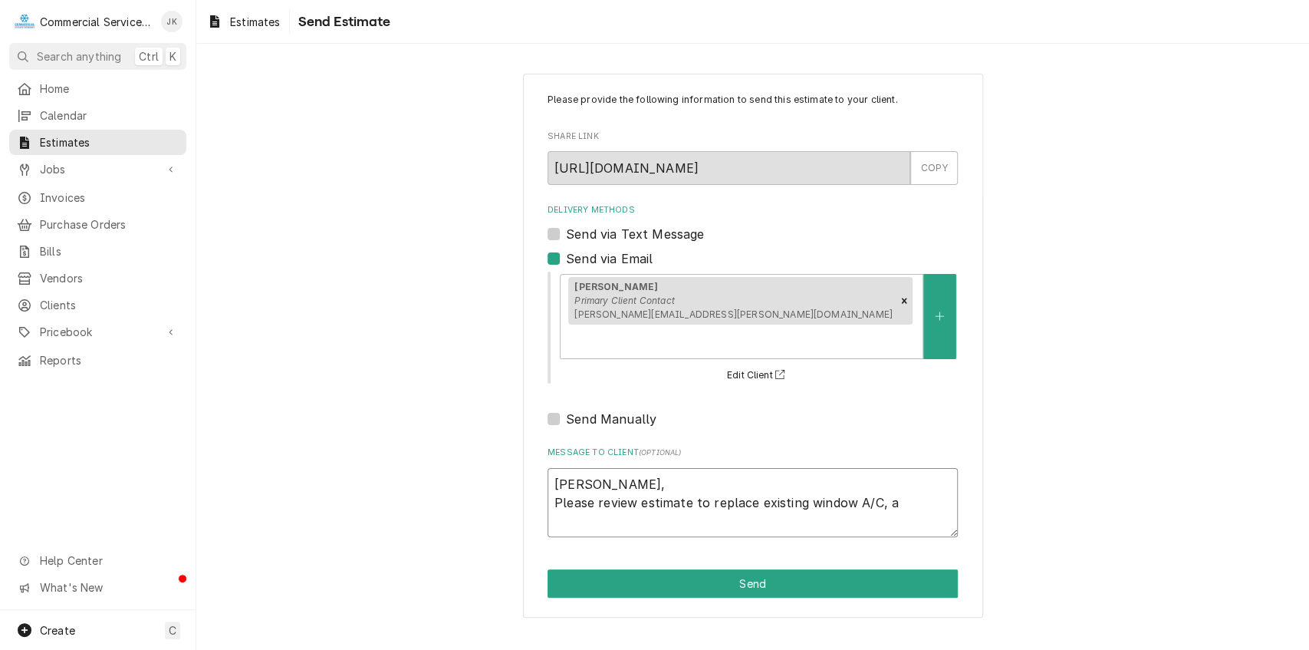
type textarea "x"
type textarea "Raquel, Please review estimate to replace existing window A/C, an"
type textarea "x"
type textarea "Raquel, Please review estimate to replace existing window A/C, any"
type textarea "x"
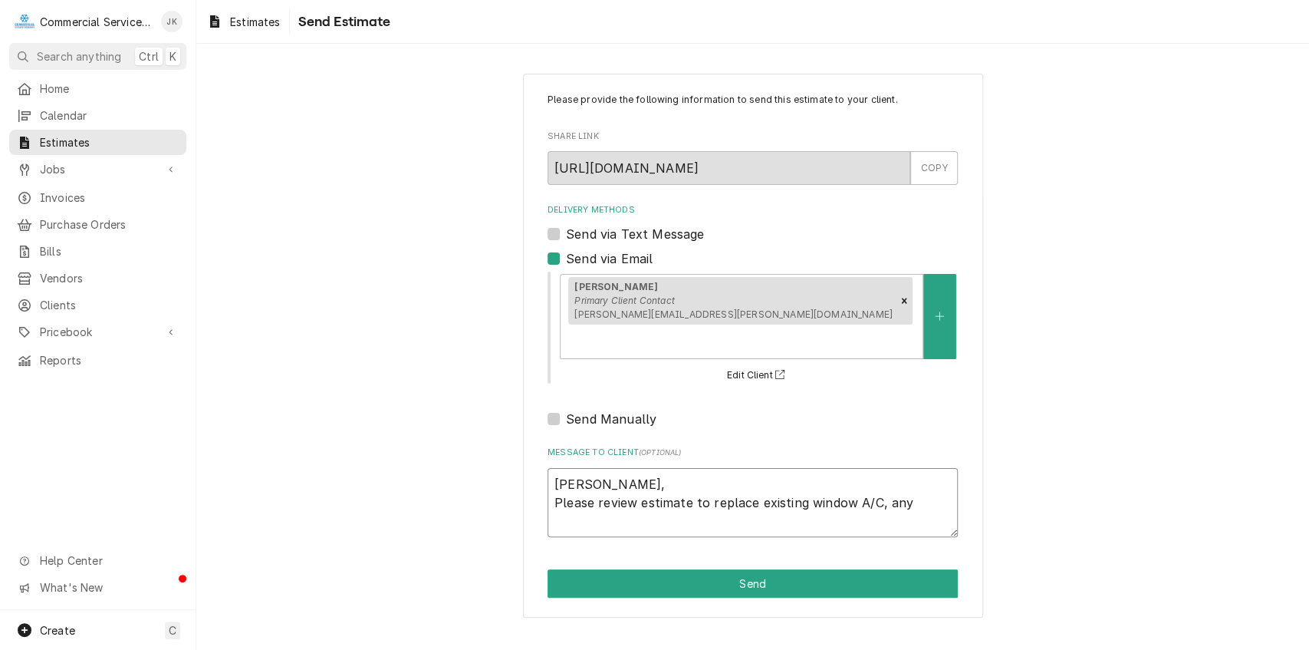
type textarea "Raquel, Please review estimate to replace existing window A/C, any"
type textarea "x"
type textarea "Raquel, Please review estimate to replace existing window A/C, any q"
type textarea "x"
type textarea "Raquel, Please review estimate to replace existing window A/C, any qu"
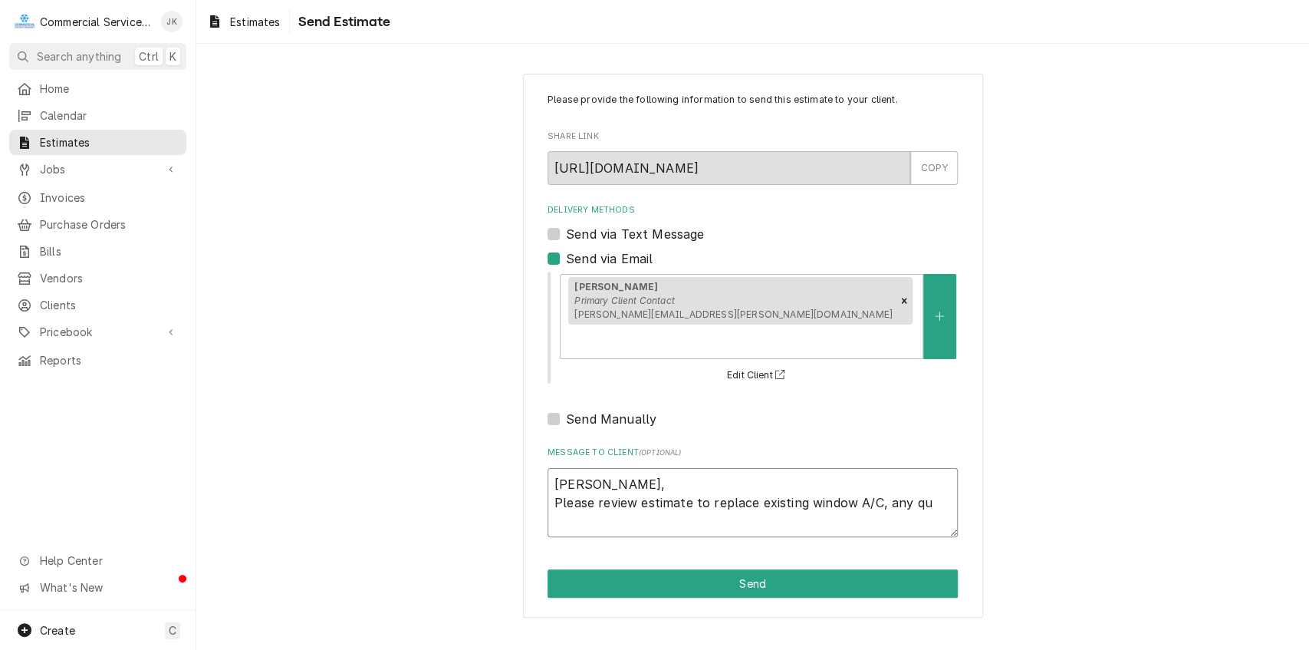
type textarea "x"
type textarea "Raquel, Please review estimate to replace existing window A/C, any que"
type textarea "x"
type textarea "Raquel, Please review estimate to replace existing window A/C, any ques"
type textarea "x"
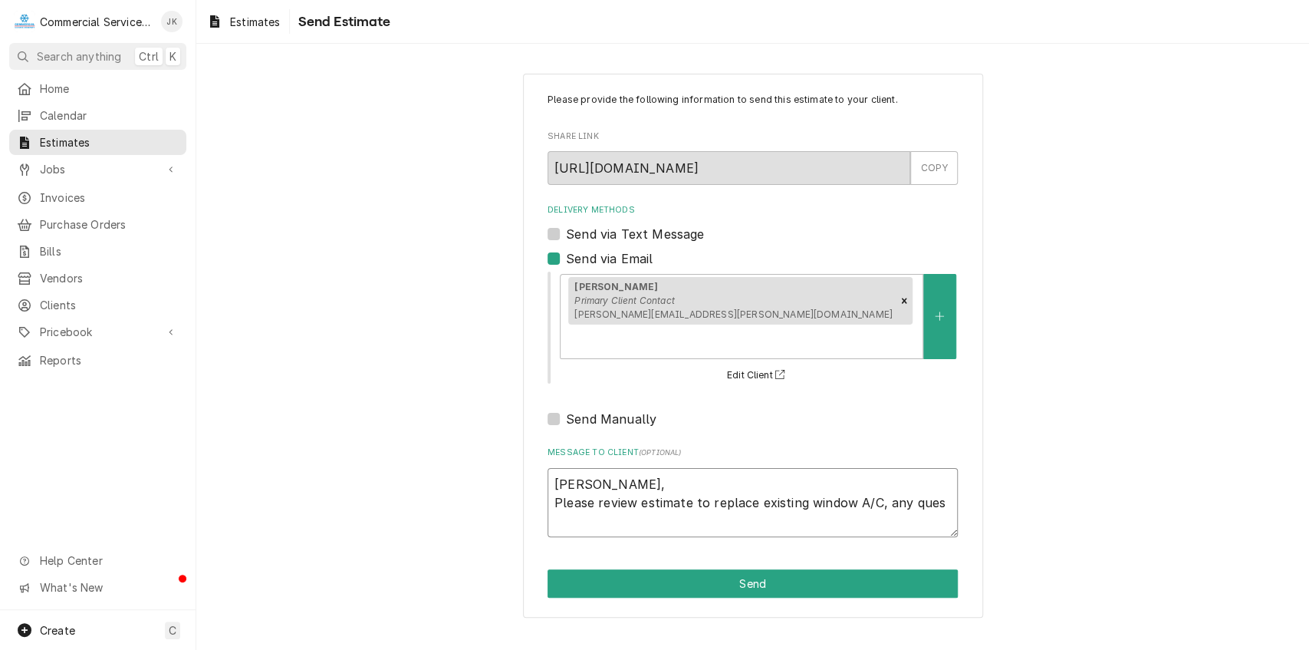
type textarea "Raquel, Please review estimate to replace existing window A/C, any quest"
type textarea "x"
type textarea "Raquel, Please review estimate to replace existing window A/C, any questi"
type textarea "x"
type textarea "Raquel, Please review estimate to replace existing window A/C, any questio"
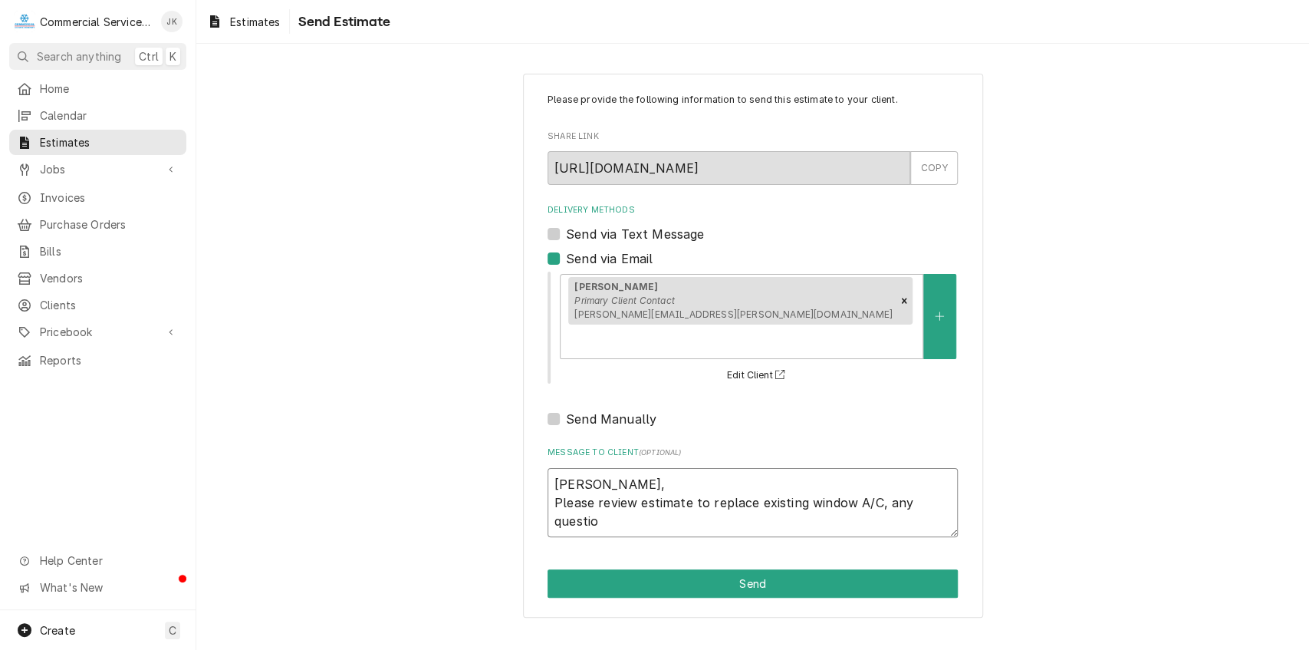
type textarea "x"
type textarea "Raquel, Please review estimate to replace existing window A/C, any question"
type textarea "x"
type textarea "Raquel, Please review estimate to replace existing window A/C, any questions"
type textarea "x"
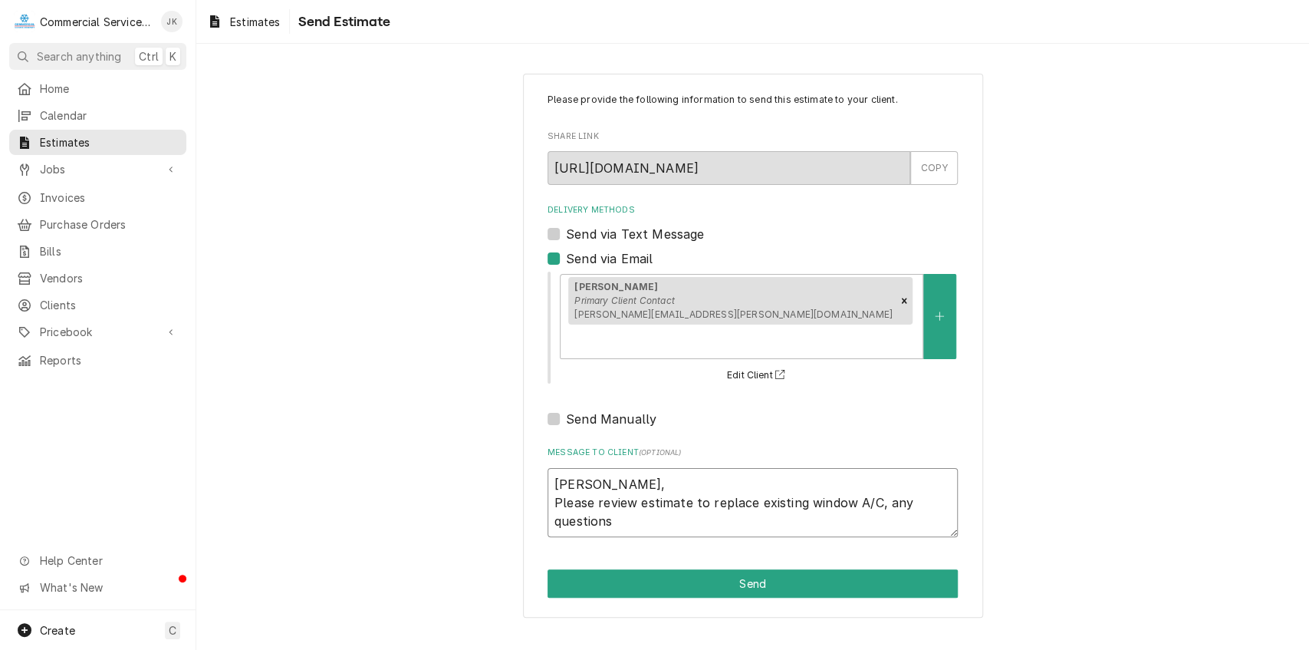
type textarea "Raquel, Please review estimate to replace existing window A/C, any questions"
type textarea "x"
type textarea "Raquel, Please review estimate to replace existing window A/C, any questions o"
type textarea "x"
type textarea "Raquel, Please review estimate to replace existing window A/C, any questions or"
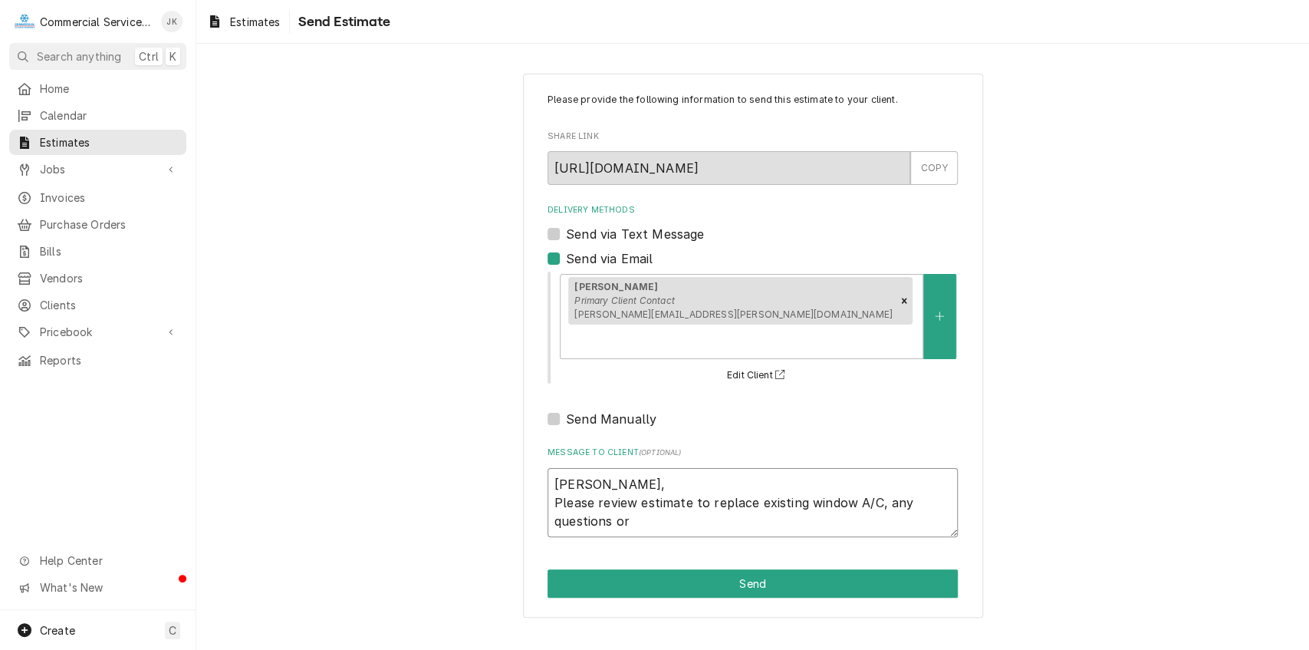
type textarea "x"
type textarea "Raquel, Please review estimate to replace existing window A/C, any questions or"
type textarea "x"
type textarea "Raquel, Please review estimate to replace existing window A/C, any questions or…"
type textarea "x"
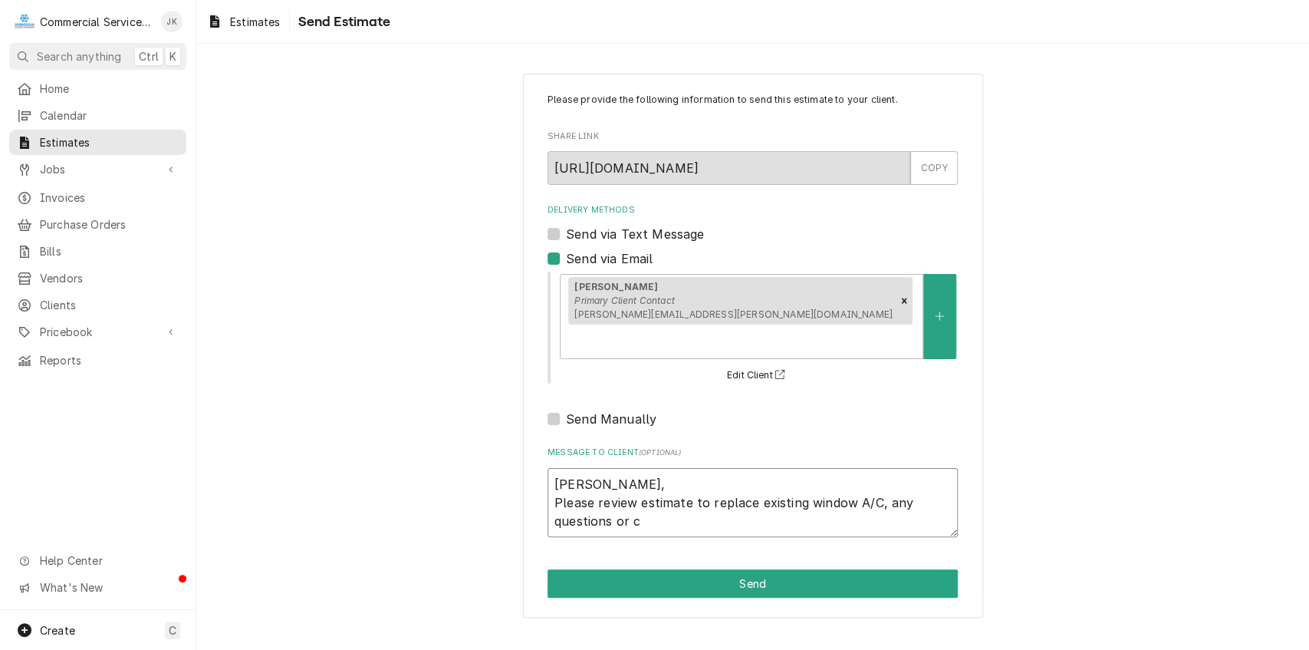
type textarea "Raquel, Please review estimate to replace existing window A/C, any questions or…"
type textarea "x"
type textarea "Raquel, Please review estimate to replace existing window A/C, any questions or…"
type textarea "x"
type textarea "Raquel, Please review estimate to replace existing window A/C, any questions or…"
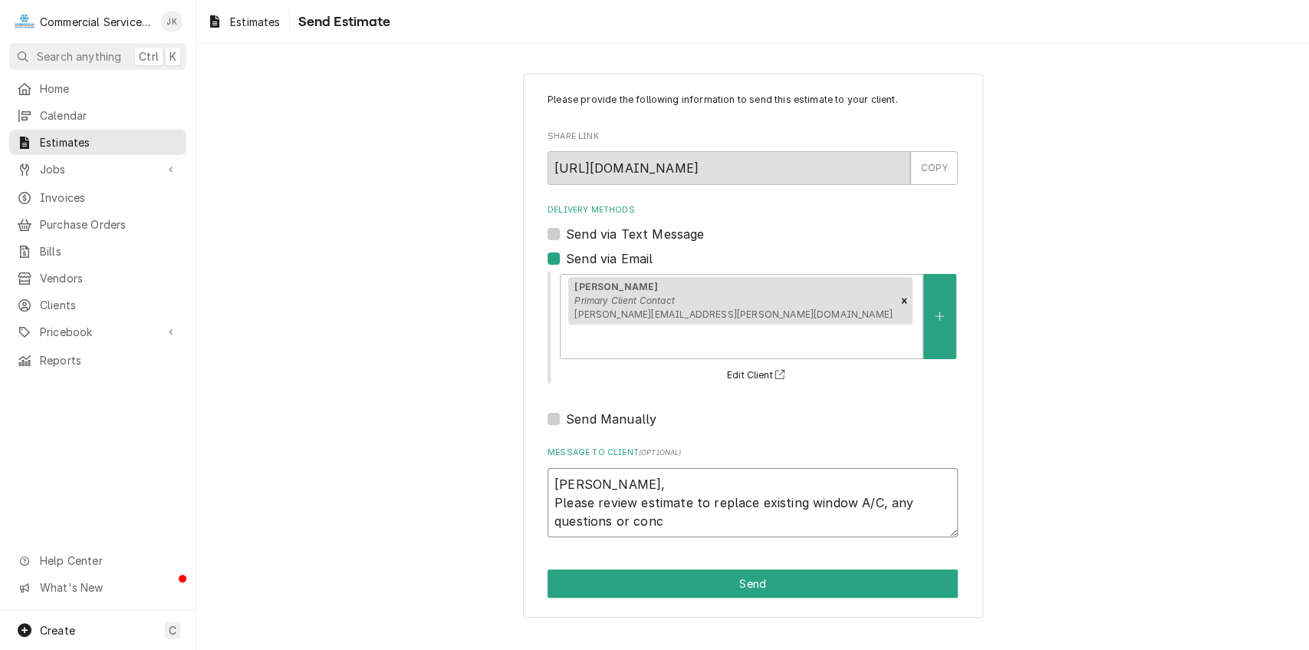
type textarea "x"
type textarea "Raquel, Please review estimate to replace existing window A/C, any questions or…"
type textarea "x"
type textarea "Raquel, Please review estimate to replace existing window A/C, any questions or…"
type textarea "x"
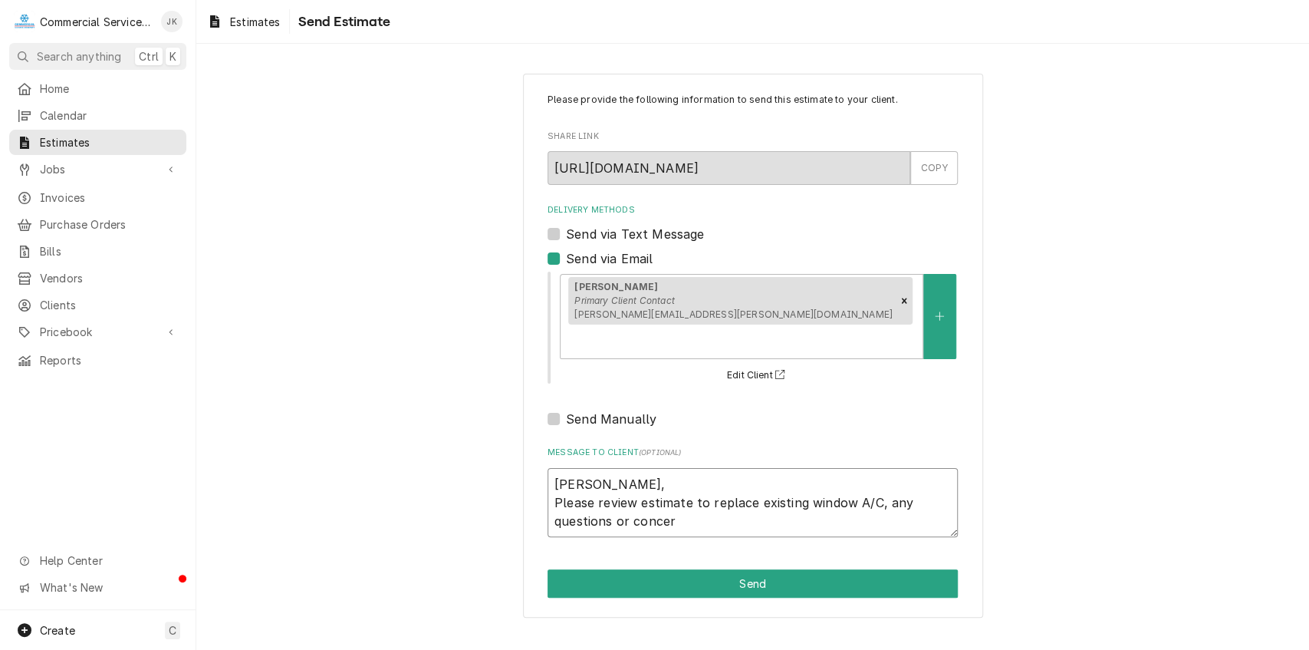
type textarea "Raquel, Please review estimate to replace existing window A/C, any questions or…"
type textarea "x"
type textarea "Raquel, Please review estimate to replace existing window A/C, any questions or…"
type textarea "x"
type textarea "Raquel, Please review estimate to replace existing window A/C, any questions or…"
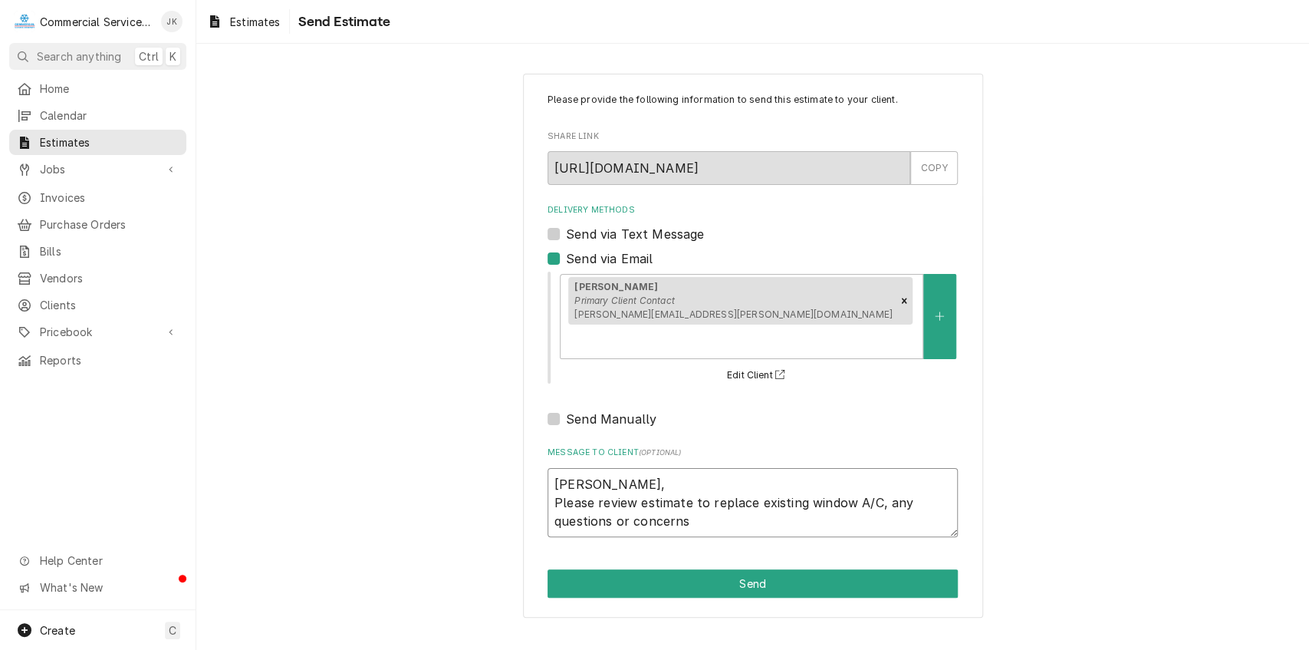
type textarea "x"
type textarea "Raquel, Please review estimate to replace existing window A/C, any questions or…"
type textarea "x"
type textarea "Raquel, Please review estimate to replace existing window A/C, any questions or…"
type textarea "x"
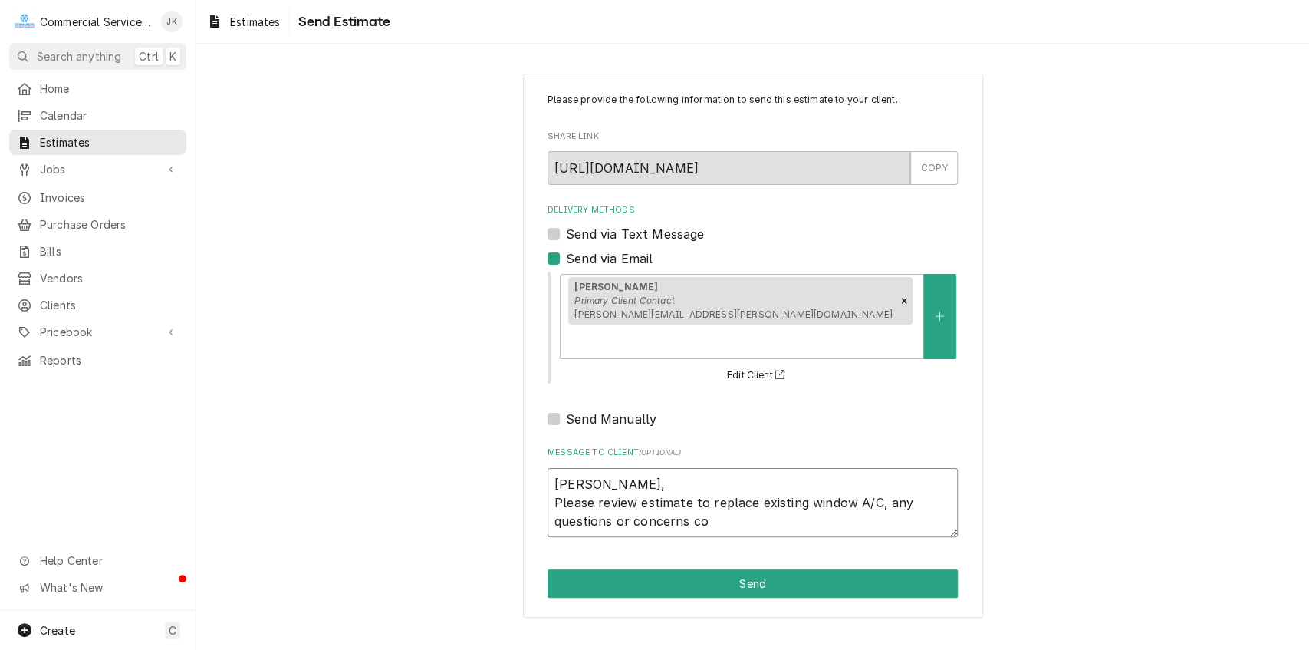
type textarea "Raquel, Please review estimate to replace existing window A/C, any questions or…"
type textarea "x"
type textarea "Raquel, Please review estimate to replace existing window A/C, any questions or…"
type textarea "x"
type textarea "Raquel, Please review estimate to replace existing window A/C, any questions or…"
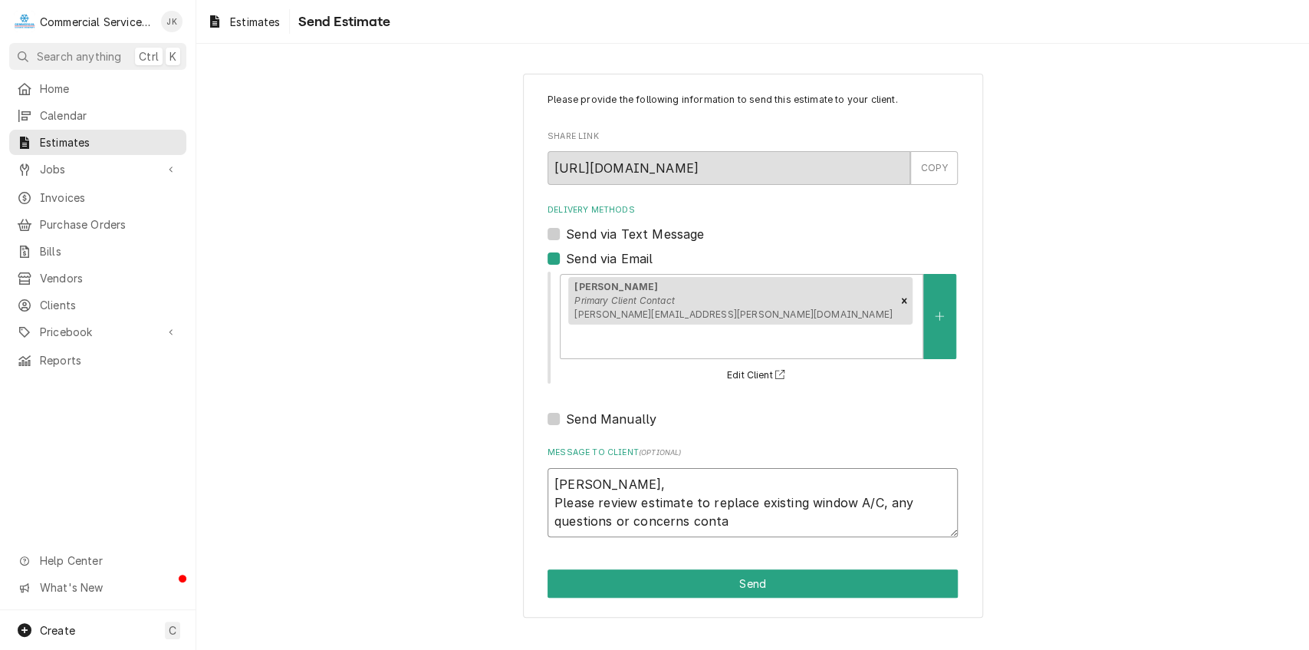
type textarea "x"
type textarea "Raquel, Please review estimate to replace existing window A/C, any questions or…"
type textarea "x"
type textarea "Raquel, Please review estimate to replace existing window A/C, any questions or…"
type textarea "x"
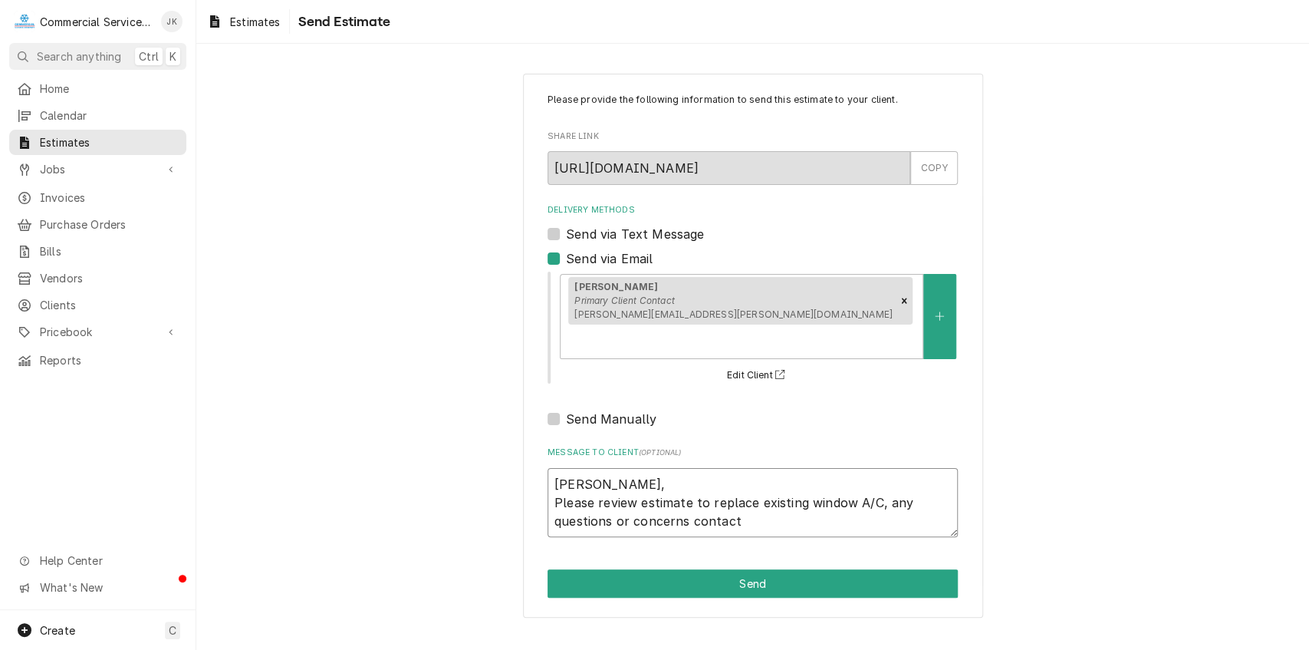
type textarea "Raquel, Please review estimate to replace existing window A/C, any questions or…"
type textarea "x"
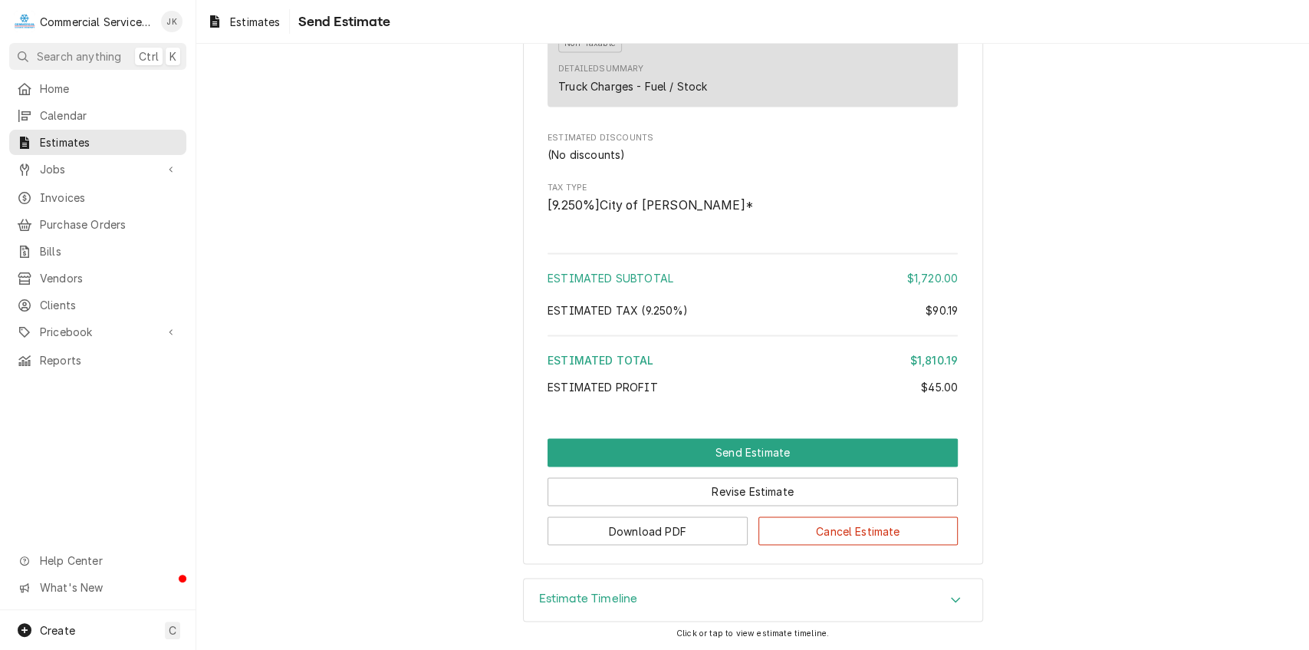
scroll to position [1531, 0]
click at [640, 524] on button "Download PDF" at bounding box center [648, 530] width 200 height 28
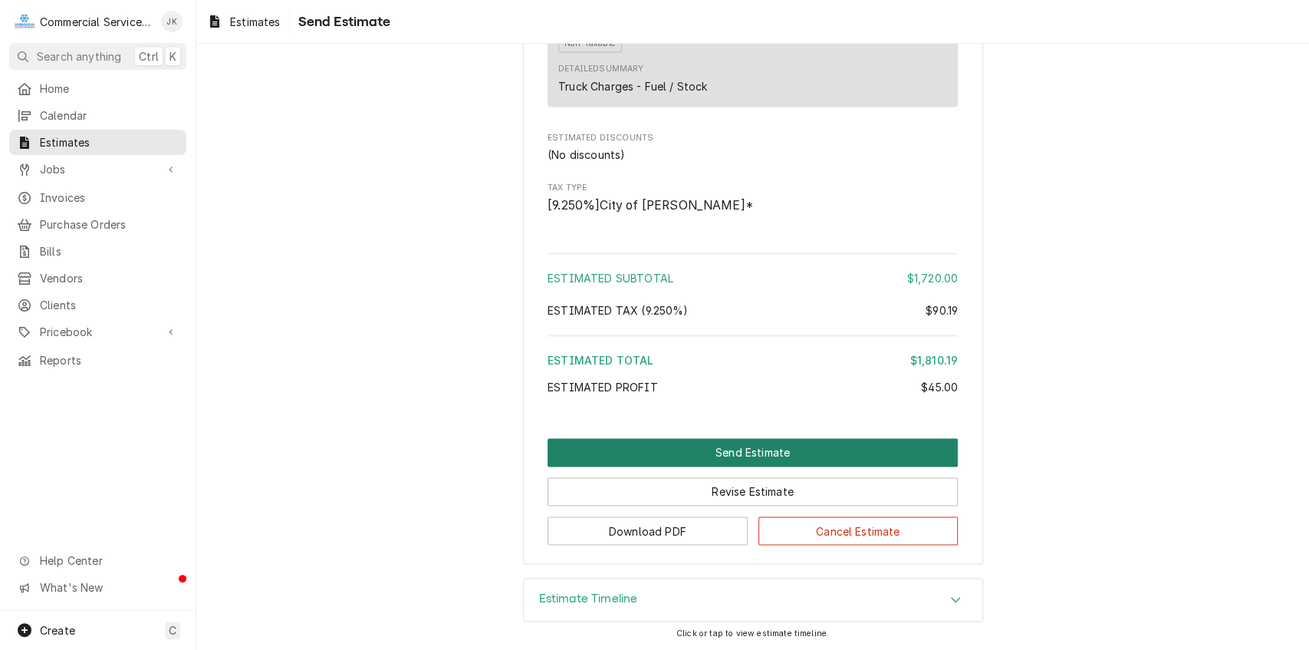
click at [706, 449] on button "Send Estimate" at bounding box center [753, 452] width 410 height 28
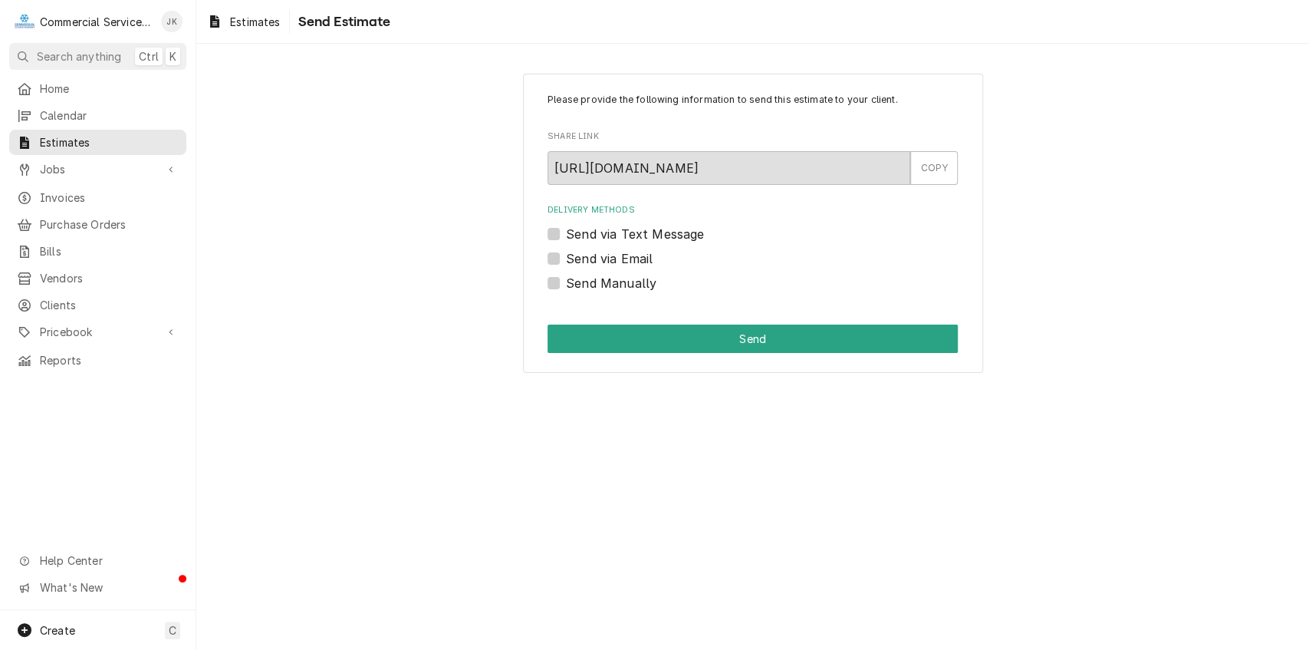
click at [566, 256] on label "Send via Email" at bounding box center [609, 258] width 87 height 18
click at [566, 256] on input "Send via Email" at bounding box center [771, 266] width 410 height 34
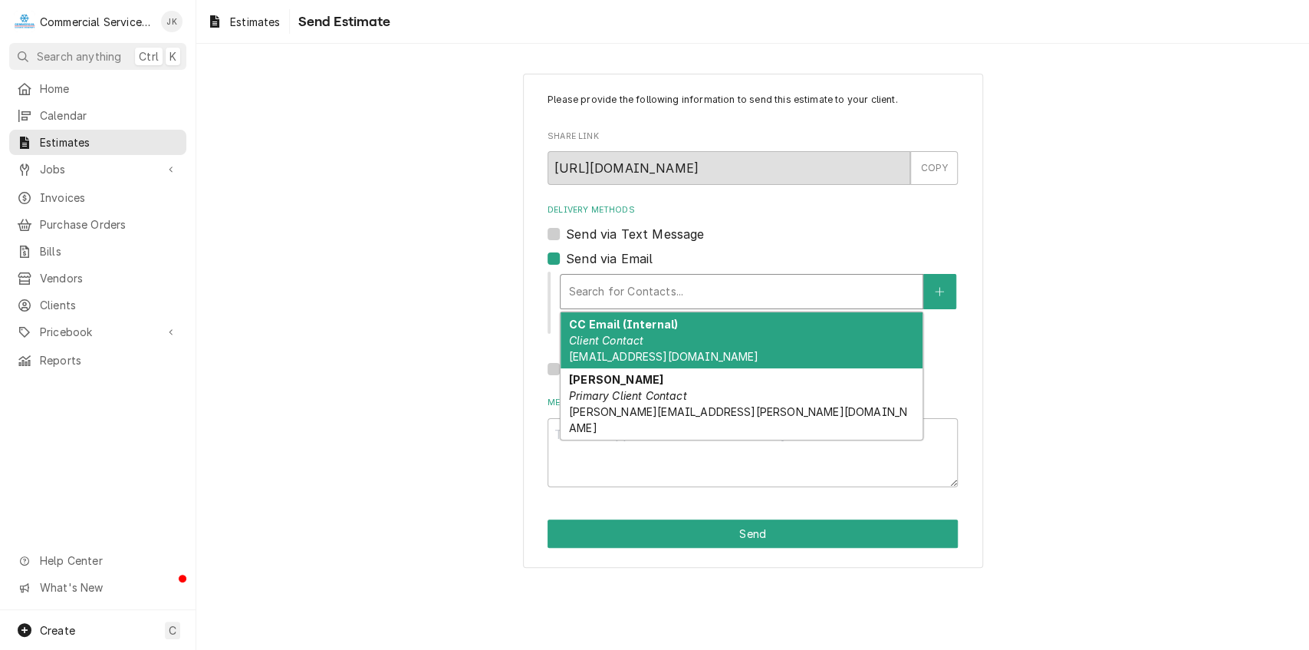
click at [606, 294] on div "Delivery Methods" at bounding box center [741, 292] width 347 height 28
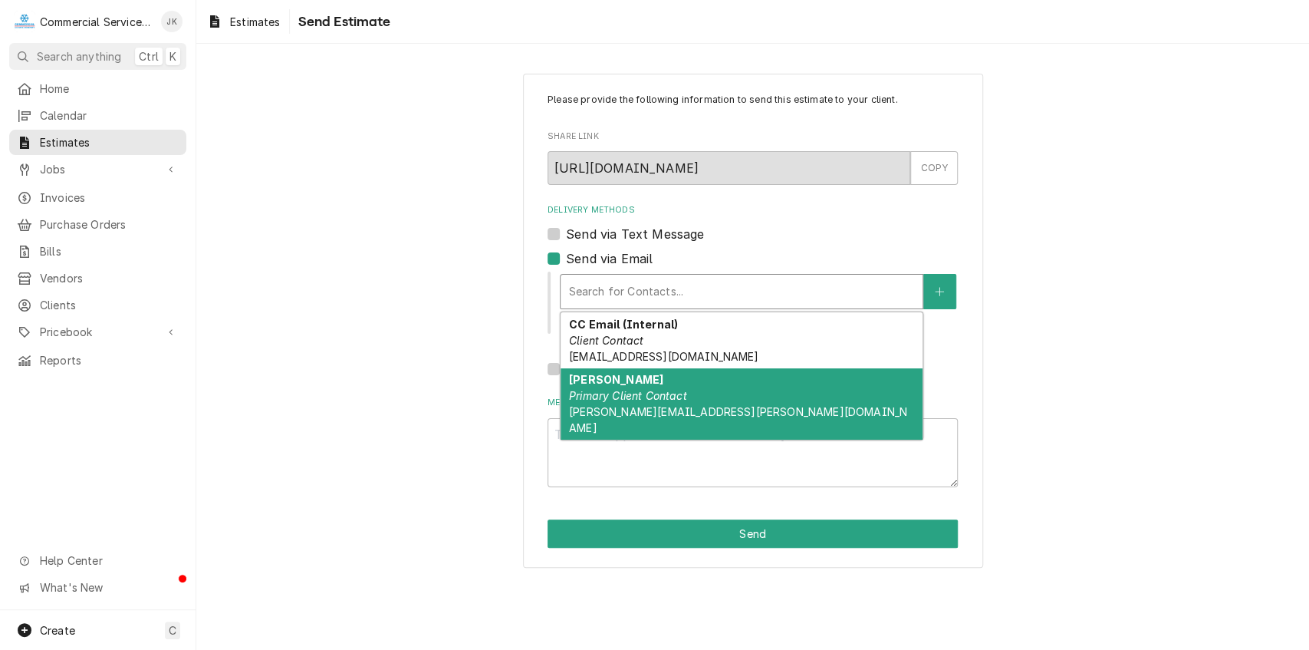
click at [595, 382] on strong "Raquel Salati" at bounding box center [616, 379] width 94 height 13
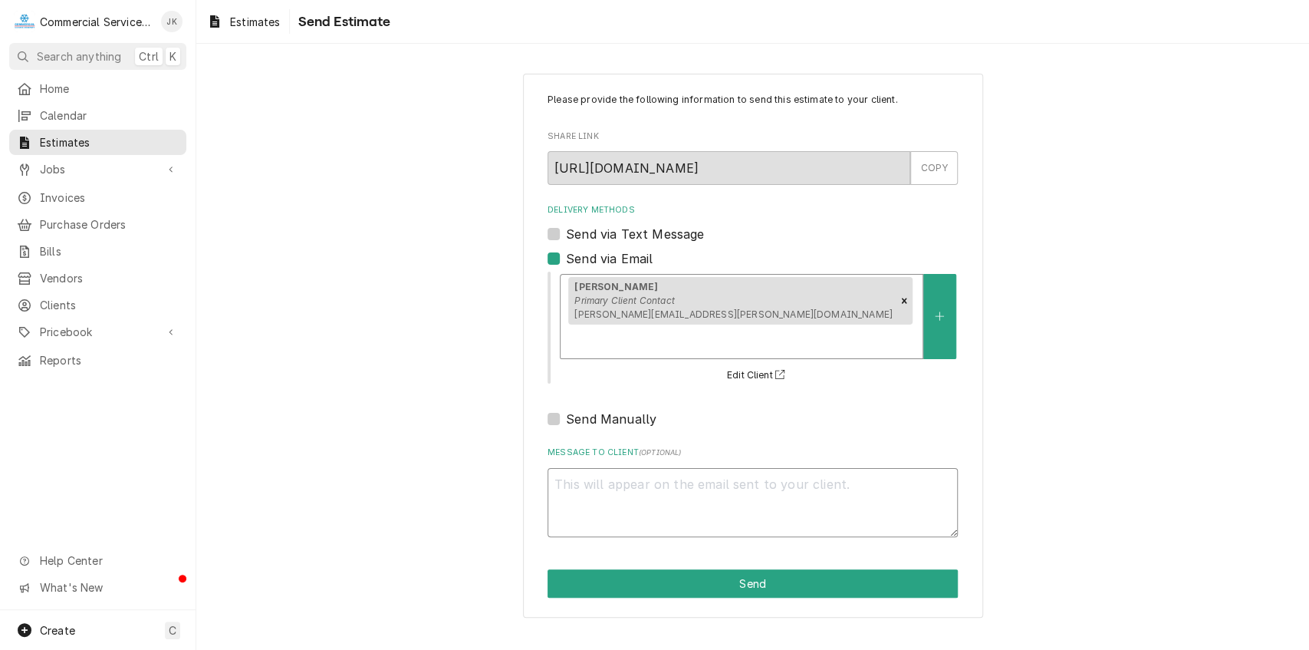
click at [577, 468] on textarea "Message to Client ( optional )" at bounding box center [753, 503] width 410 height 70
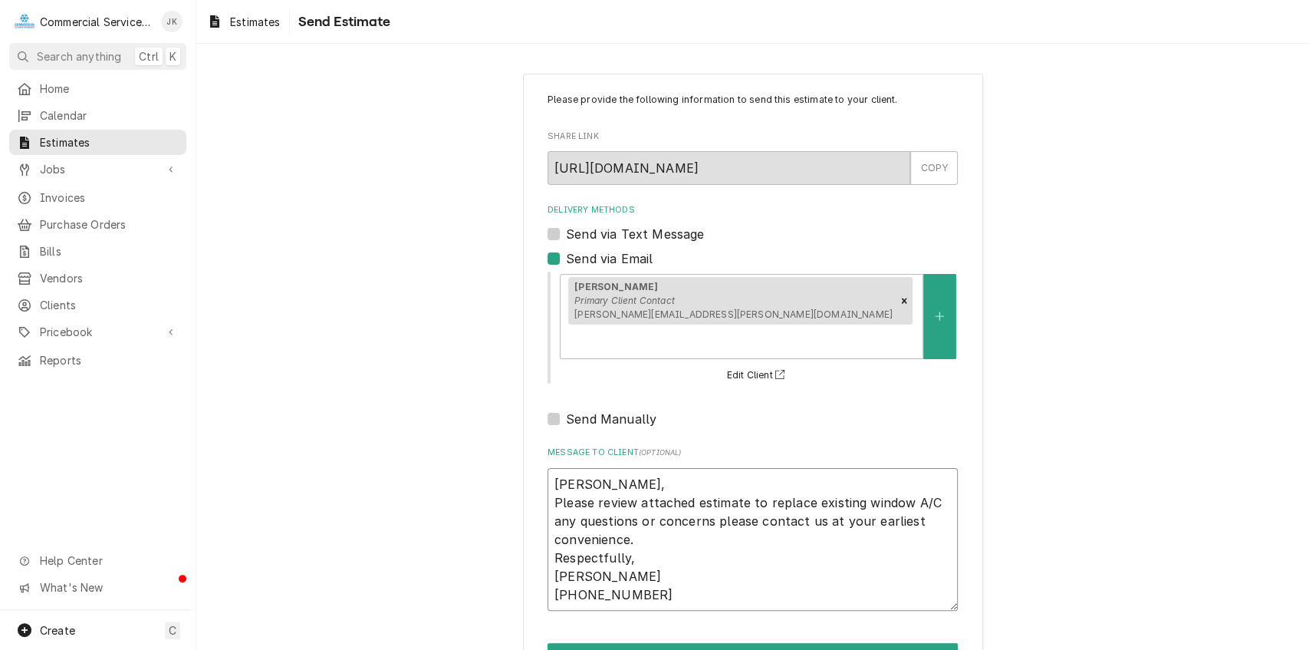
scroll to position [24, 0]
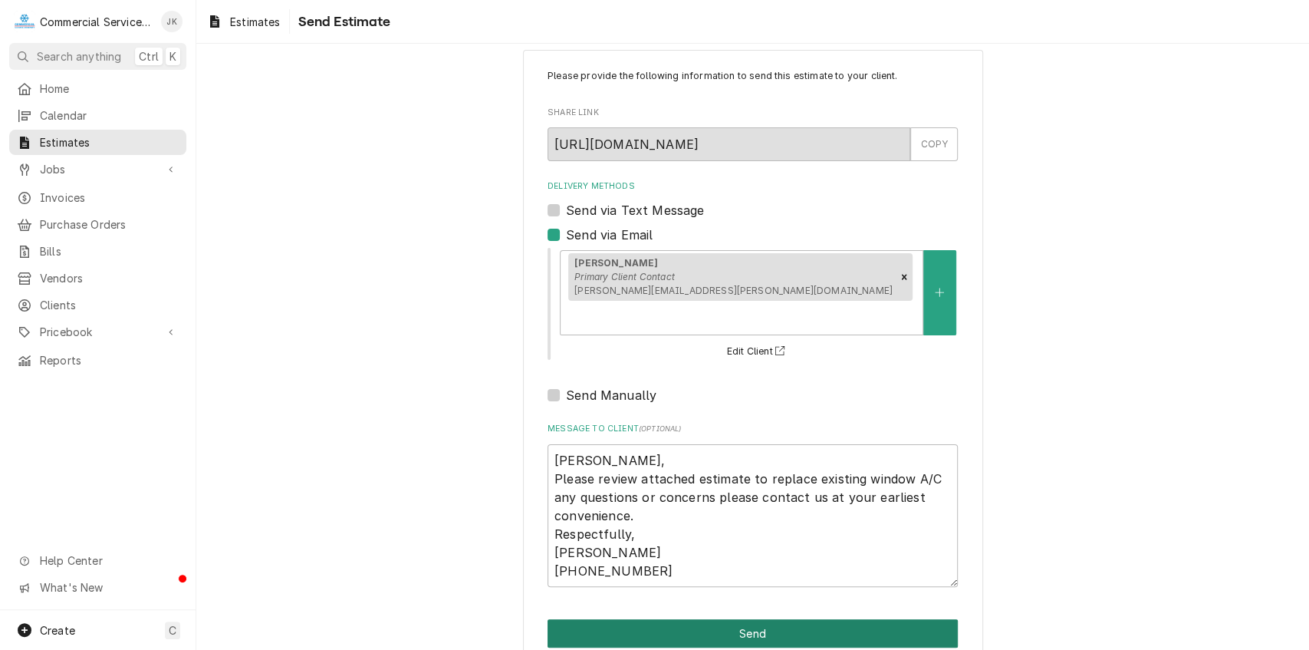
click at [686, 619] on button "Send" at bounding box center [753, 633] width 410 height 28
